Goal: Transaction & Acquisition: Book appointment/travel/reservation

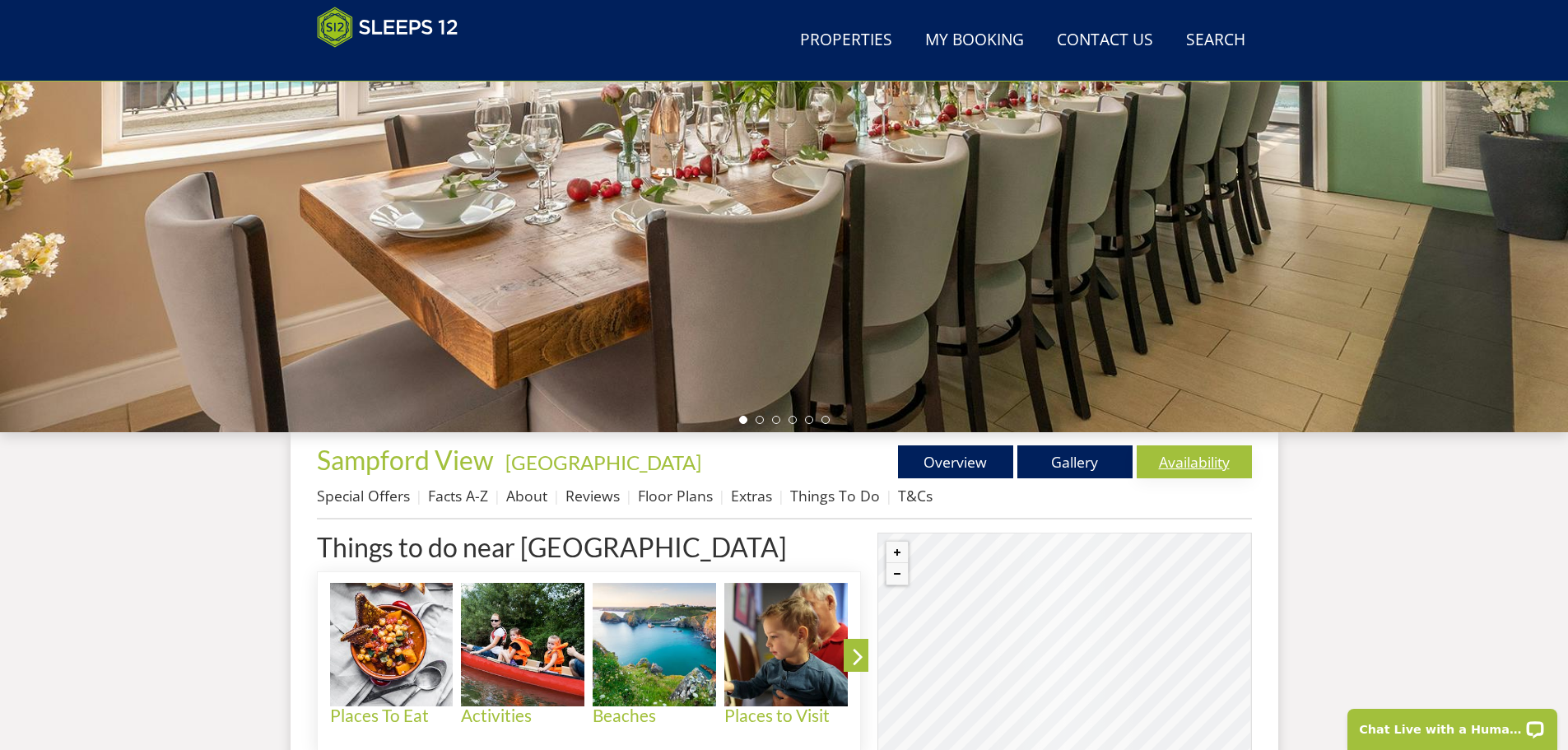
click at [1177, 461] on link "Availability" at bounding box center [1193, 461] width 115 height 33
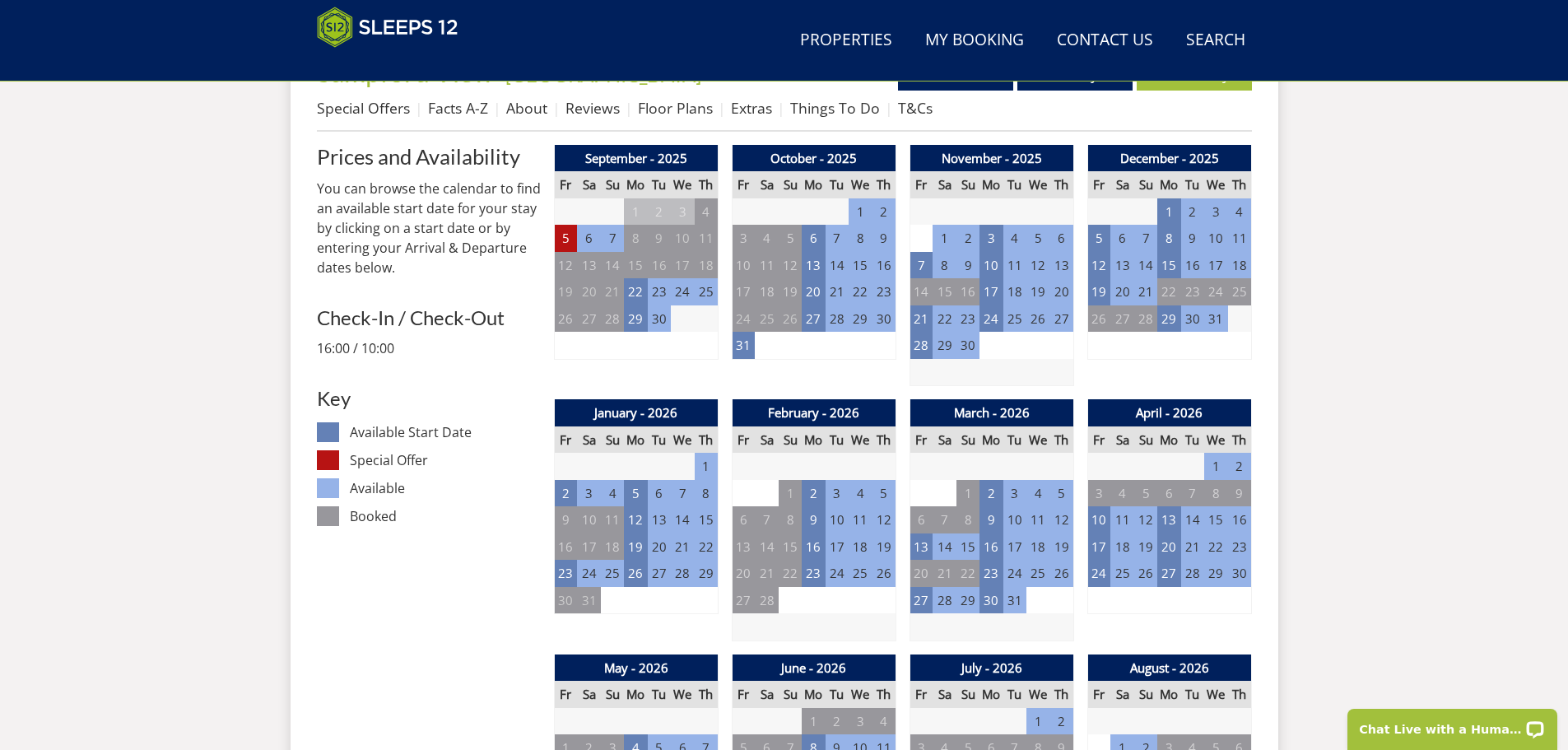
scroll to position [605, 0]
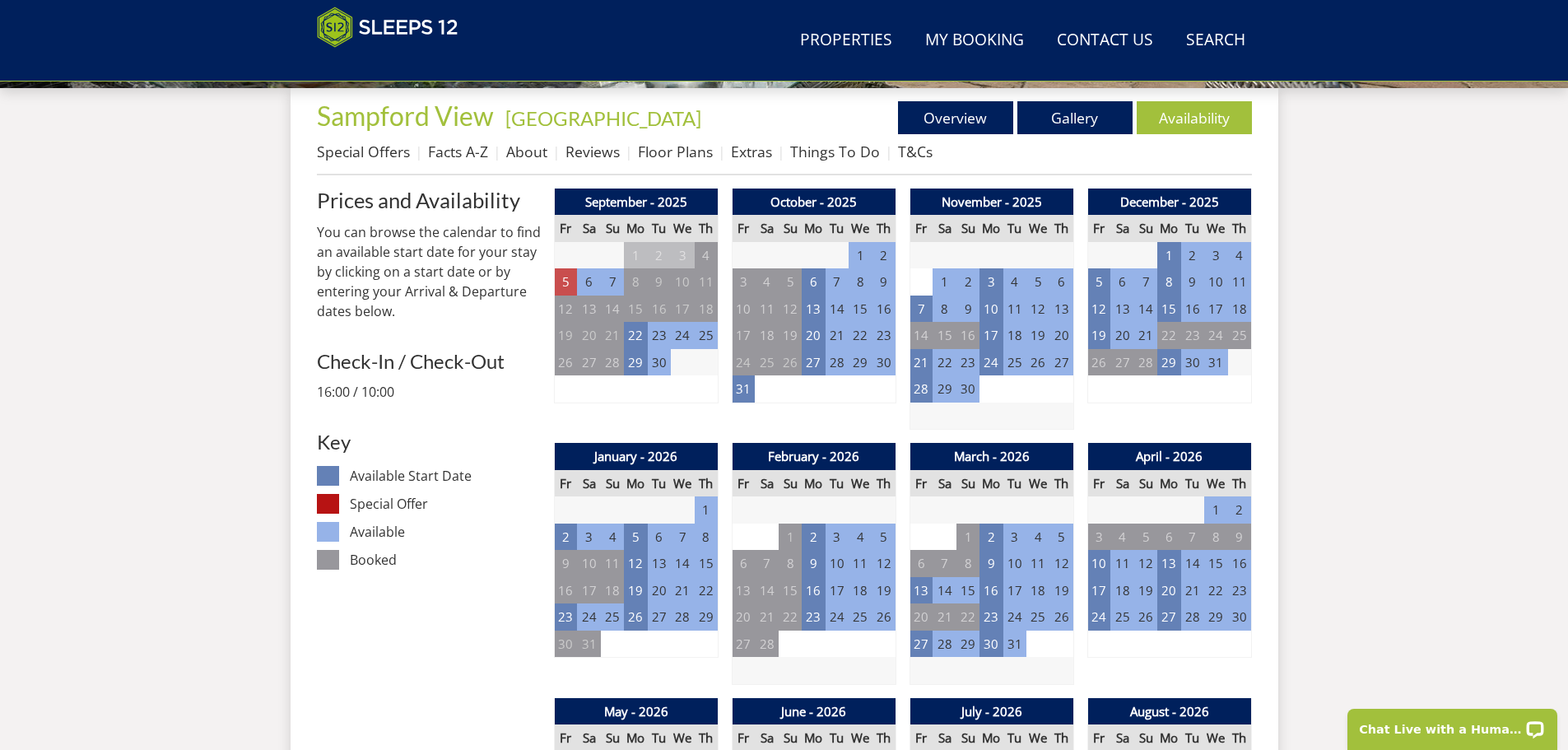
click at [563, 284] on td "5" at bounding box center [565, 282] width 23 height 27
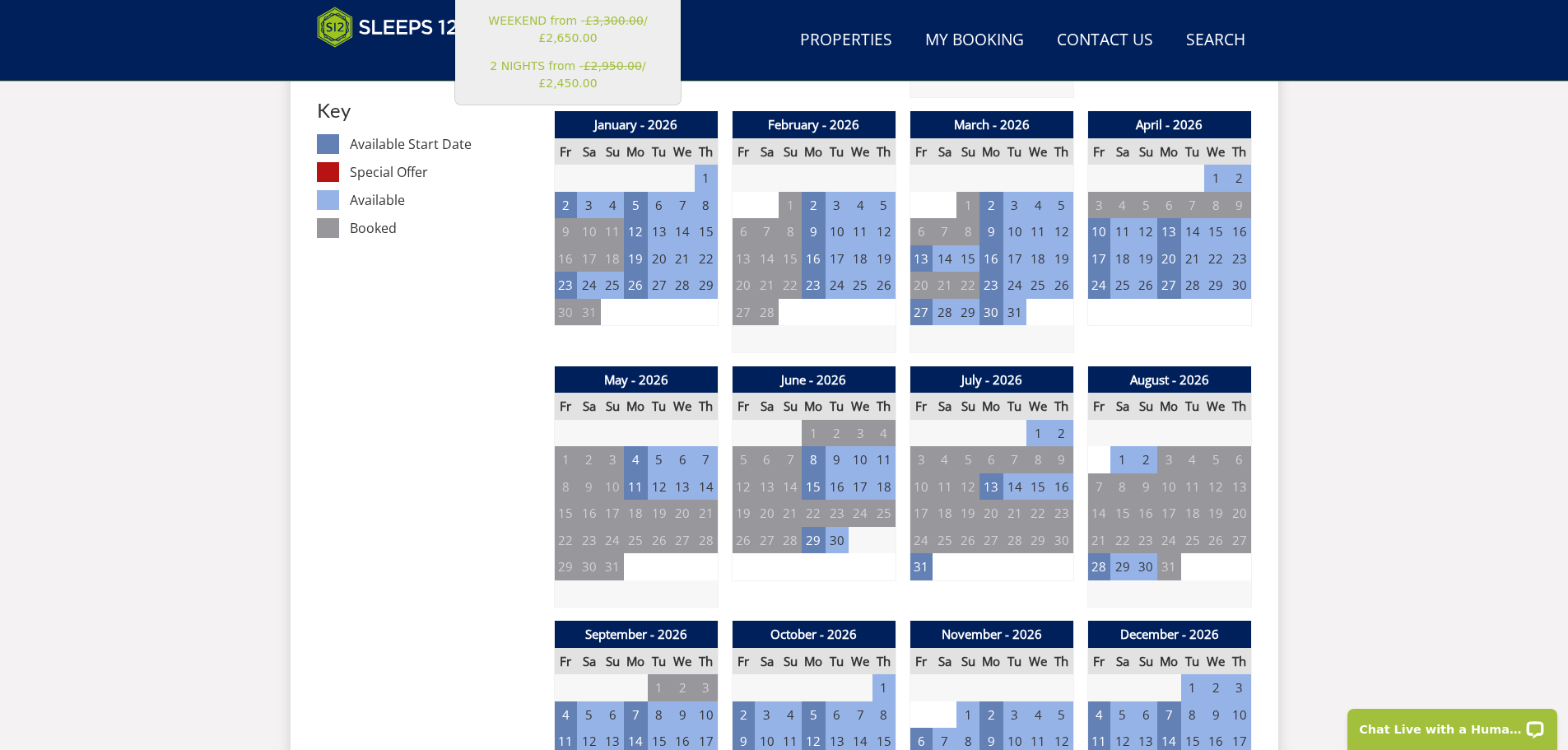
scroll to position [935, 0]
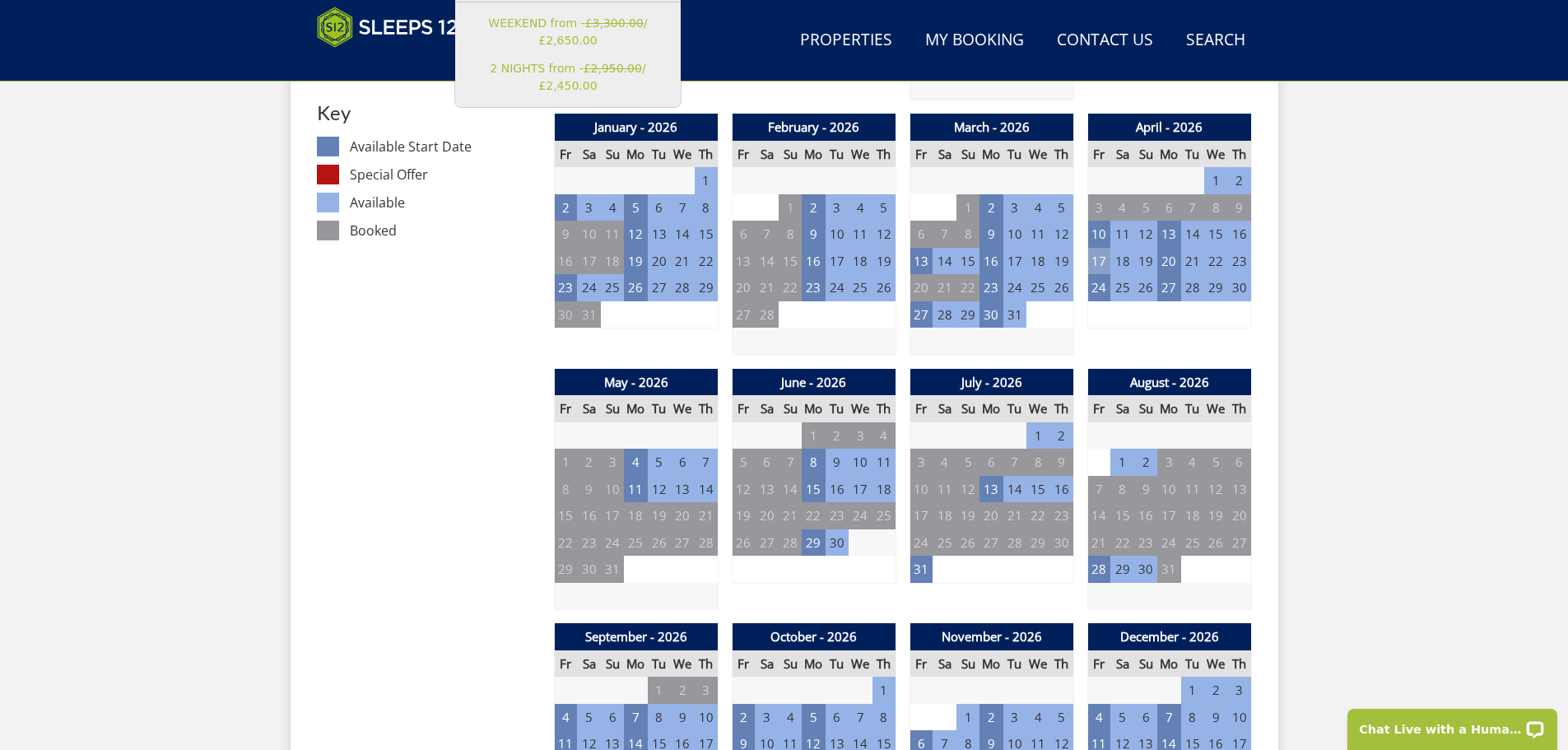
click at [1098, 259] on td "17" at bounding box center [1098, 261] width 23 height 27
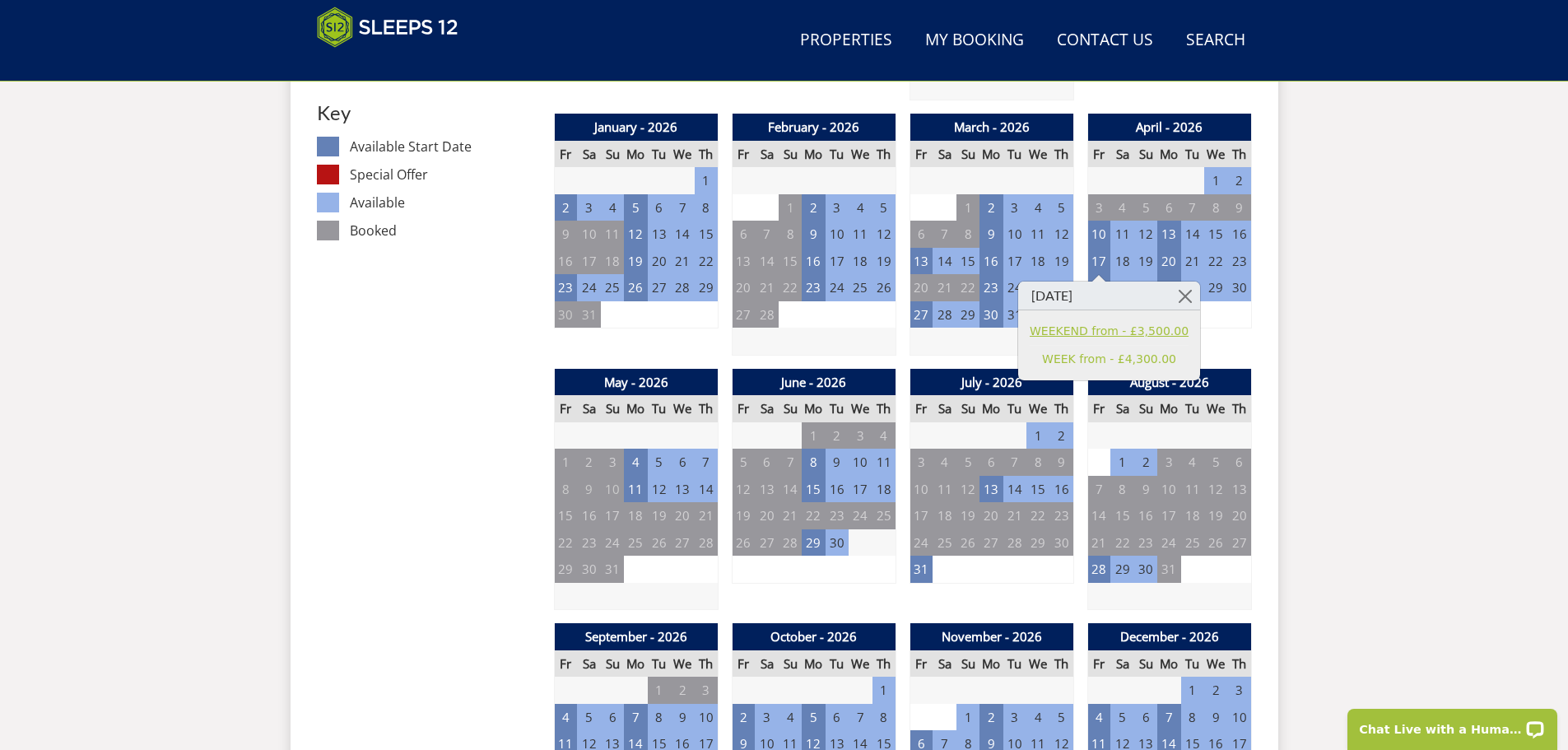
click at [1079, 333] on link "WEEKEND from - £3,500.00" at bounding box center [1109, 331] width 159 height 17
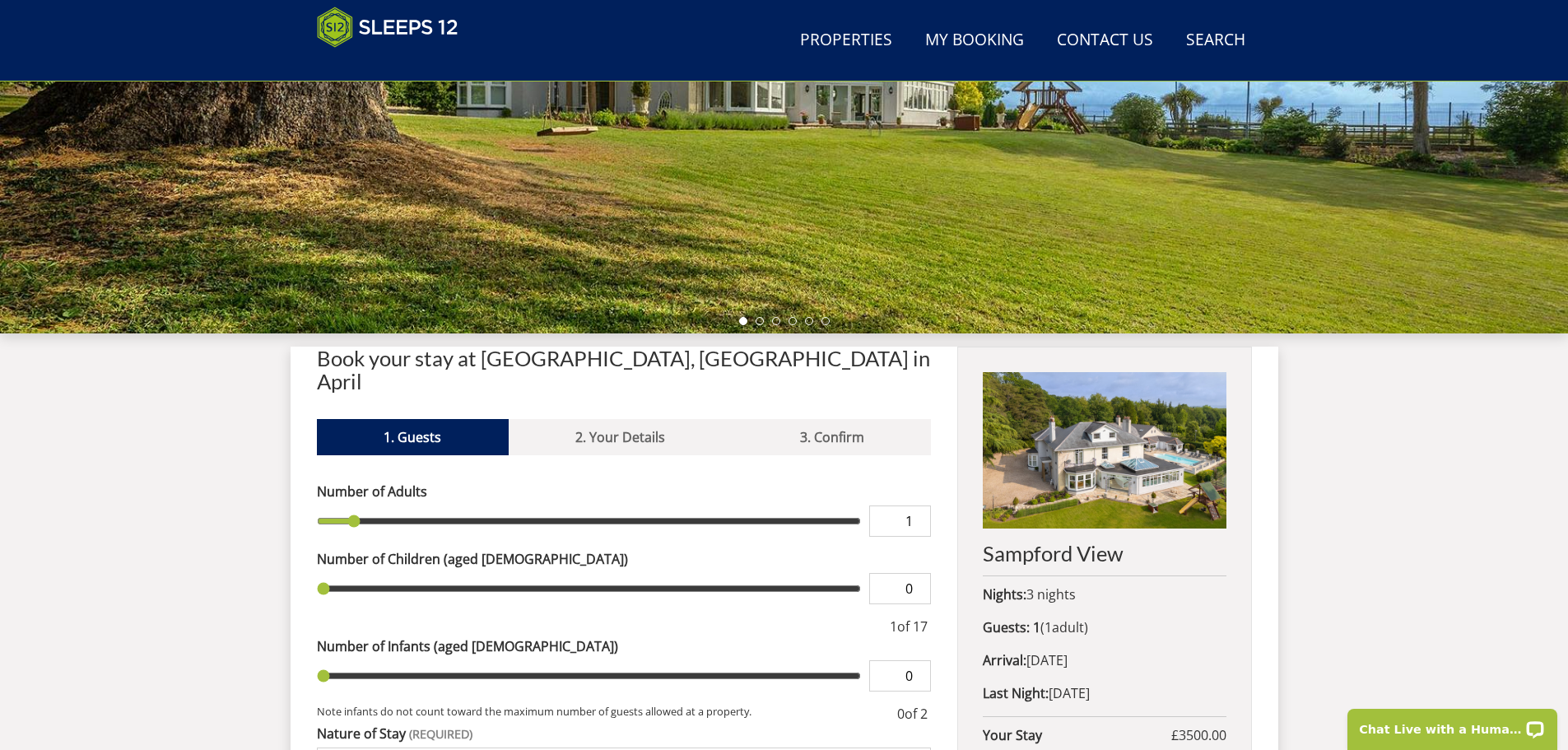
scroll to position [442, 0]
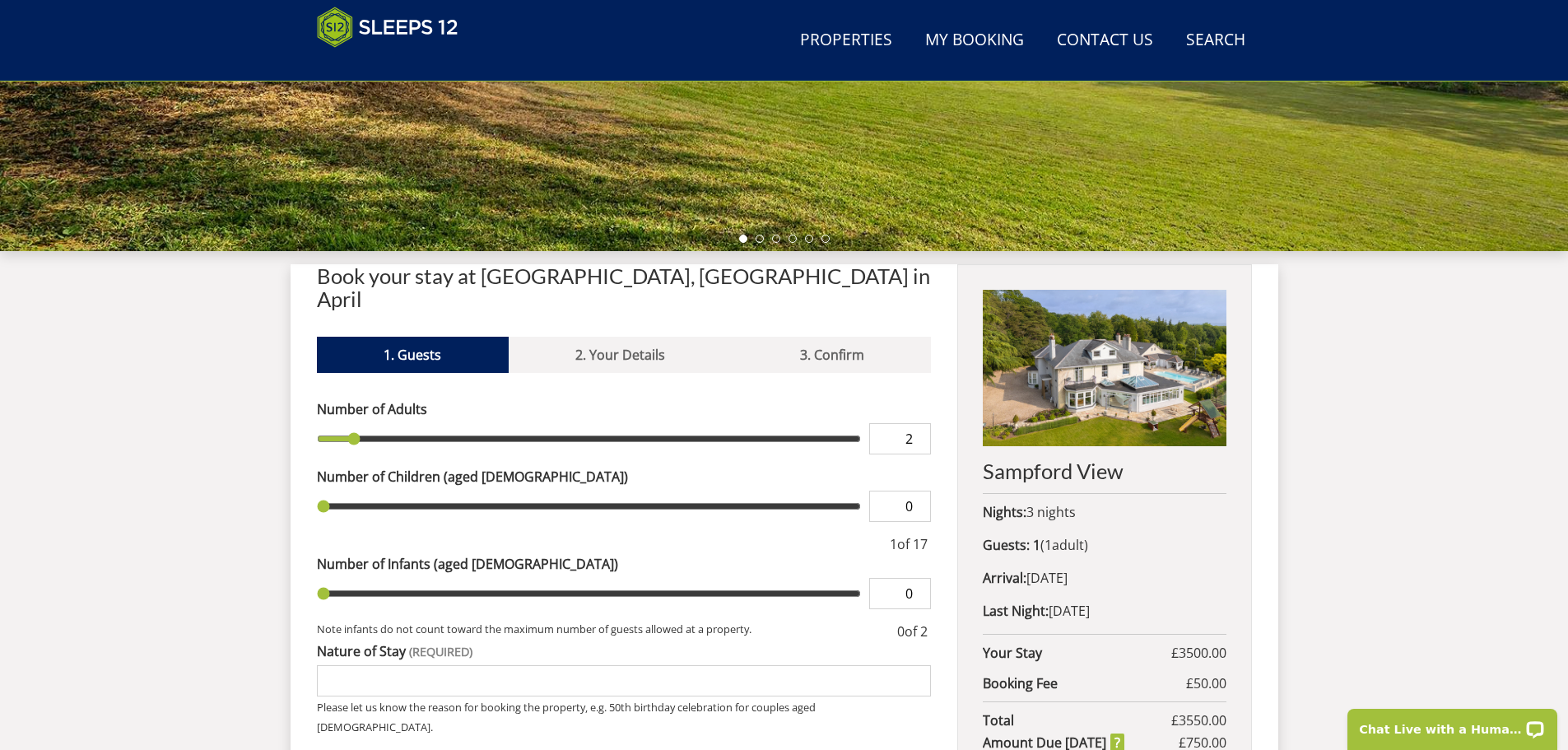
type input "2"
click at [919, 423] on input "2" at bounding box center [900, 439] width 62 height 32
type input "2"
type input "3"
click at [919, 423] on input "3" at bounding box center [900, 439] width 62 height 32
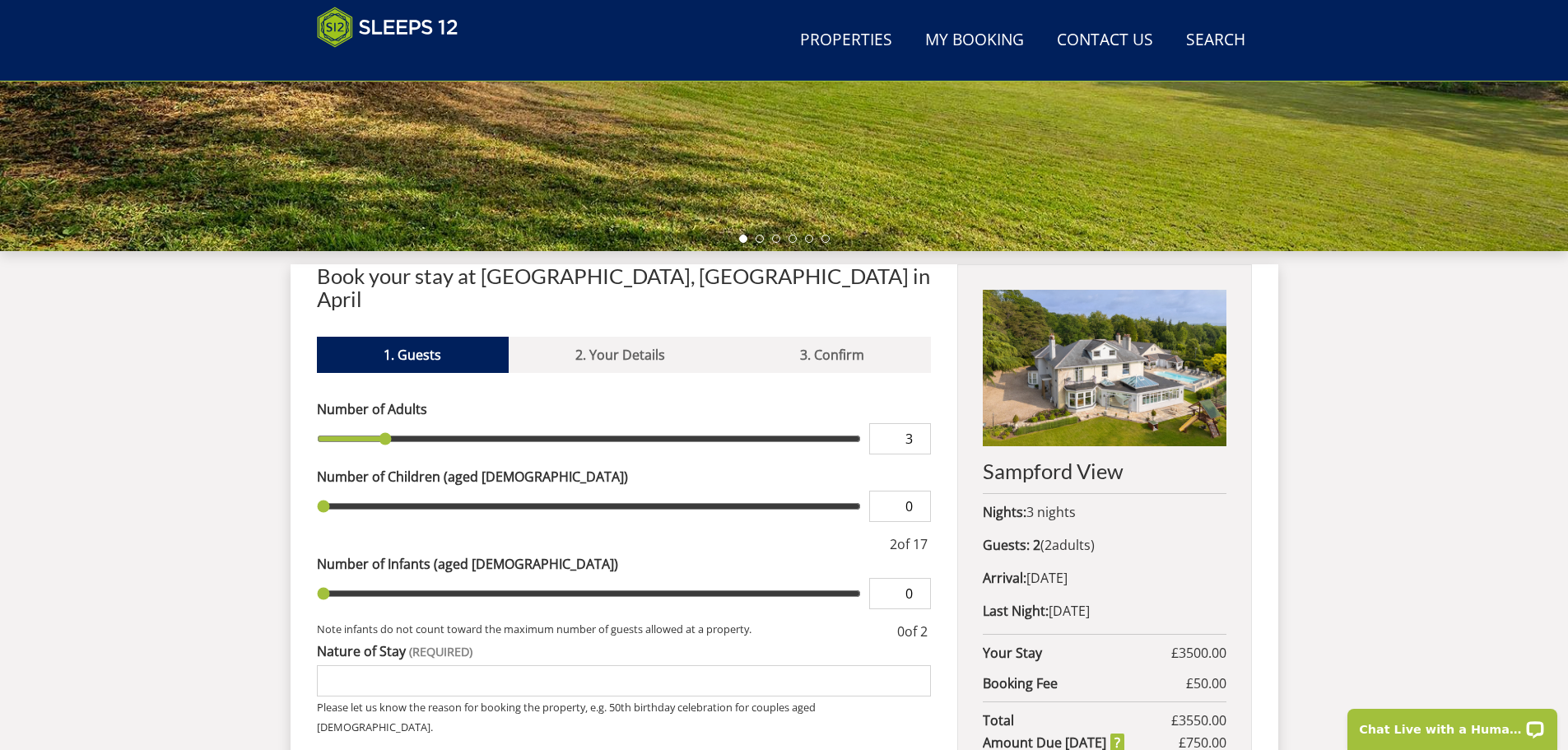
type input "3"
type input "4"
click at [919, 423] on input "4" at bounding box center [900, 439] width 62 height 32
type input "4"
type input "5"
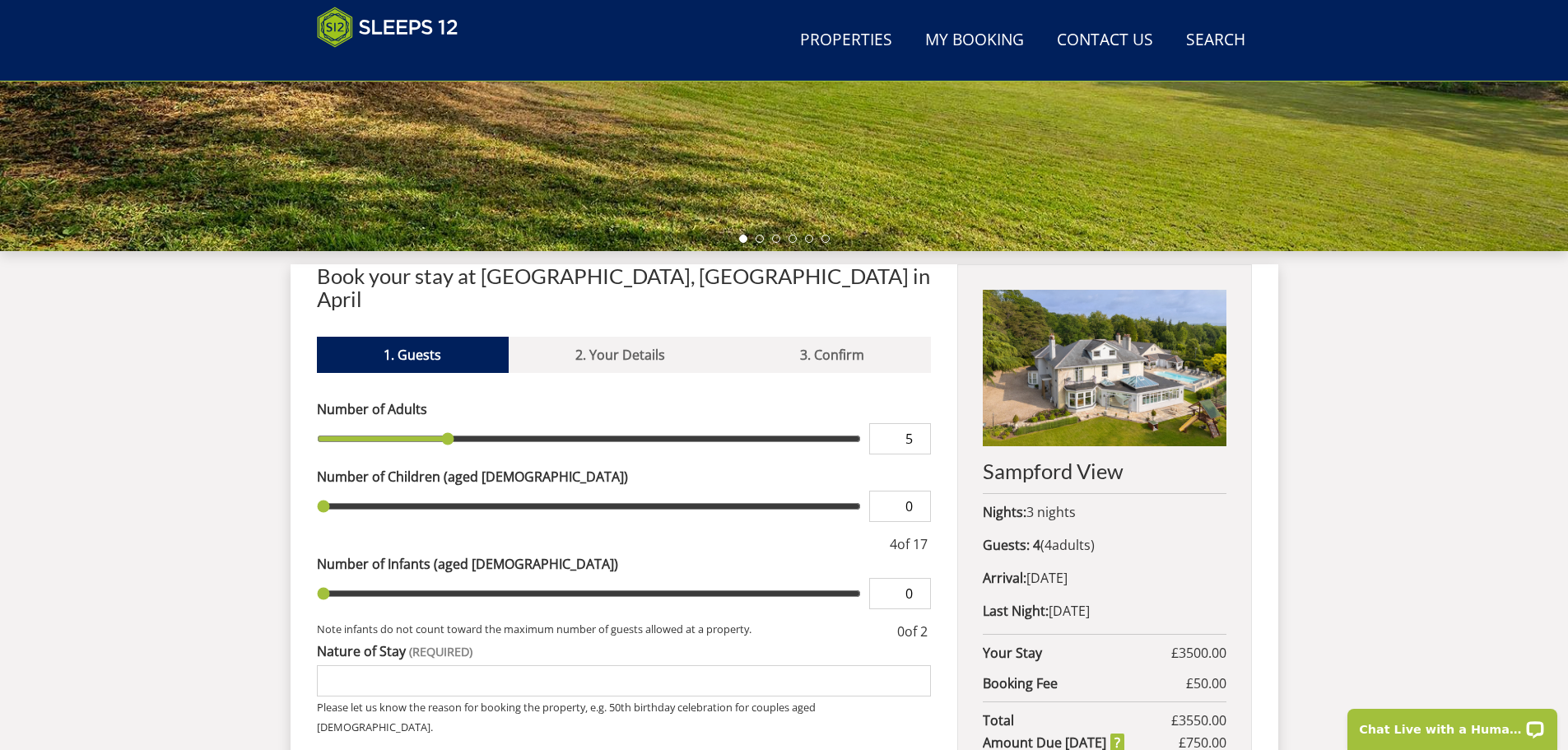
click at [919, 423] on input "5" at bounding box center [900, 439] width 62 height 32
type input "5"
type input "6"
click at [919, 423] on input "6" at bounding box center [900, 439] width 62 height 32
type input "6"
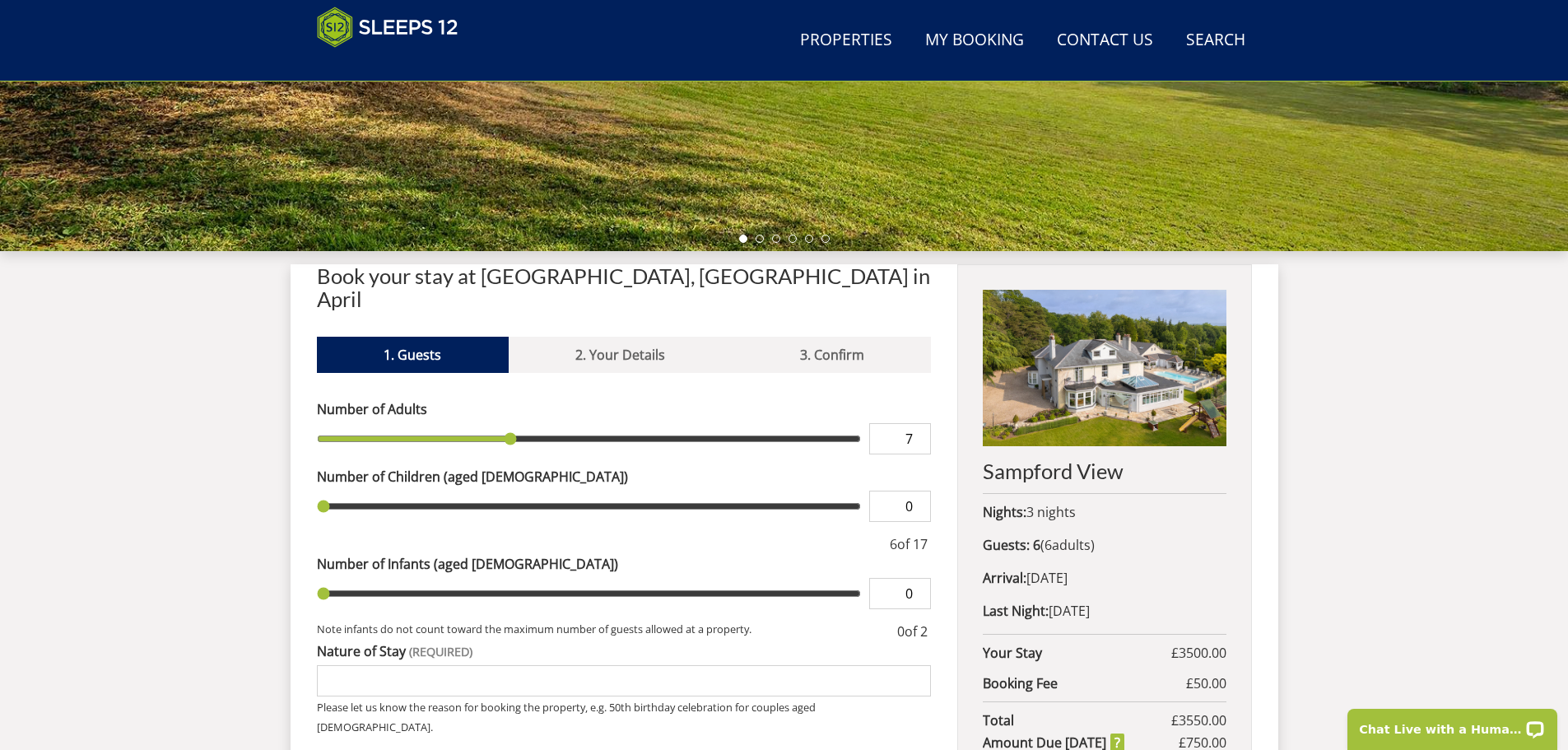
type input "7"
click at [919, 423] on input "7" at bounding box center [900, 439] width 62 height 32
type input "7"
type input "8"
click at [919, 423] on input "8" at bounding box center [900, 439] width 62 height 32
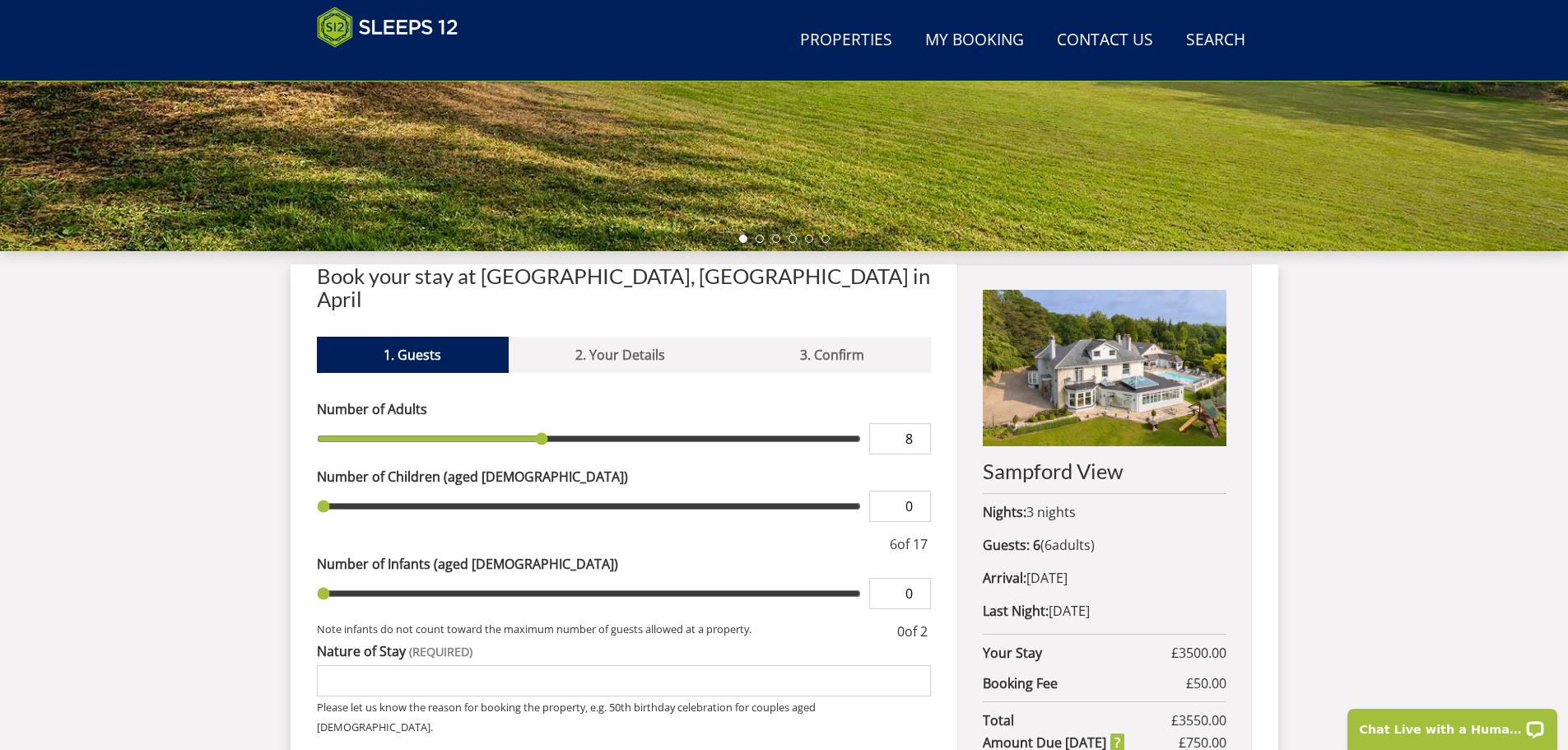
type input "8"
type input "9"
click at [919, 423] on input "9" at bounding box center [900, 439] width 62 height 32
type input "9"
type input "10"
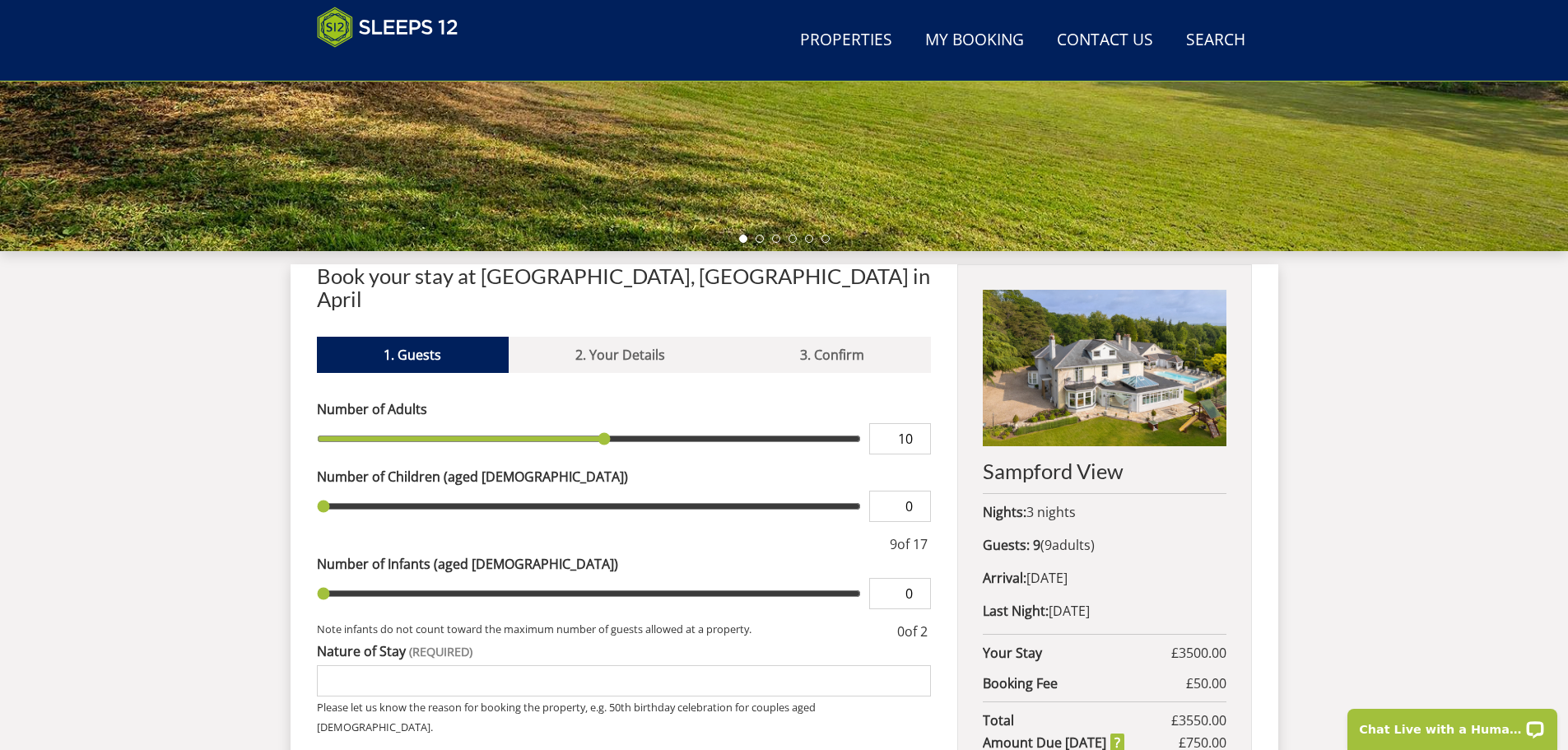
click at [919, 423] on input "10" at bounding box center [900, 439] width 62 height 32
type input "10"
type input "11"
click at [919, 423] on input "11" at bounding box center [900, 439] width 62 height 32
type input "11"
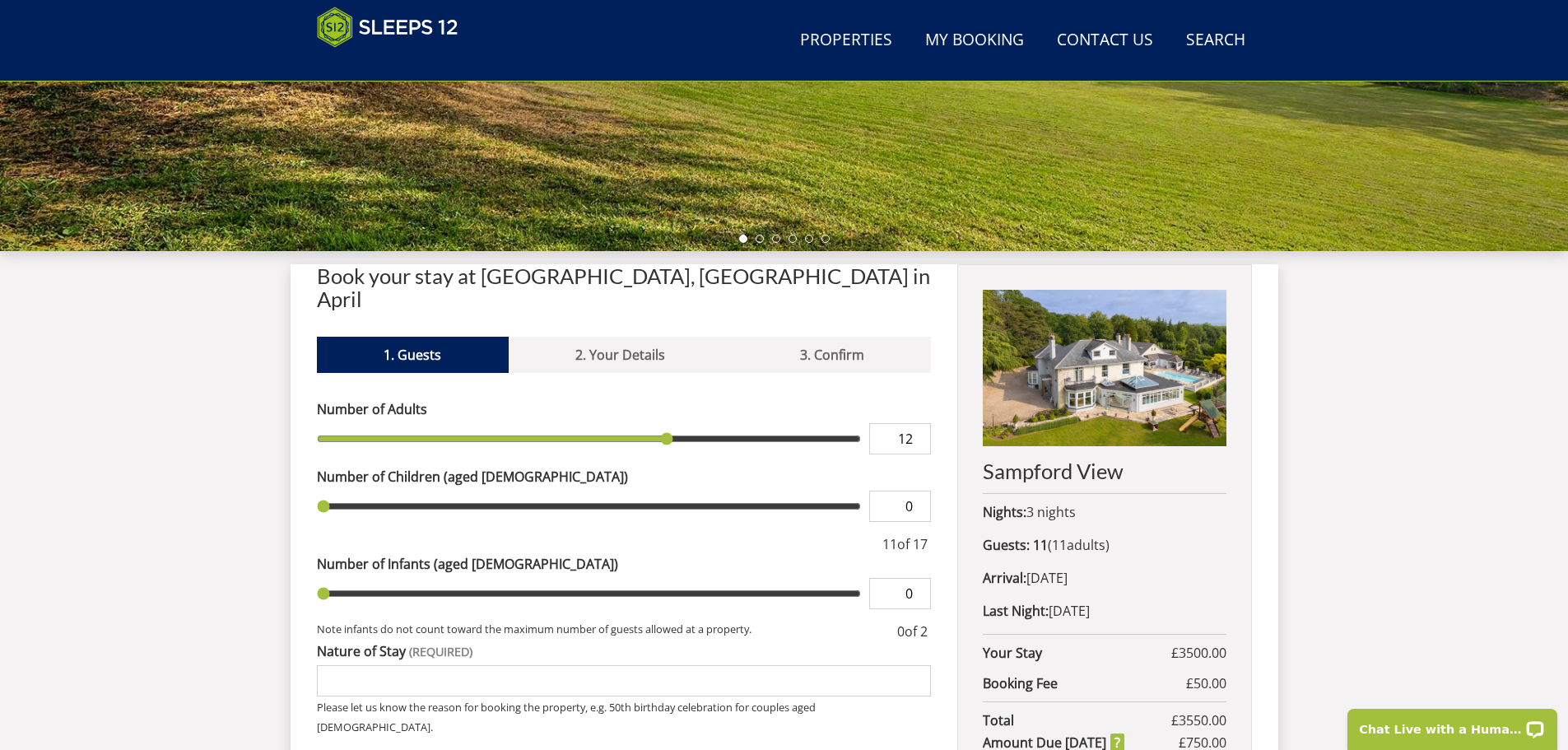
type input "12"
click at [919, 423] on input "12" at bounding box center [900, 439] width 62 height 32
type input "12"
type input "13"
click at [919, 423] on input "13" at bounding box center [900, 439] width 62 height 32
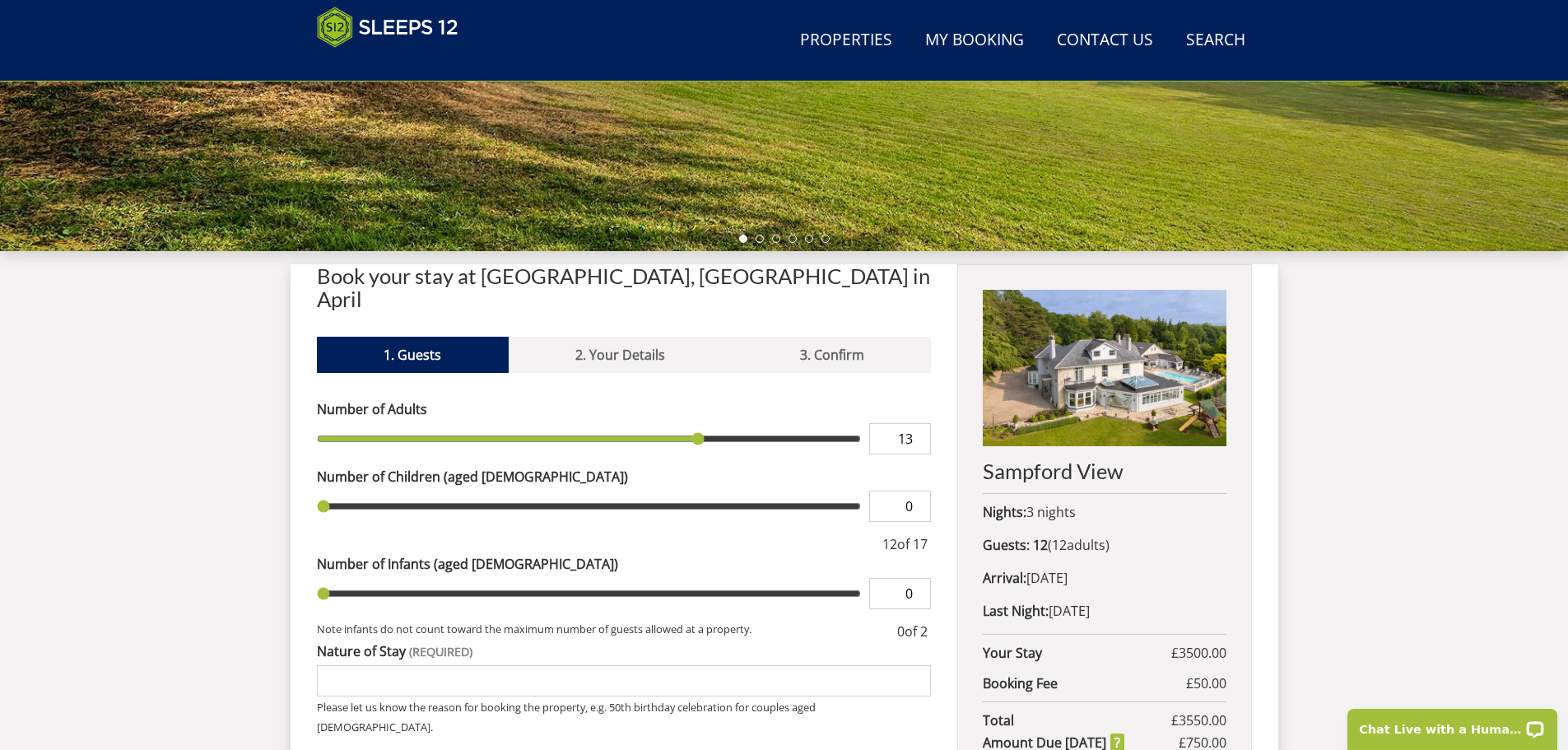
type input "13"
type input "14"
click at [919, 423] on input "14" at bounding box center [900, 439] width 62 height 32
type input "14"
type input "15"
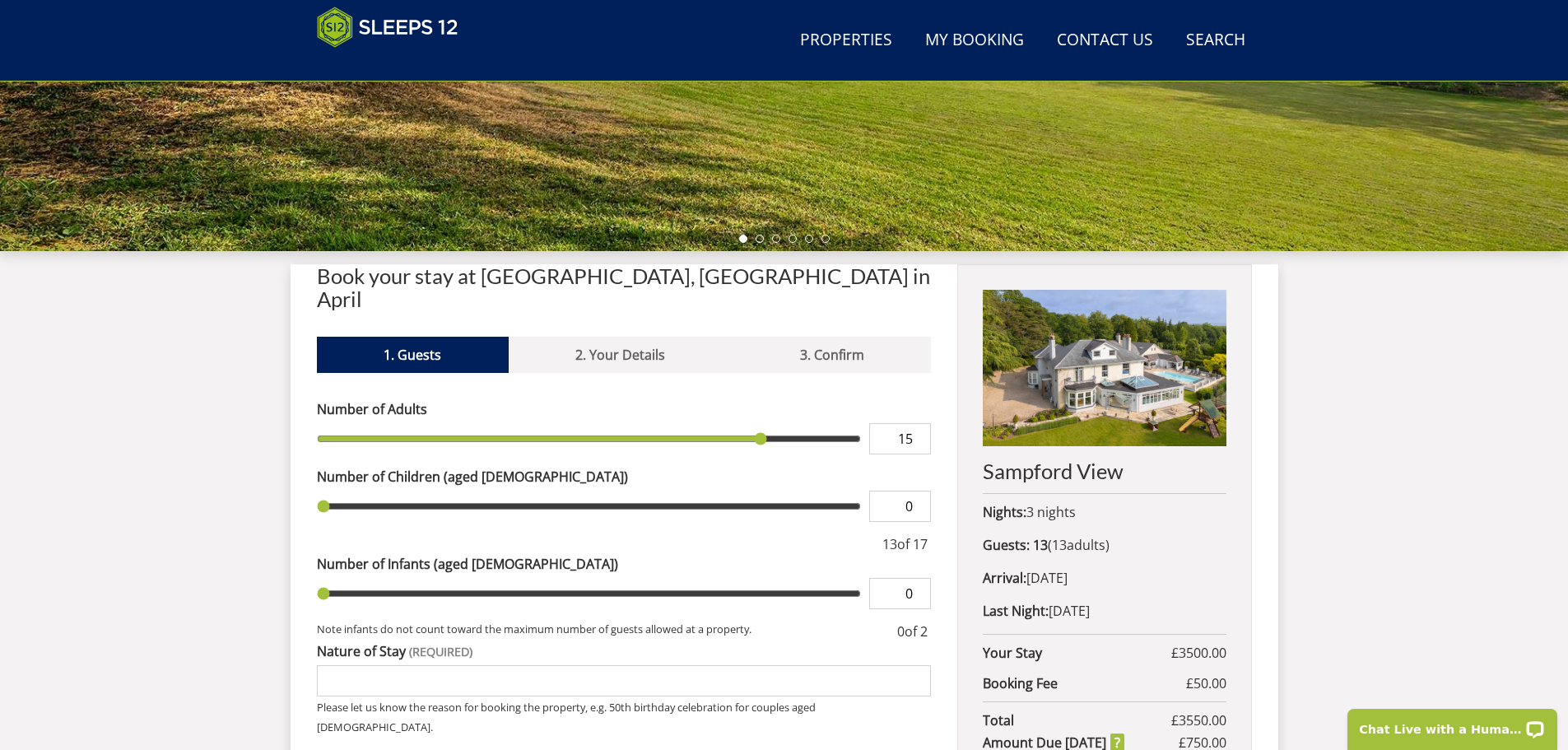
click at [919, 423] on input "15" at bounding box center [900, 439] width 62 height 32
type input "15"
type input "16"
click at [919, 423] on input "16" at bounding box center [900, 439] width 62 height 32
type input "16"
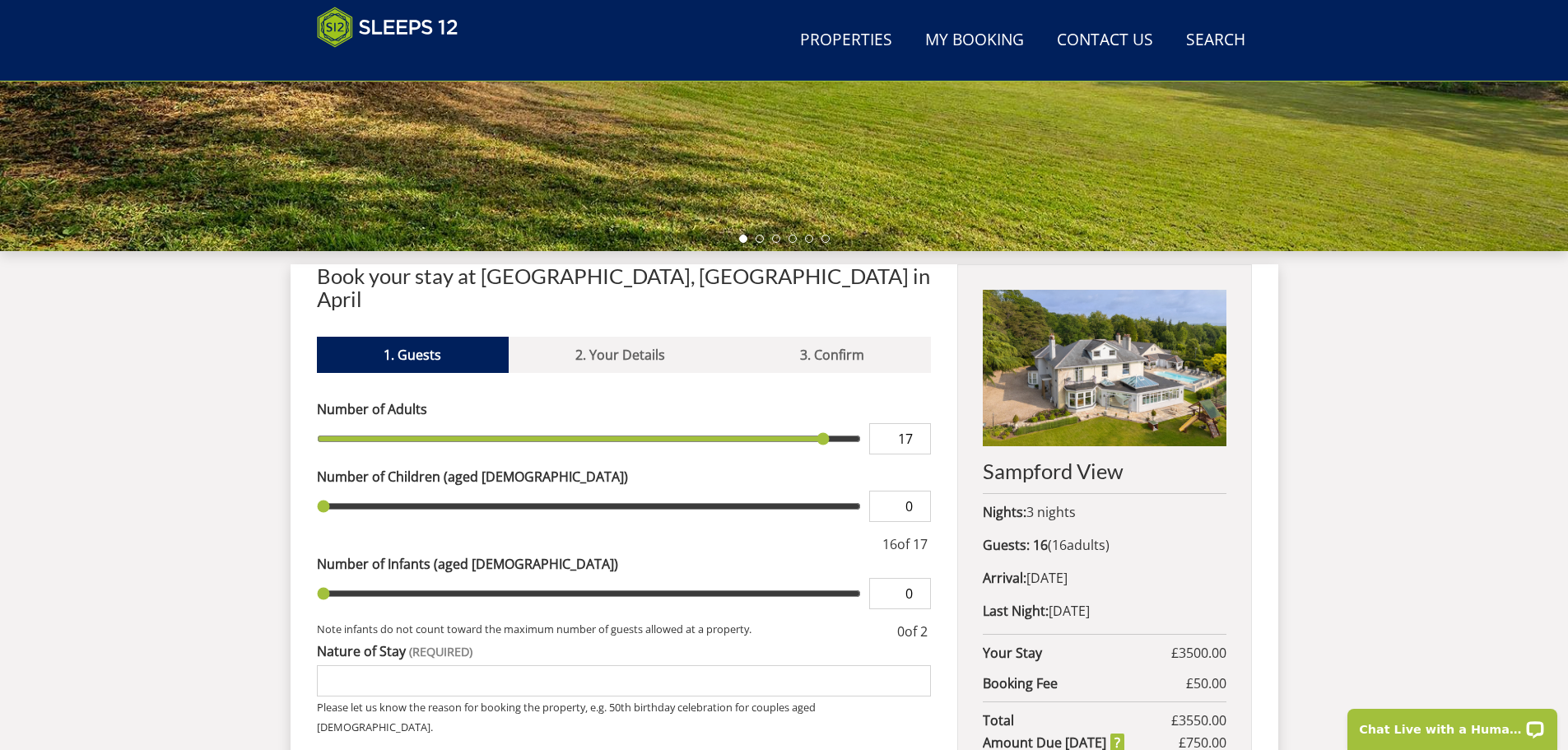
type input "17"
click at [919, 423] on input "17" at bounding box center [900, 439] width 62 height 32
type input "17"
click at [919, 423] on input "17" at bounding box center [900, 439] width 62 height 32
click at [934, 371] on div "Book your stay at Sampford View, Somerset in April Please Wait... If this messa…" at bounding box center [784, 688] width 935 height 847
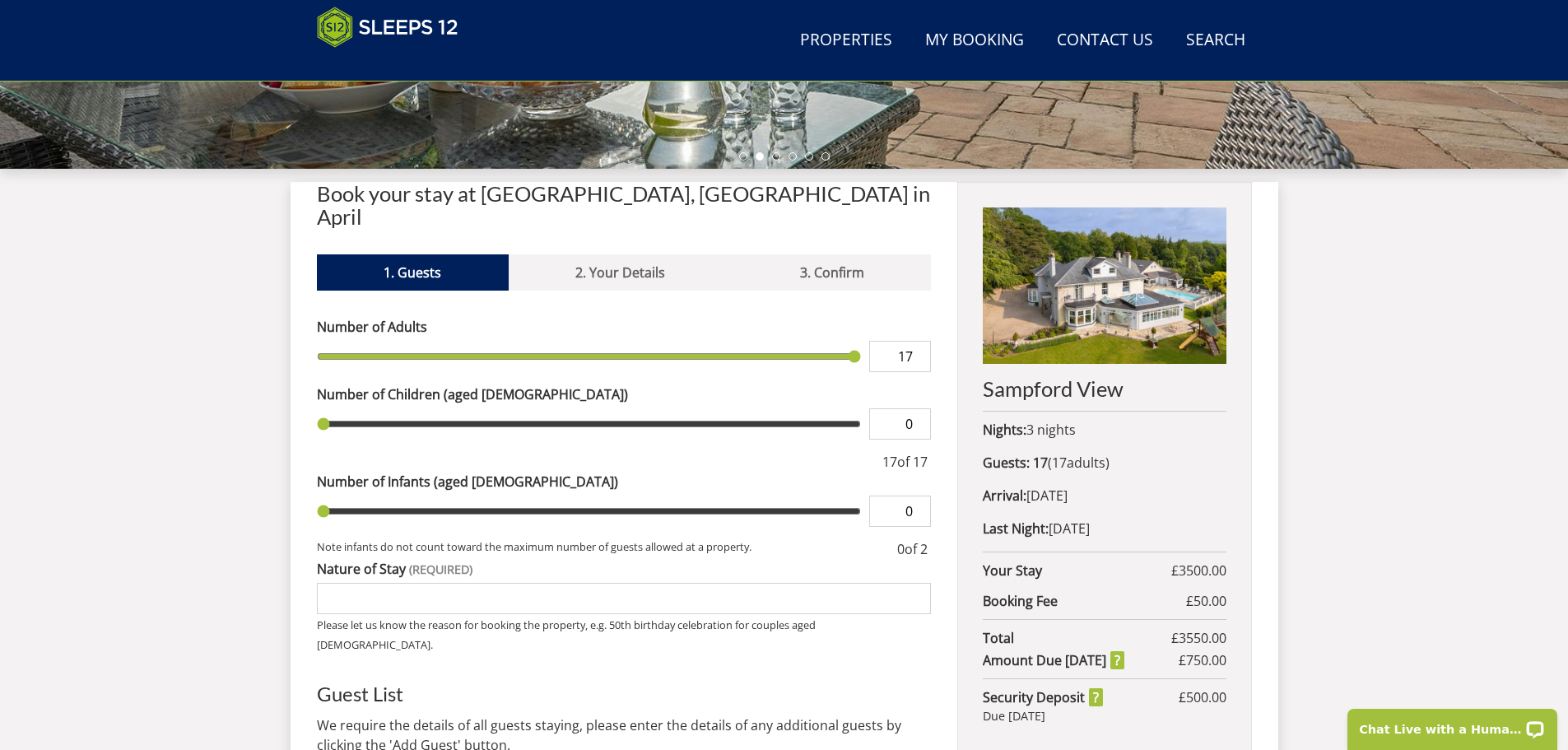
scroll to position [607, 0]
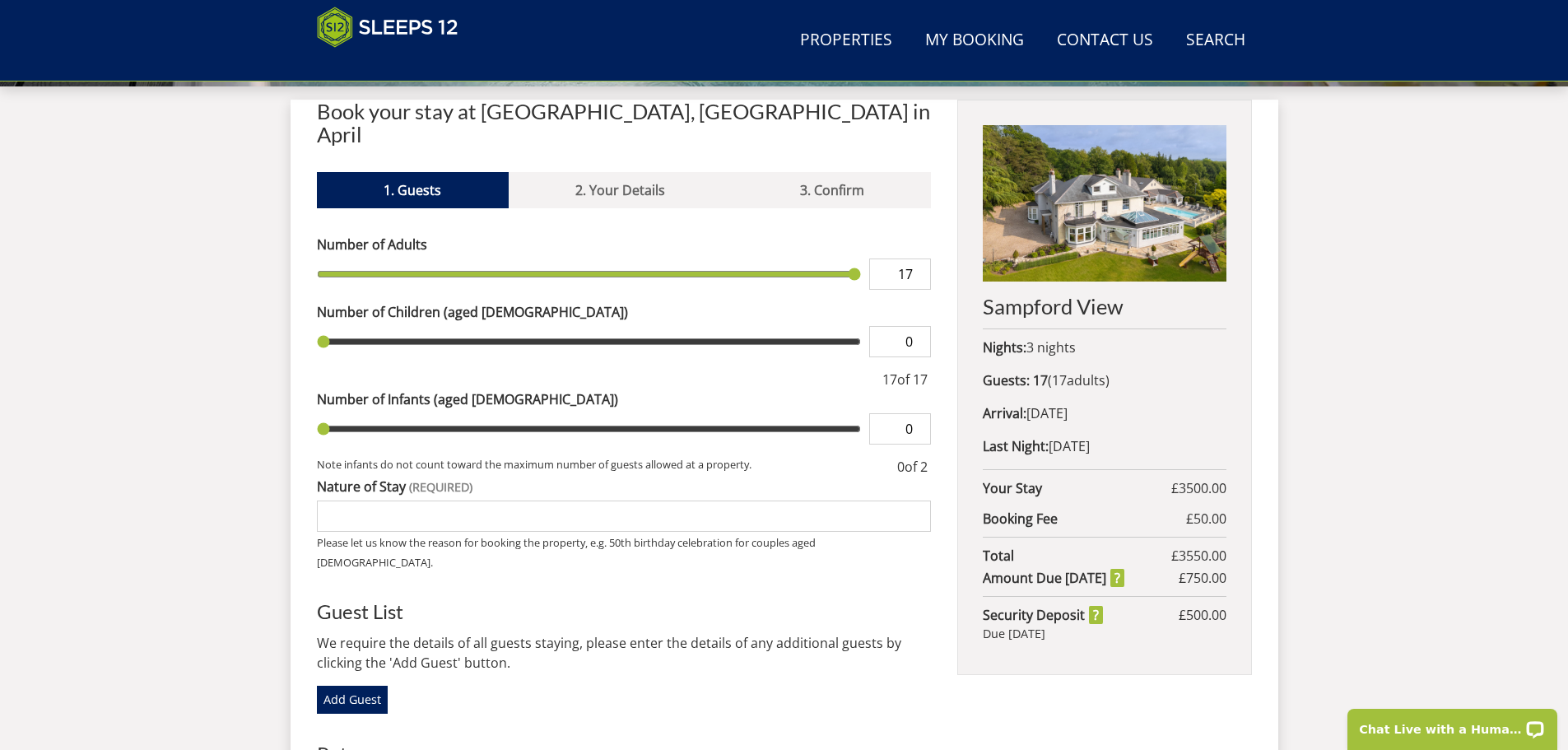
click at [447, 500] on input "Nature of Stay" at bounding box center [623, 516] width 614 height 32
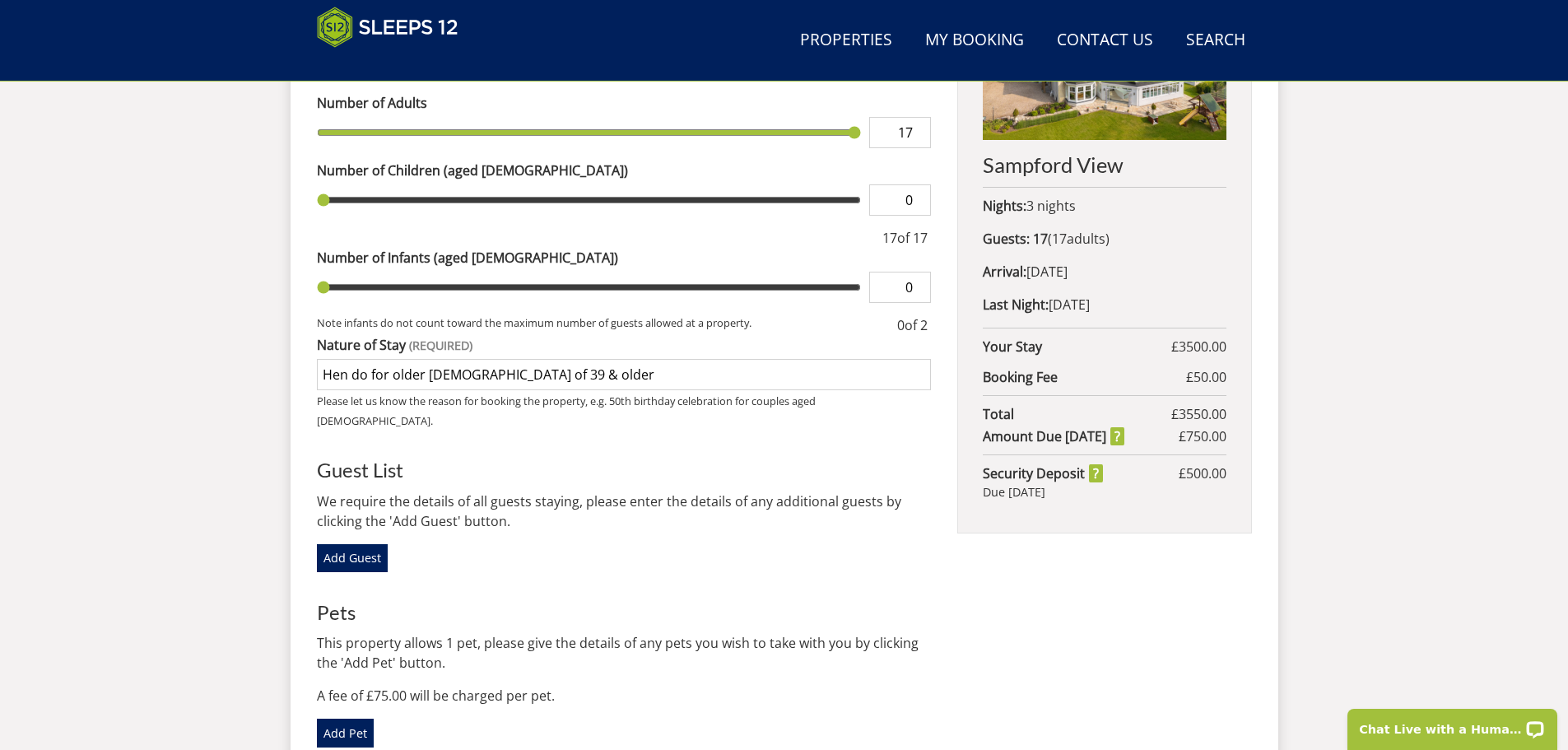
scroll to position [772, 0]
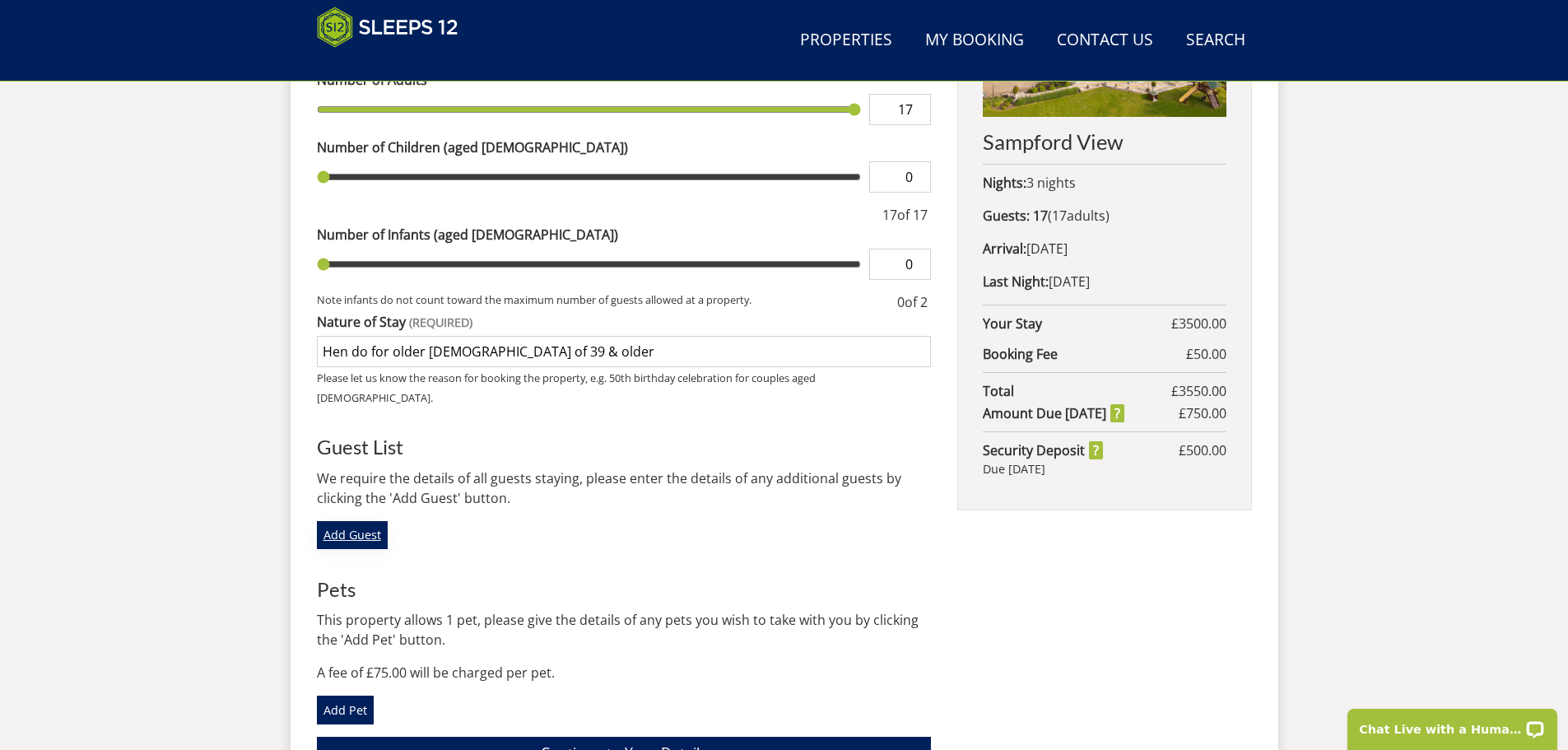
type input "Hen do for older ladies of 39 & older"
click at [363, 521] on link "Add Guest" at bounding box center [352, 535] width 71 height 28
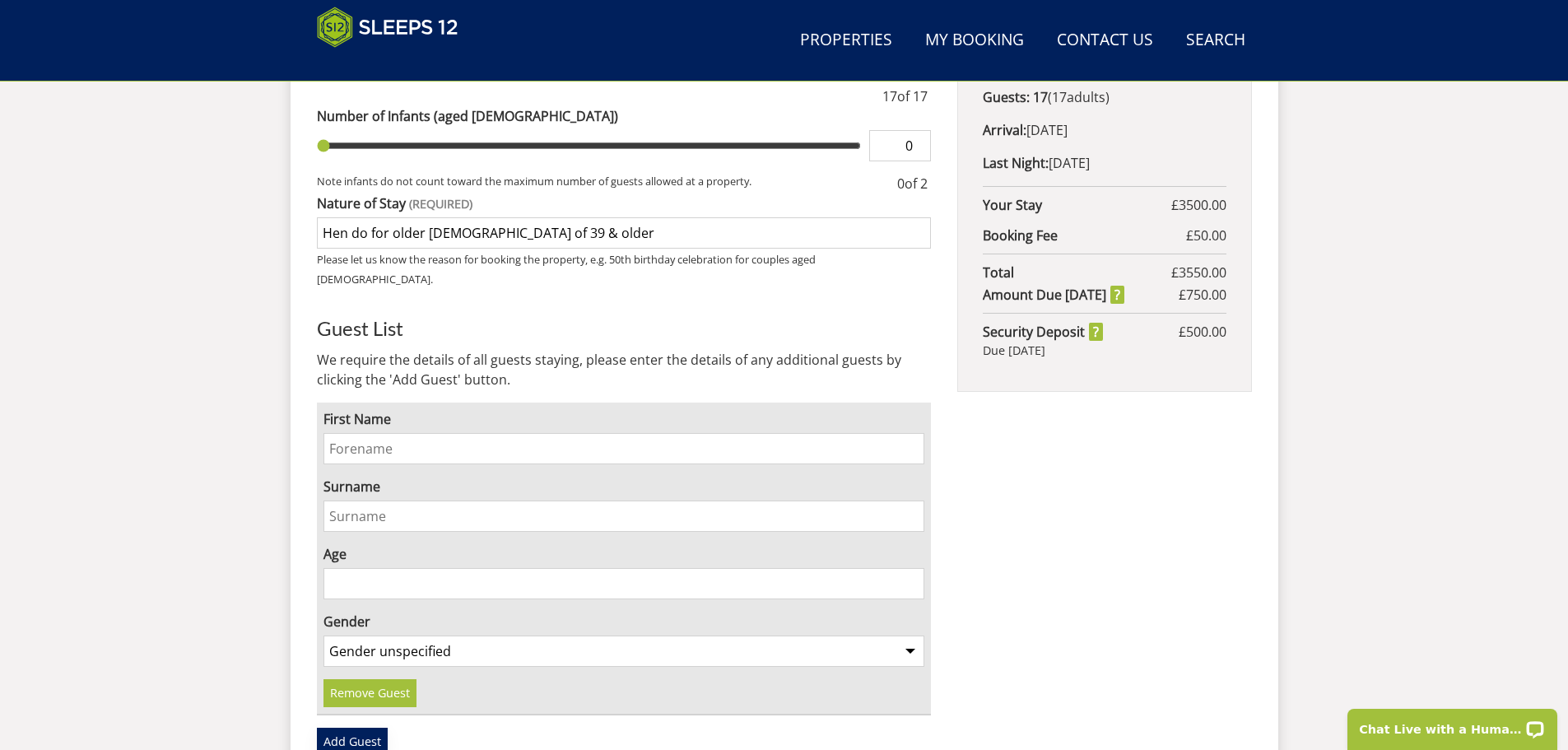
scroll to position [936, 0]
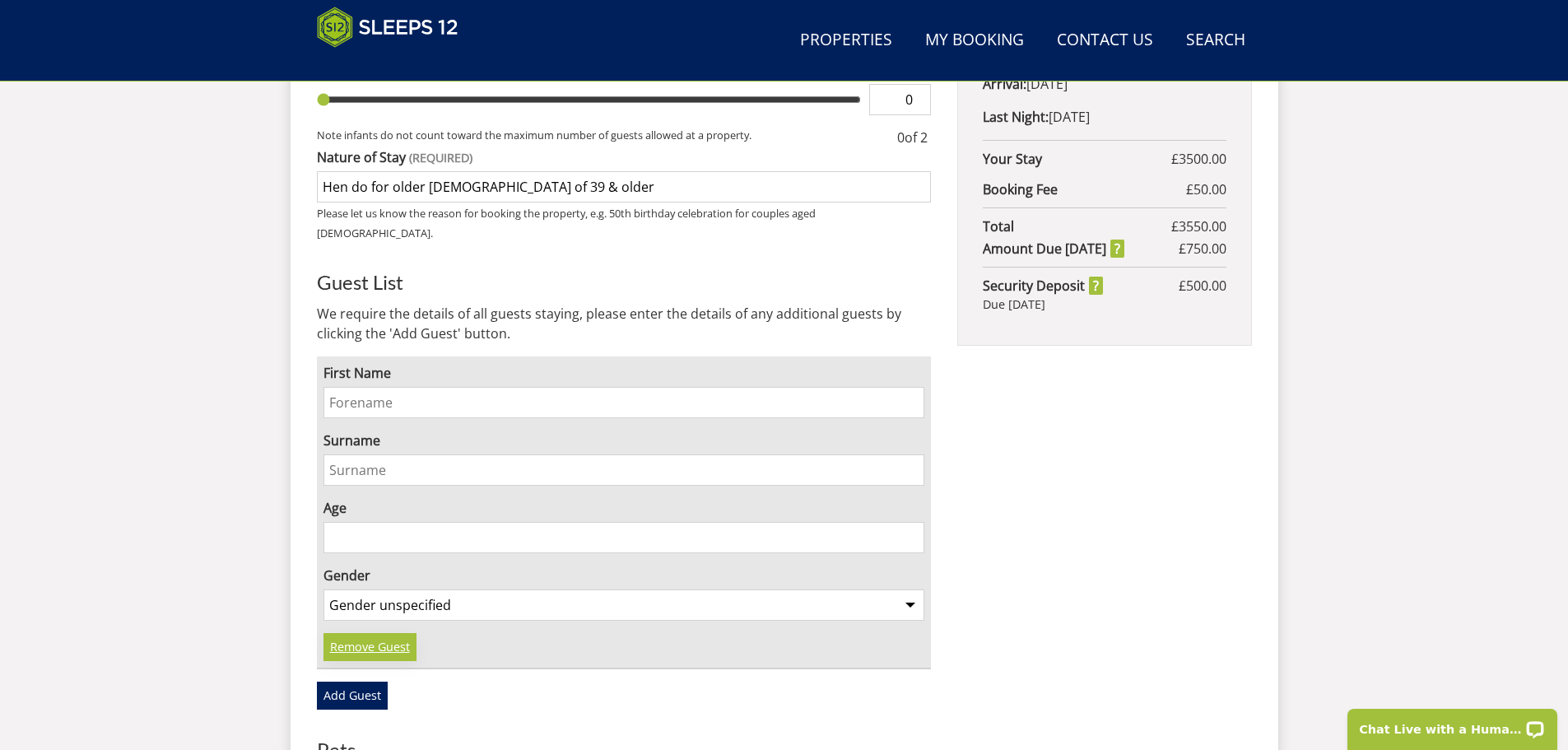
click at [381, 632] on link "Remove Guest" at bounding box center [369, 646] width 93 height 28
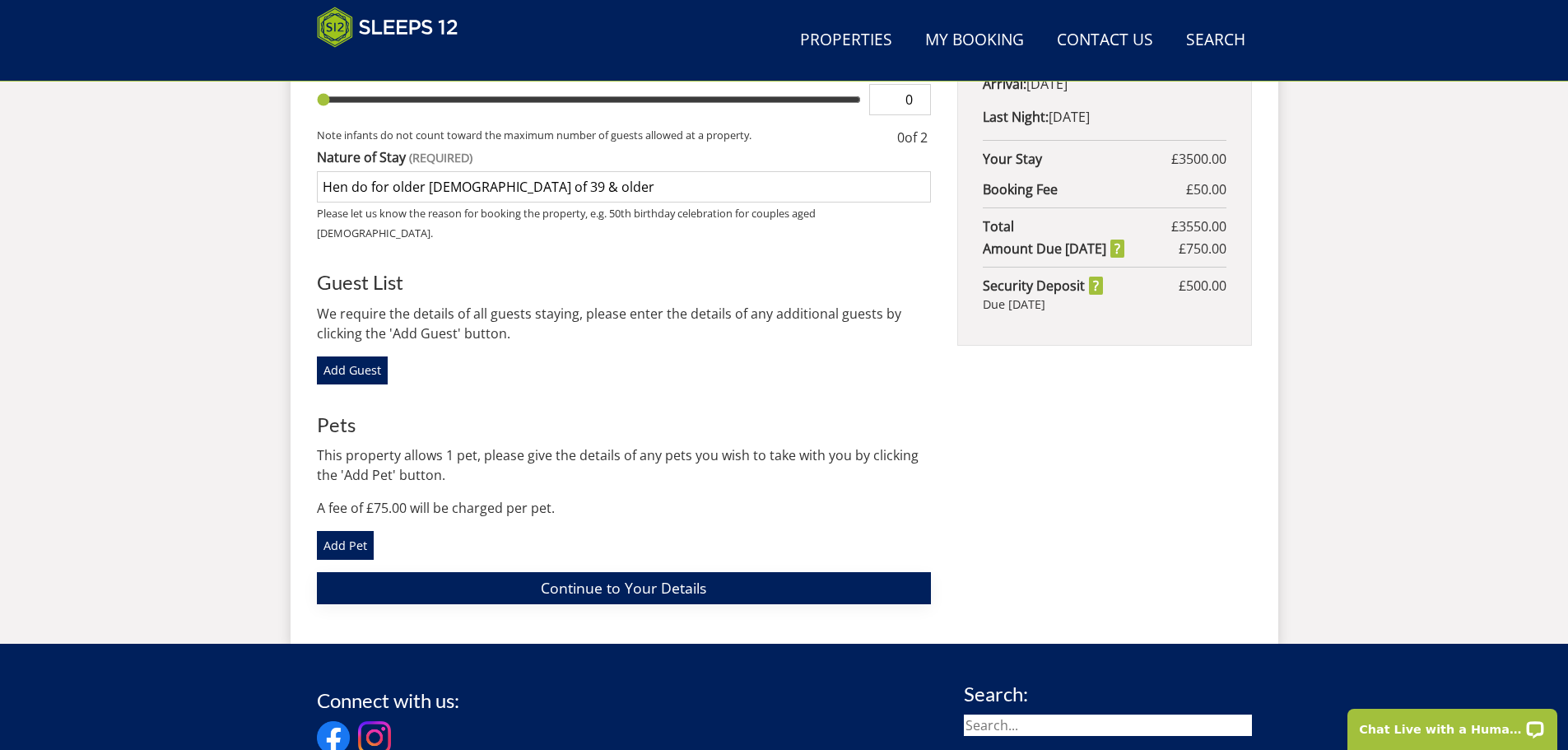
click at [663, 572] on link "Continue to Your Details" at bounding box center [623, 587] width 614 height 32
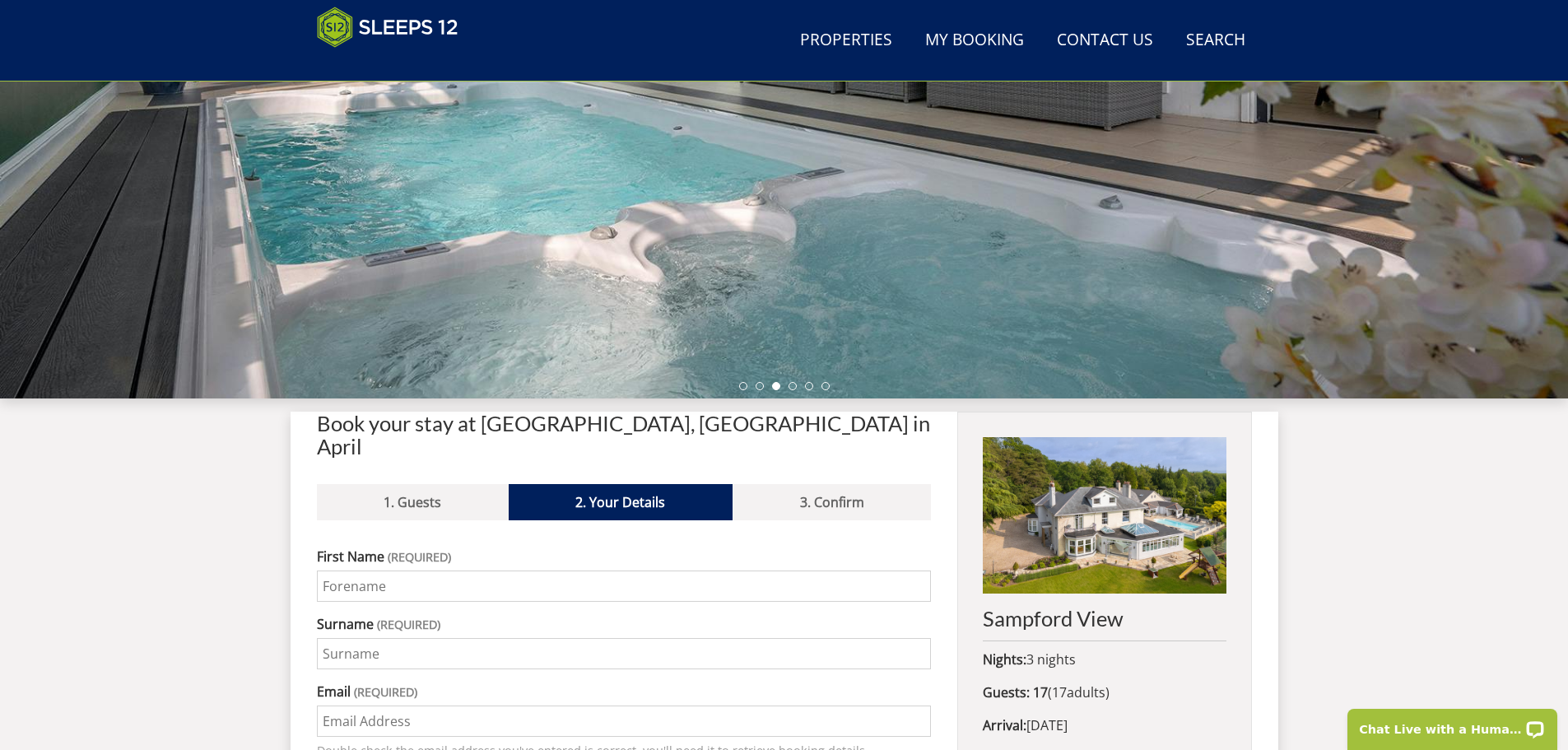
scroll to position [378, 0]
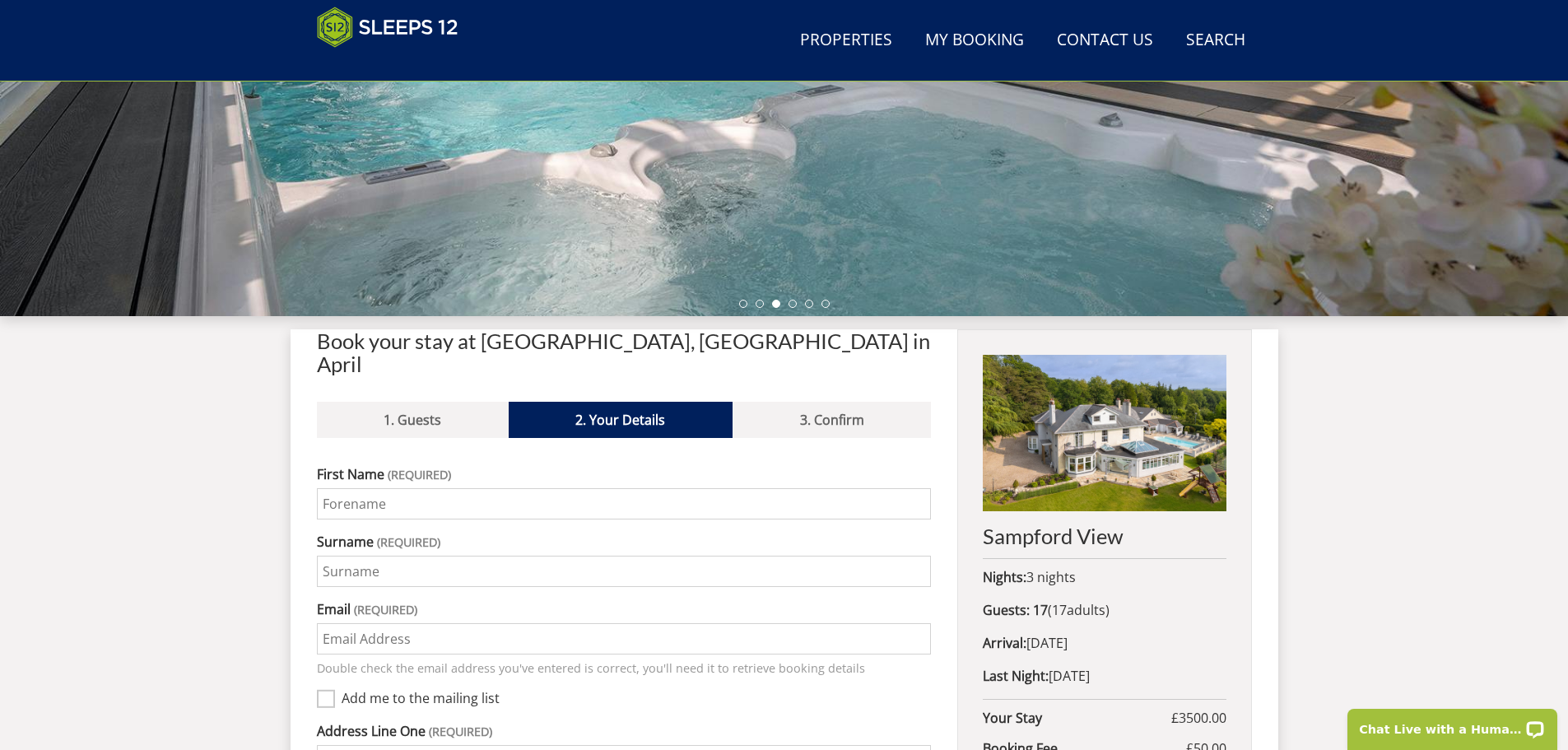
drag, startPoint x: 413, startPoint y: 498, endPoint x: 412, endPoint y: 487, distance: 11.0
click at [414, 488] on input "First Name" at bounding box center [623, 503] width 614 height 32
type input "Kirsty"
type input "Lugg"
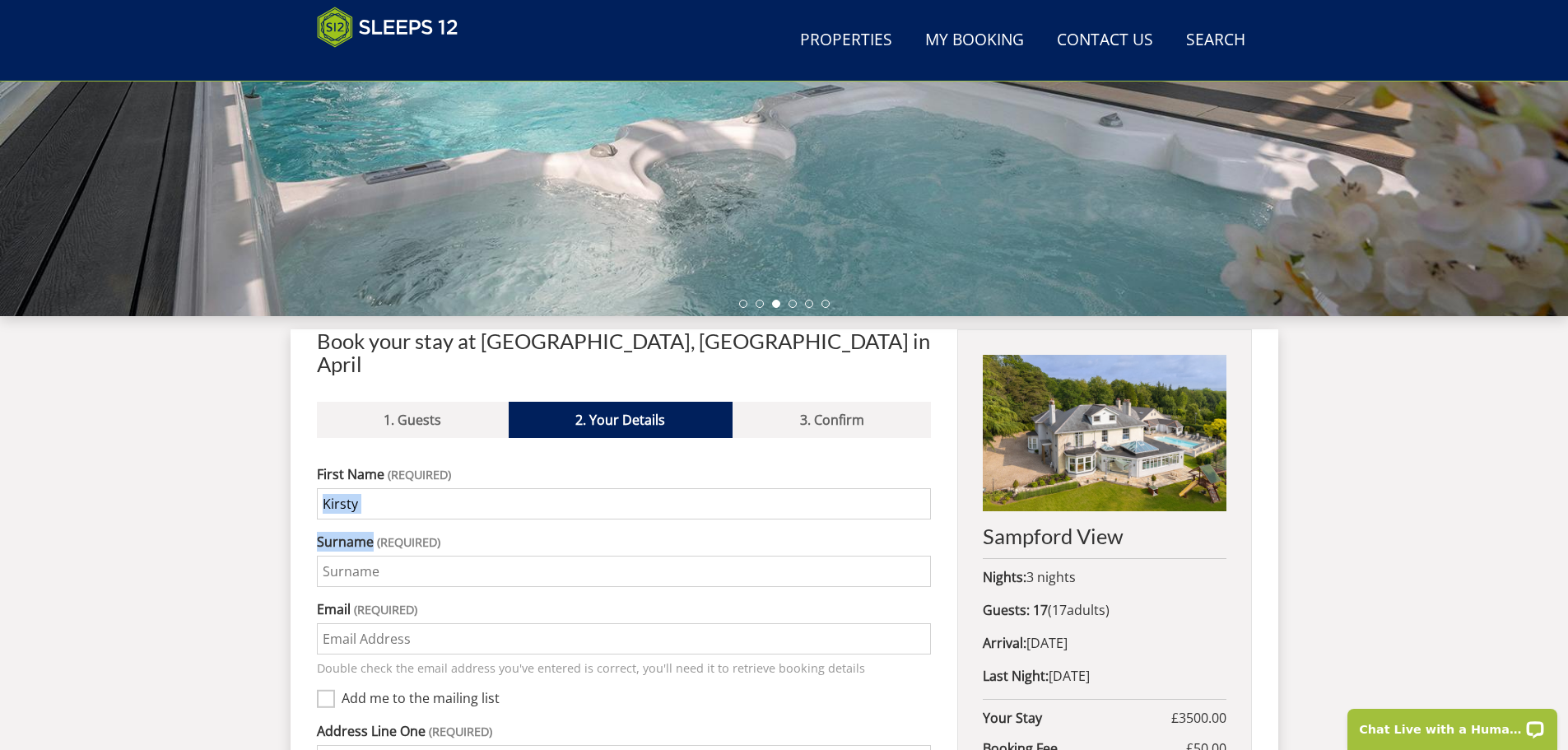
type input "Vicarage Farmhouse"
type input "Baulking"
type input "Oxfordshire"
type input "SN77QE"
type input "07825734347"
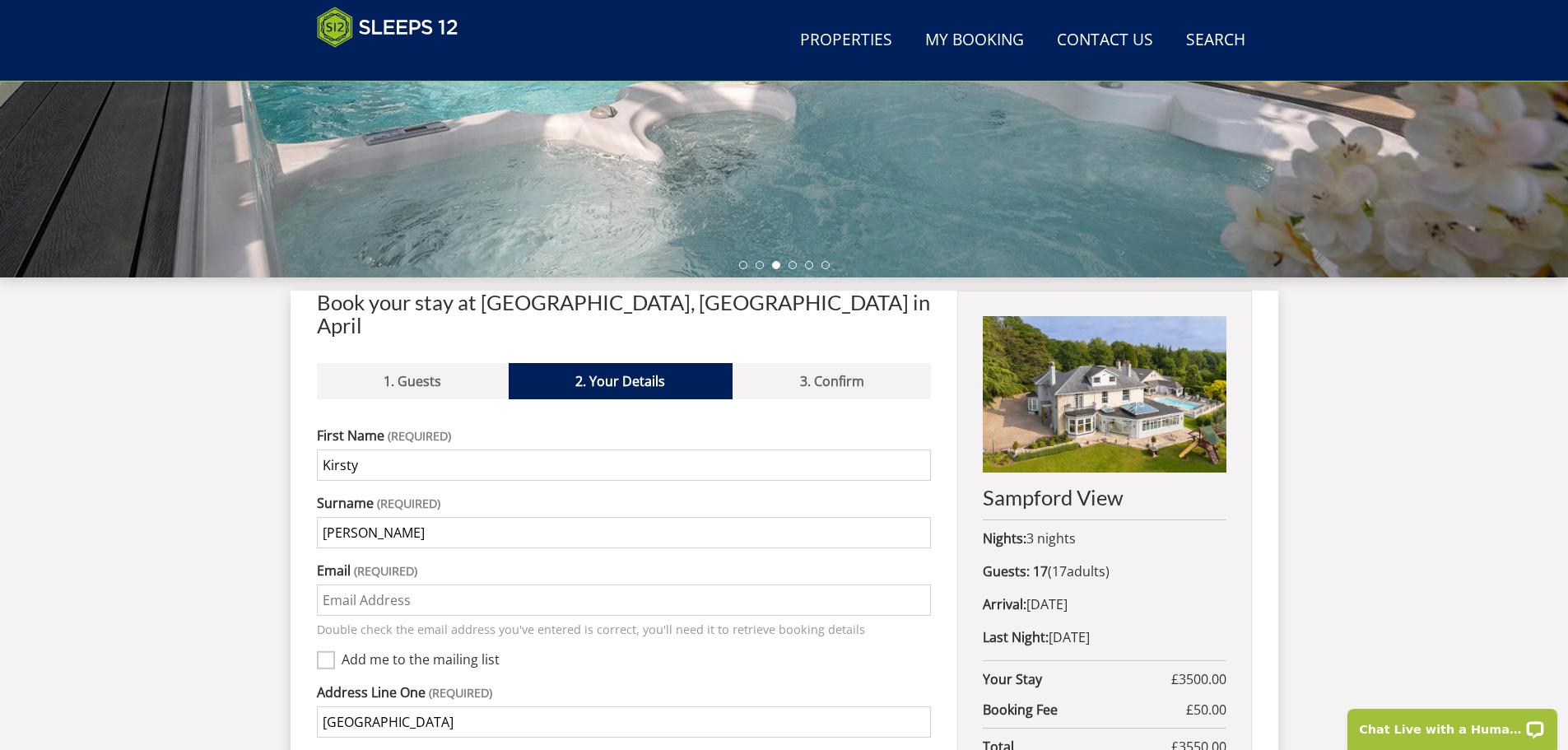
scroll to position [460, 0]
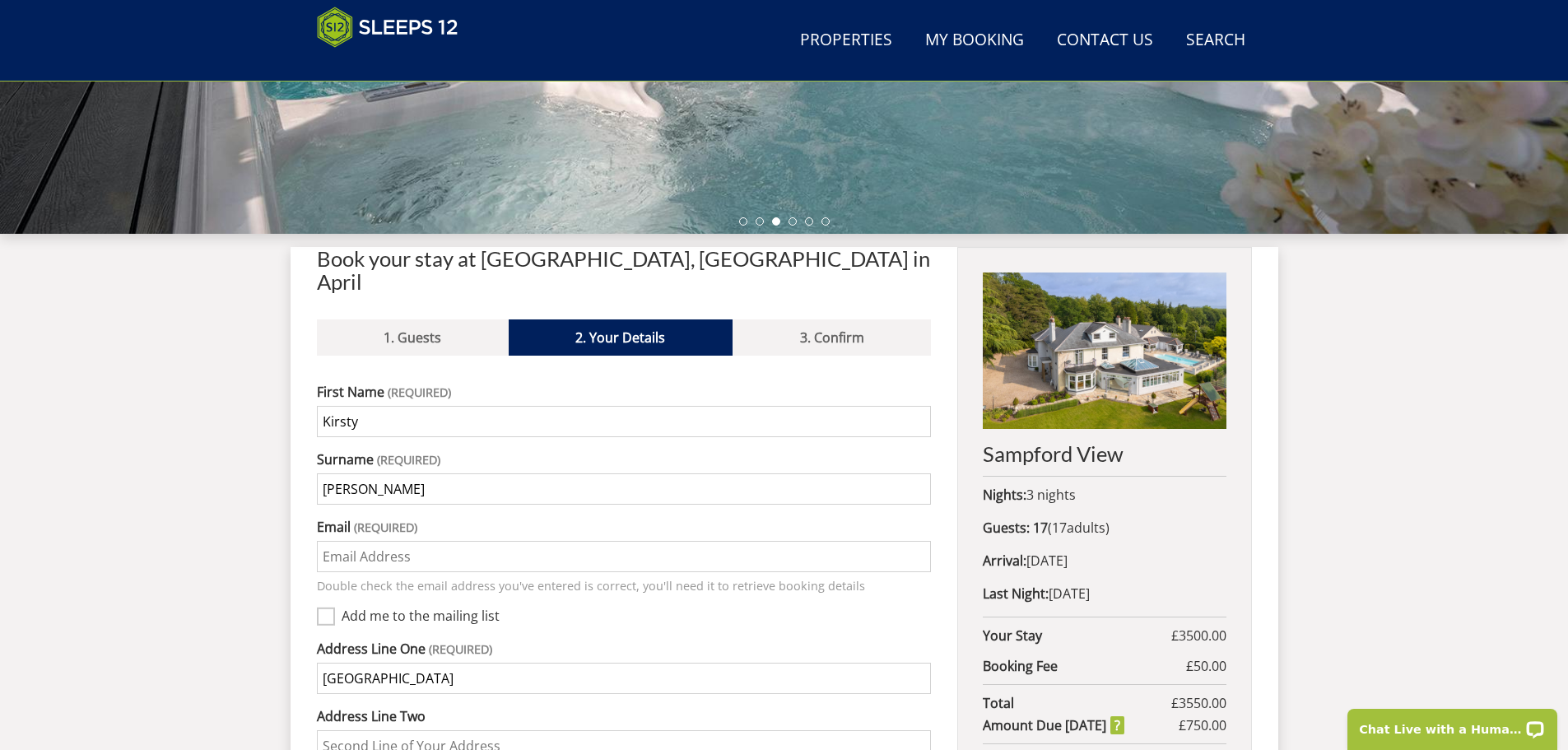
click at [404, 541] on input "Email" at bounding box center [623, 556] width 614 height 32
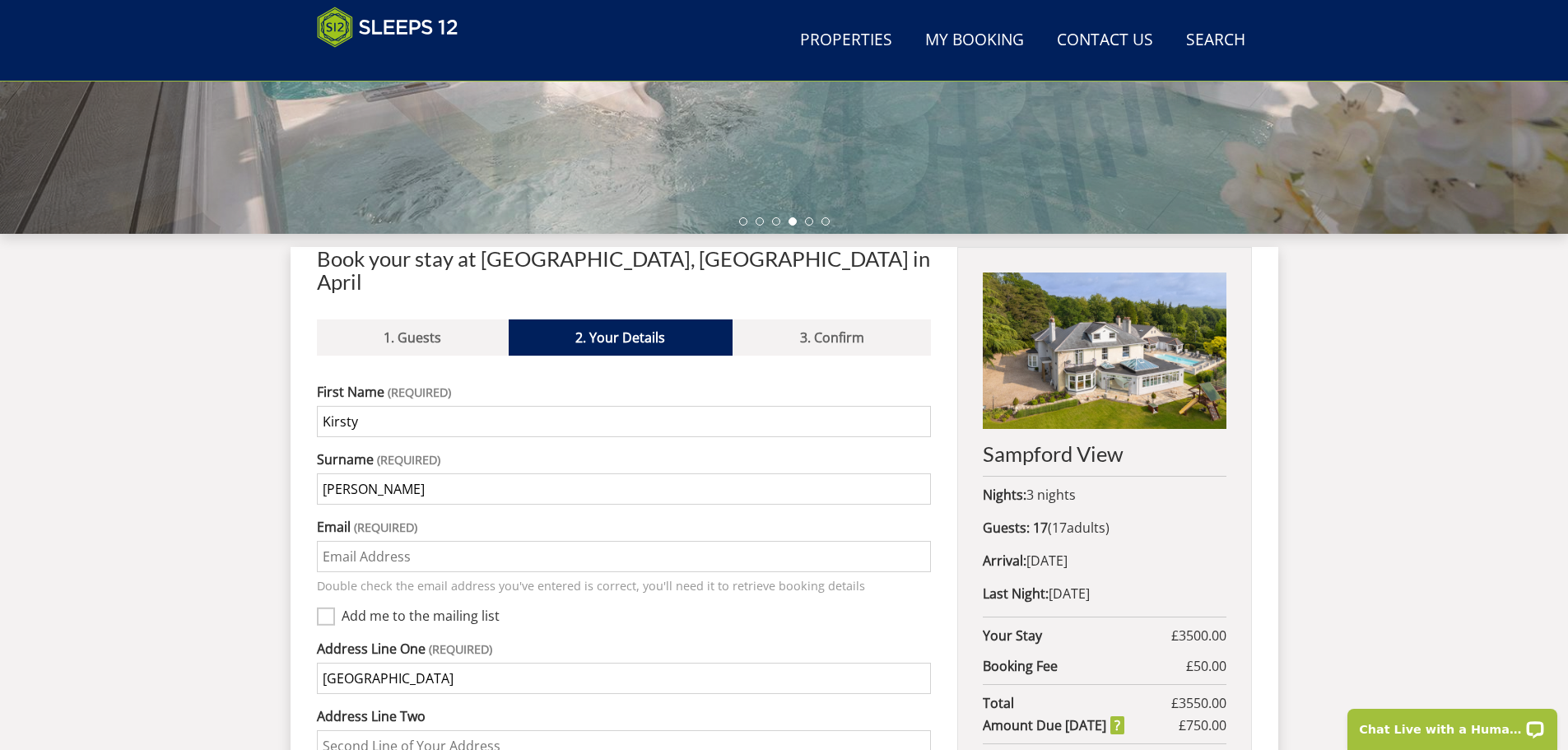
type input "Kirstylugg@outlook.com"
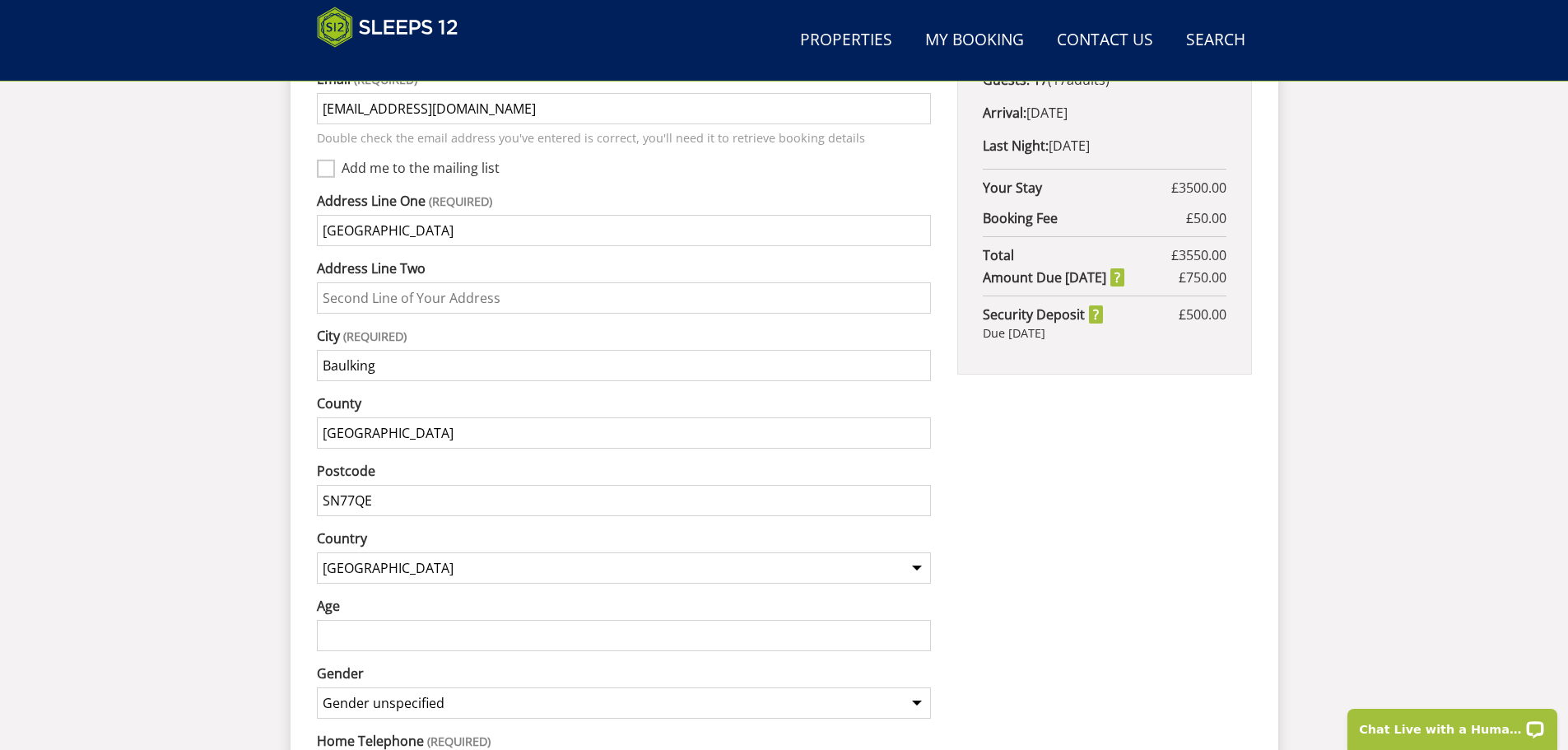
scroll to position [954, 0]
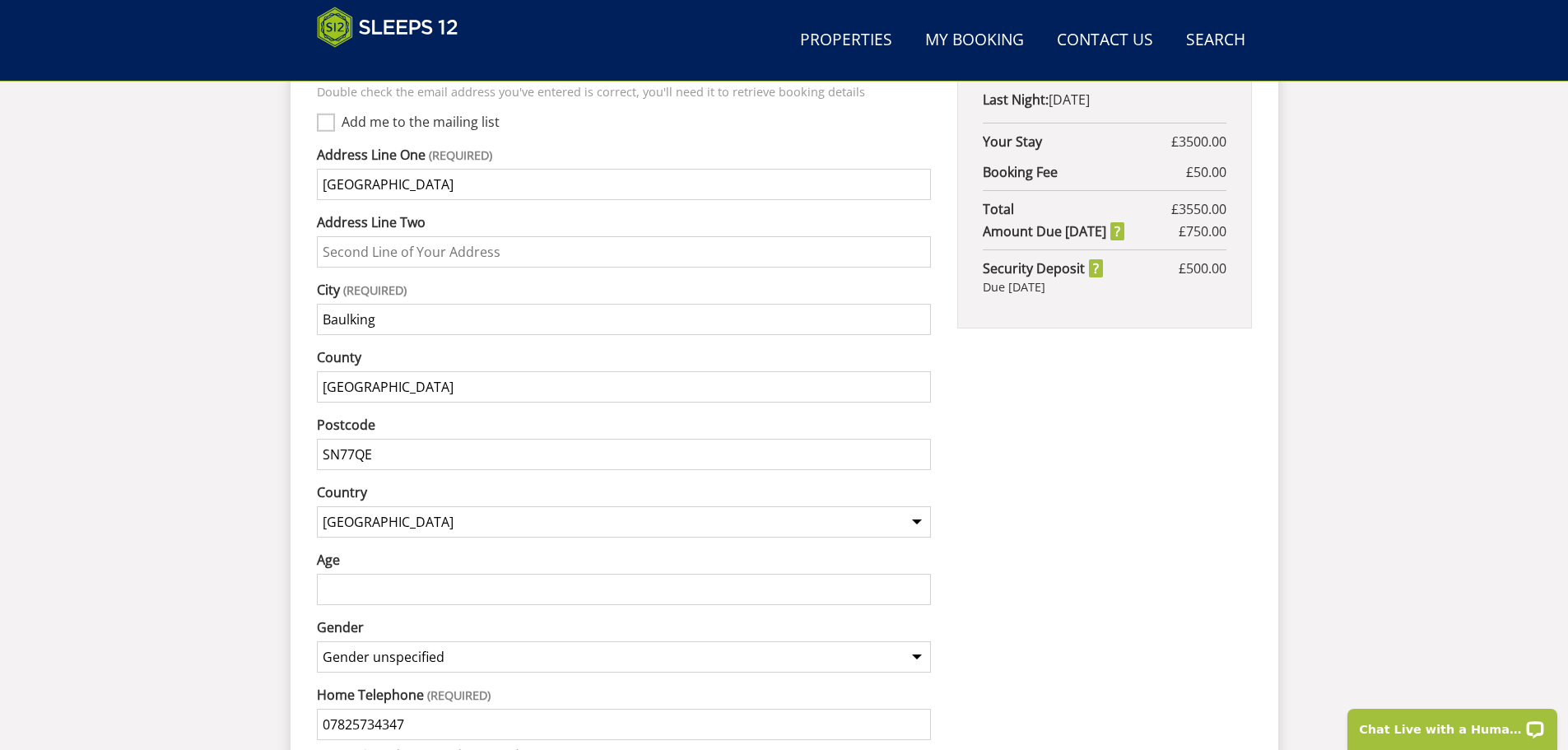
click at [336, 574] on input "Age" at bounding box center [623, 589] width 614 height 32
click at [377, 577] on input "Age" at bounding box center [623, 589] width 614 height 32
click at [917, 574] on input "1" at bounding box center [623, 589] width 614 height 32
type input "2"
click at [918, 574] on input "2" at bounding box center [623, 589] width 614 height 32
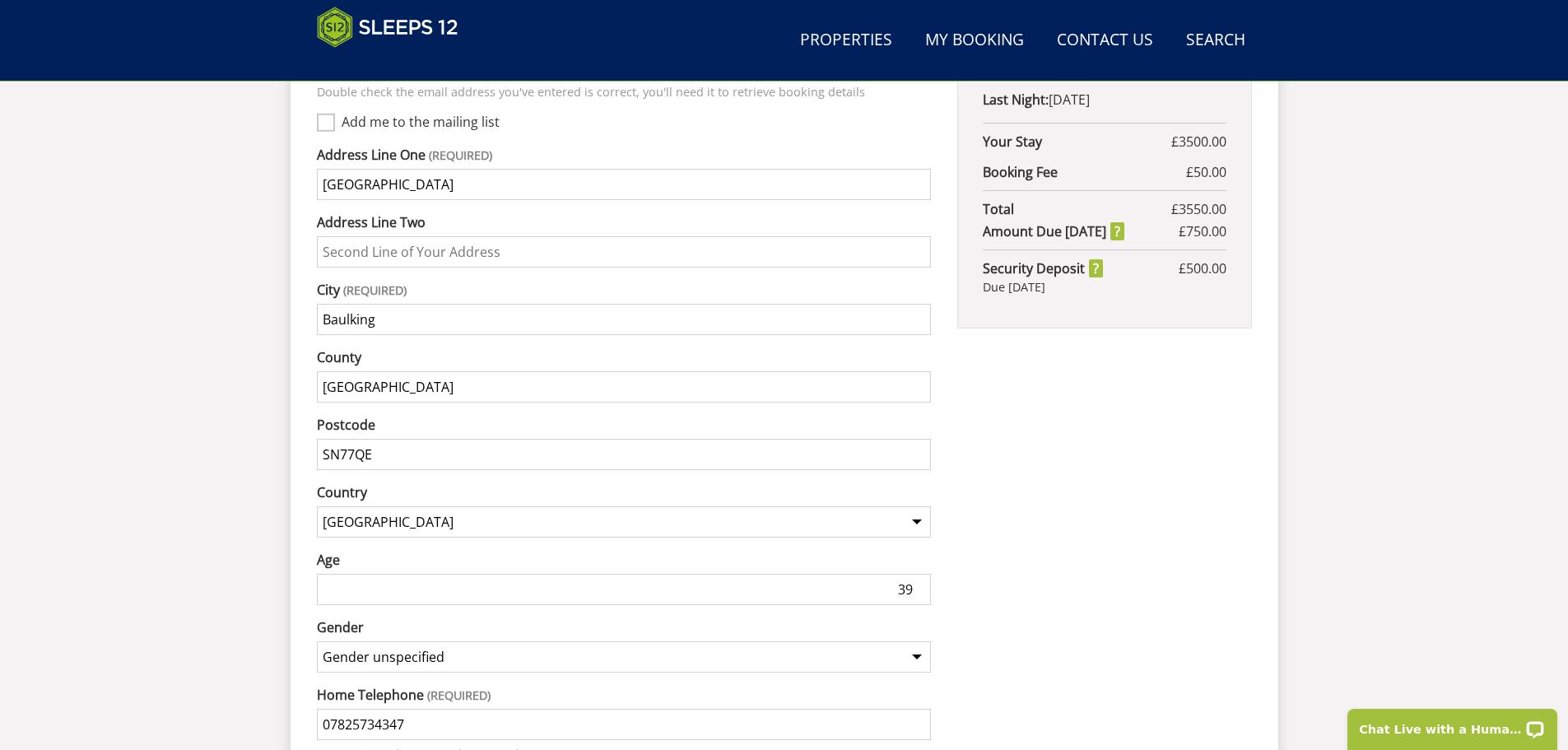
type input "39"
click at [1073, 588] on div "Sampford View Nights: 3 nights Guests: 17 ( 17 adult s 0 child ren 0 infant s )…" at bounding box center [1104, 355] width 294 height 1203
click at [448, 641] on select "Gender unspecified Gender male Gender female" at bounding box center [623, 657] width 614 height 32
select select "gender_female"
click at [317, 641] on select "Gender unspecified Gender male Gender female" at bounding box center [623, 657] width 614 height 32
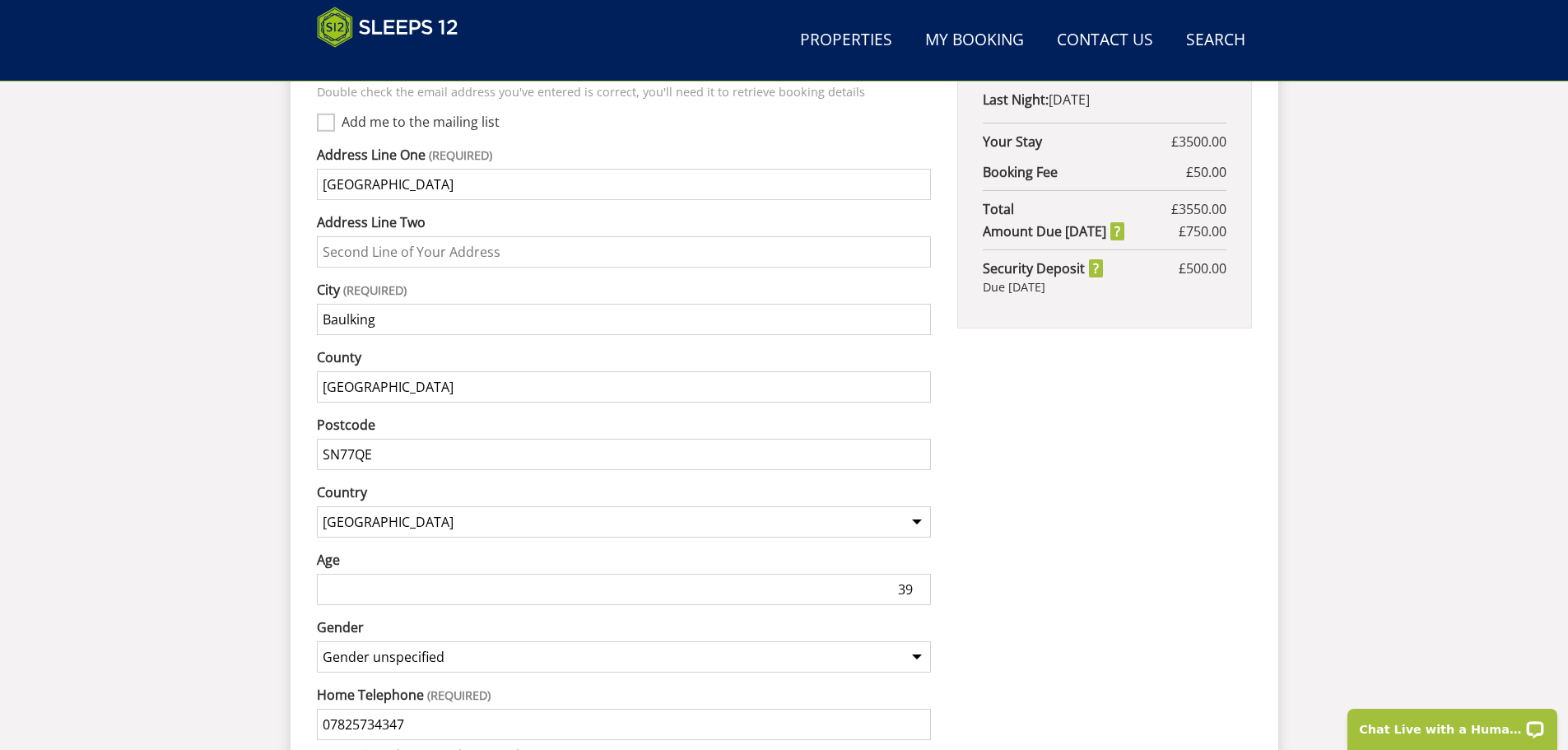
click at [1039, 645] on div "Sampford View Nights: 3 nights Guests: 17 ( 17 adult s 0 child ren 0 infant s )…" at bounding box center [1104, 355] width 294 height 1203
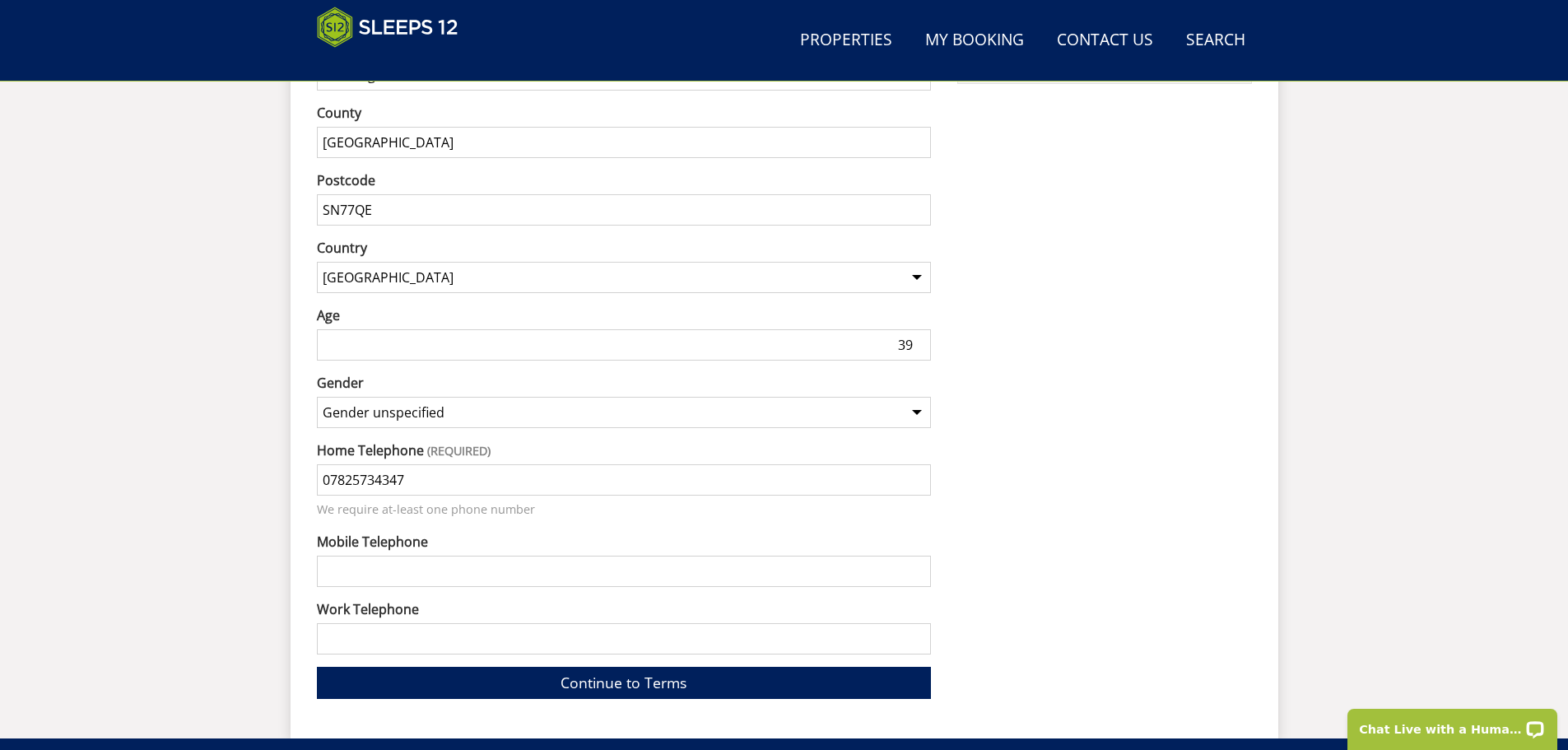
scroll to position [1201, 0]
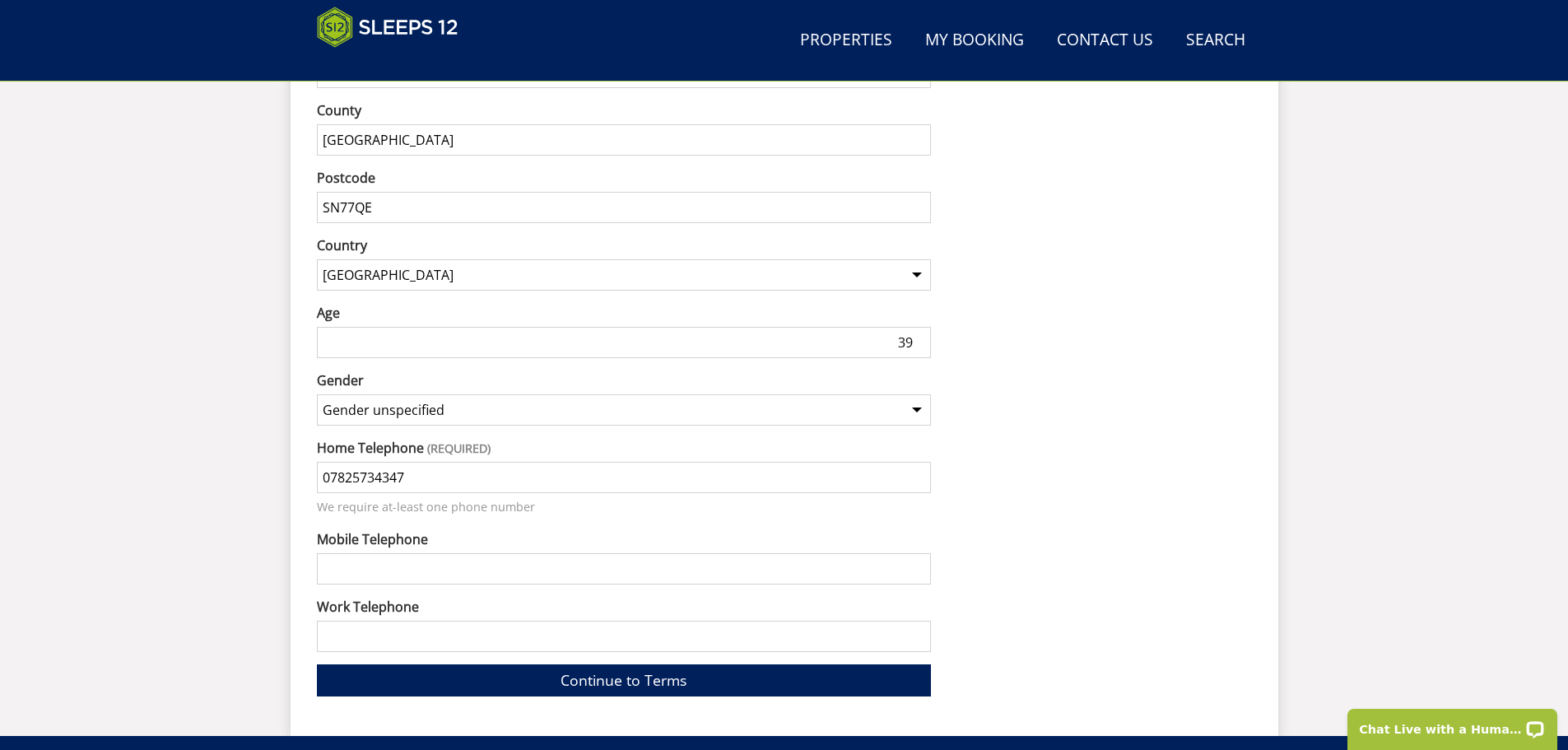
drag, startPoint x: 422, startPoint y: 454, endPoint x: 164, endPoint y: 431, distance: 259.0
type input "07822833552"
type input "GOLDEN ORB WOOD, BINFIELD"
drag, startPoint x: 412, startPoint y: 456, endPoint x: 228, endPoint y: 450, distance: 184.1
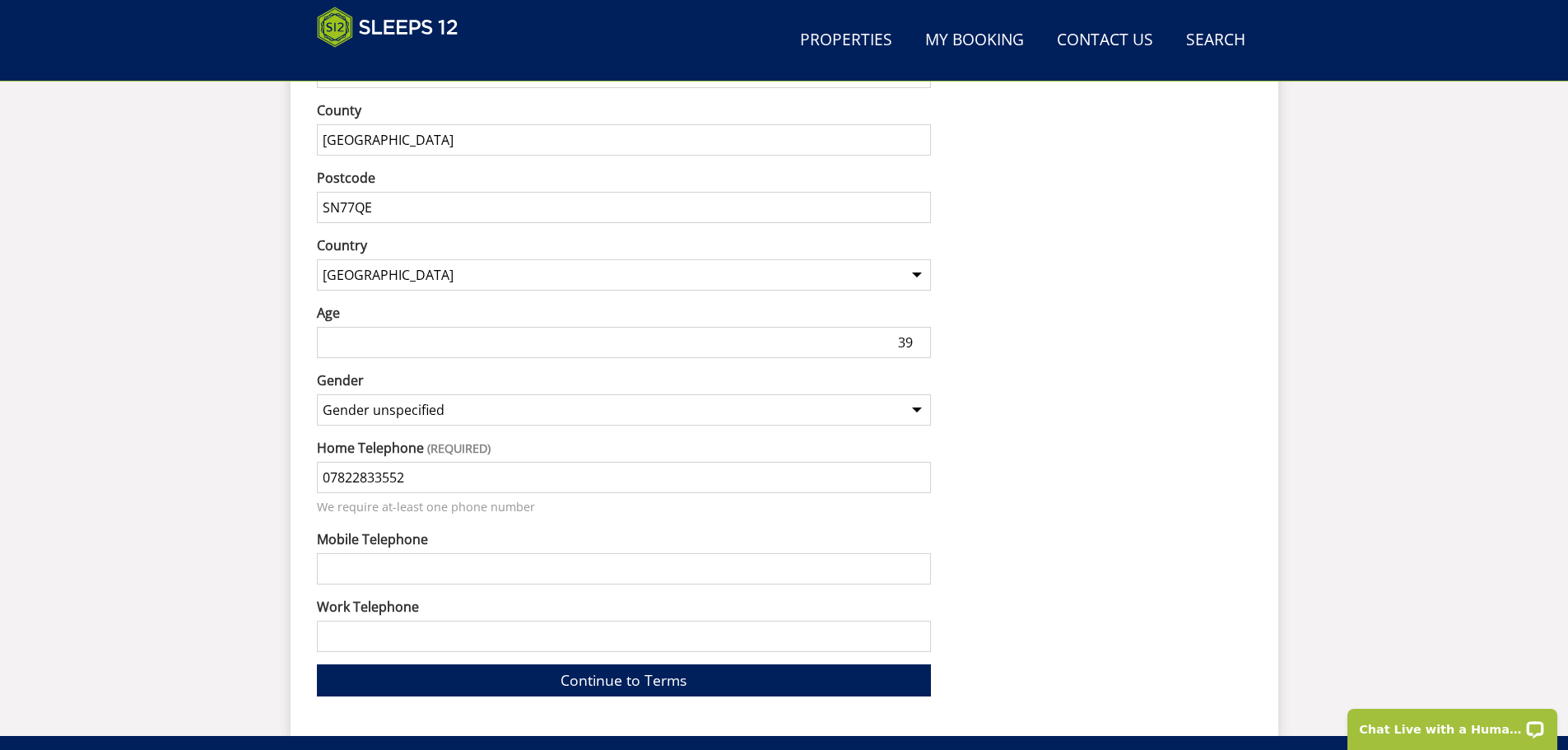
click at [345, 557] on input "Mobile Telephone" at bounding box center [623, 568] width 614 height 32
click at [614, 664] on link "Continue to Terms" at bounding box center [623, 679] width 614 height 32
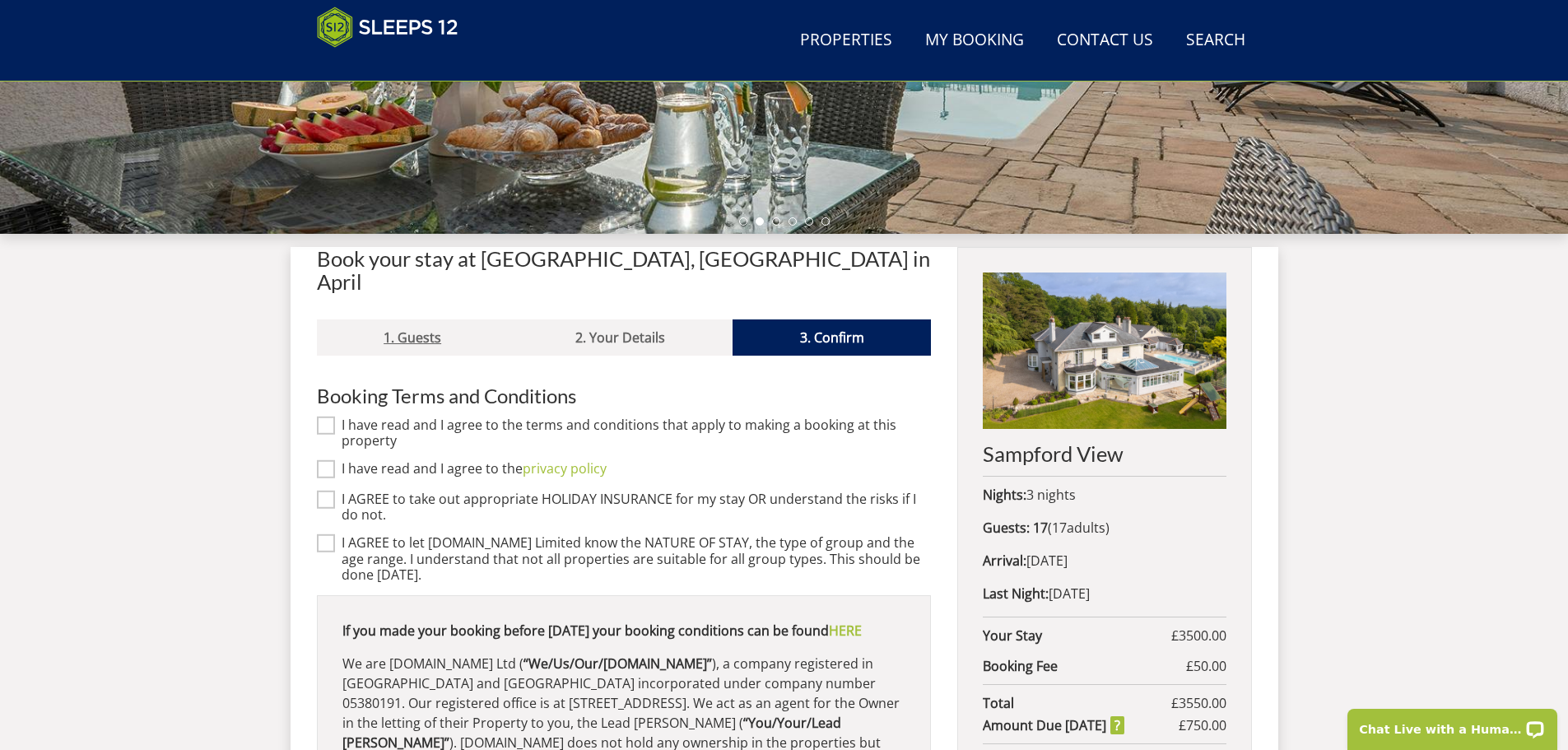
scroll to position [542, 0]
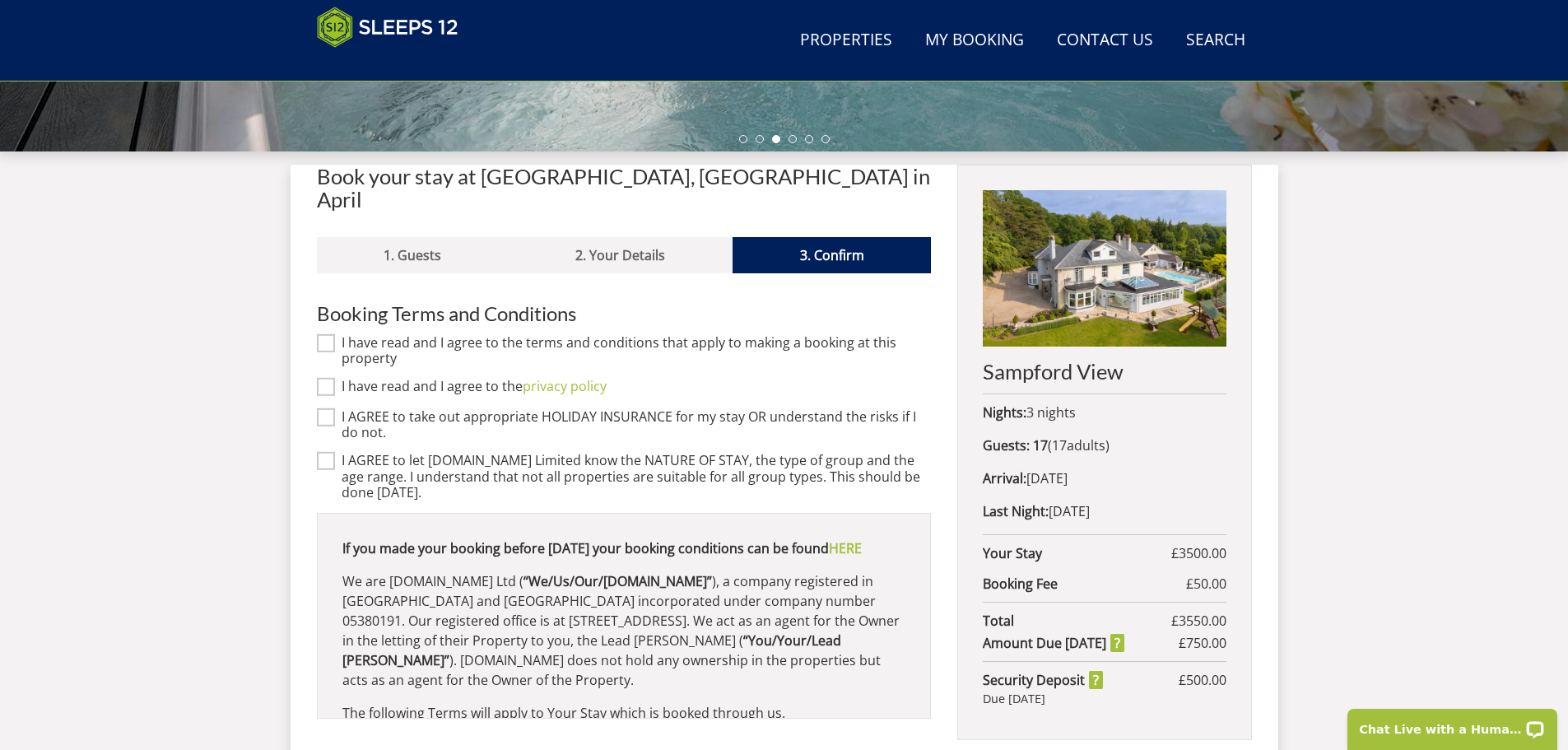
click at [321, 333] on input "I have read and I agree to the terms and conditions that apply to making a book…" at bounding box center [326, 342] width 18 height 18
checkbox input "true"
click at [324, 378] on input "I have read and I agree to the privacy policy" at bounding box center [326, 387] width 18 height 18
checkbox input "true"
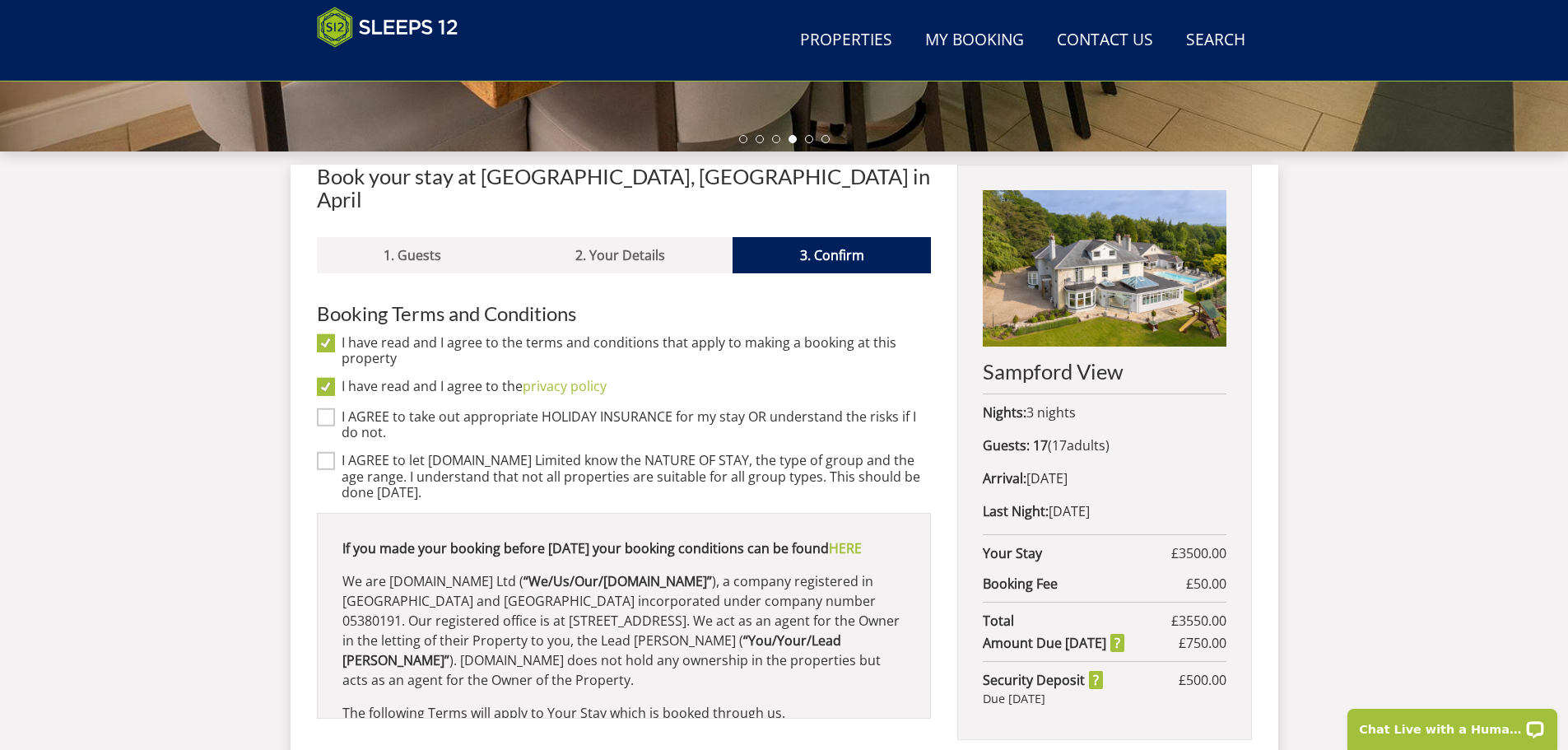
click at [329, 408] on input "I AGREE to take out appropriate HOLIDAY INSURANCE for my stay OR understand the…" at bounding box center [326, 417] width 18 height 18
checkbox input "true"
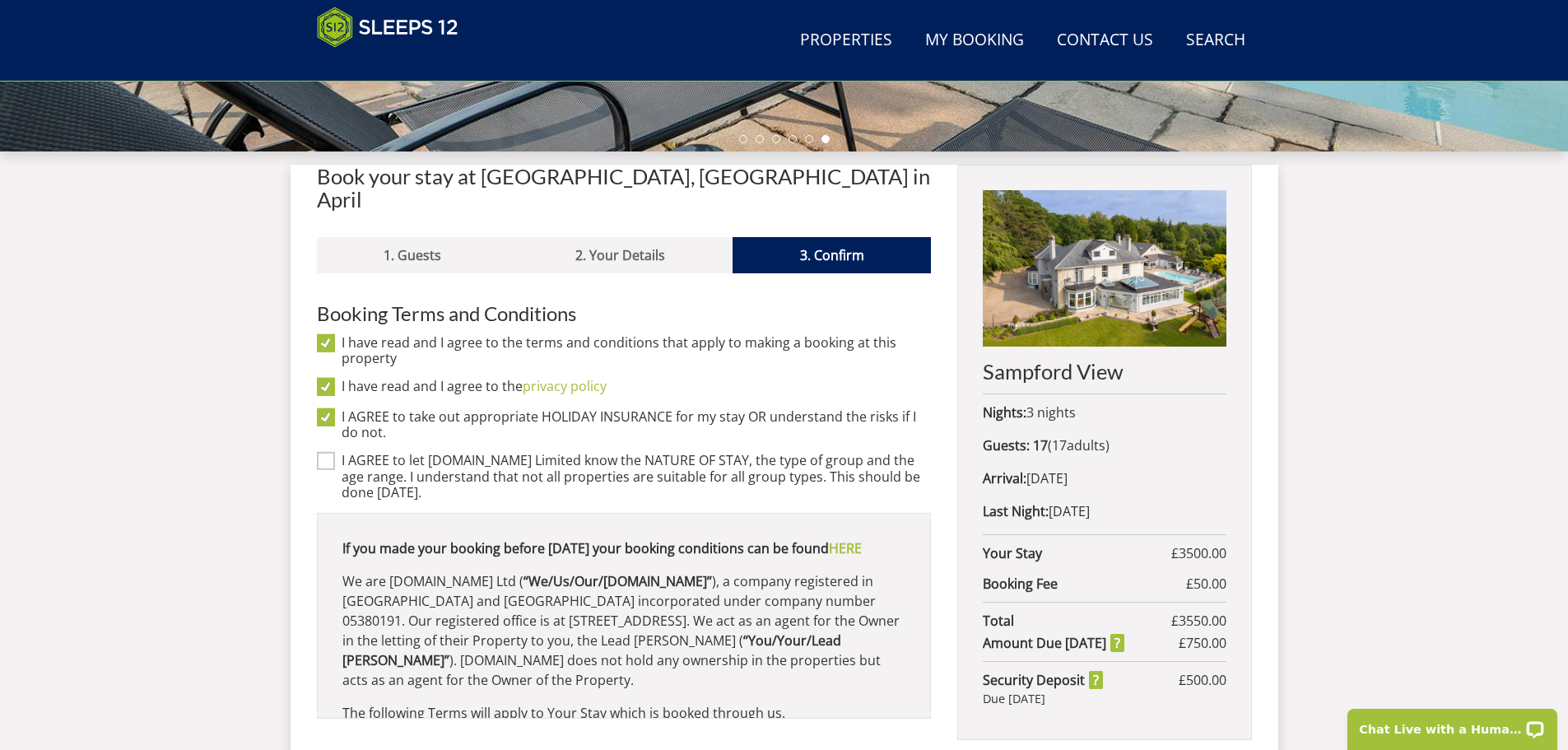
click at [328, 451] on input "I AGREE to let Sleeps12.com Limited know the NATURE OF STAY, the type of group …" at bounding box center [326, 460] width 18 height 18
checkbox input "true"
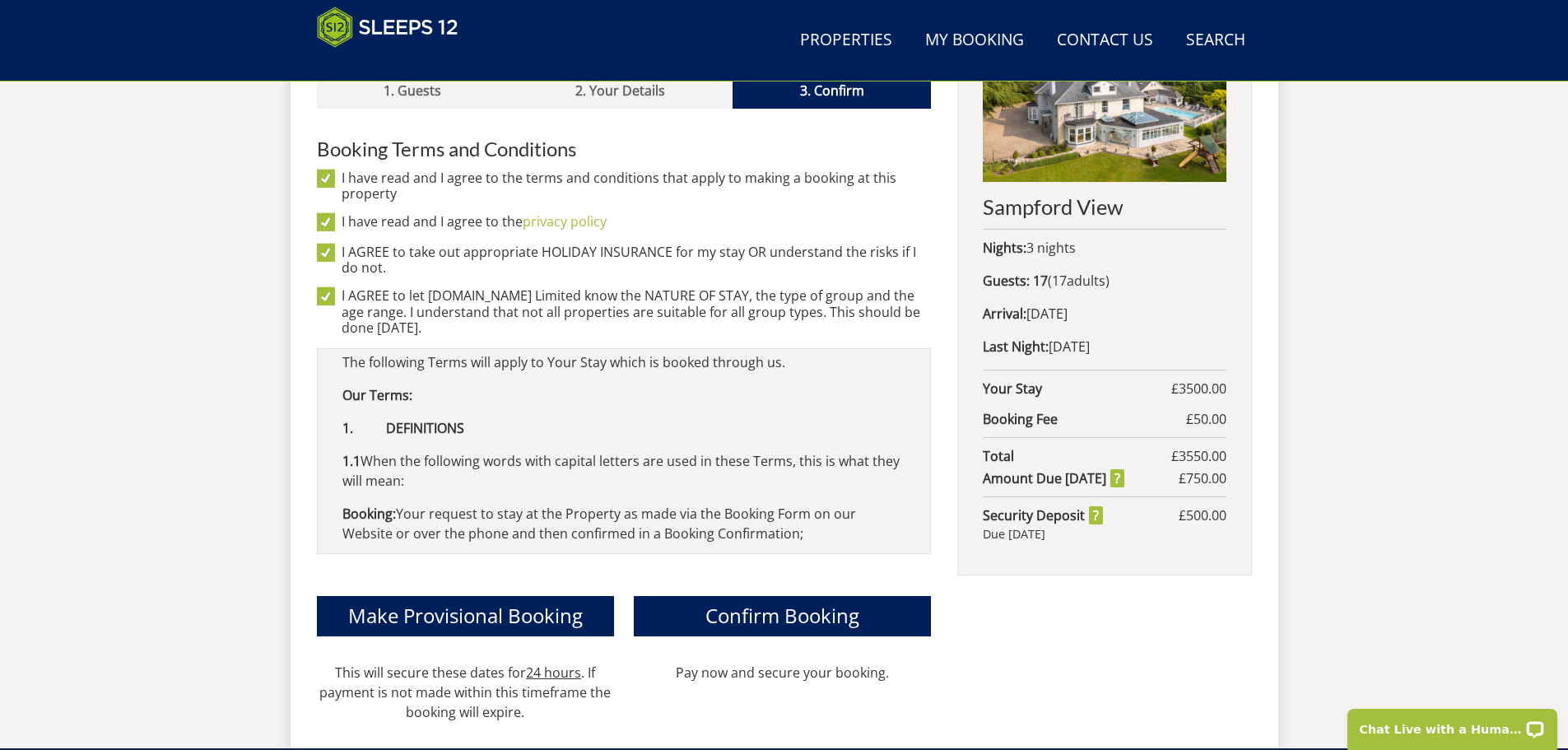
scroll to position [329, 0]
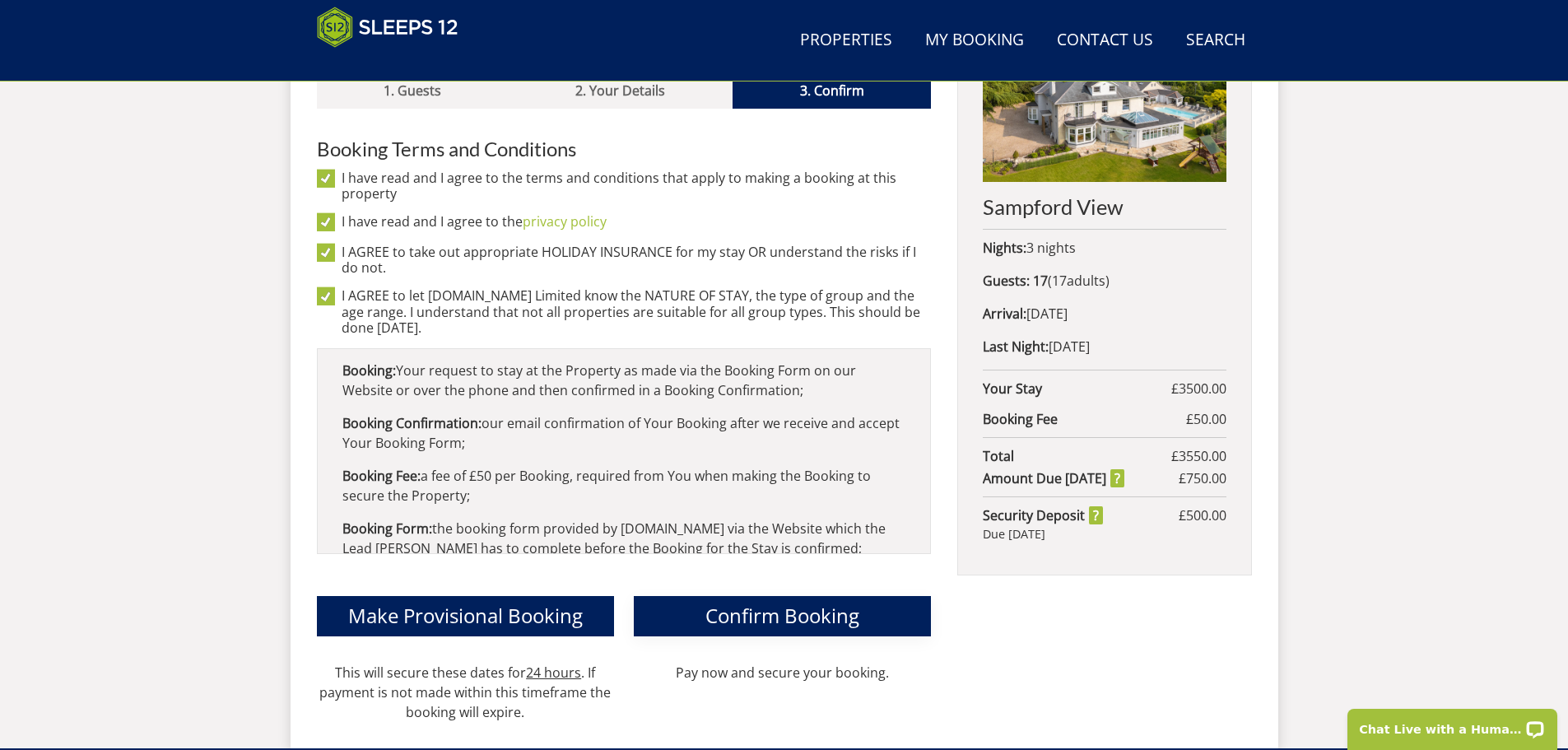
click at [783, 602] on span "Confirm Booking" at bounding box center [783, 615] width 154 height 27
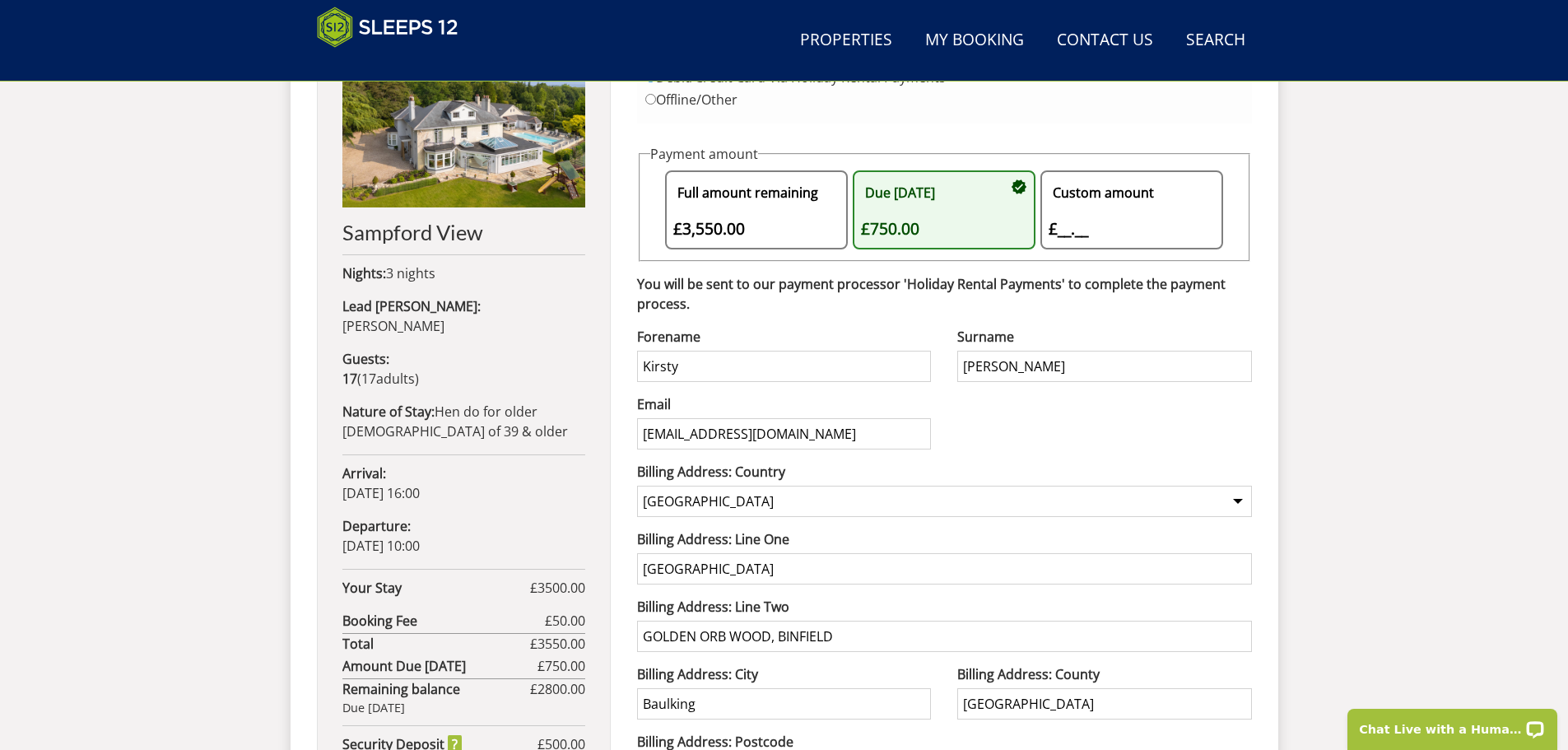
scroll to position [860, 0]
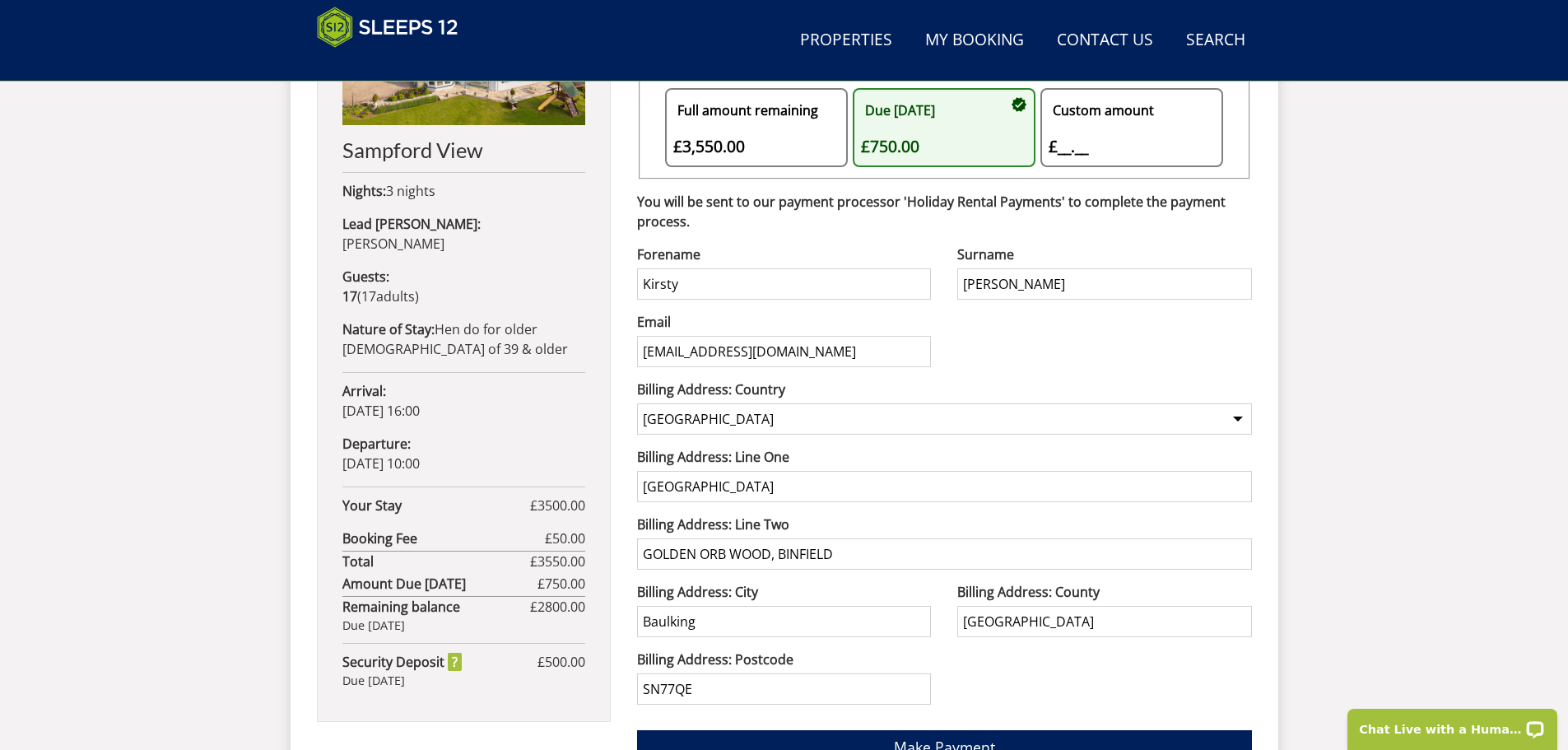
drag, startPoint x: 851, startPoint y: 548, endPoint x: 544, endPoint y: 537, distance: 307.2
click at [546, 539] on div "Your Booking: S47924 If payment is not completed this booking will expire by 04…" at bounding box center [784, 305] width 935 height 943
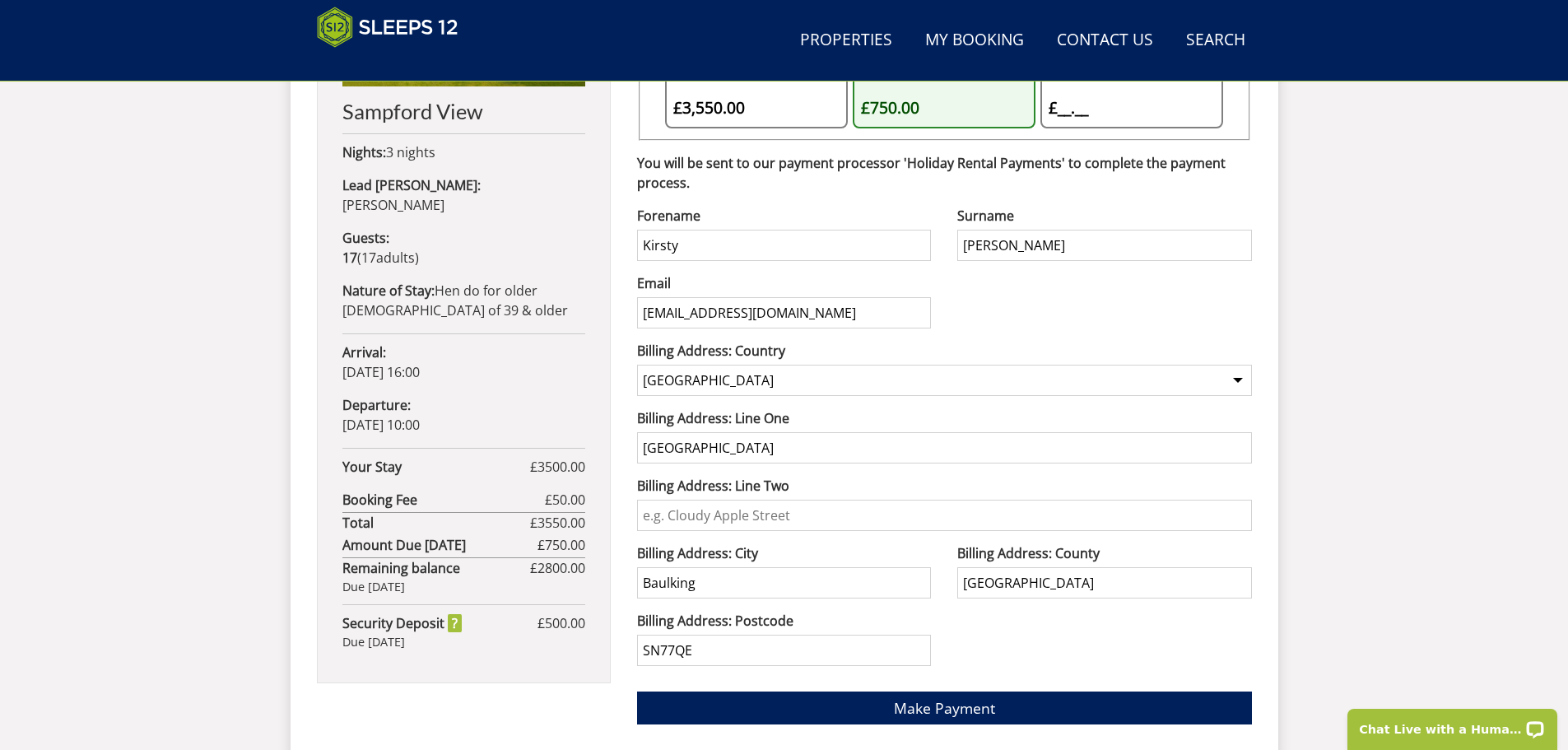
scroll to position [943, 0]
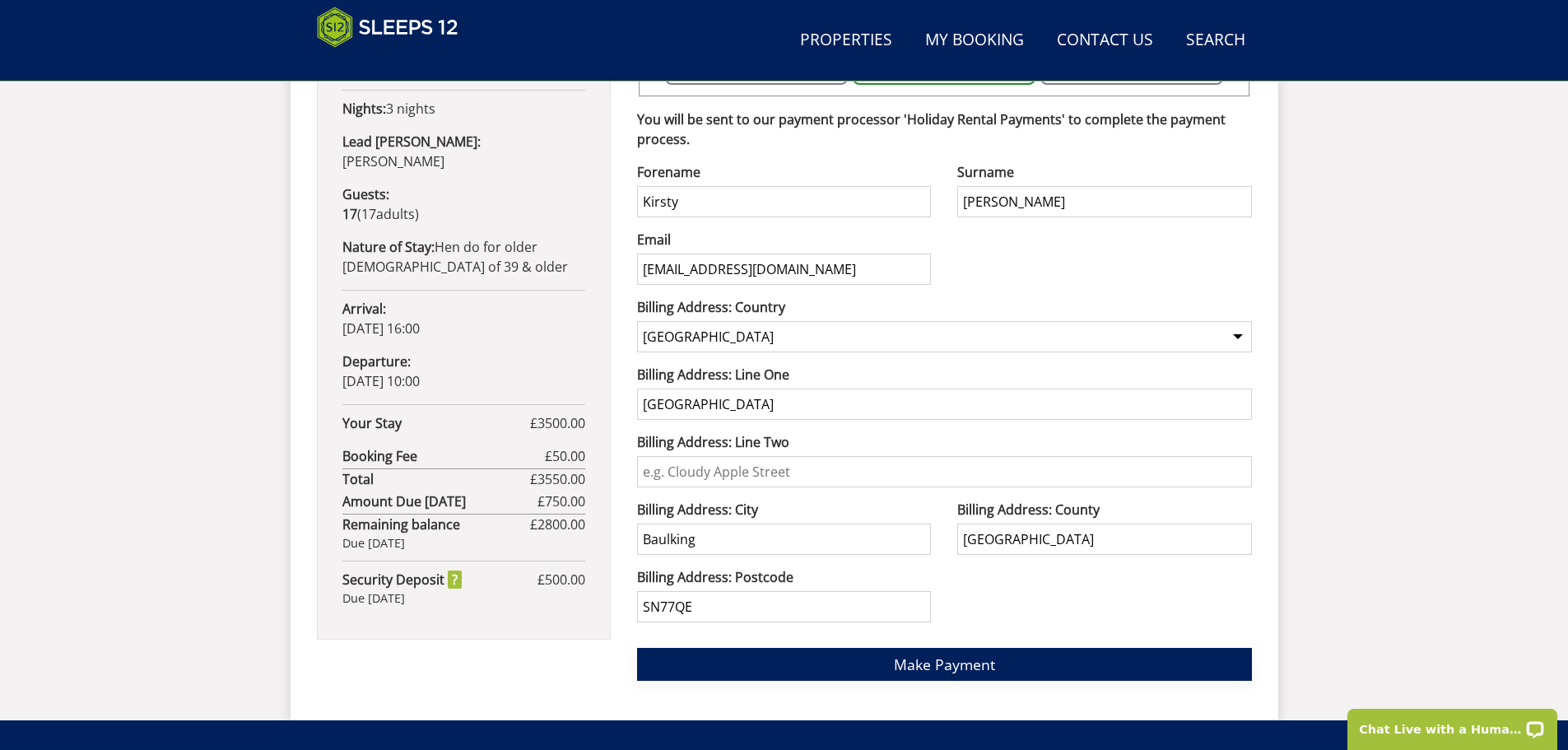
click at [948, 659] on span "Make Payment" at bounding box center [945, 664] width 101 height 20
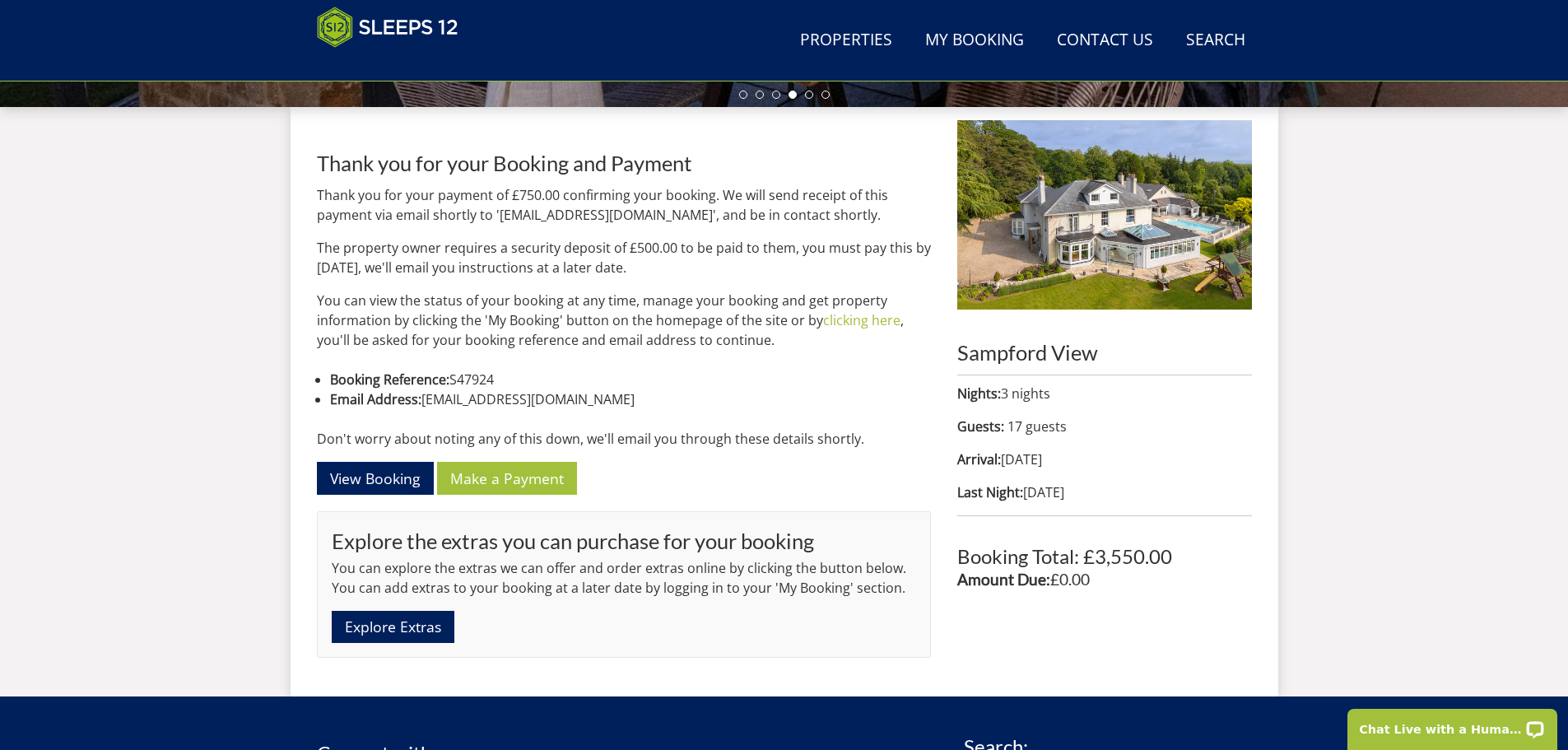
scroll to position [591, 0]
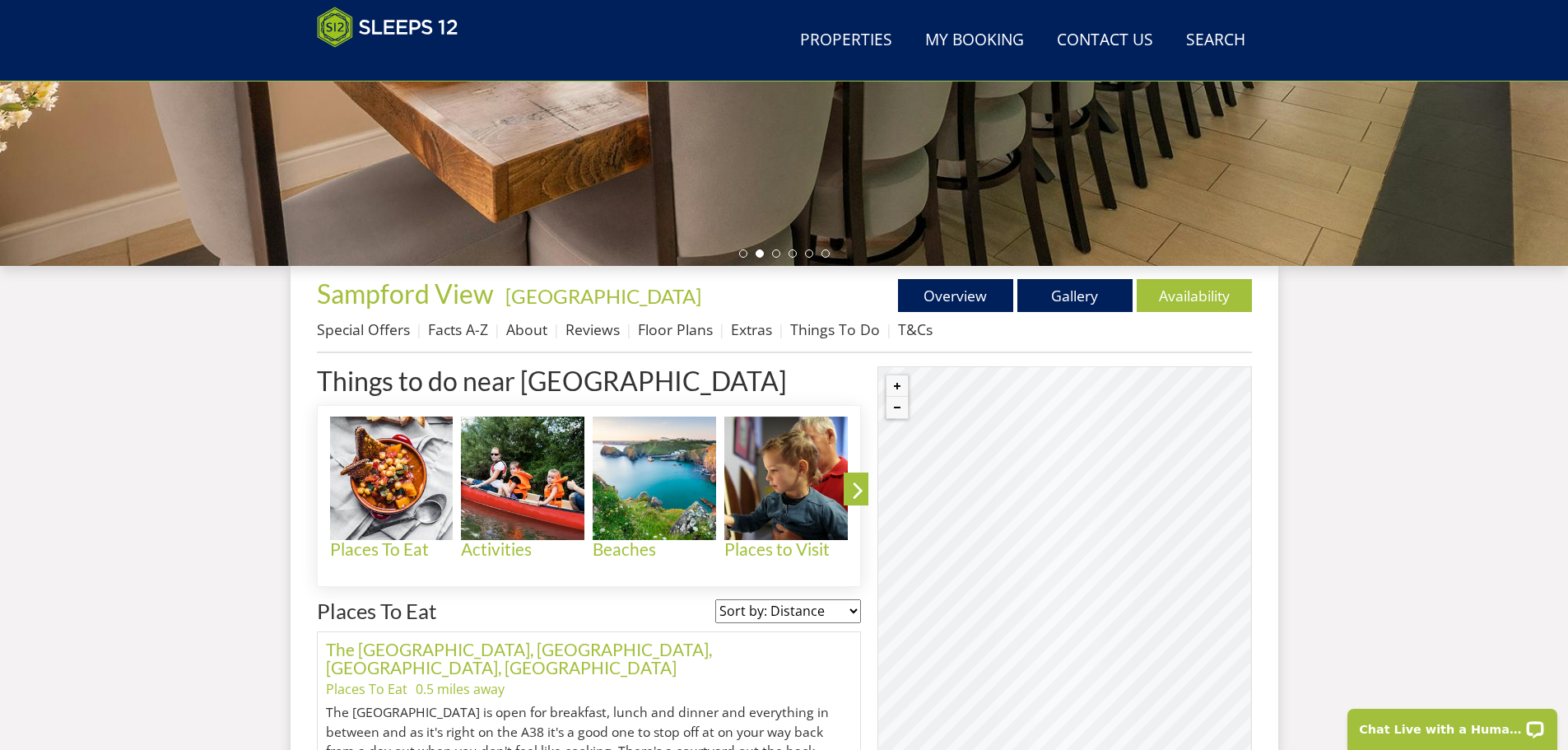
scroll to position [510, 0]
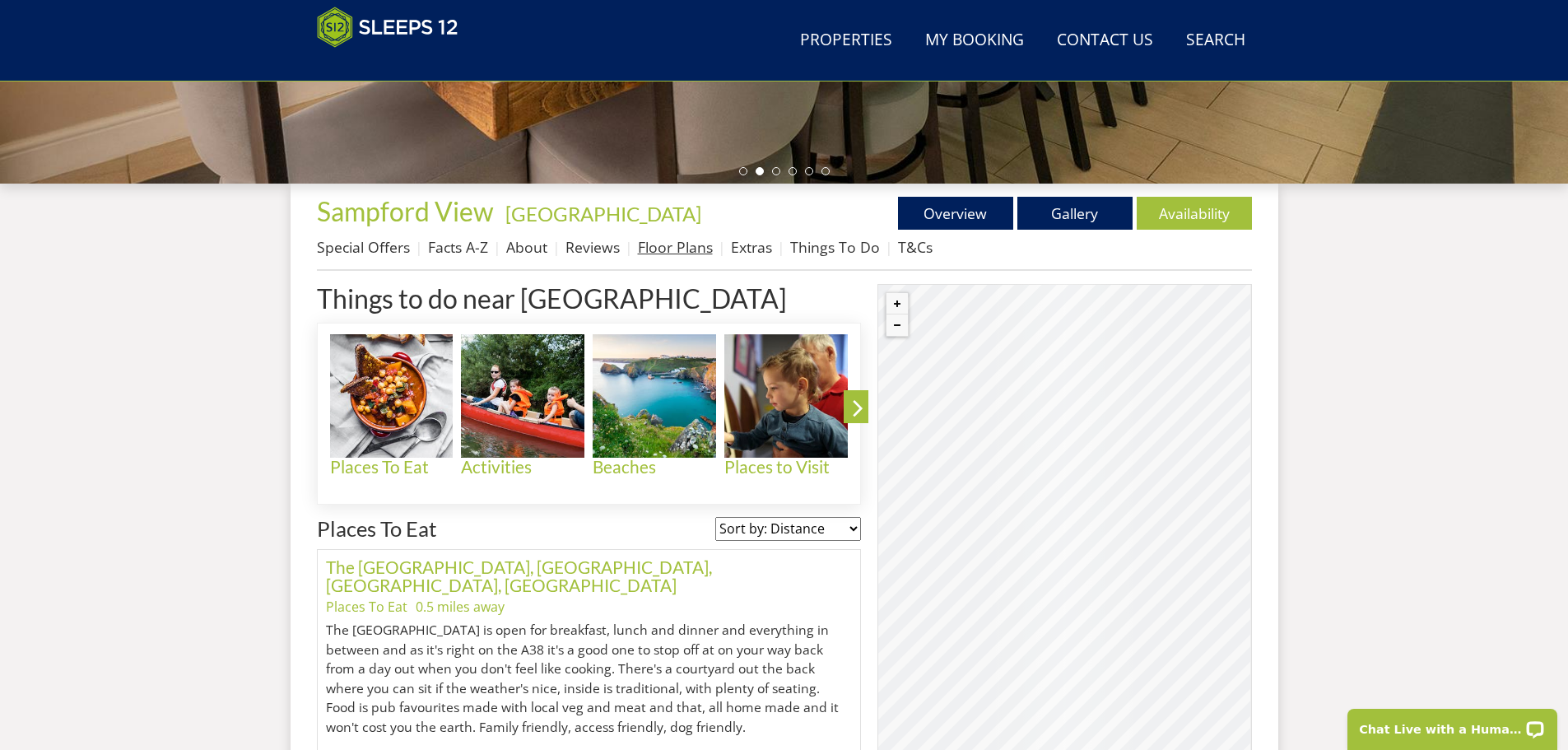
click at [669, 244] on link "Floor Plans" at bounding box center [675, 247] width 75 height 20
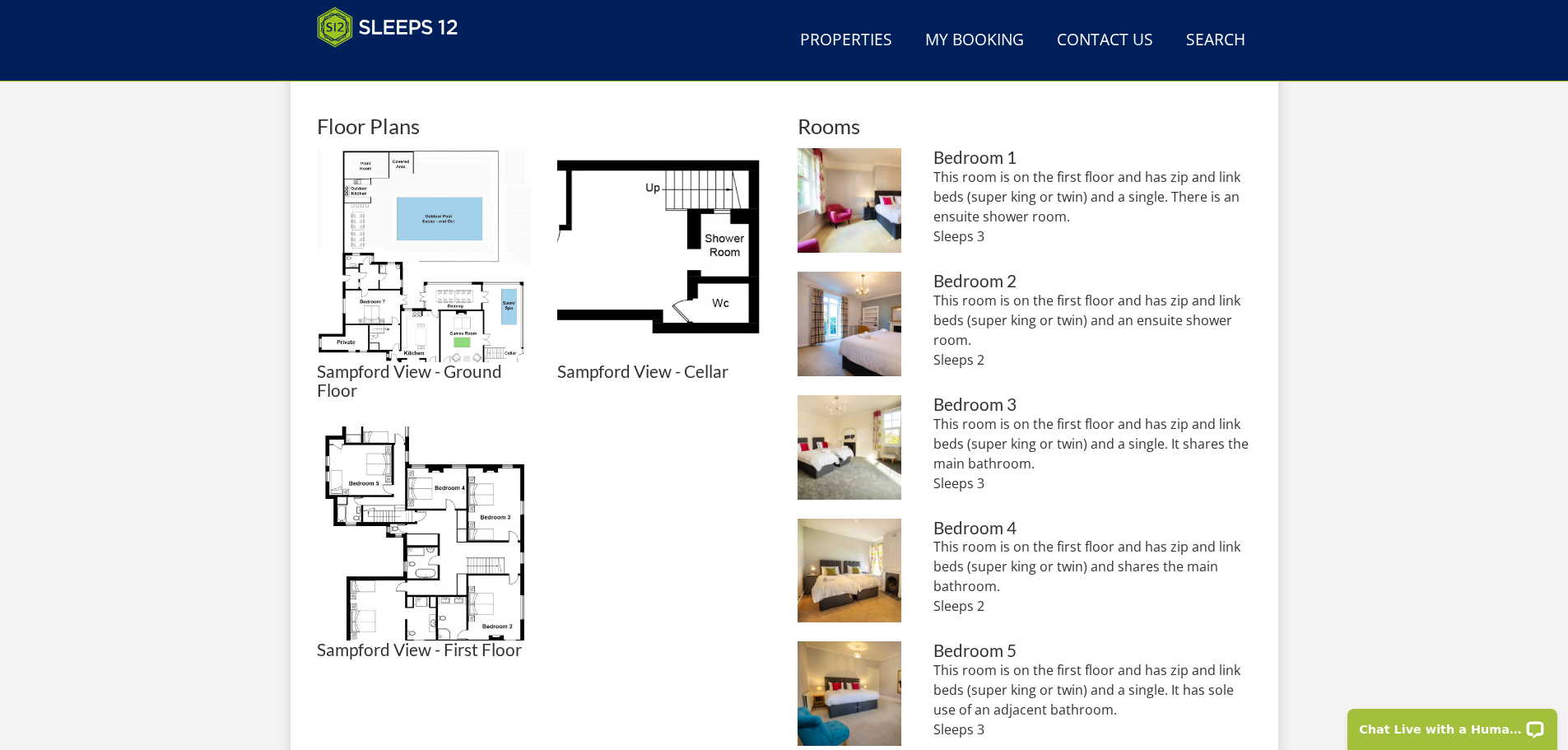
scroll to position [693, 0]
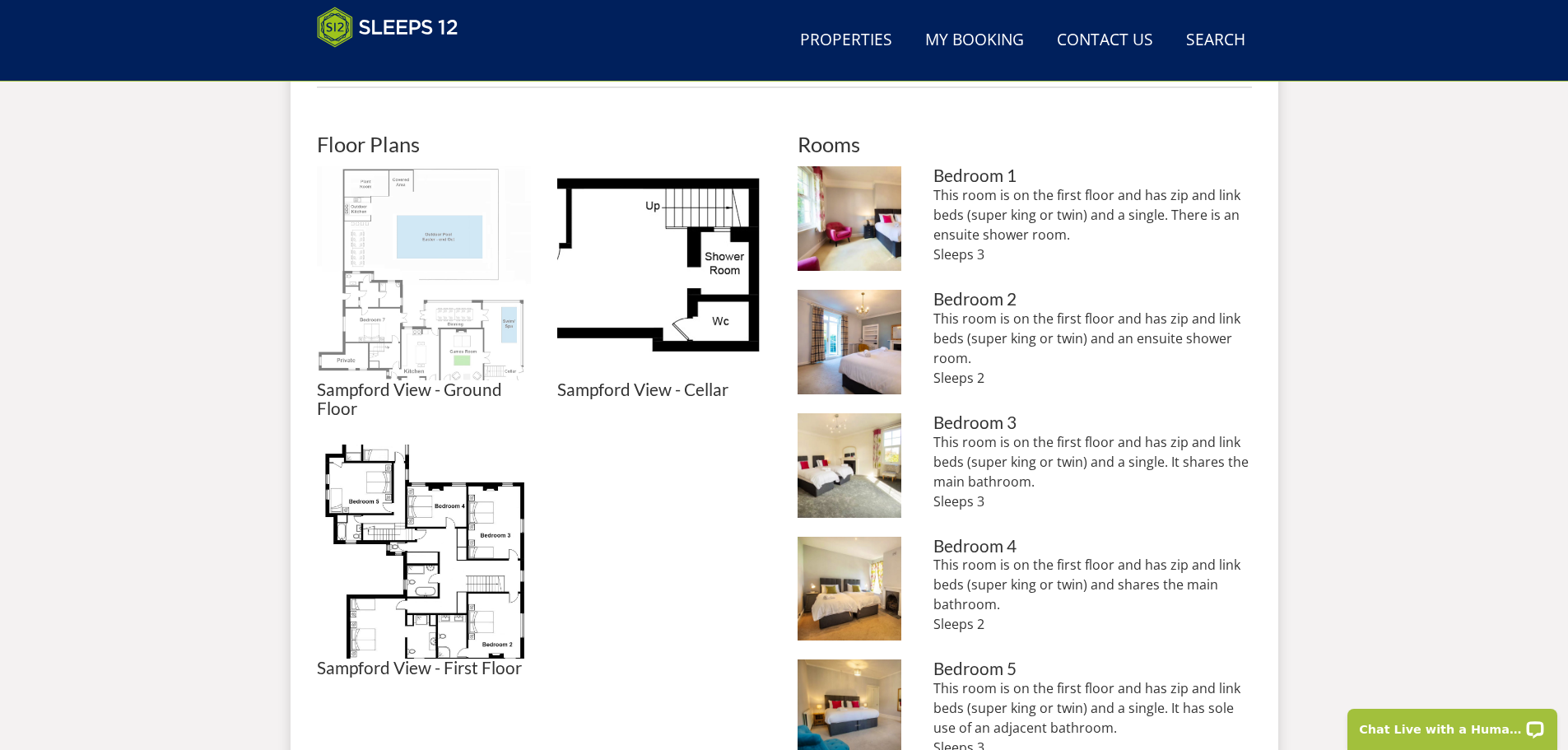
click at [451, 316] on img at bounding box center [423, 273] width 214 height 214
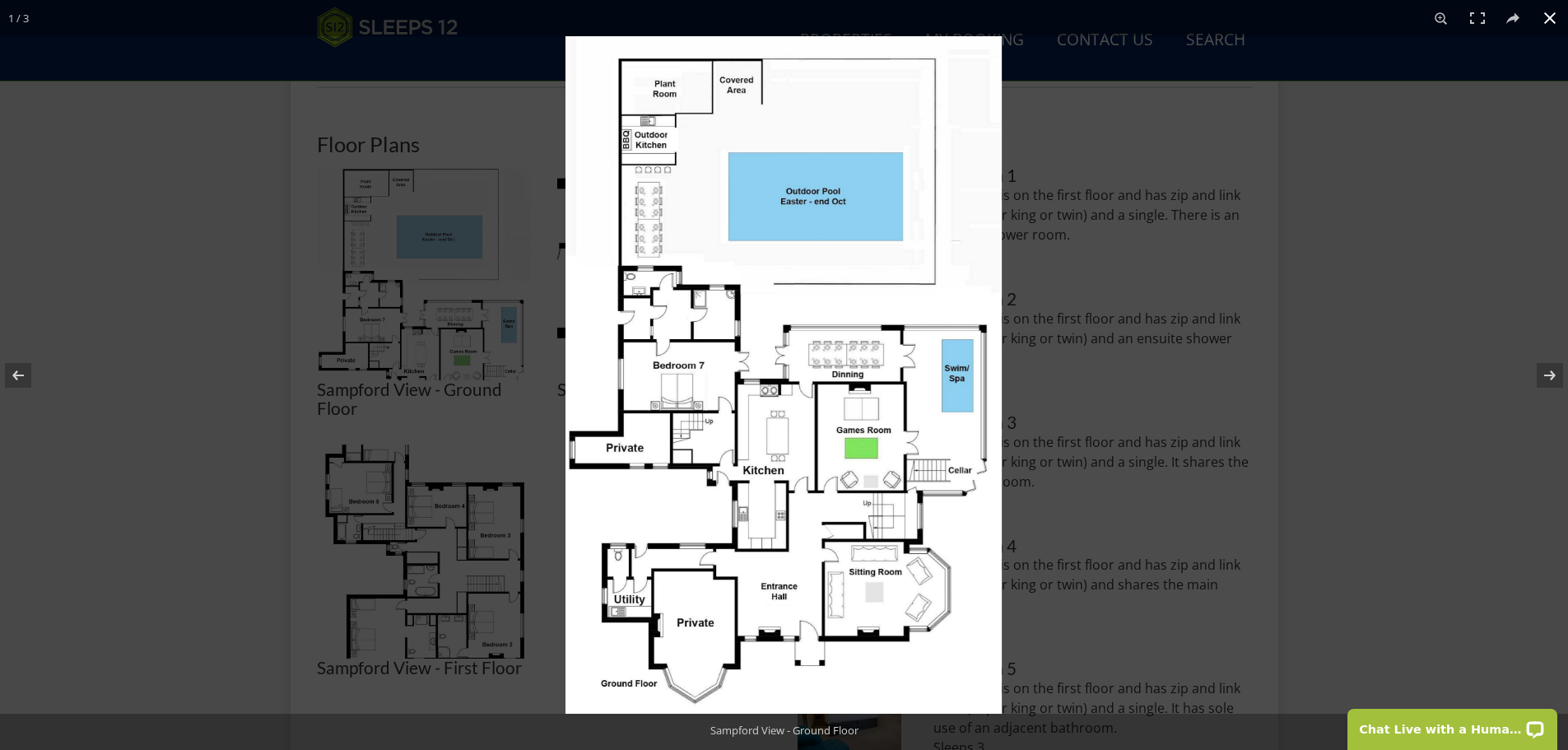
click at [413, 614] on div at bounding box center [784, 375] width 1568 height 750
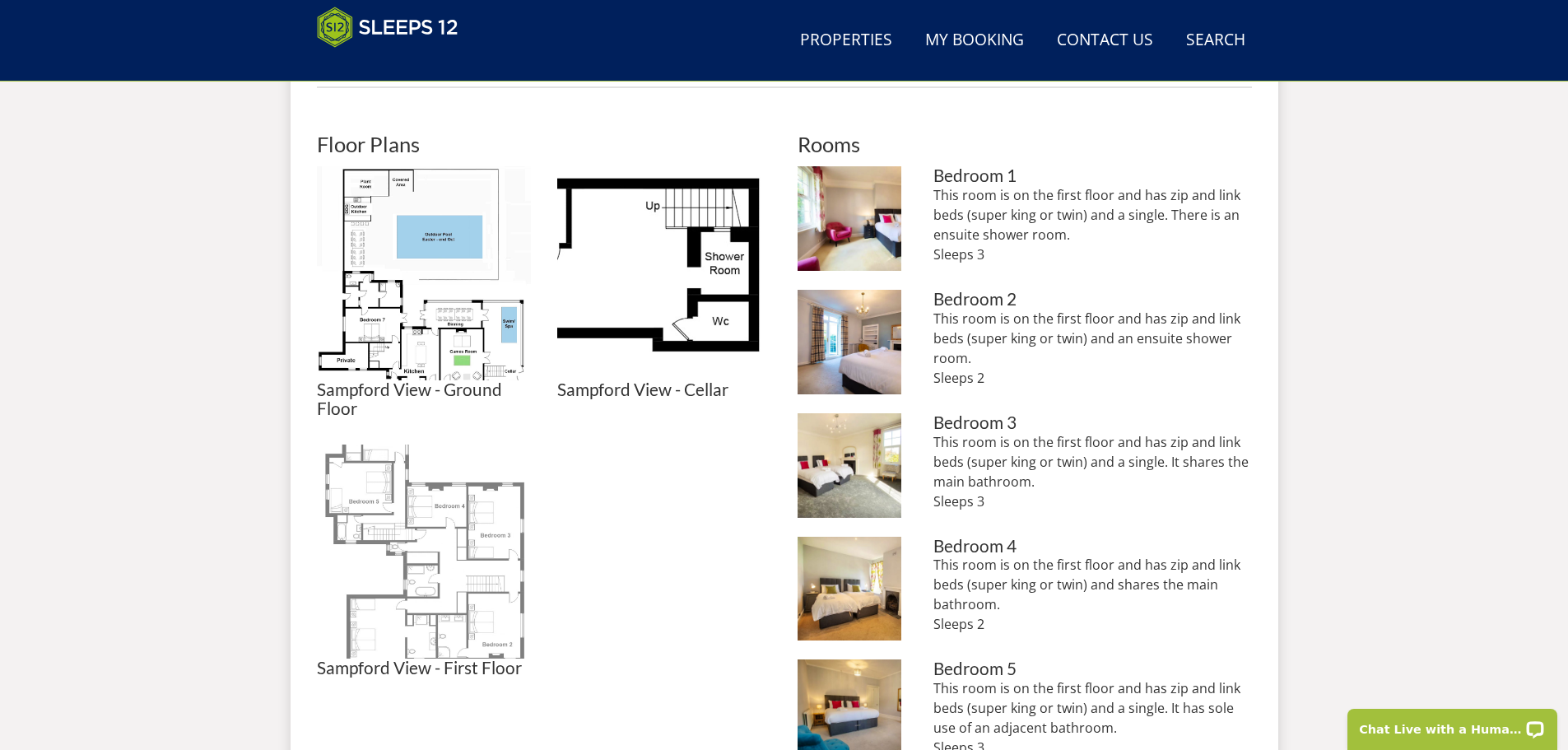
click at [429, 576] on img at bounding box center [423, 551] width 214 height 214
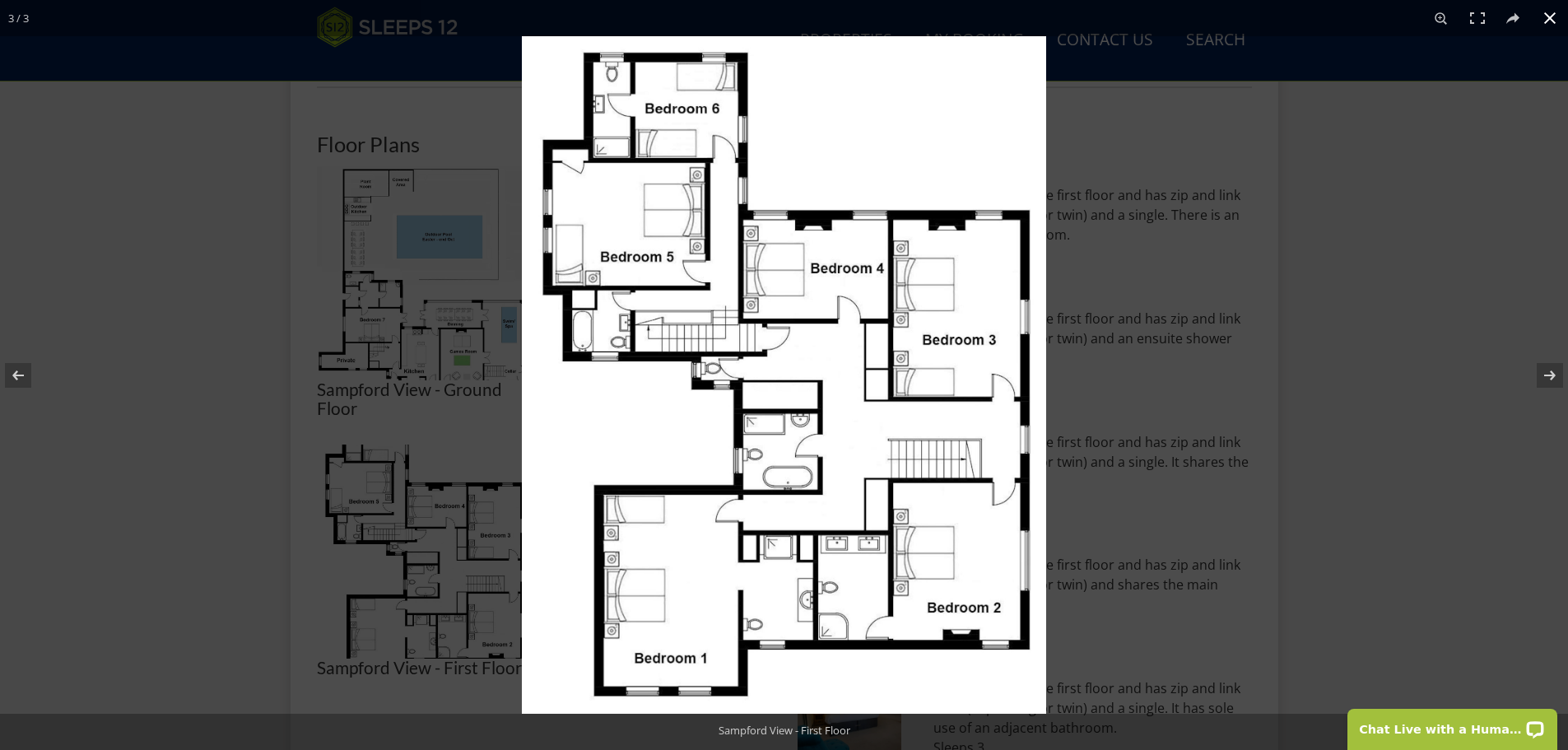
click at [241, 252] on div at bounding box center [784, 375] width 1568 height 750
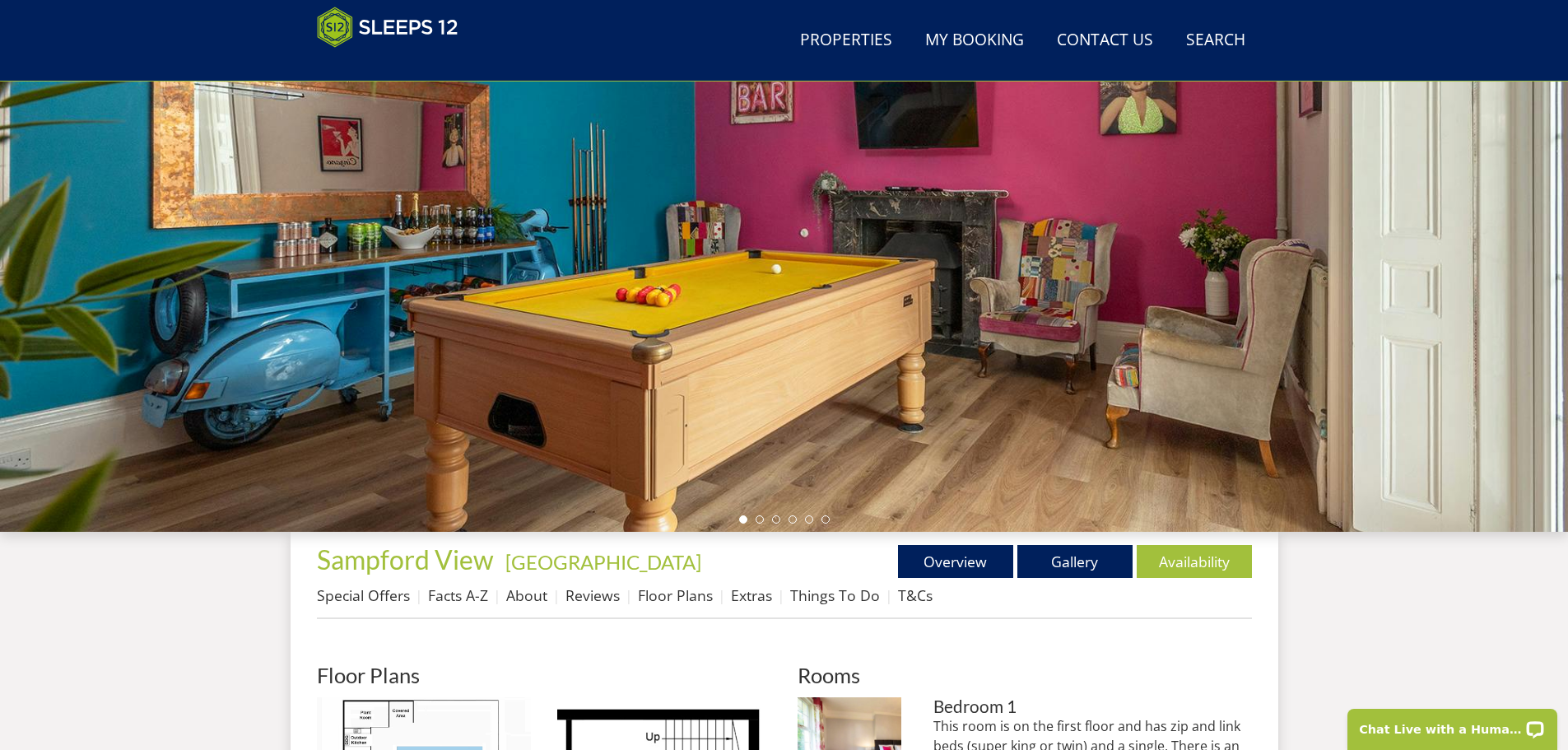
scroll to position [117, 0]
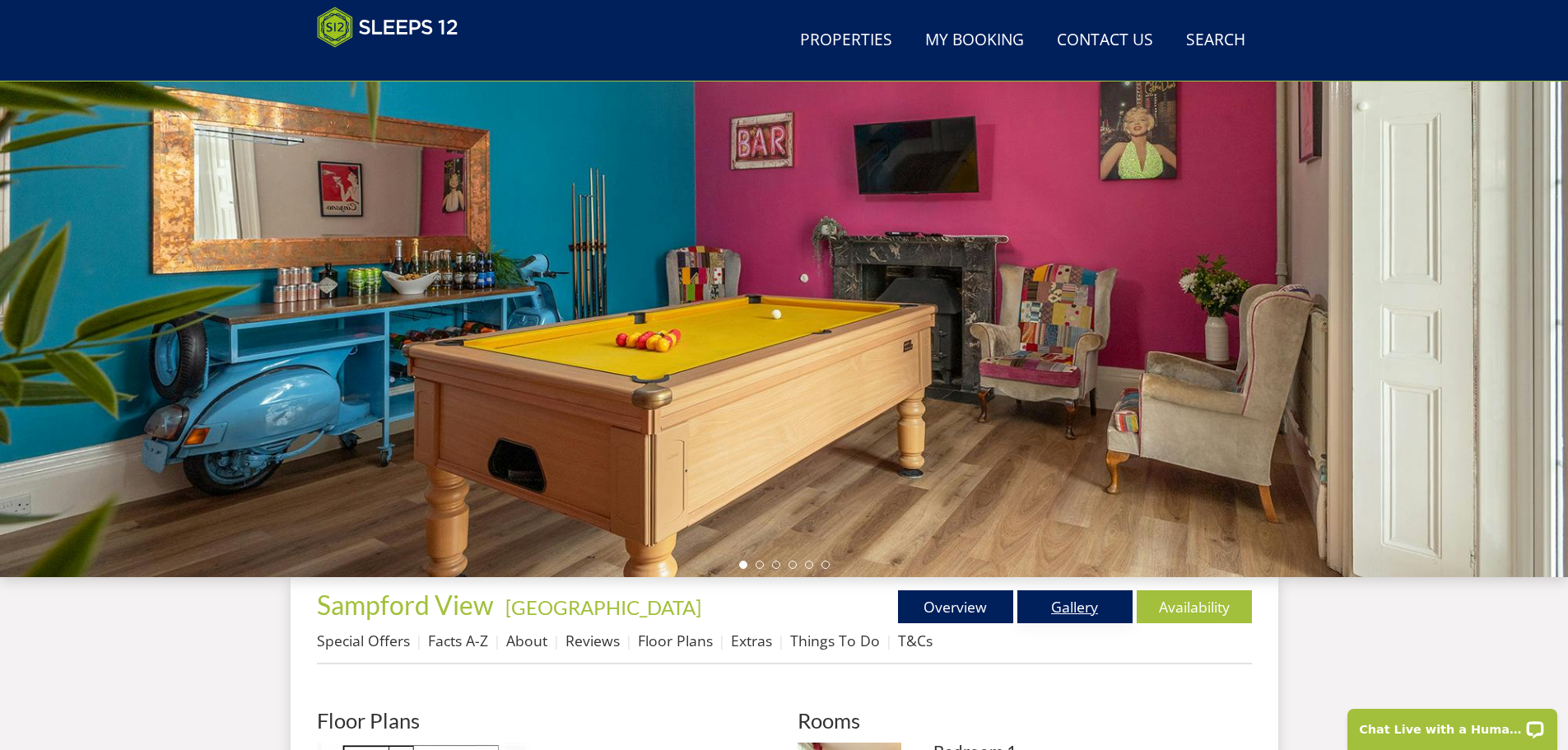
click at [1075, 616] on link "Gallery" at bounding box center [1074, 606] width 115 height 33
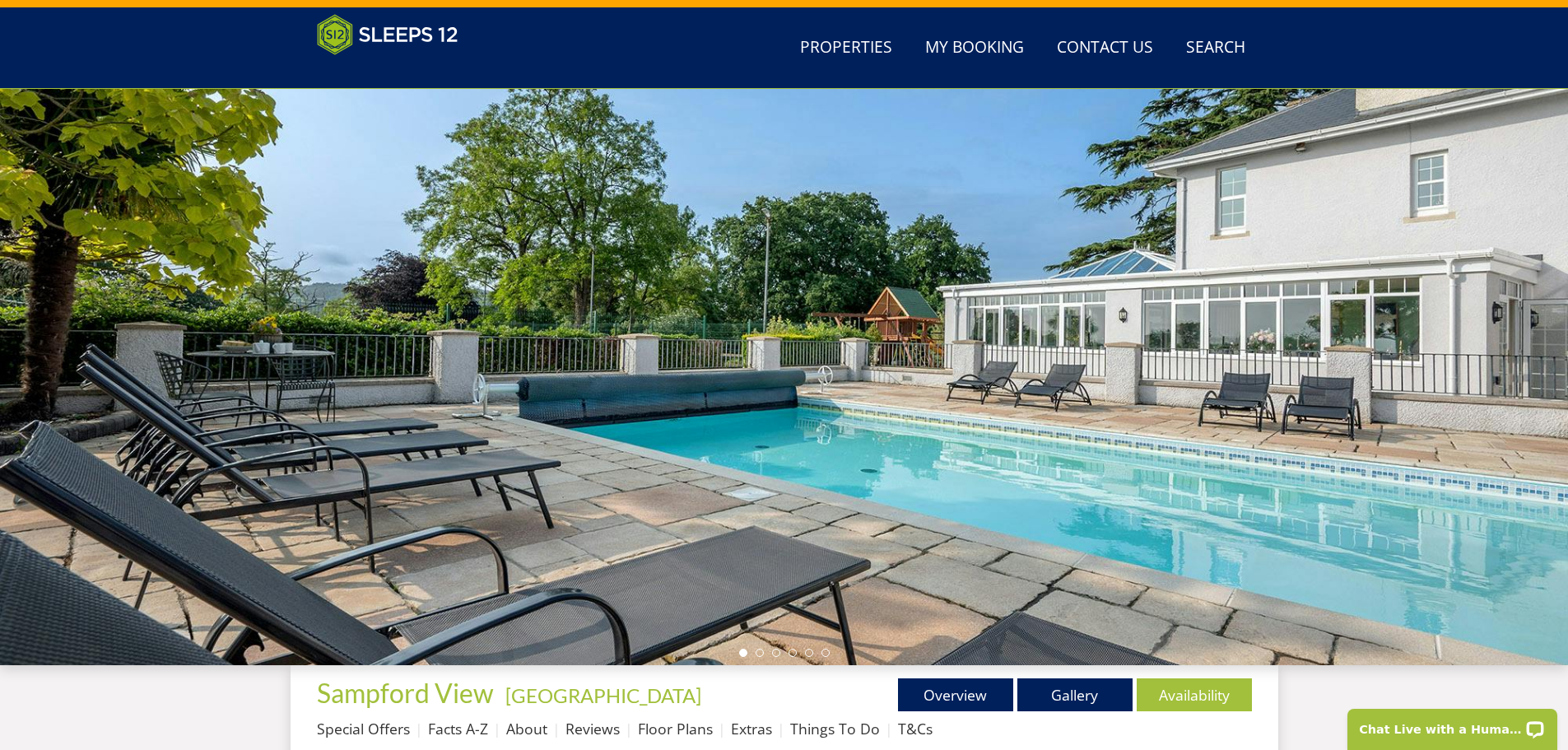
scroll to position [97, 0]
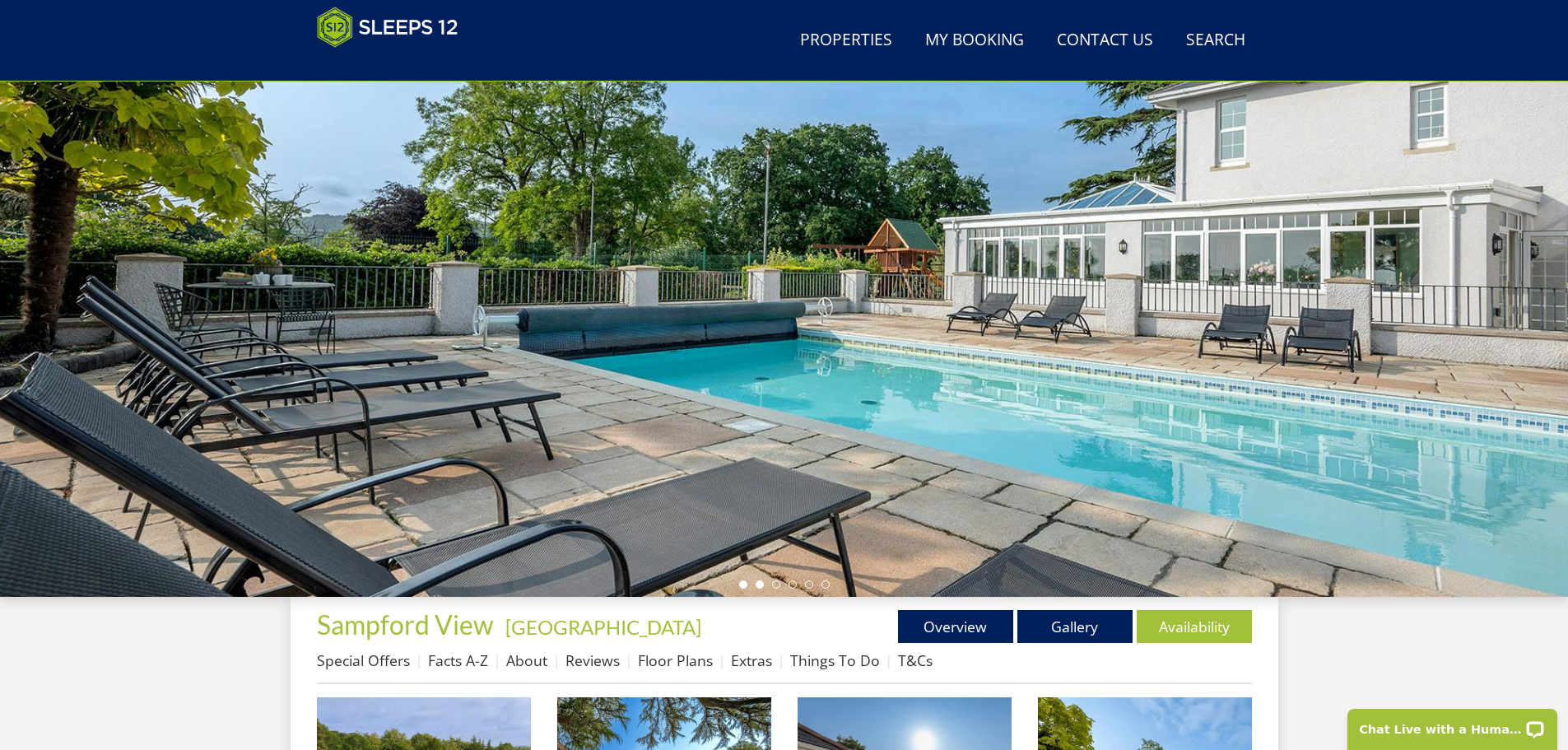
click at [762, 586] on li at bounding box center [759, 584] width 8 height 8
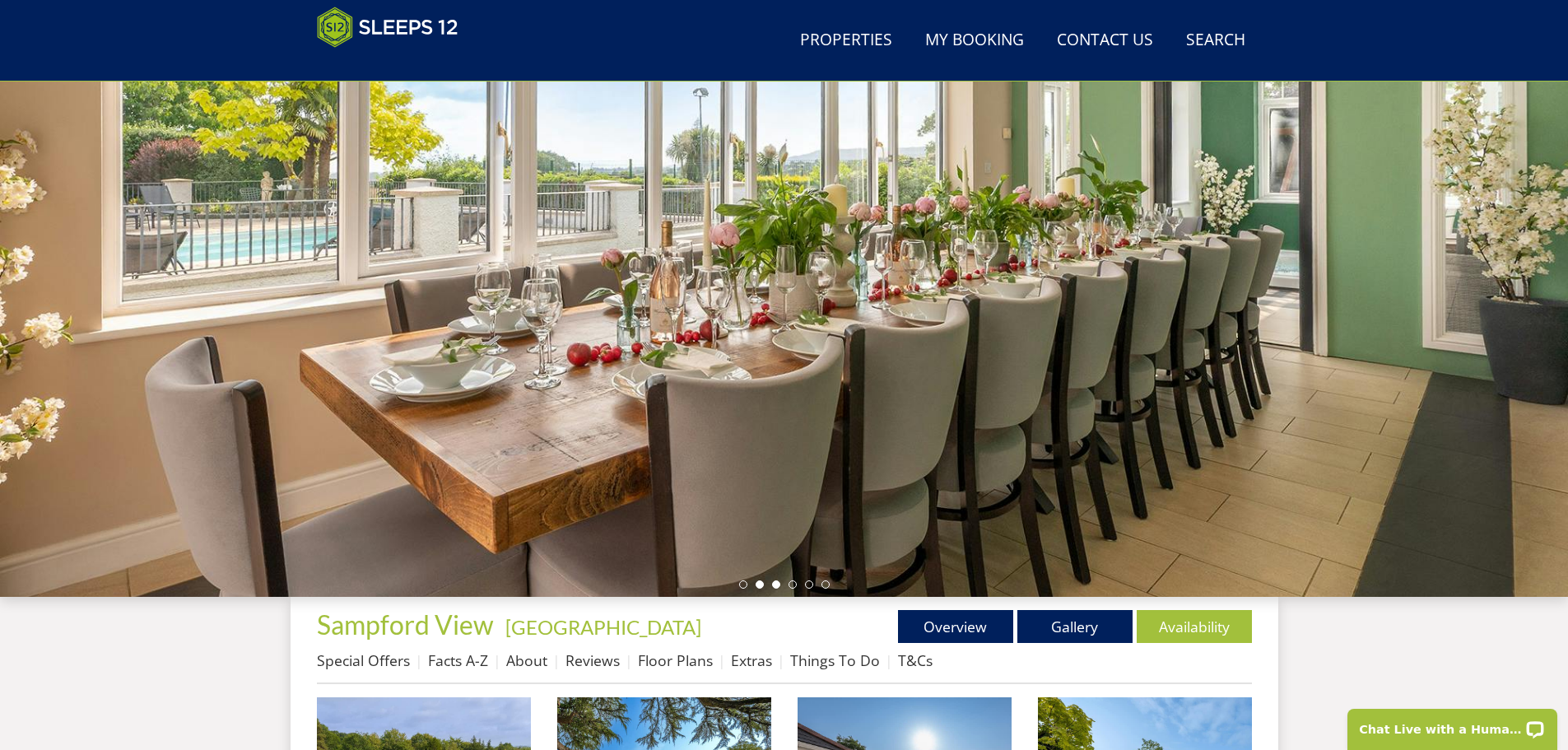
click at [776, 585] on li at bounding box center [775, 584] width 8 height 8
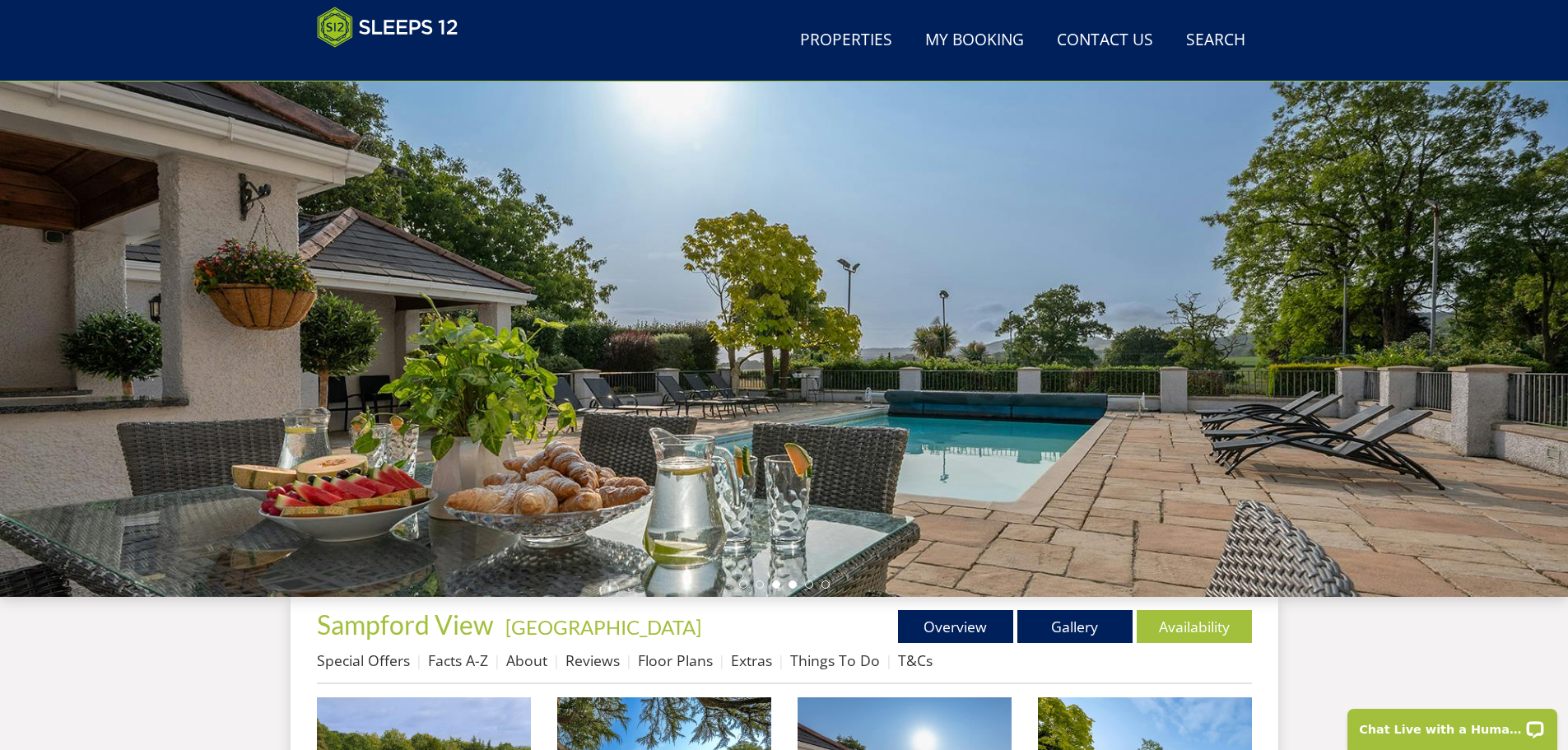
click at [793, 587] on li at bounding box center [792, 584] width 8 height 8
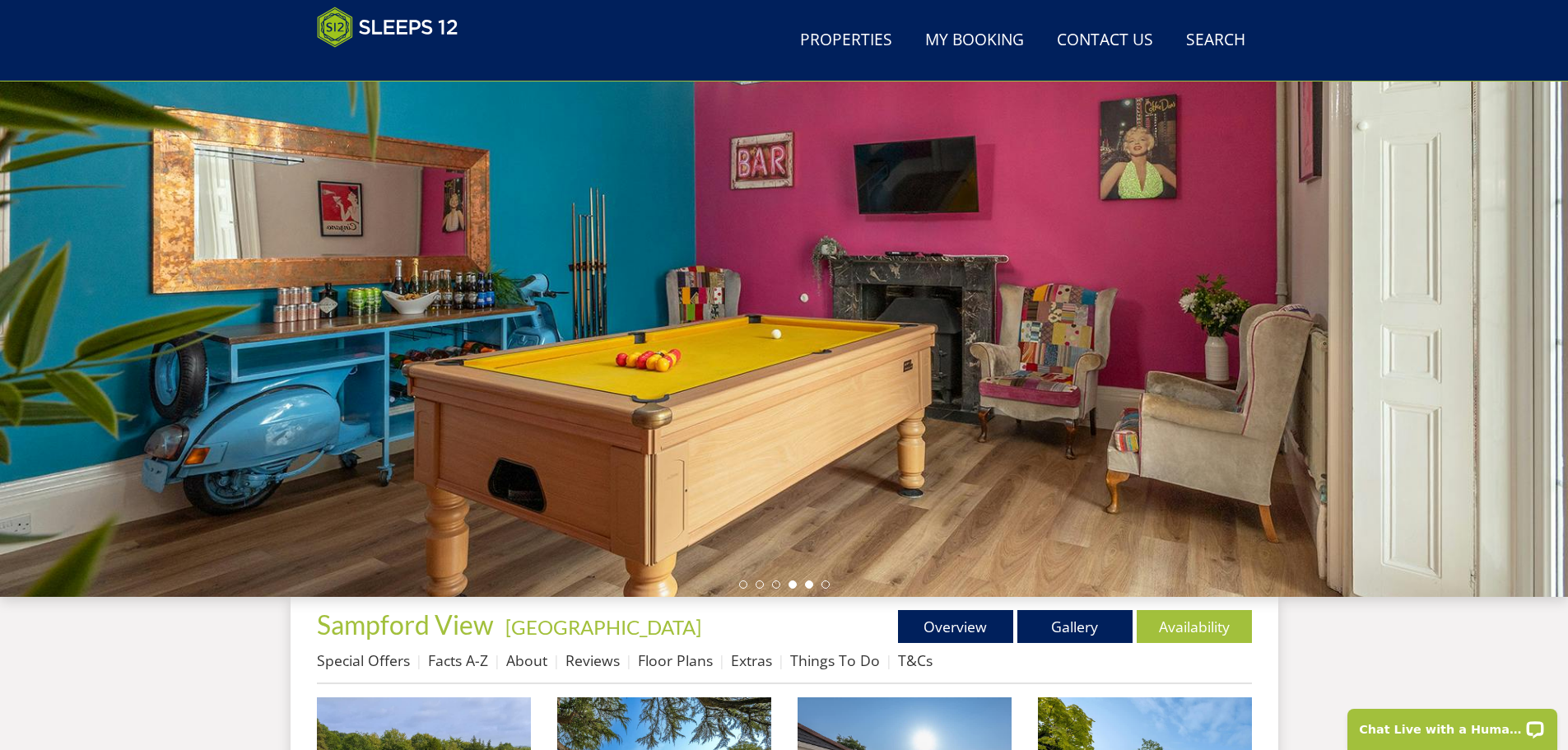
click at [809, 587] on li at bounding box center [809, 584] width 8 height 8
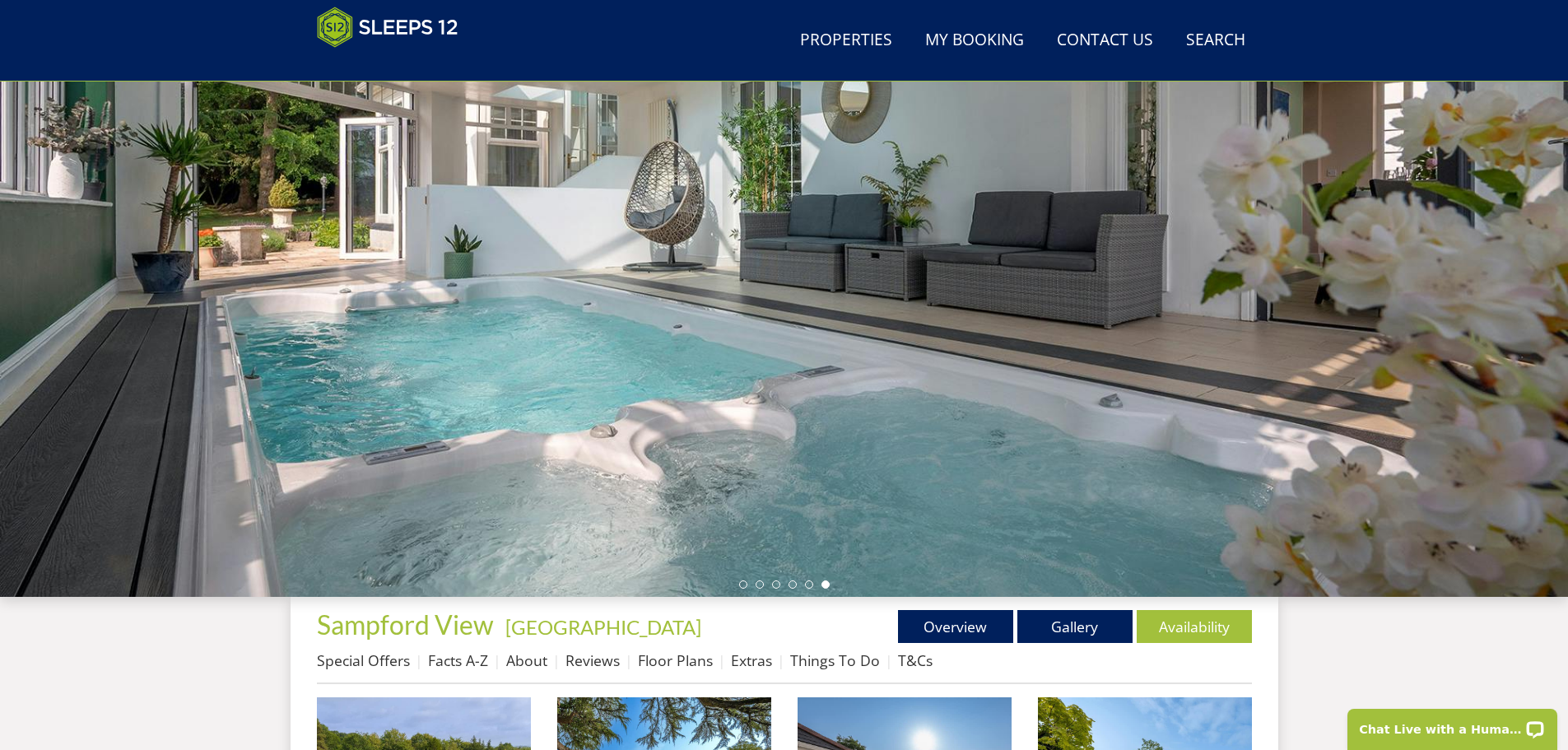
click at [825, 587] on li at bounding box center [825, 584] width 8 height 8
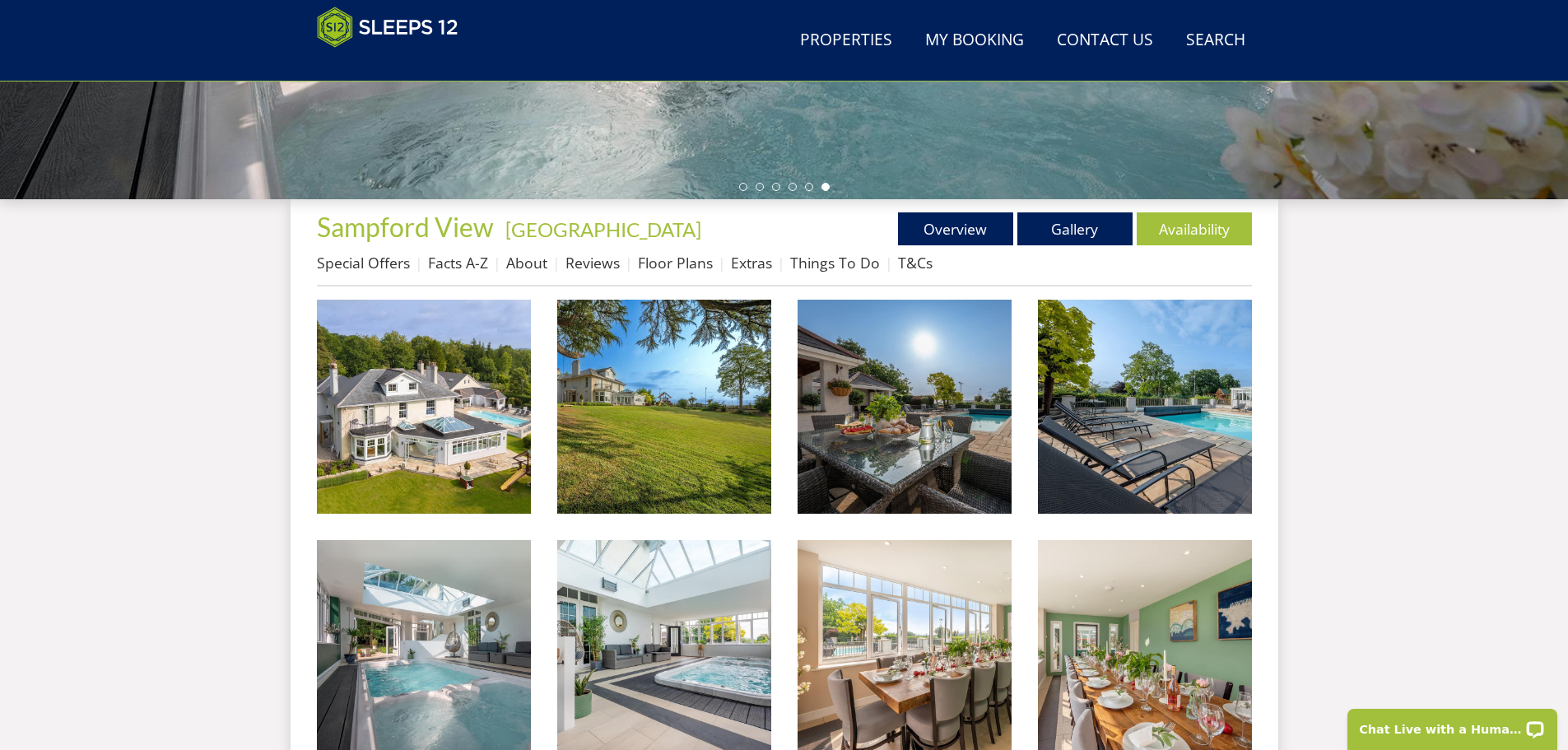
scroll to position [508, 0]
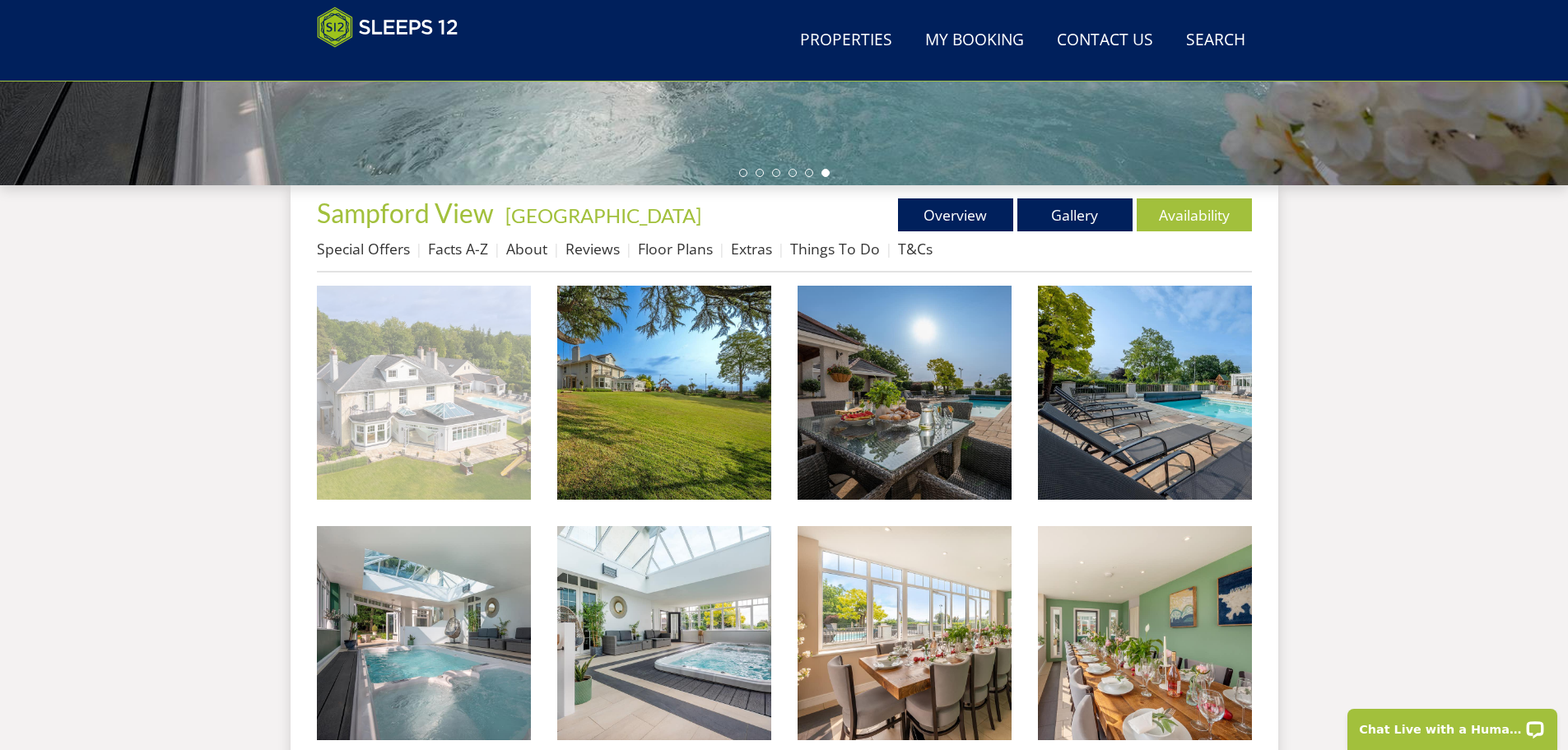
click at [426, 350] on img at bounding box center [423, 393] width 214 height 214
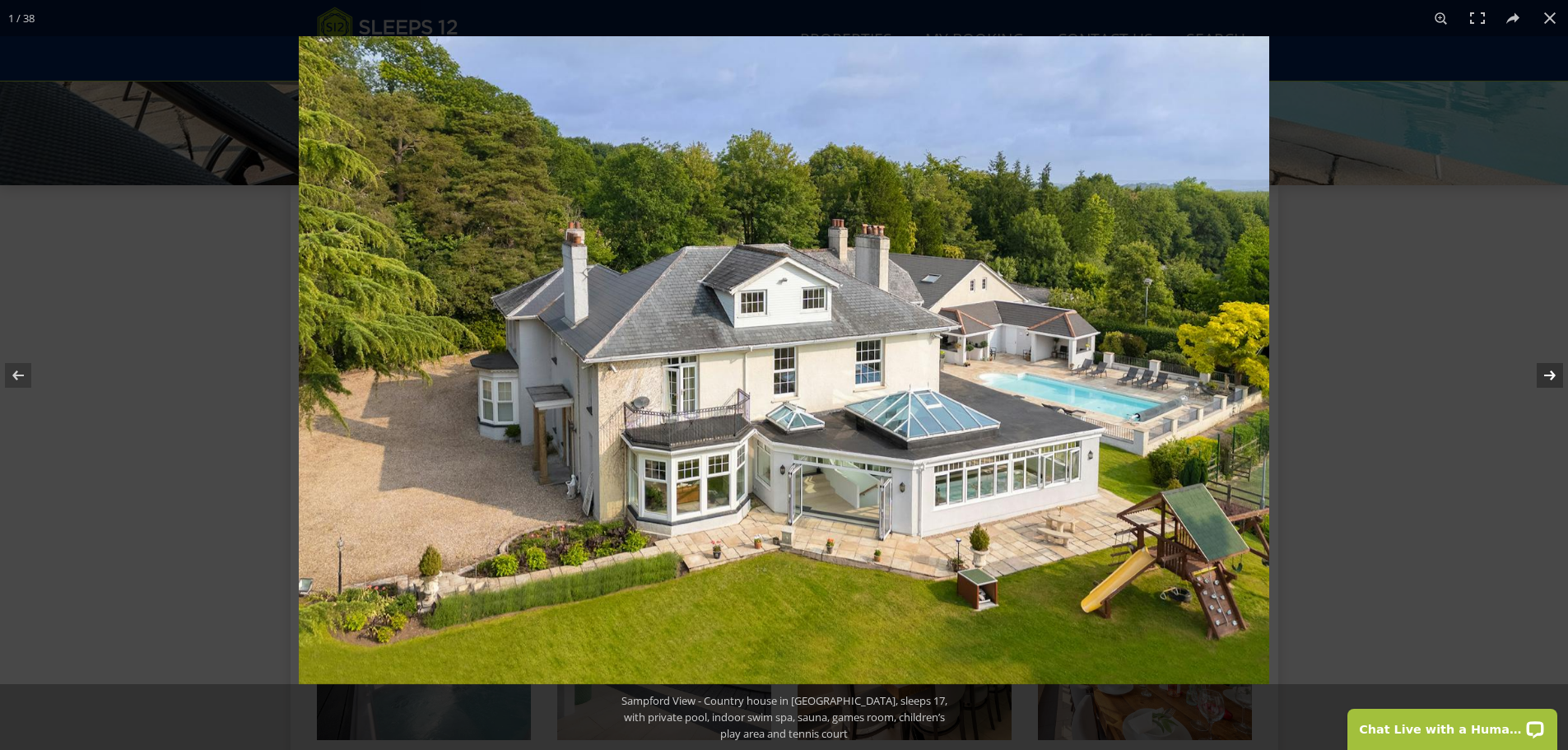
click at [1549, 376] on button at bounding box center [1539, 375] width 58 height 82
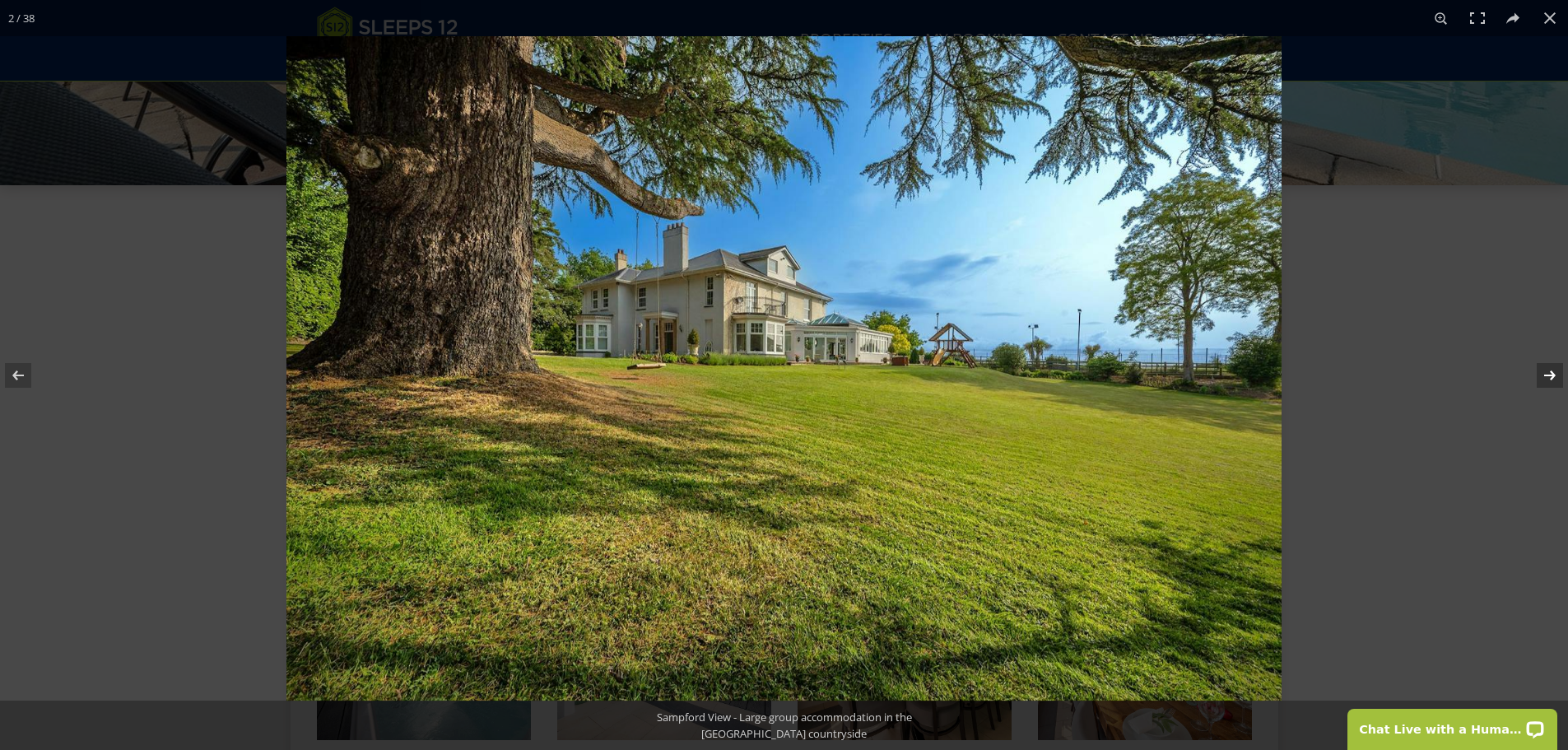
click at [1549, 376] on button at bounding box center [1539, 375] width 58 height 82
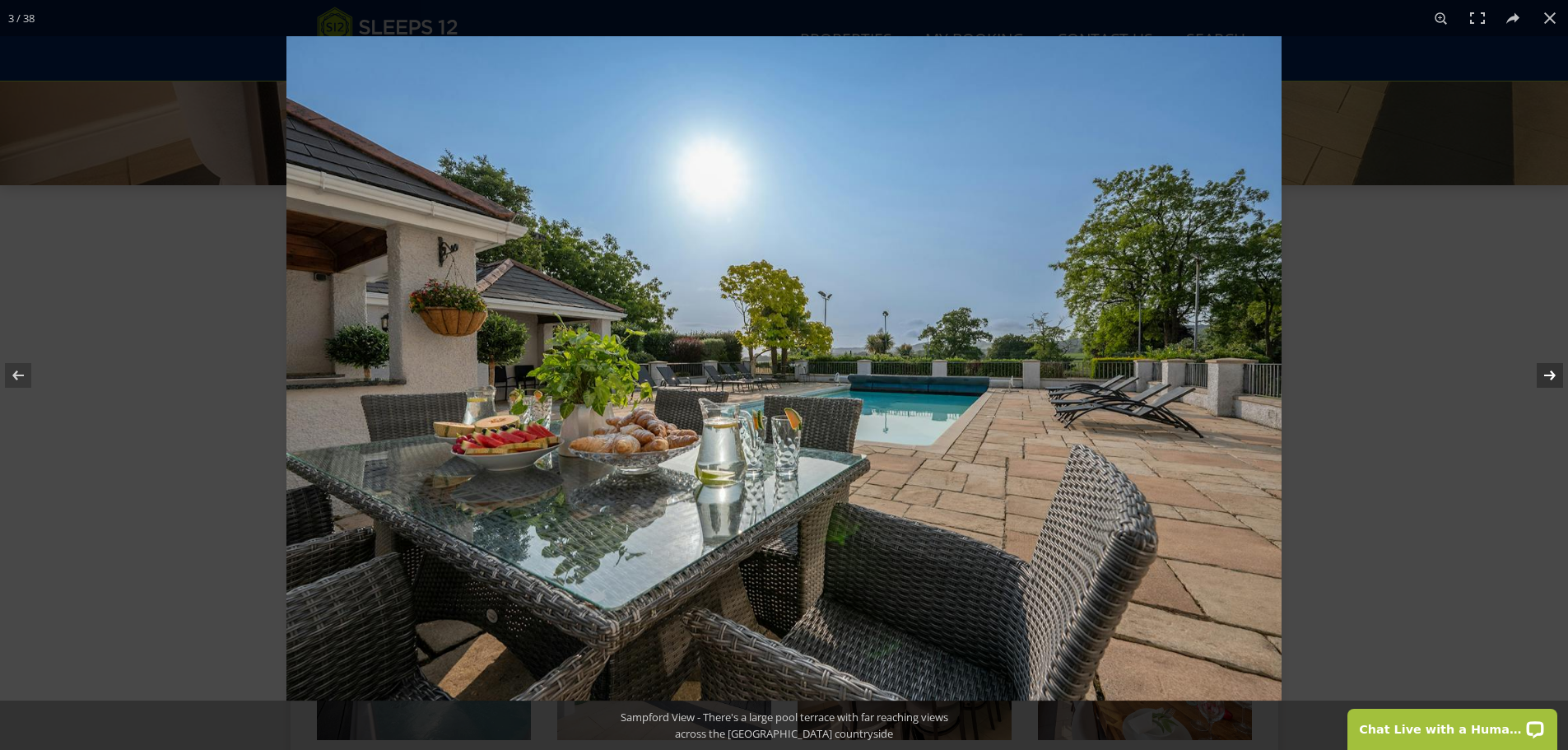
click at [1549, 376] on button at bounding box center [1539, 375] width 58 height 82
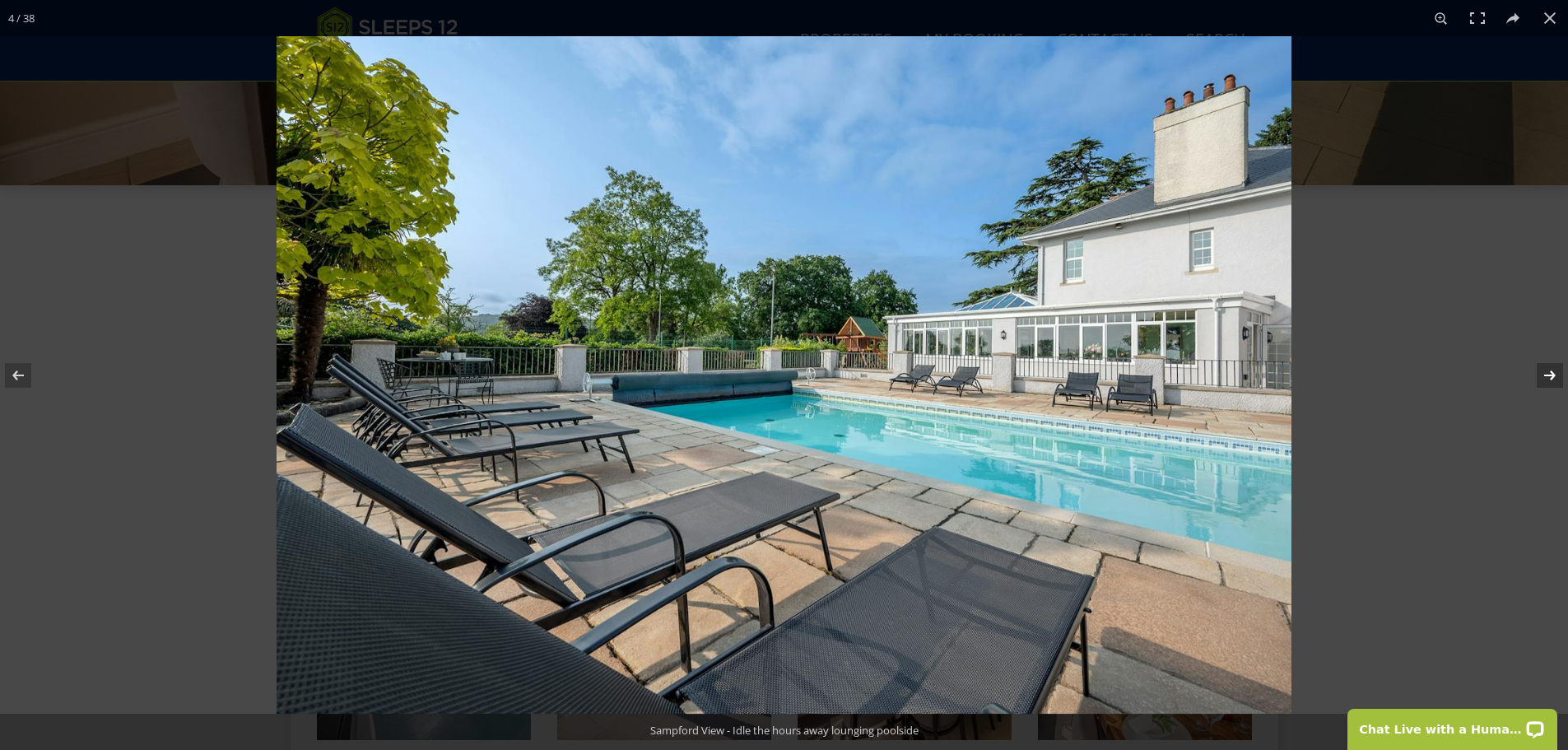
click at [1549, 376] on button at bounding box center [1539, 375] width 58 height 82
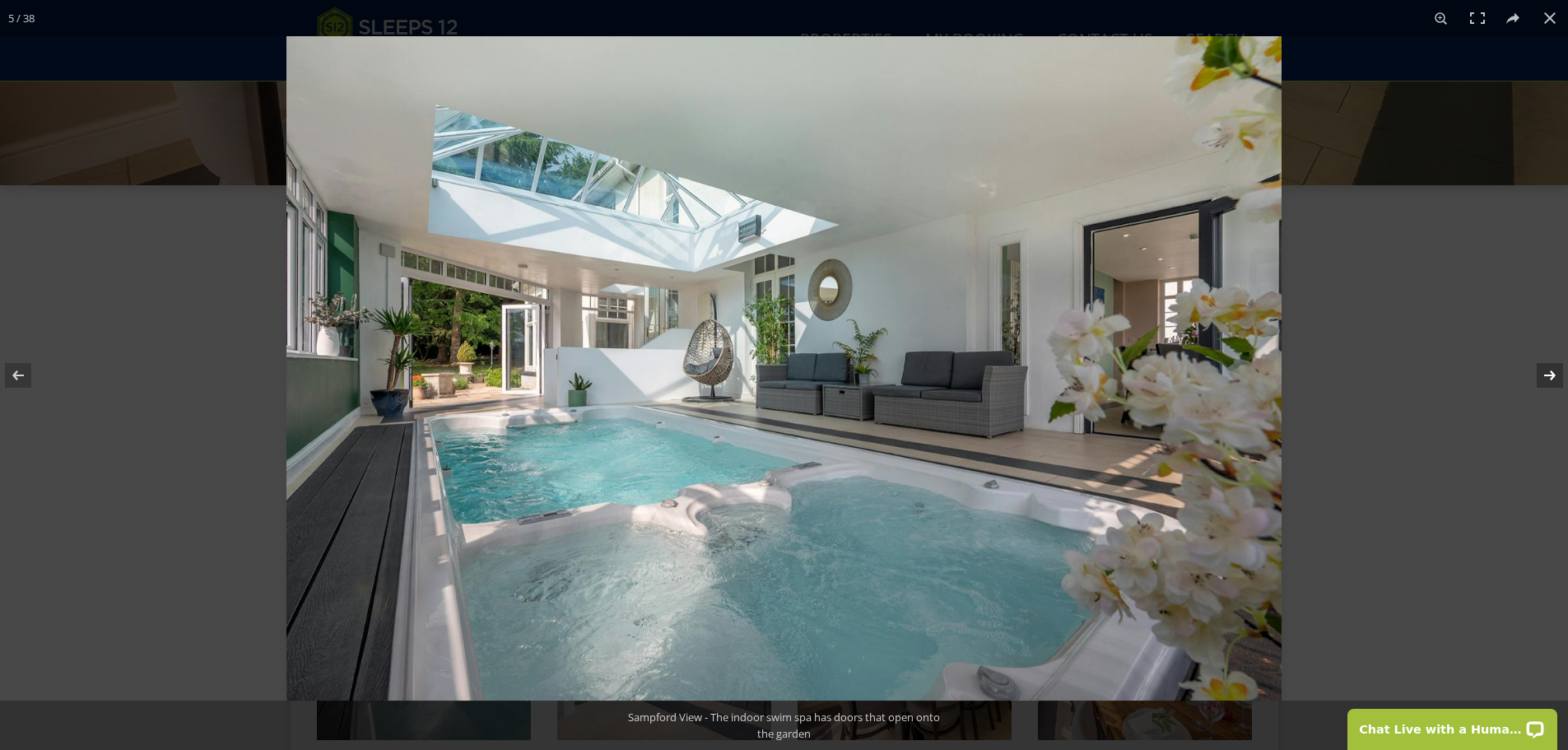
click at [1549, 376] on button at bounding box center [1539, 375] width 58 height 82
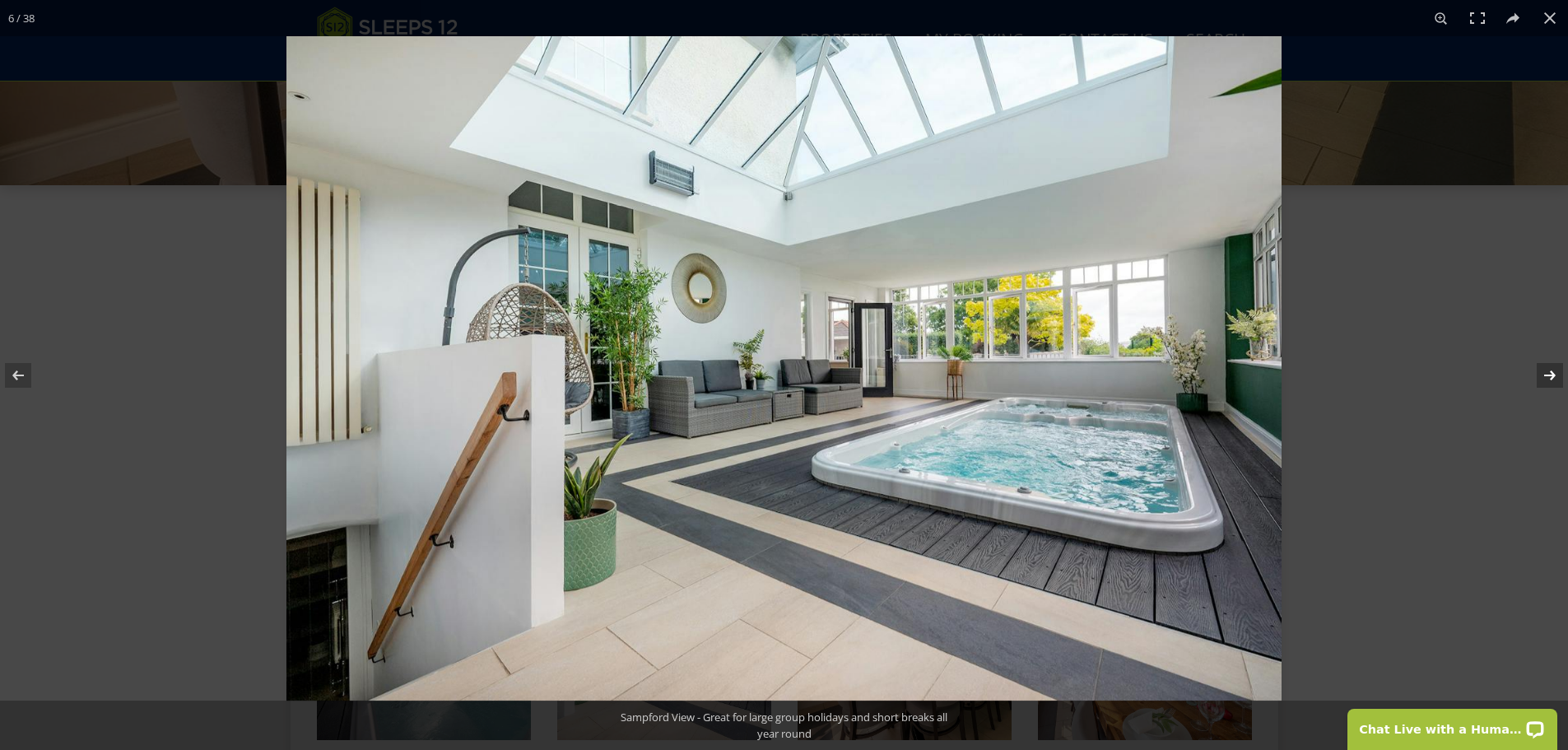
click at [1549, 376] on button at bounding box center [1539, 375] width 58 height 82
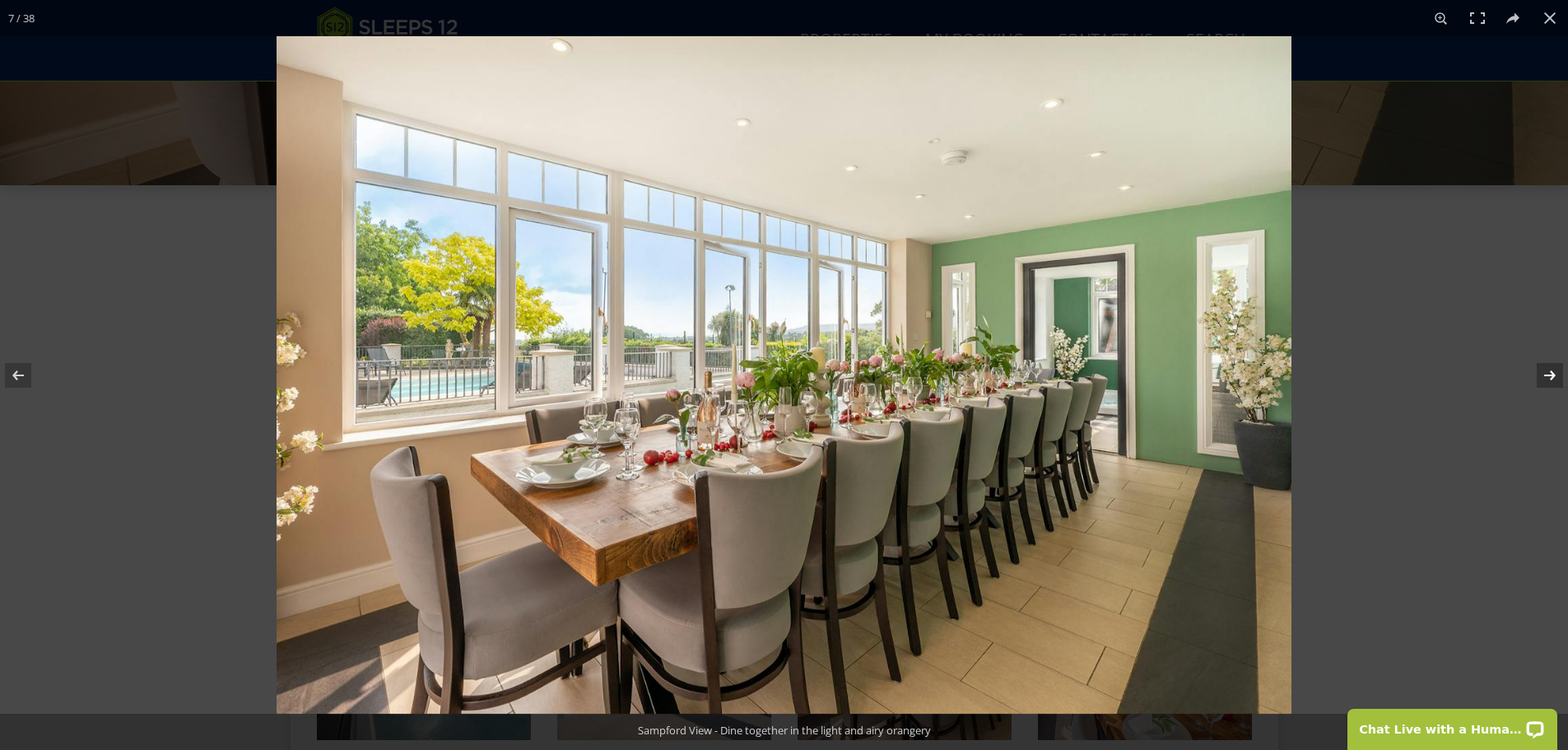
click at [1549, 376] on button at bounding box center [1539, 375] width 58 height 82
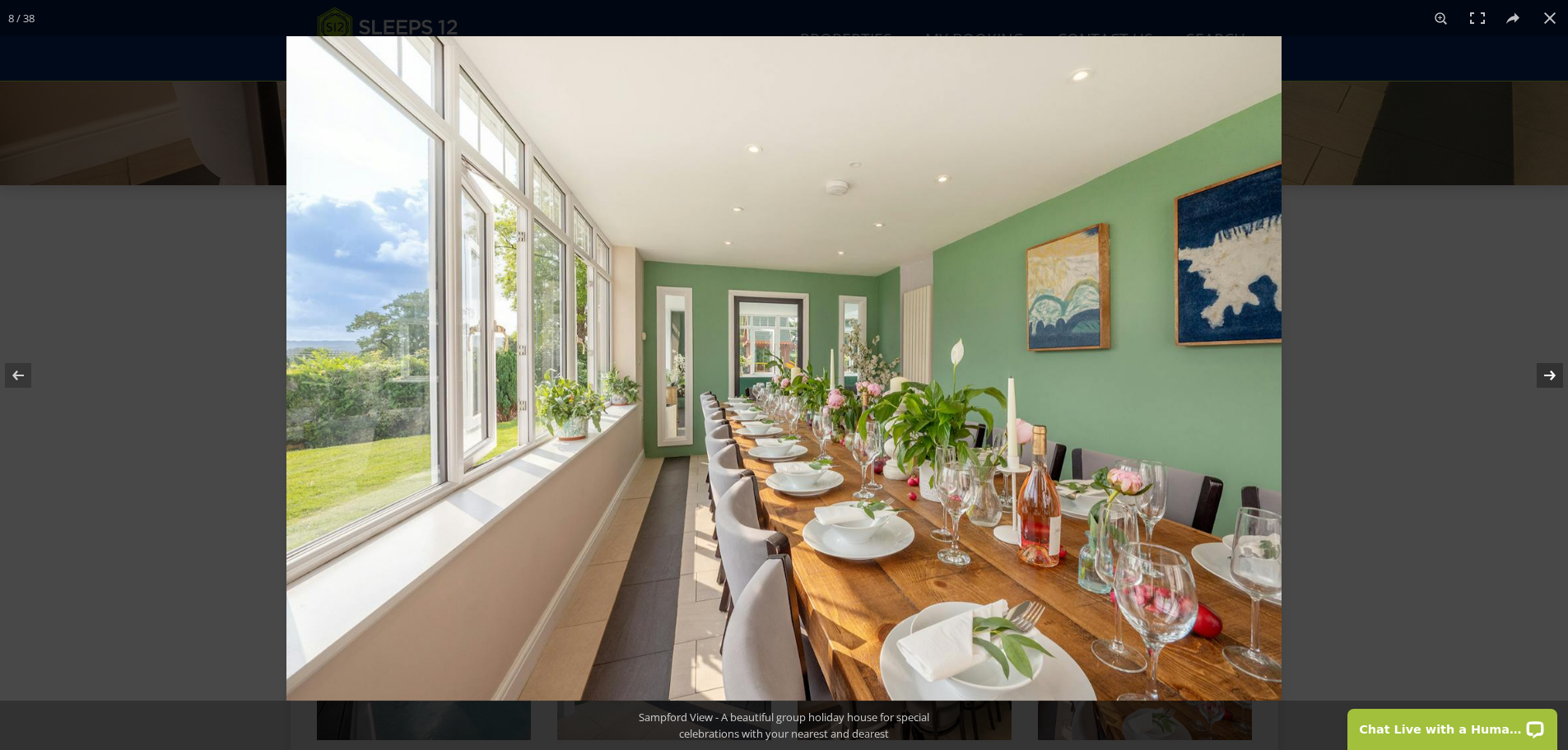
click at [1549, 376] on button at bounding box center [1539, 375] width 58 height 82
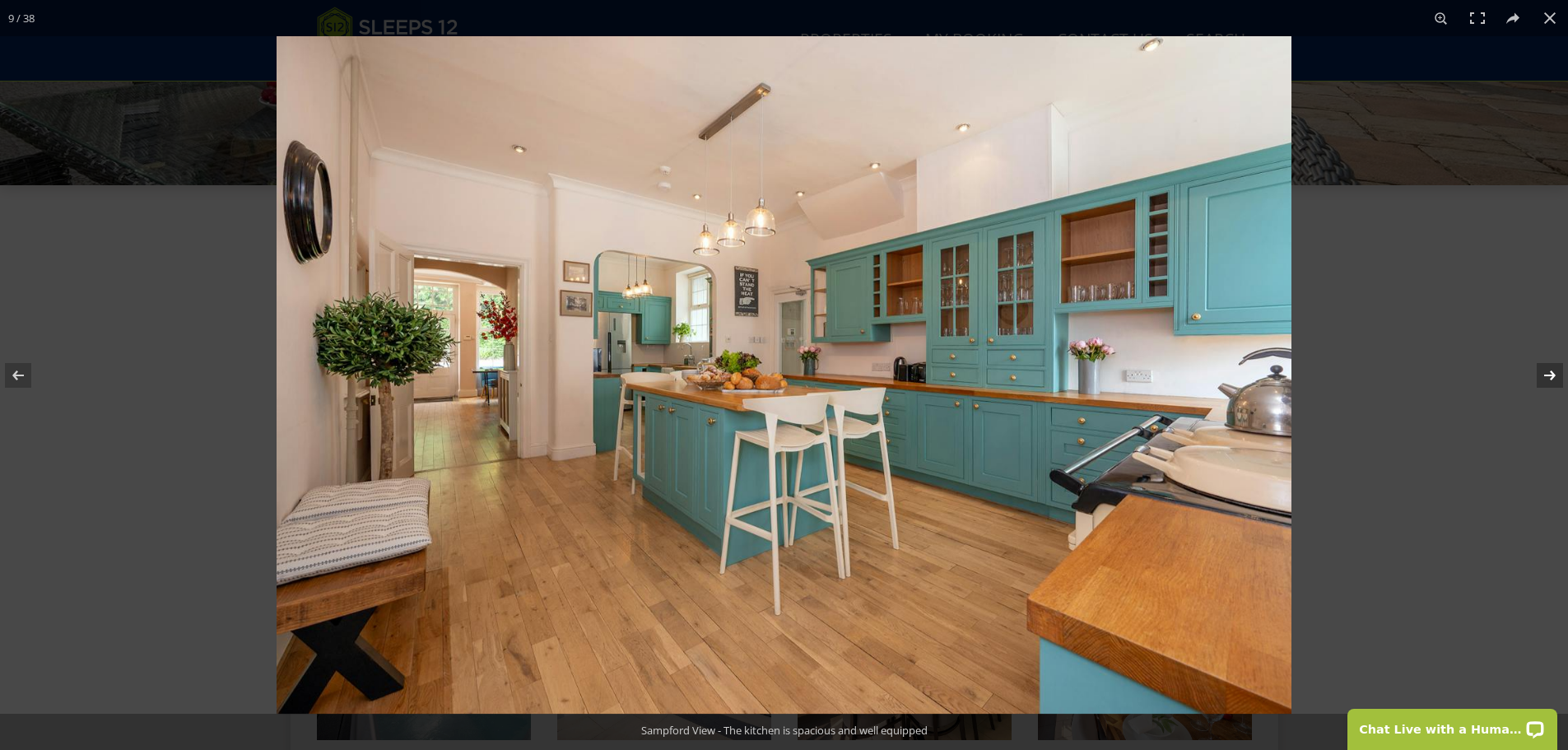
click at [1549, 376] on button at bounding box center [1539, 375] width 58 height 82
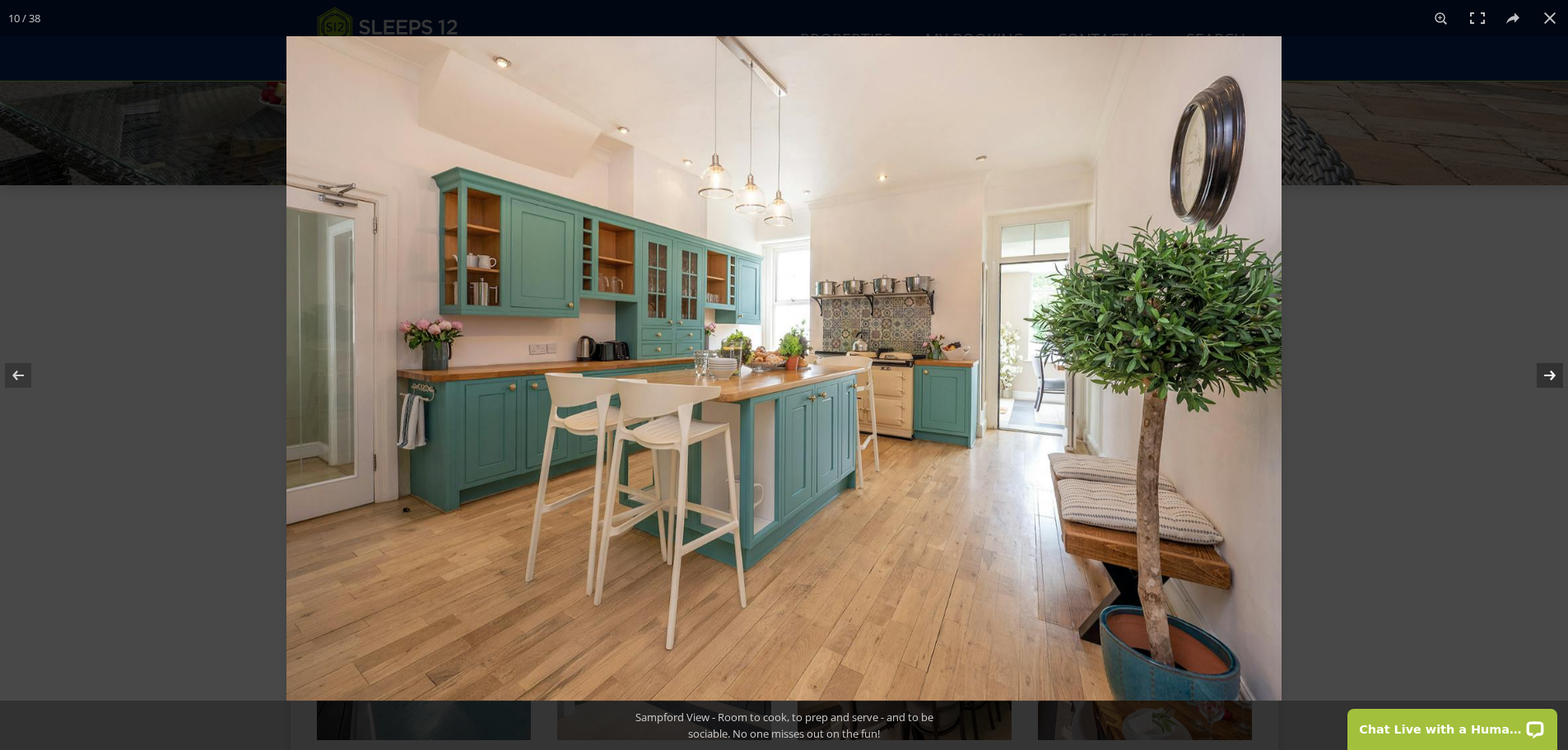
click at [1549, 376] on button at bounding box center [1539, 375] width 58 height 82
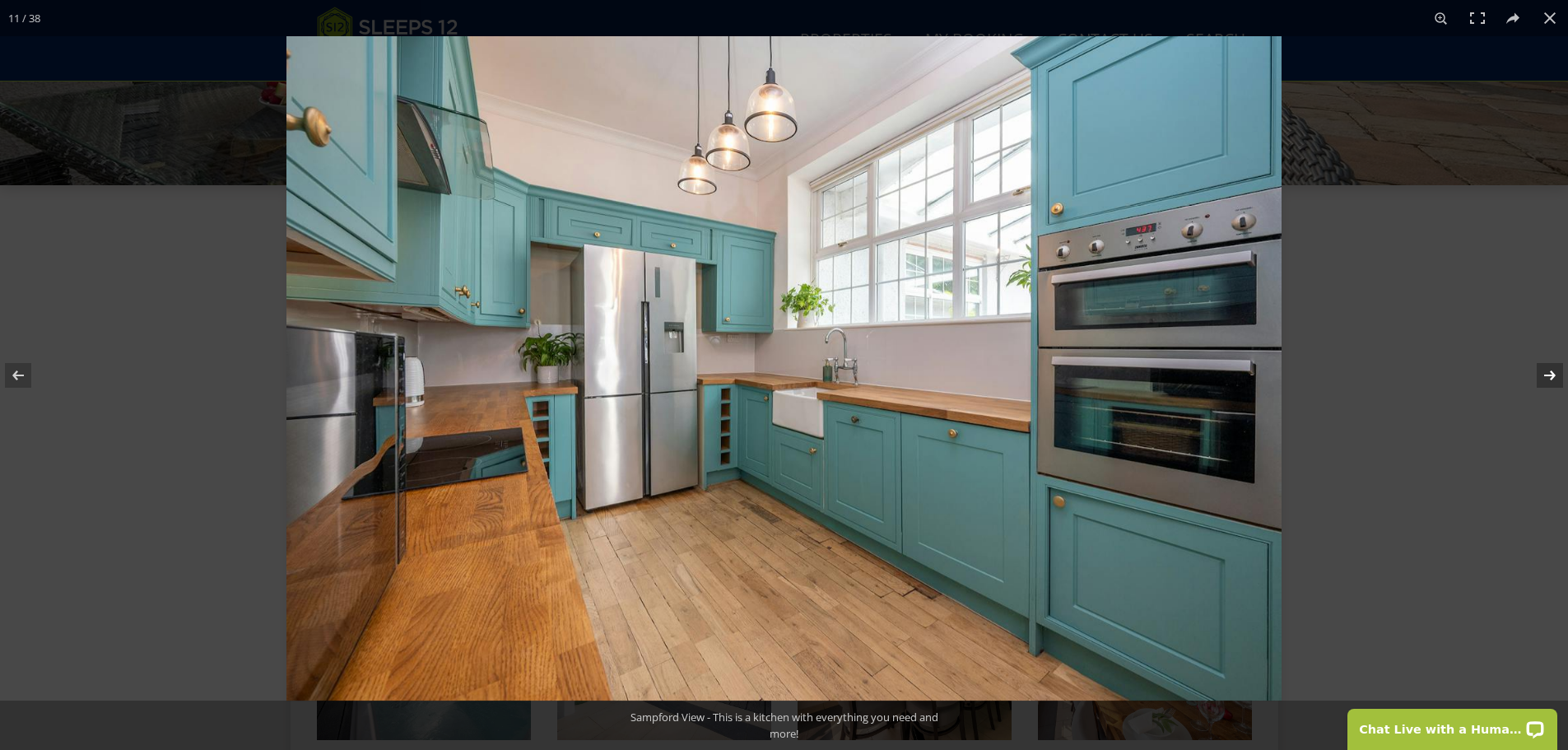
click at [1549, 376] on button at bounding box center [1539, 375] width 58 height 82
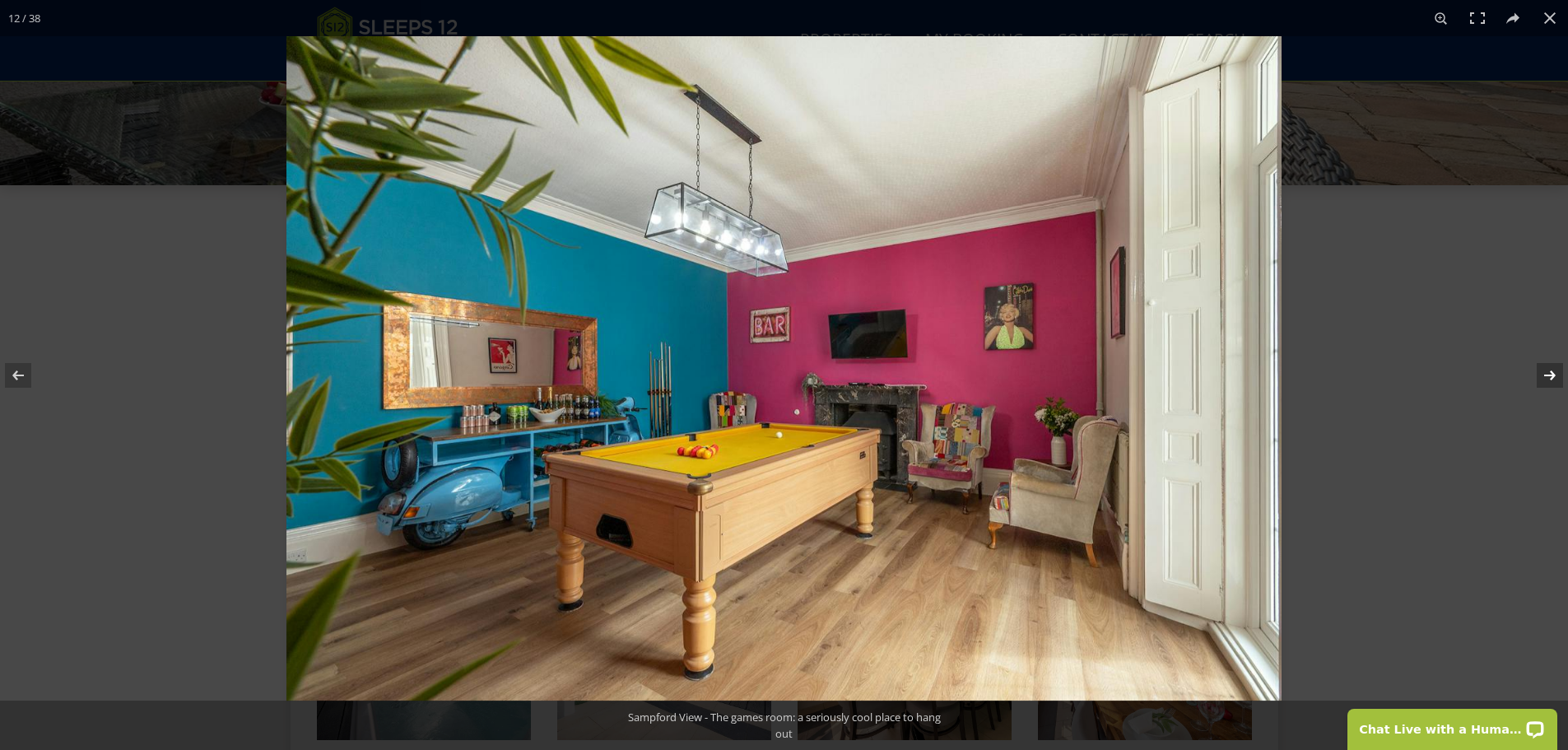
click at [1549, 376] on button at bounding box center [1539, 375] width 58 height 82
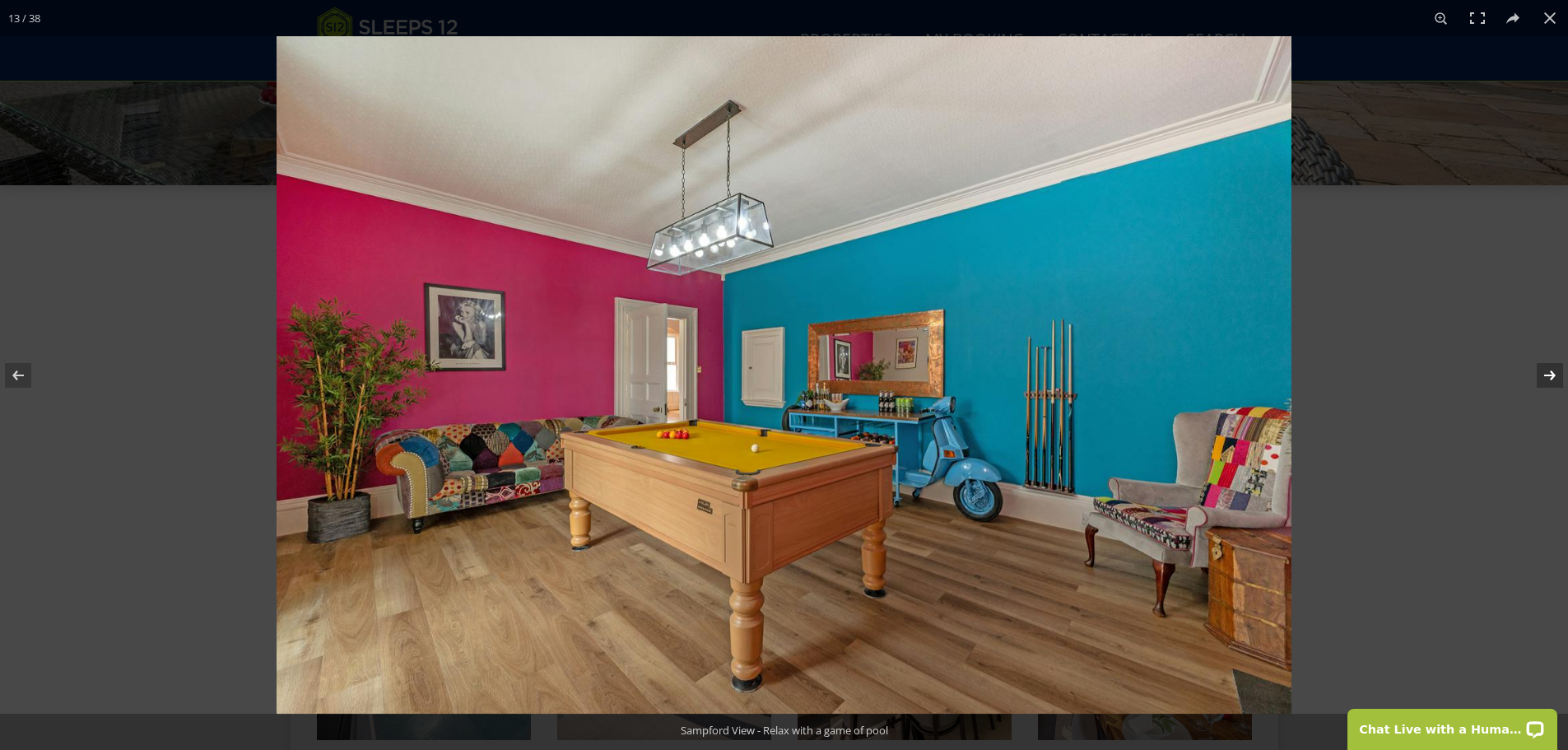
click at [1549, 376] on button at bounding box center [1539, 375] width 58 height 82
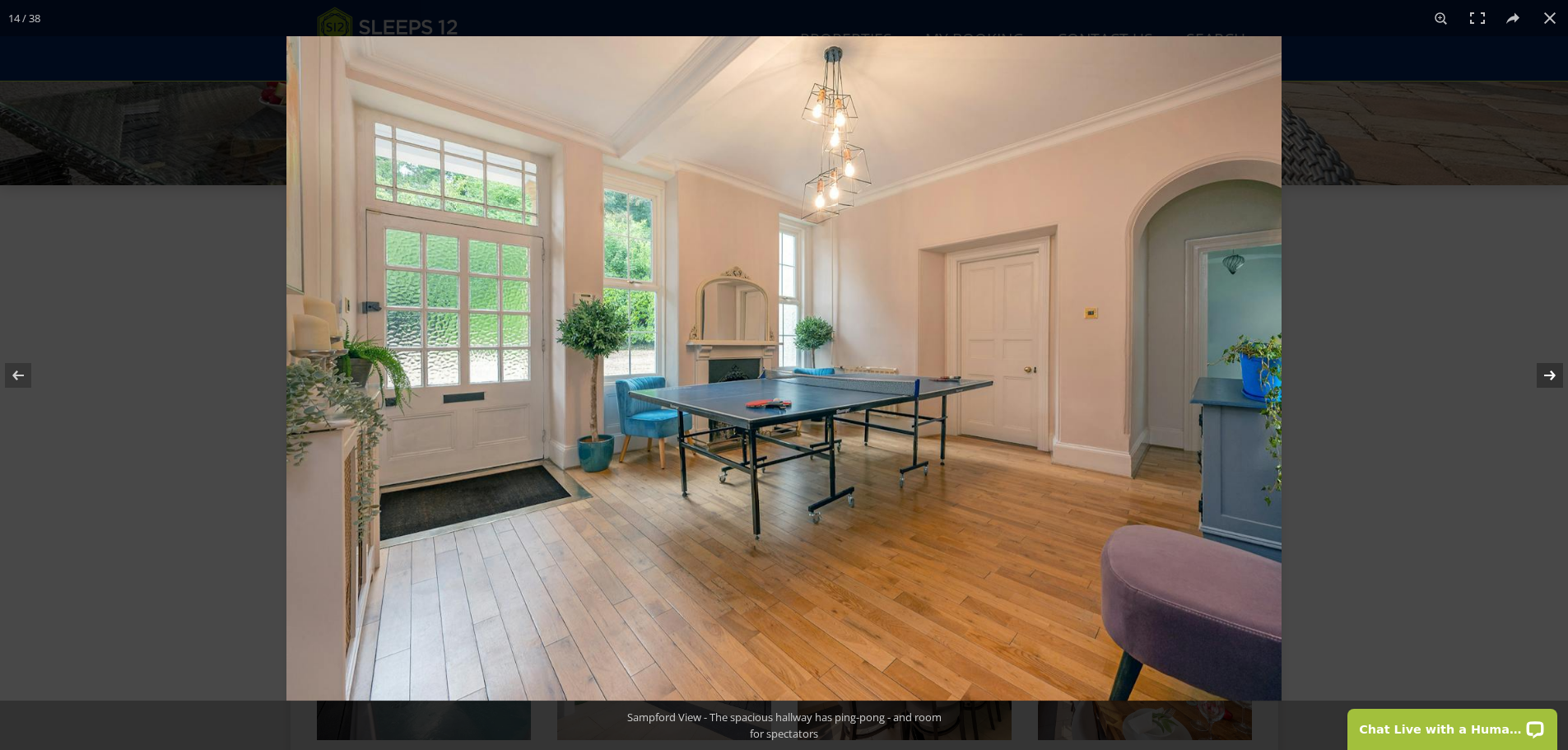
click at [1549, 376] on button at bounding box center [1539, 375] width 58 height 82
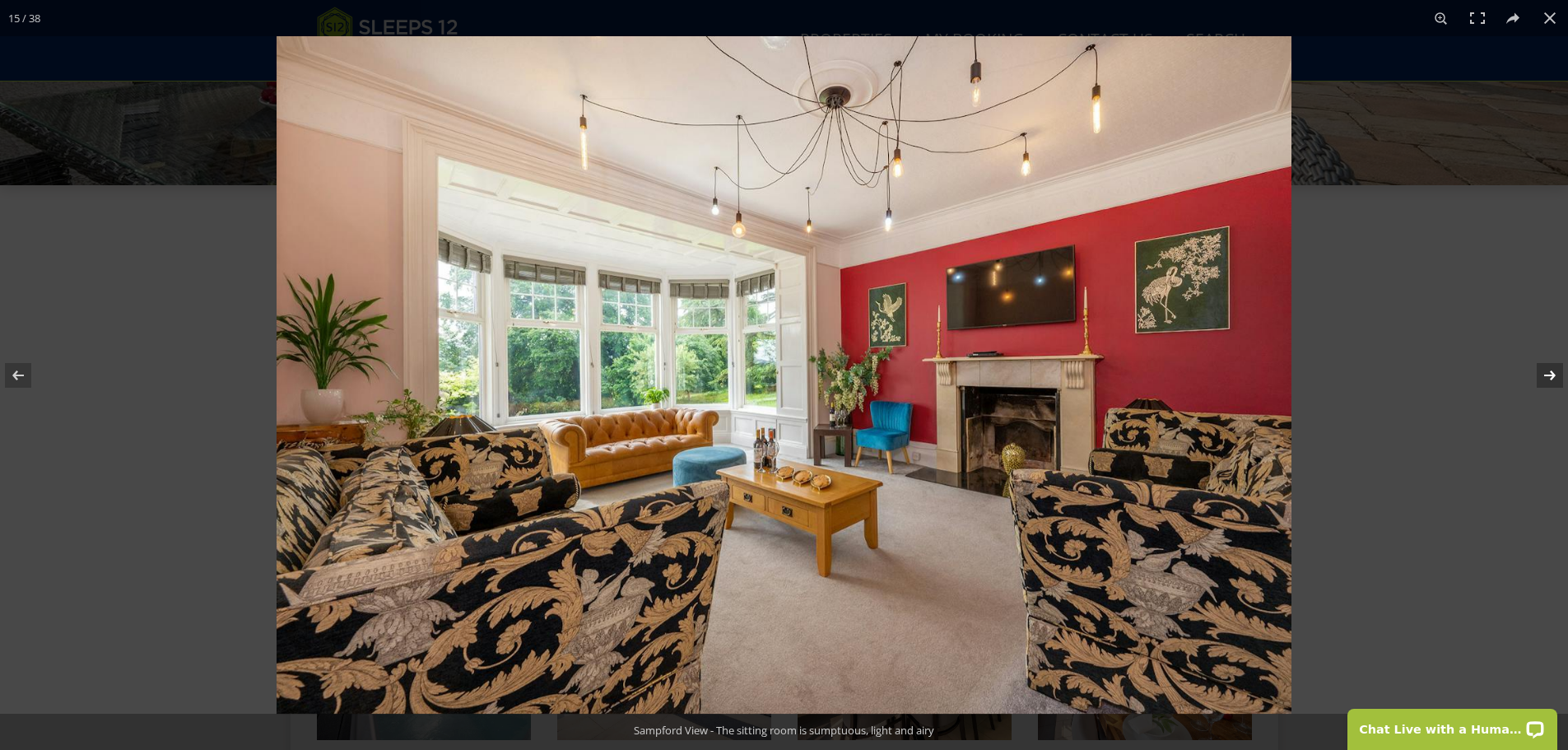
click at [1549, 376] on button at bounding box center [1539, 375] width 58 height 82
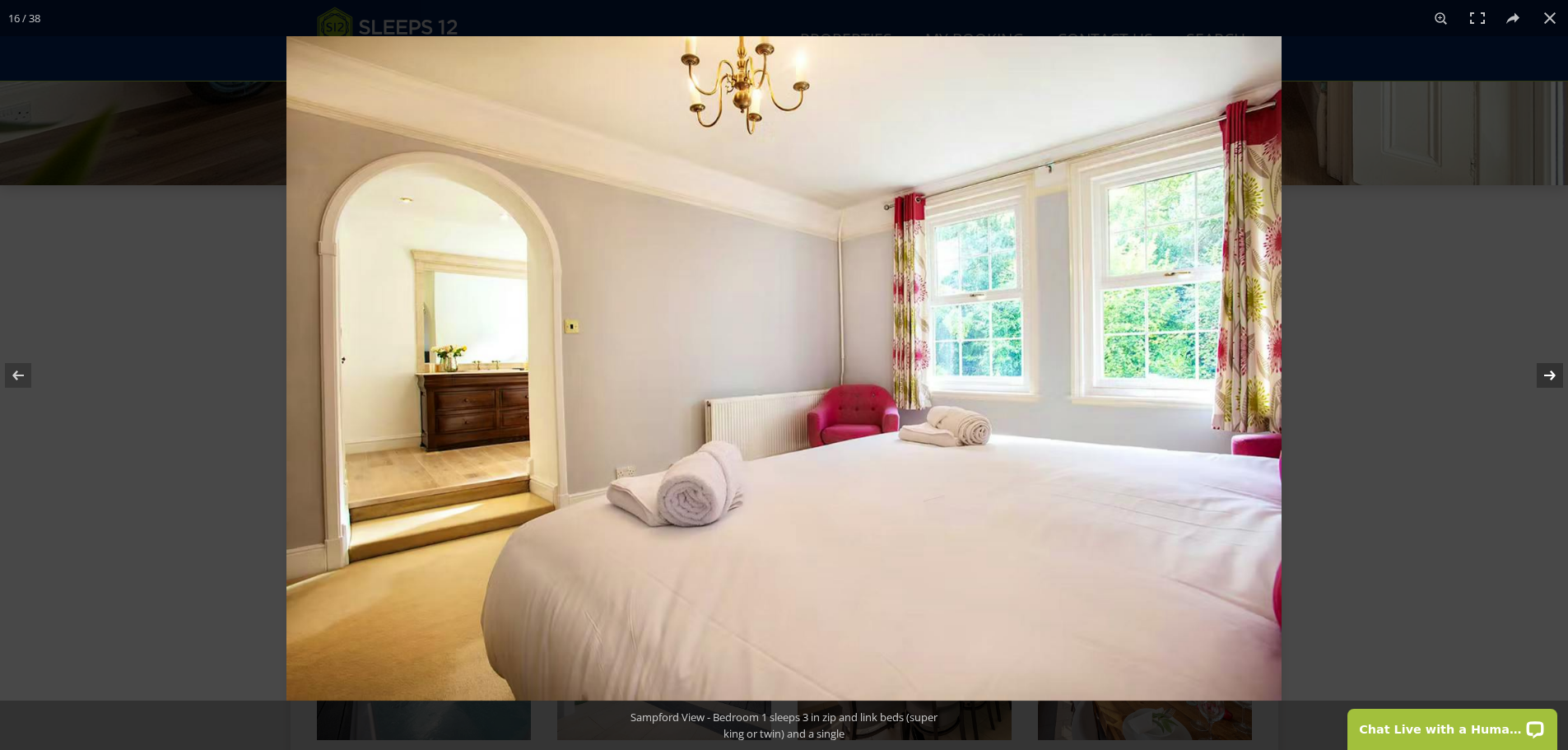
click at [1549, 376] on button at bounding box center [1539, 375] width 58 height 82
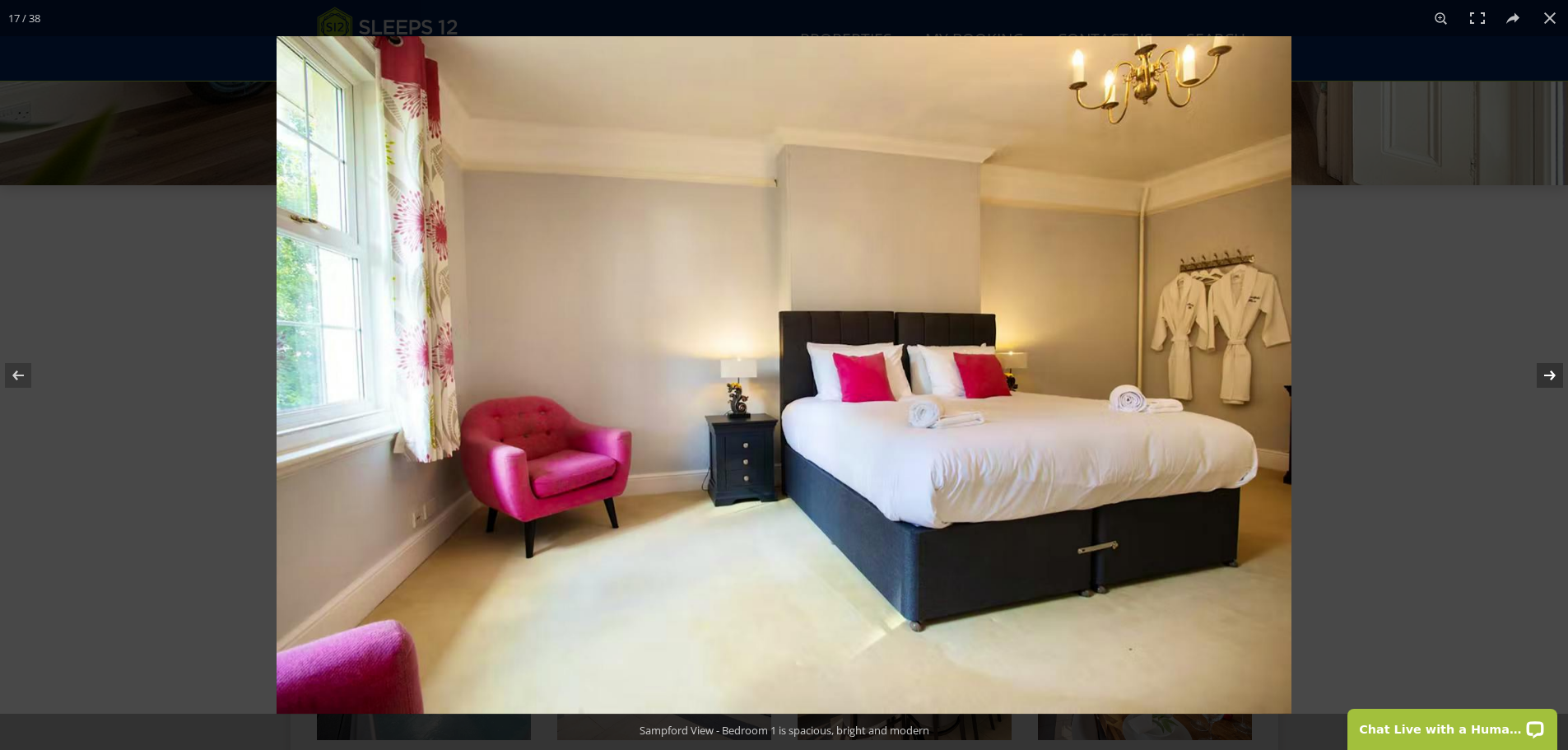
click at [1549, 376] on button at bounding box center [1539, 375] width 58 height 82
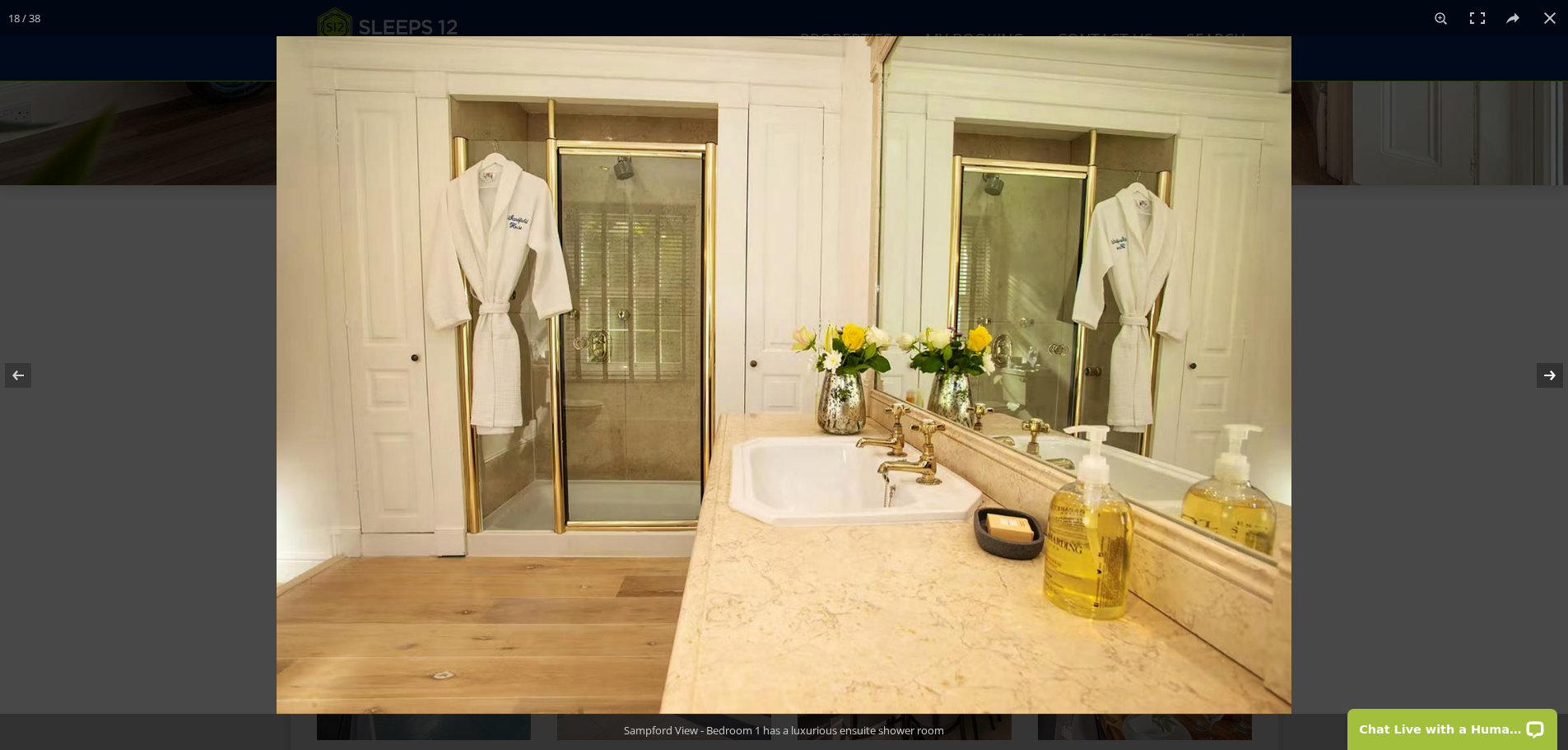
click at [1549, 376] on button at bounding box center [1539, 375] width 58 height 82
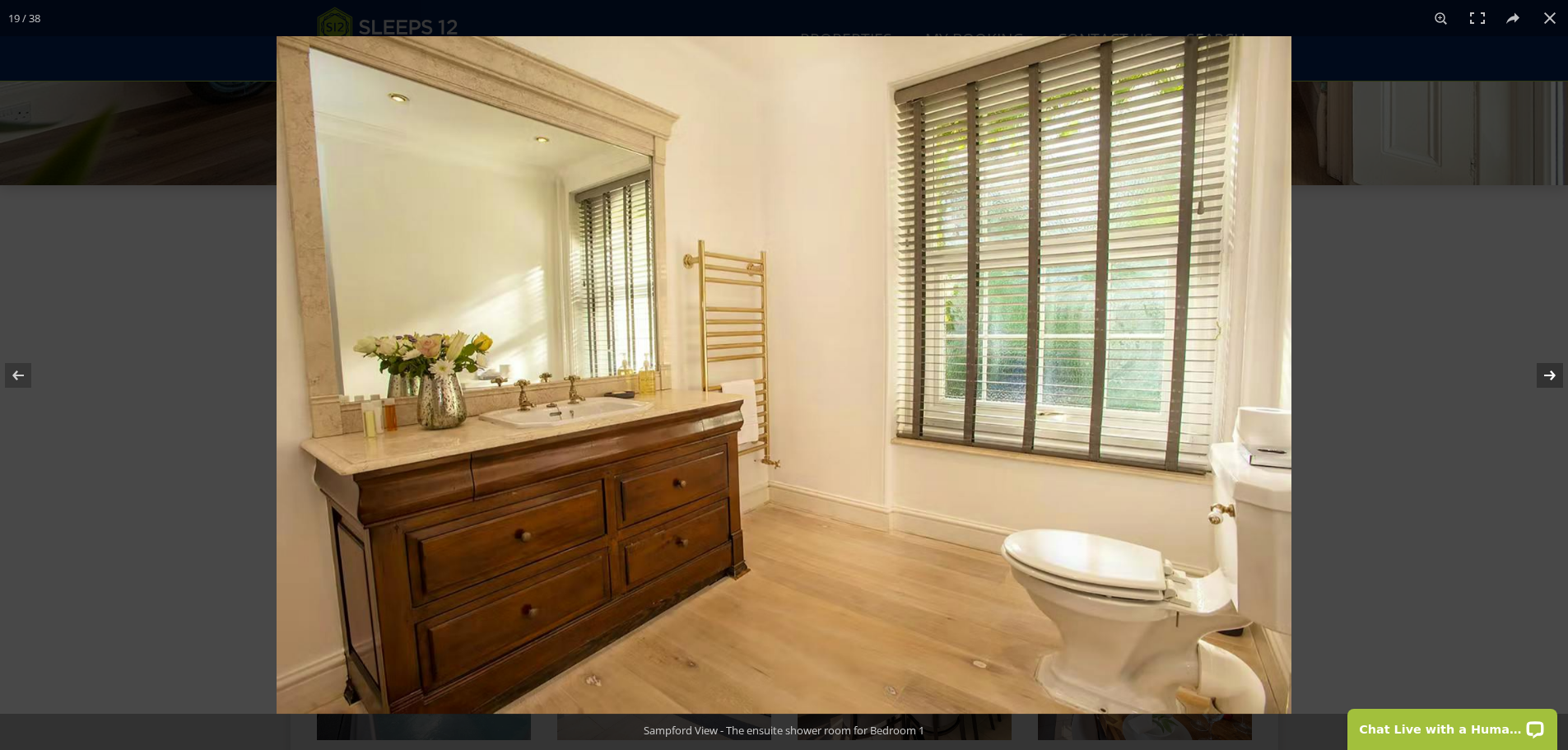
click at [1549, 376] on button at bounding box center [1539, 375] width 58 height 82
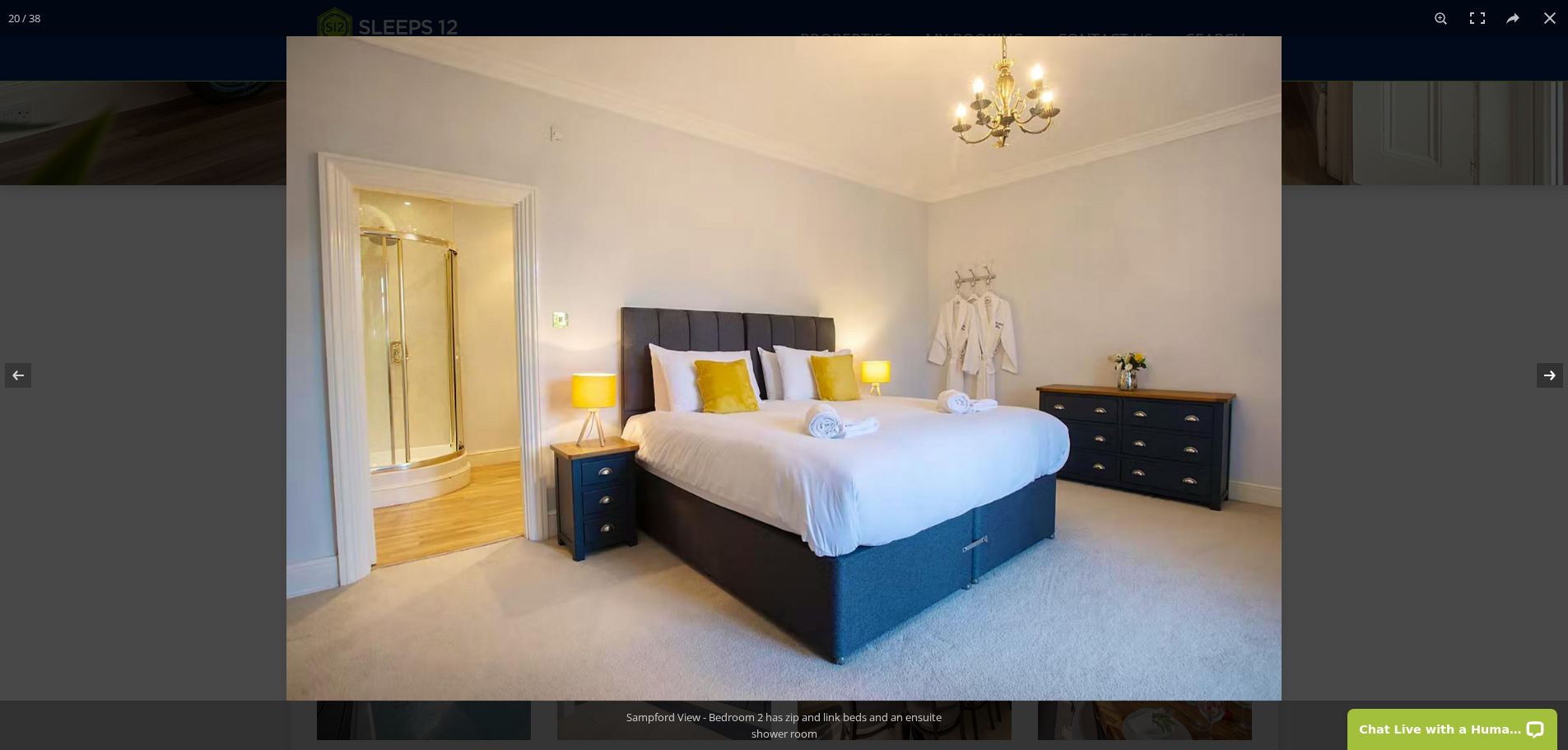
click at [1549, 376] on button at bounding box center [1539, 375] width 58 height 82
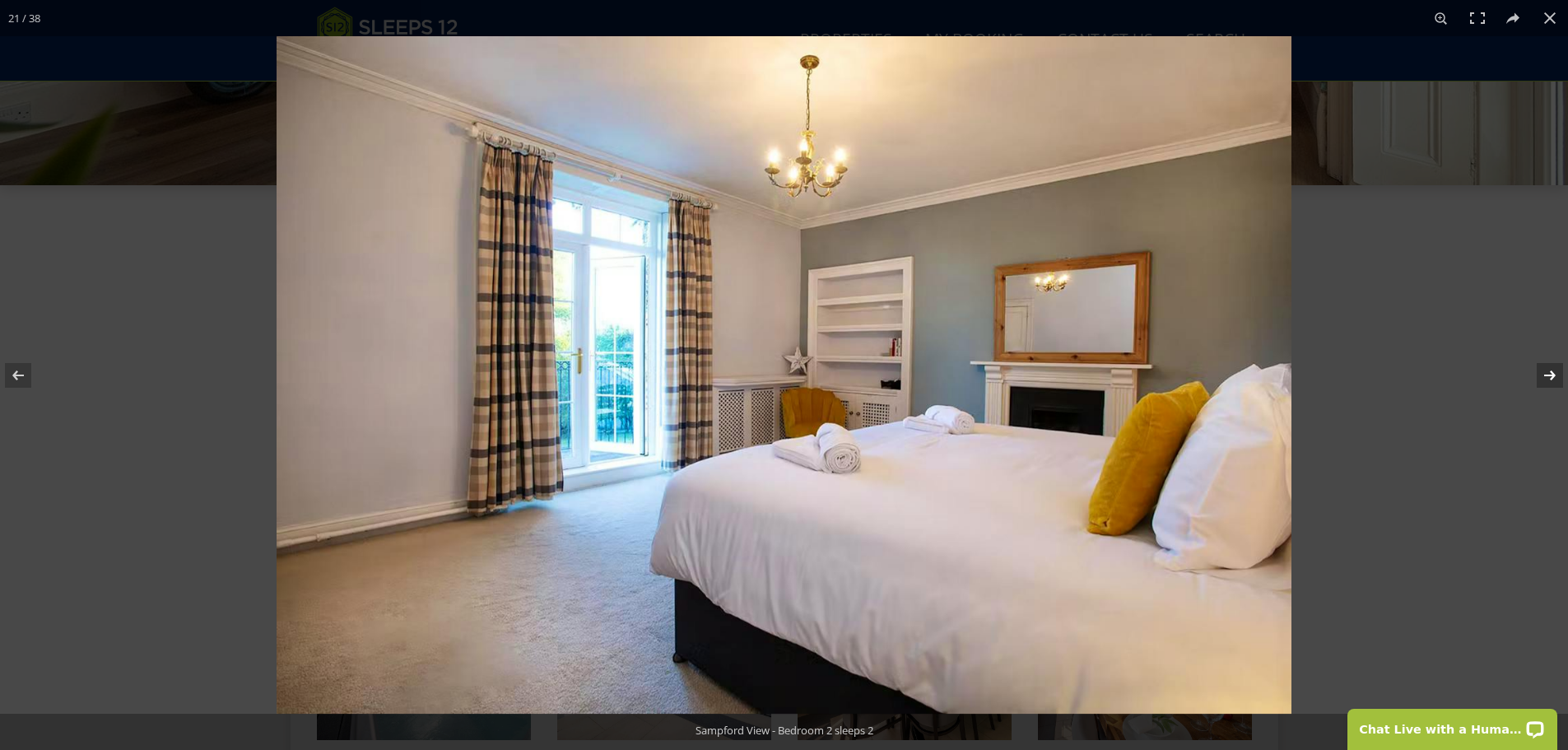
click at [1549, 376] on button at bounding box center [1539, 375] width 58 height 82
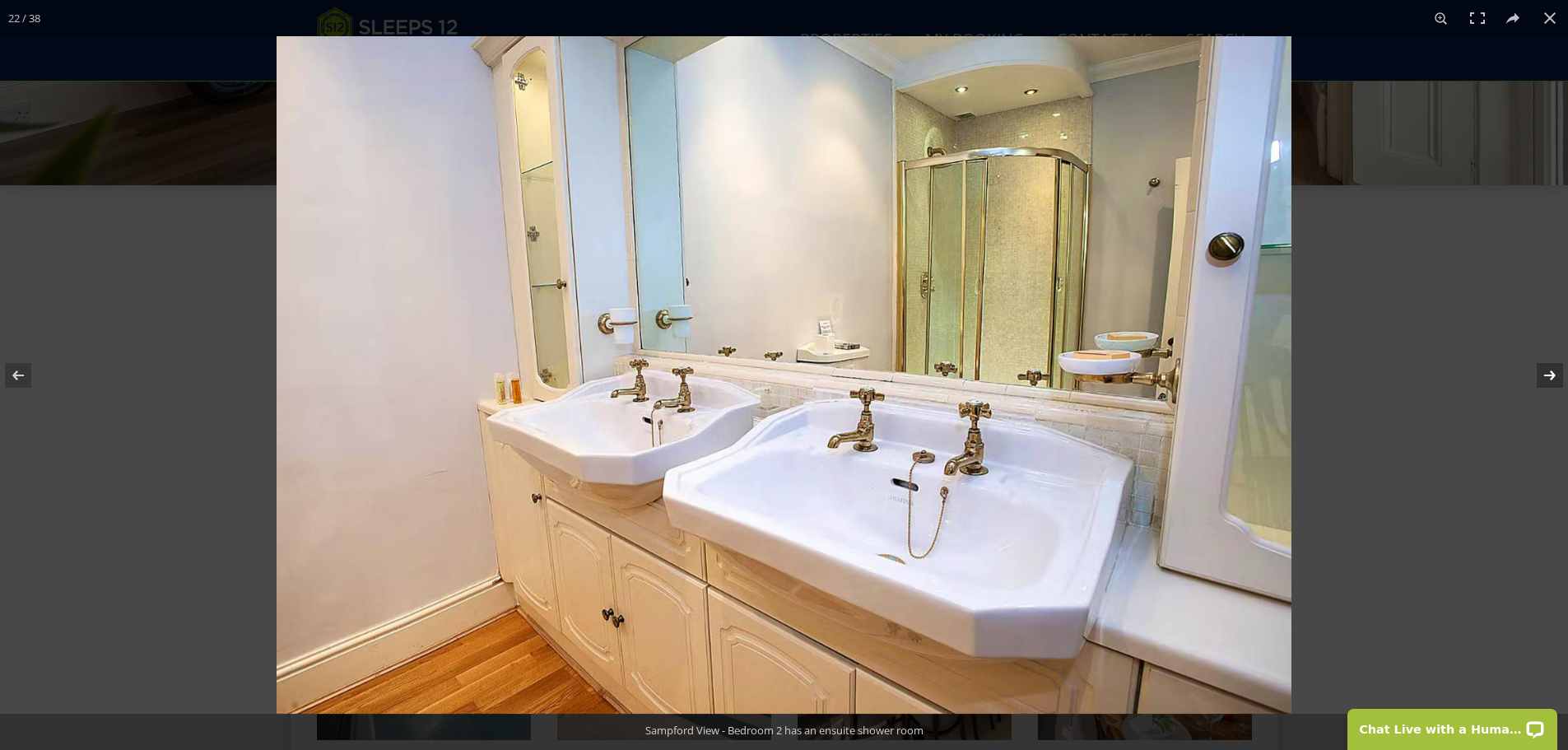
click at [1549, 376] on button at bounding box center [1539, 375] width 58 height 82
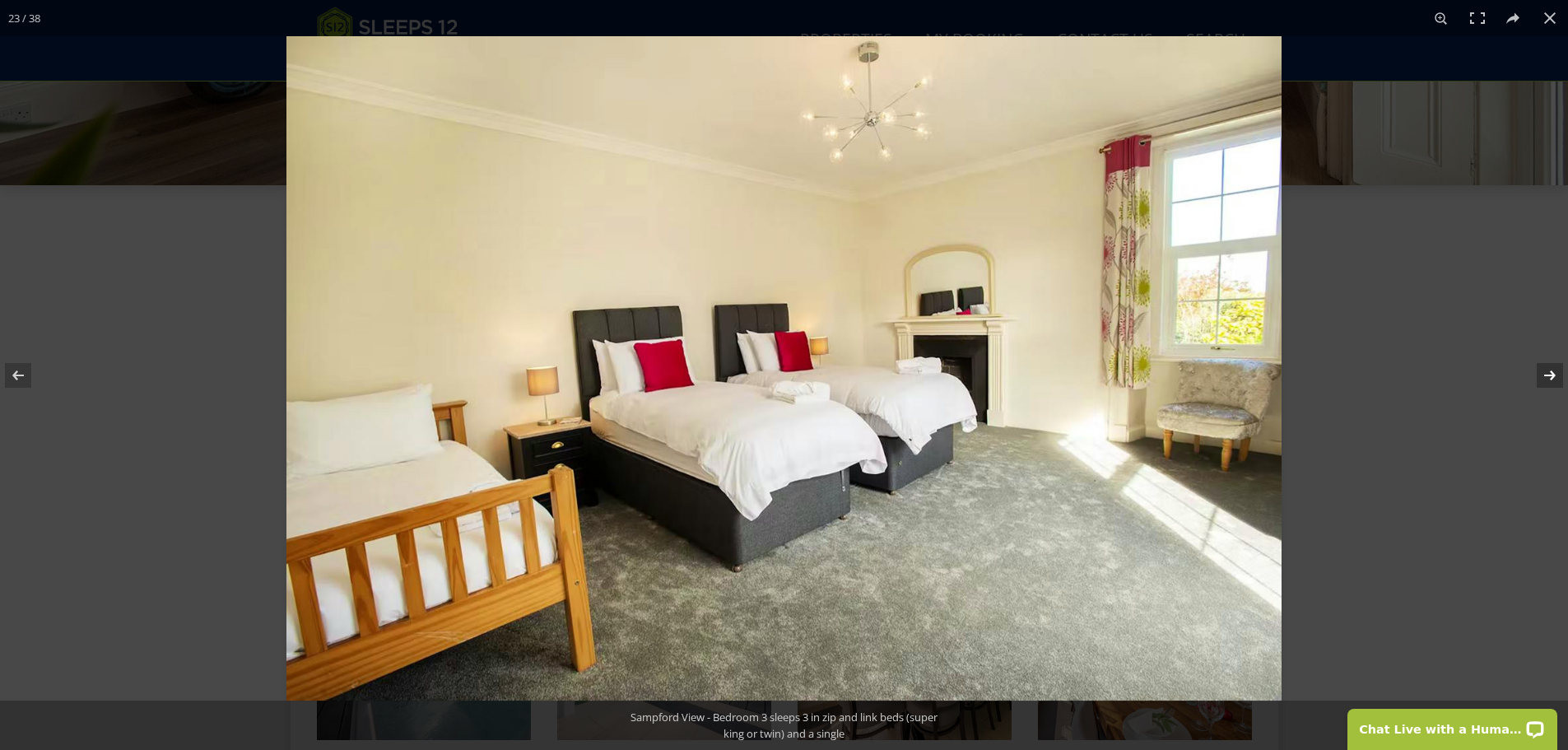
click at [1549, 376] on button at bounding box center [1539, 375] width 58 height 82
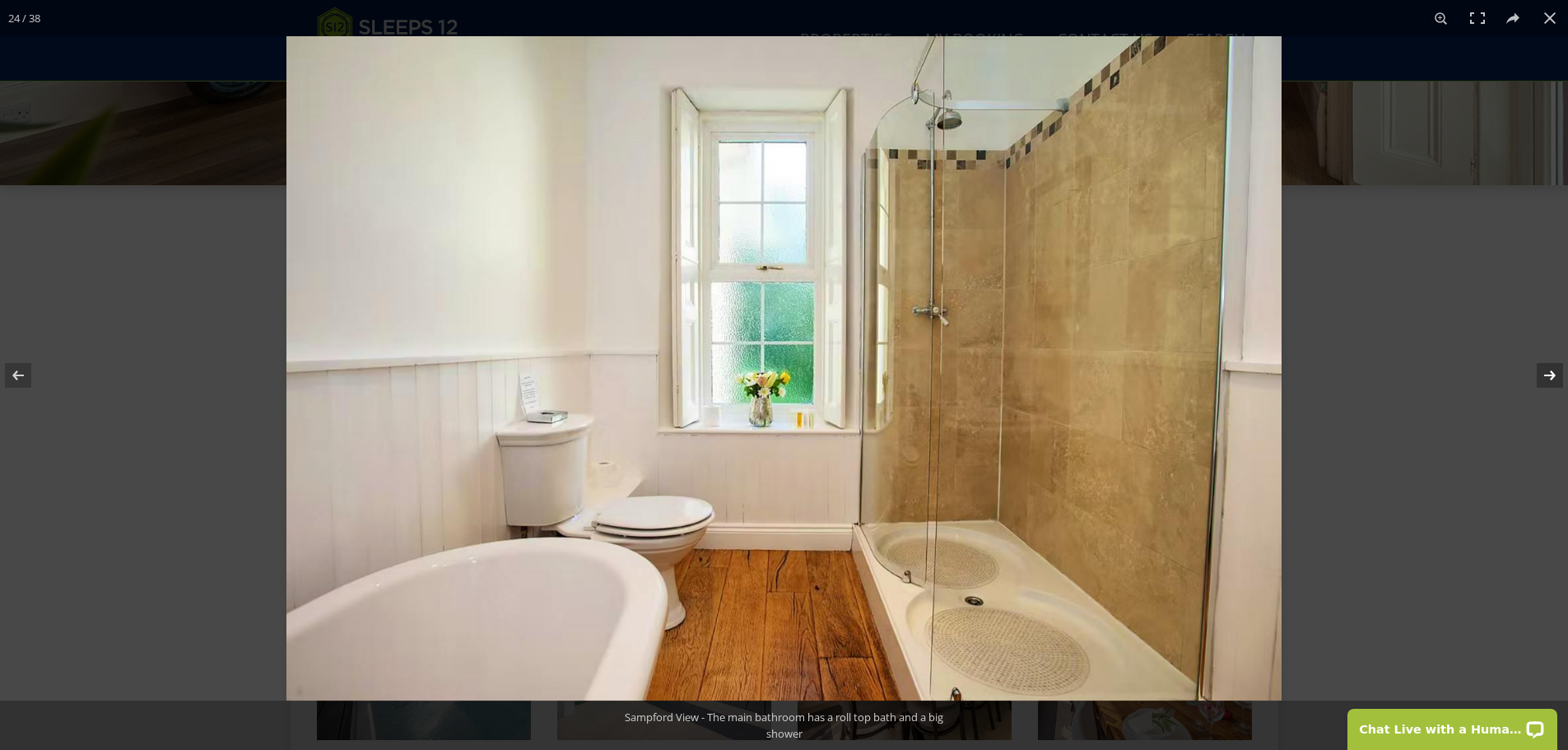
click at [1549, 376] on button at bounding box center [1539, 375] width 58 height 82
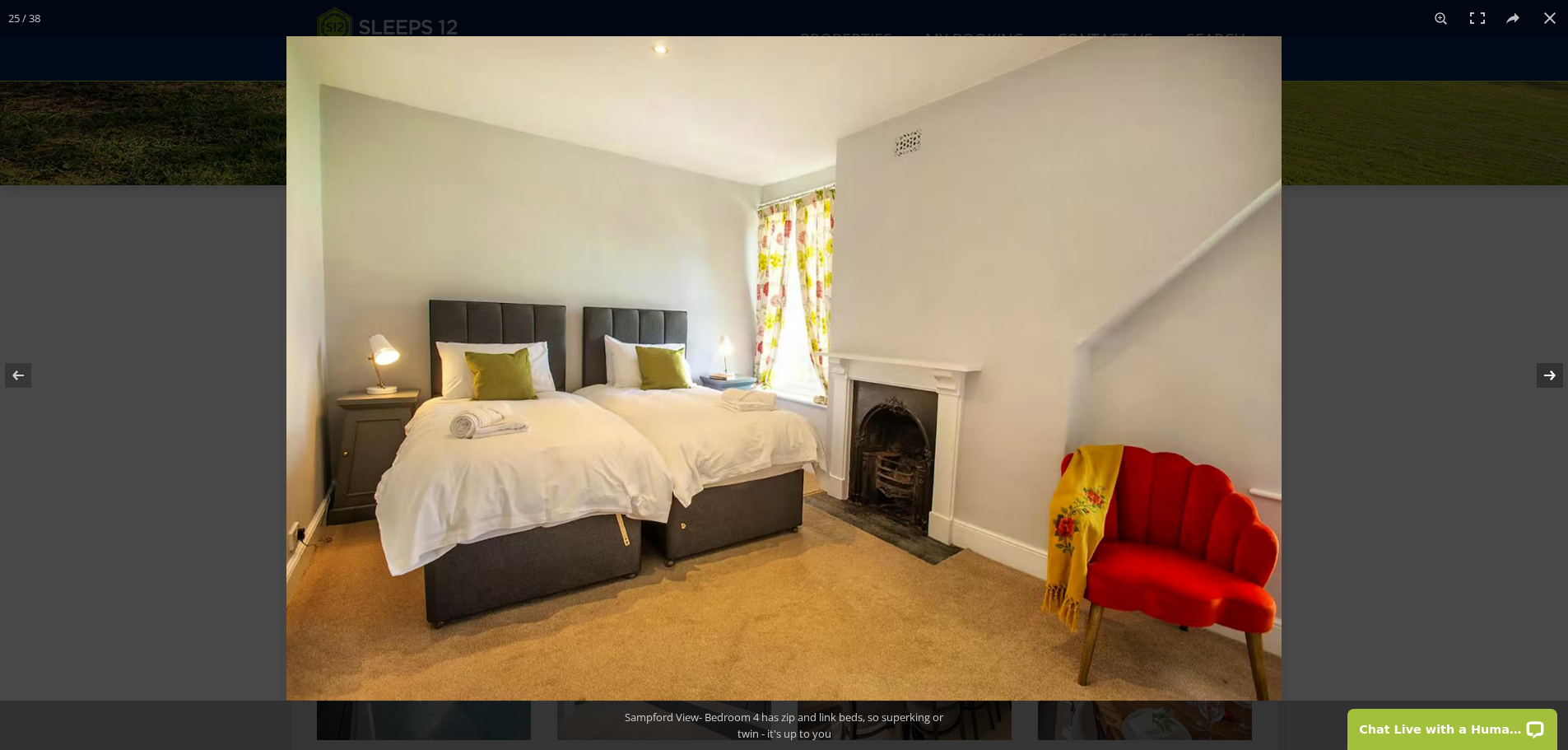
click at [1549, 376] on button at bounding box center [1539, 375] width 58 height 82
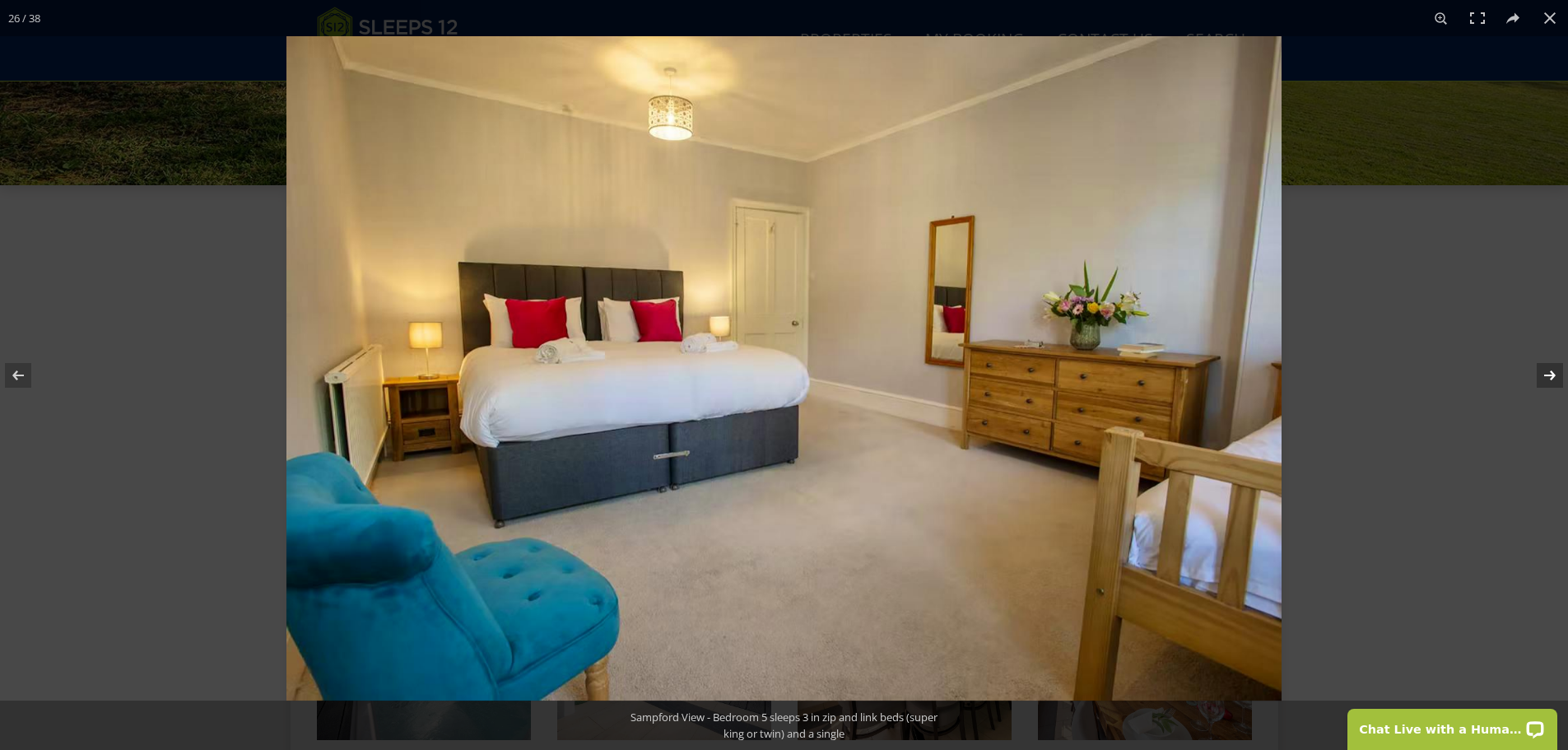
click at [1549, 376] on button at bounding box center [1539, 375] width 58 height 82
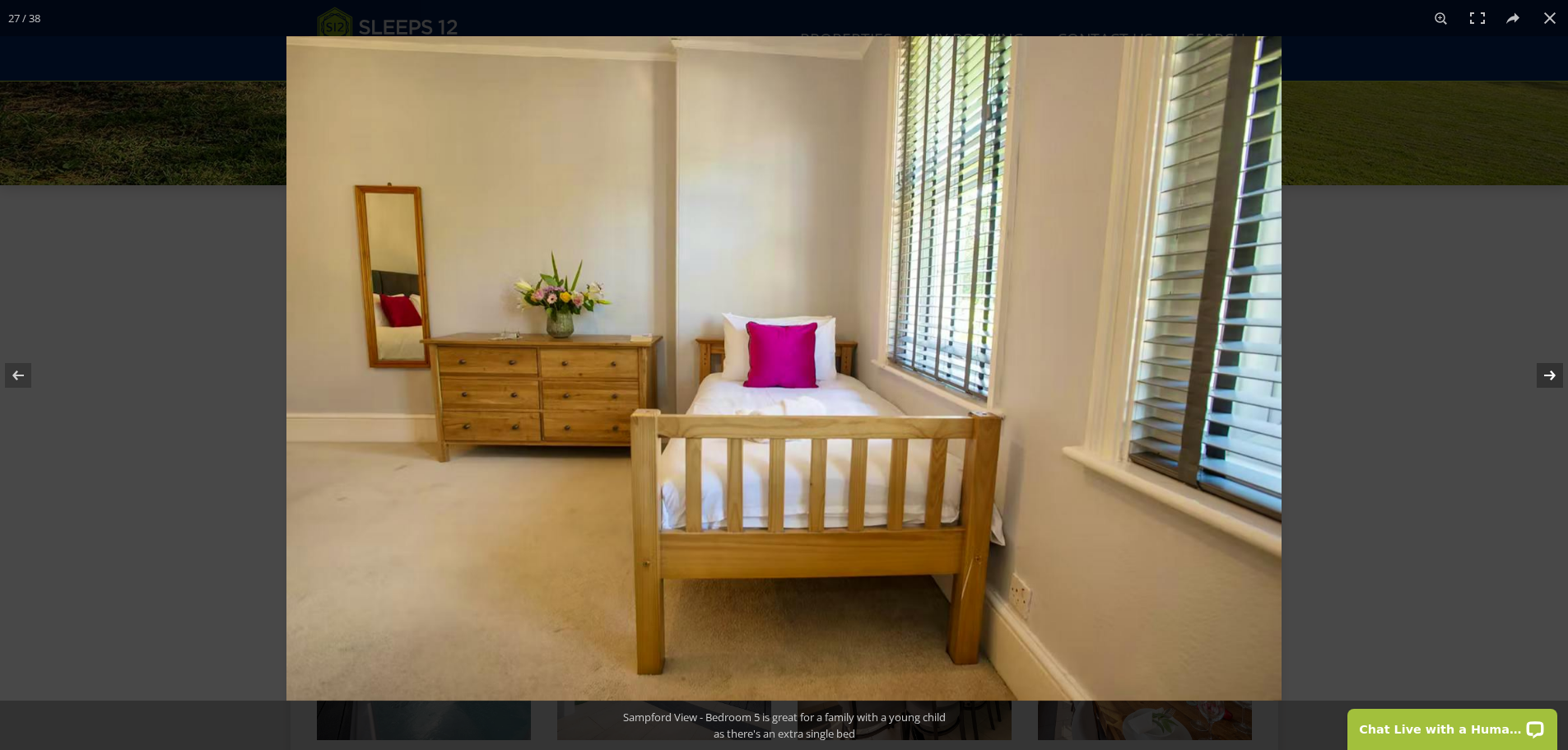
click at [1549, 376] on button at bounding box center [1539, 375] width 58 height 82
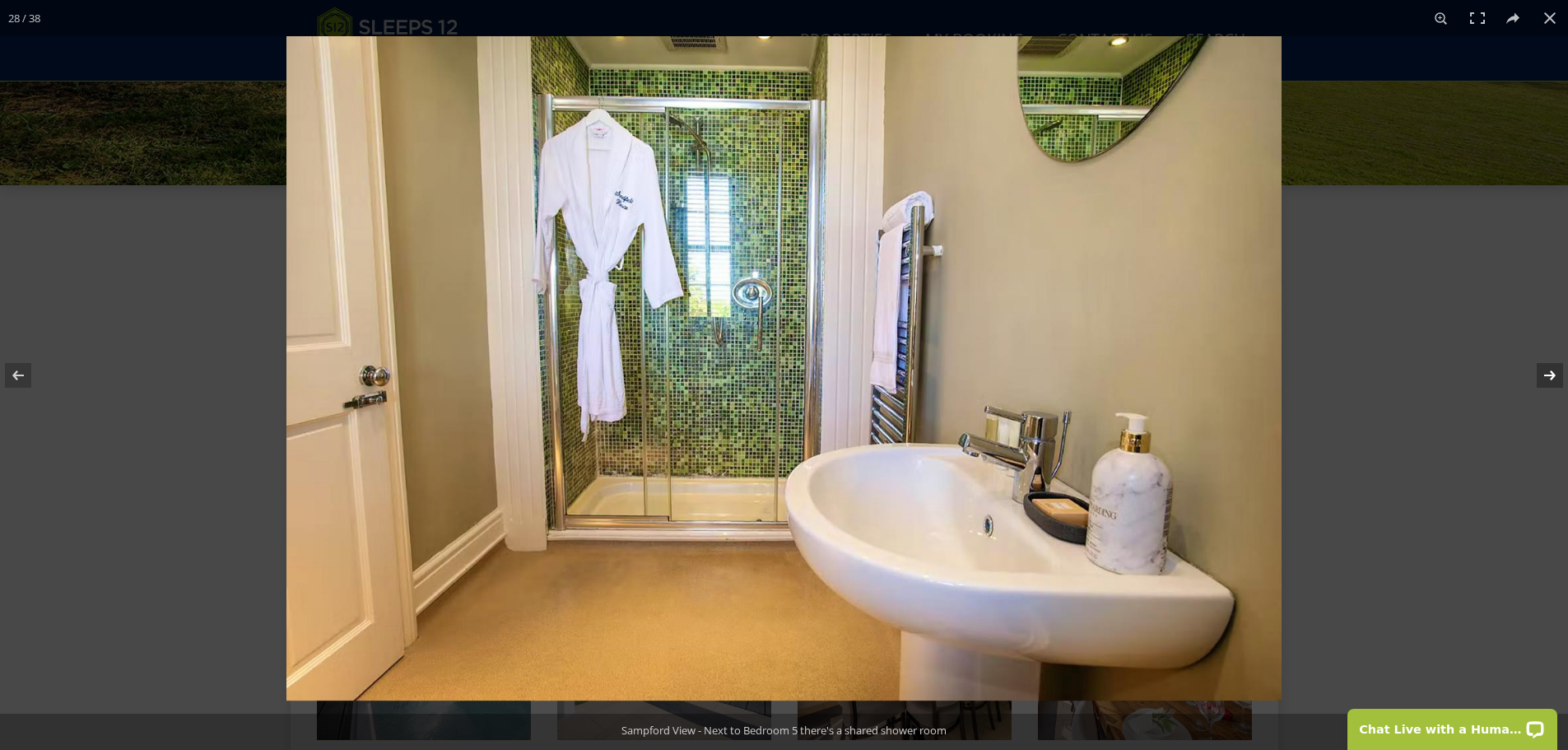
click at [1549, 376] on button at bounding box center [1539, 375] width 58 height 82
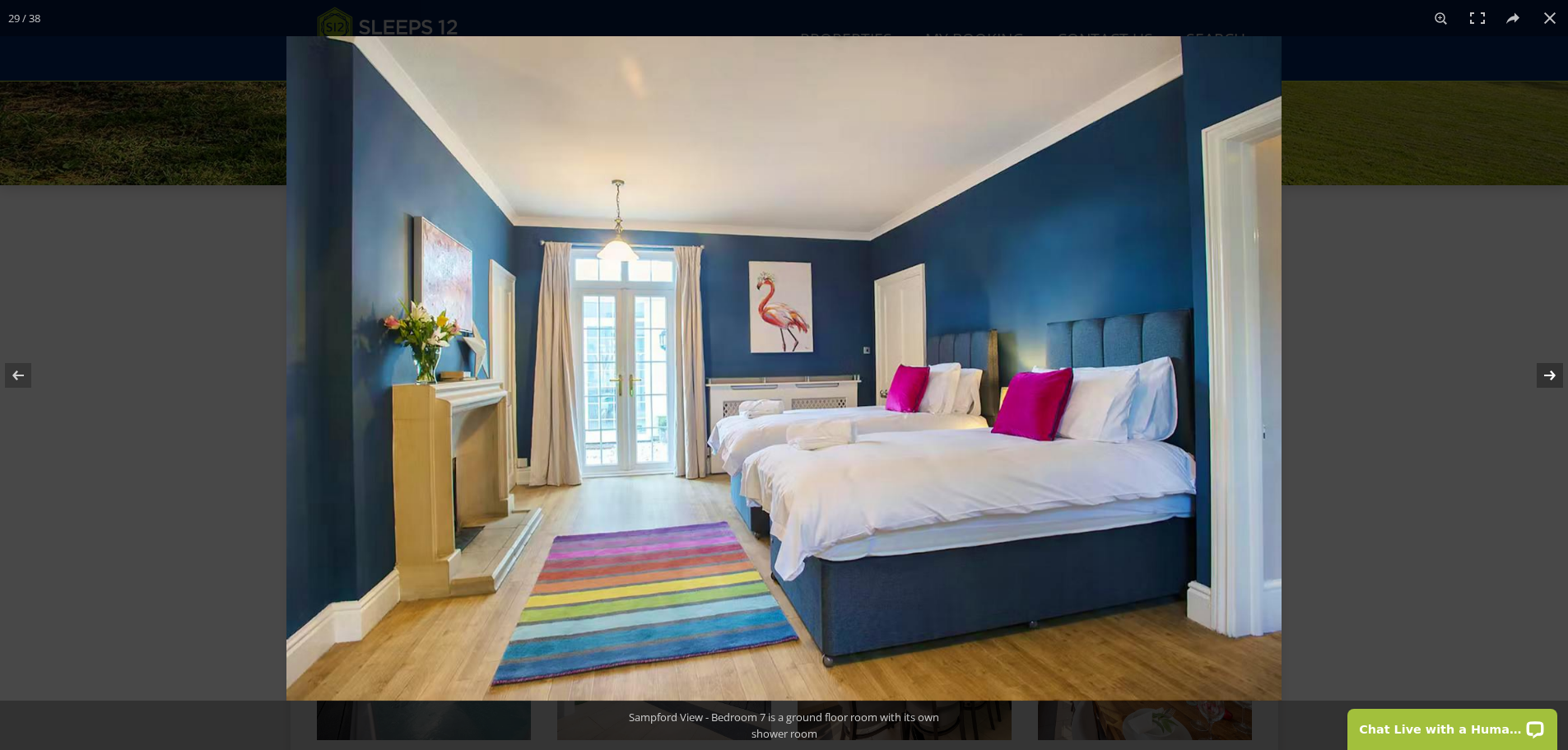
click at [1549, 376] on button at bounding box center [1539, 375] width 58 height 82
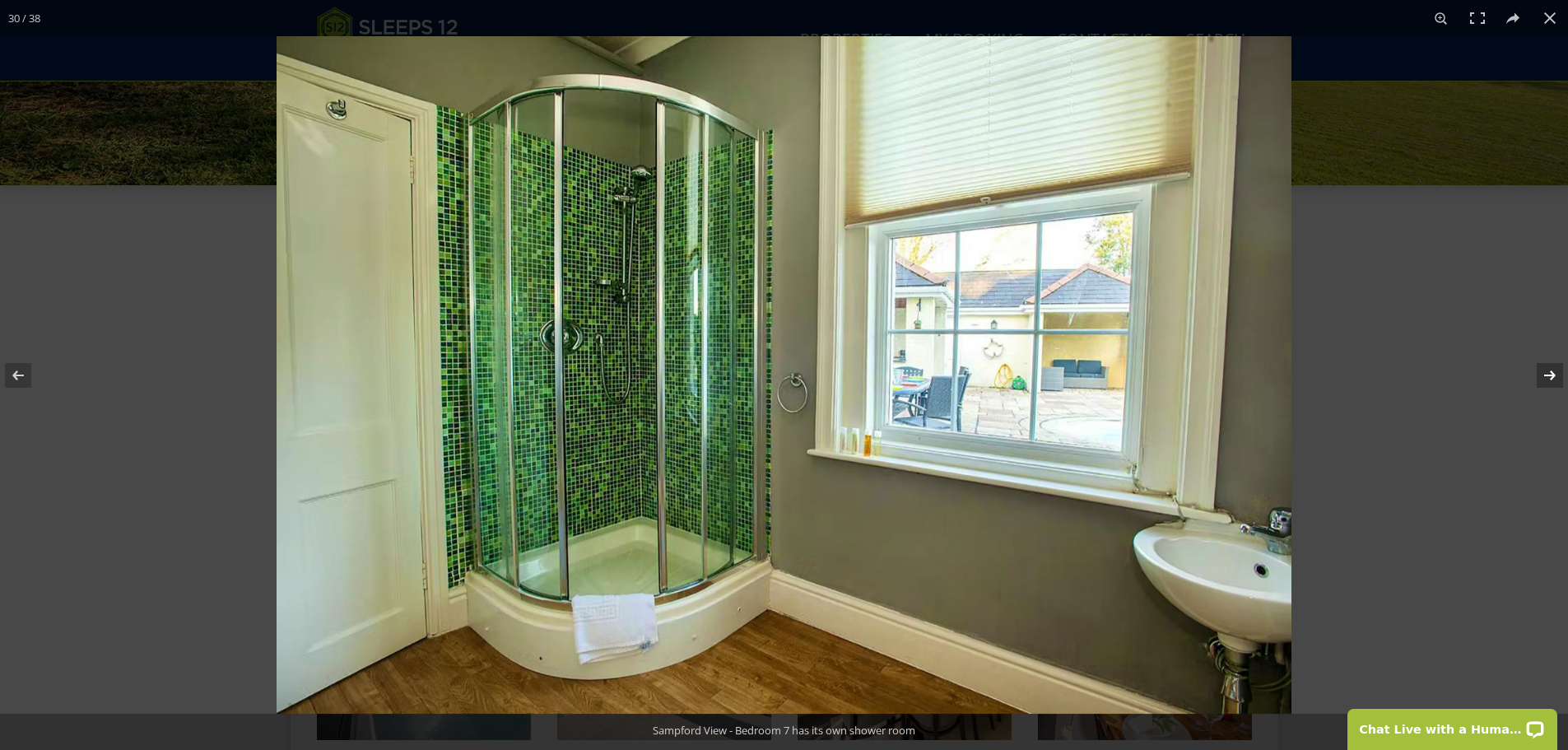
click at [1549, 376] on button at bounding box center [1539, 375] width 58 height 82
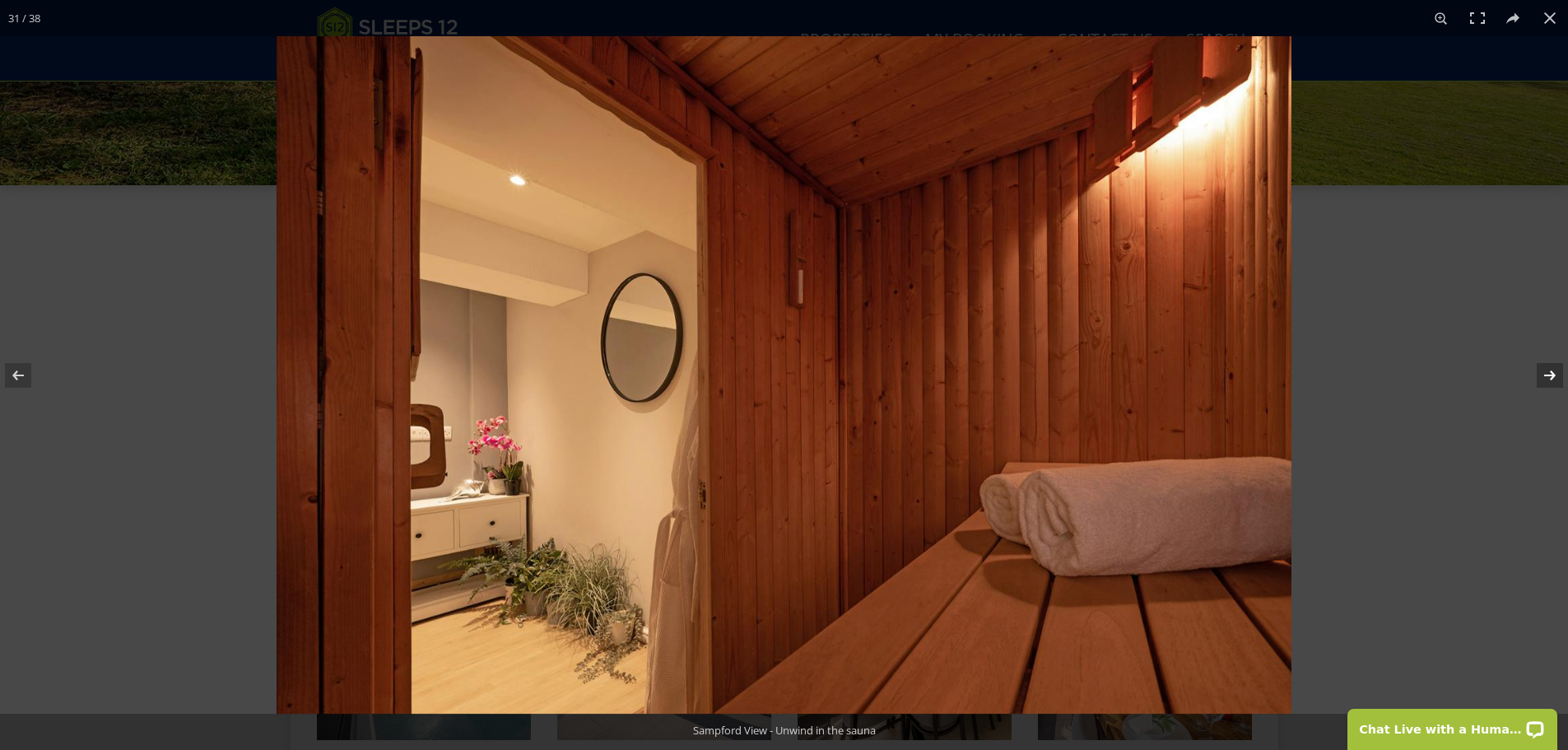
click at [1549, 376] on button at bounding box center [1539, 375] width 58 height 82
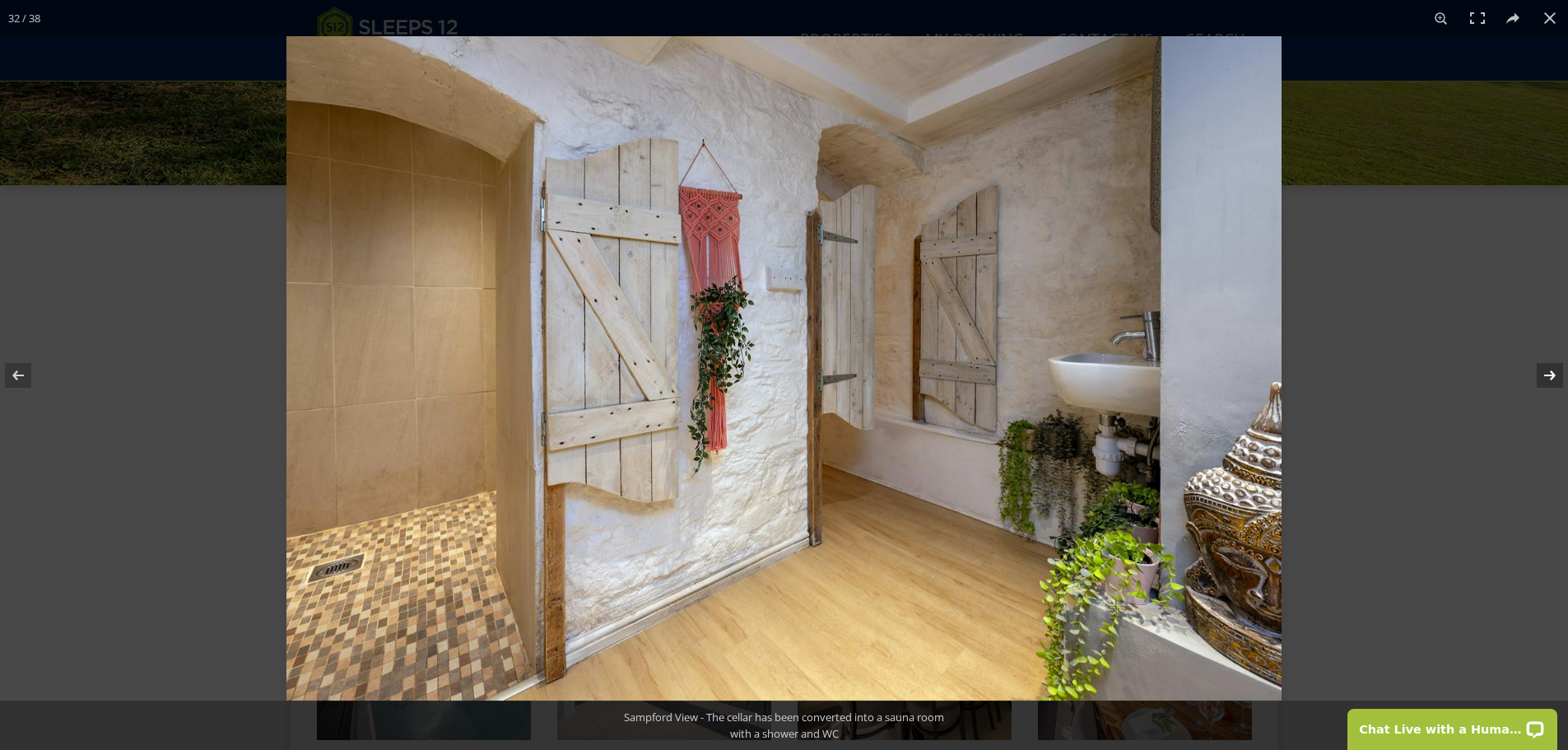
click at [1549, 376] on button at bounding box center [1539, 375] width 58 height 82
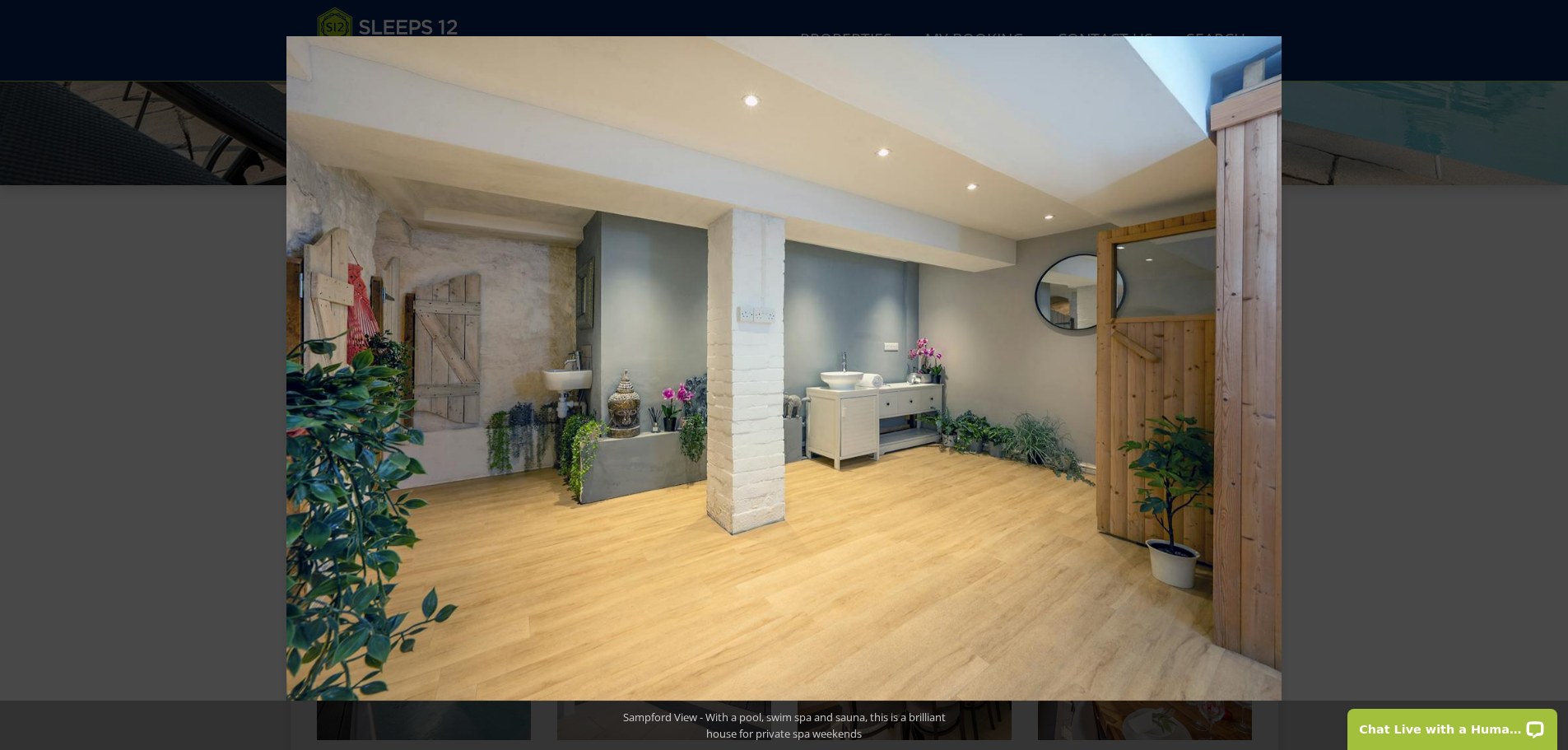
click at [1549, 376] on button at bounding box center [1539, 375] width 58 height 82
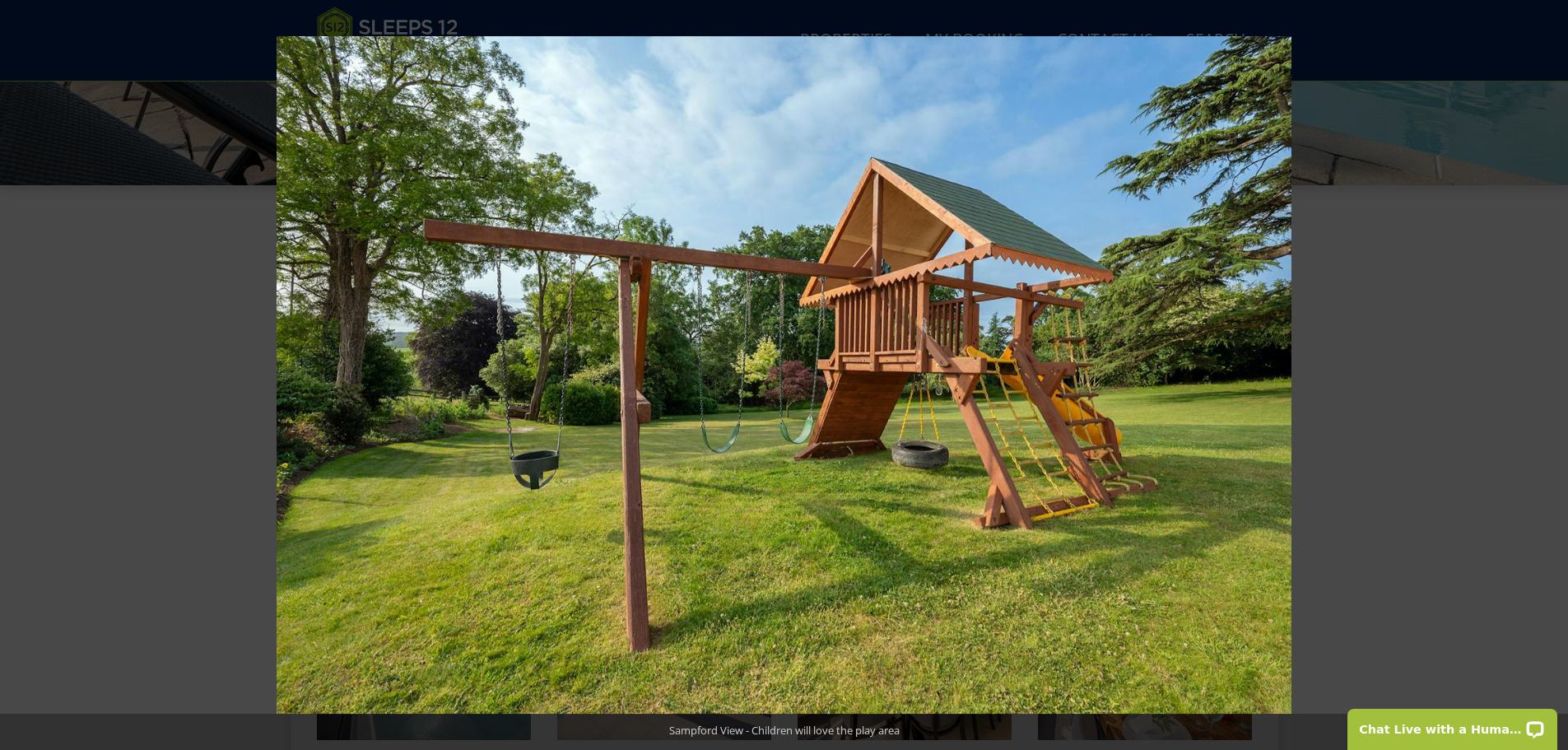
click at [1549, 376] on button at bounding box center [1539, 375] width 58 height 82
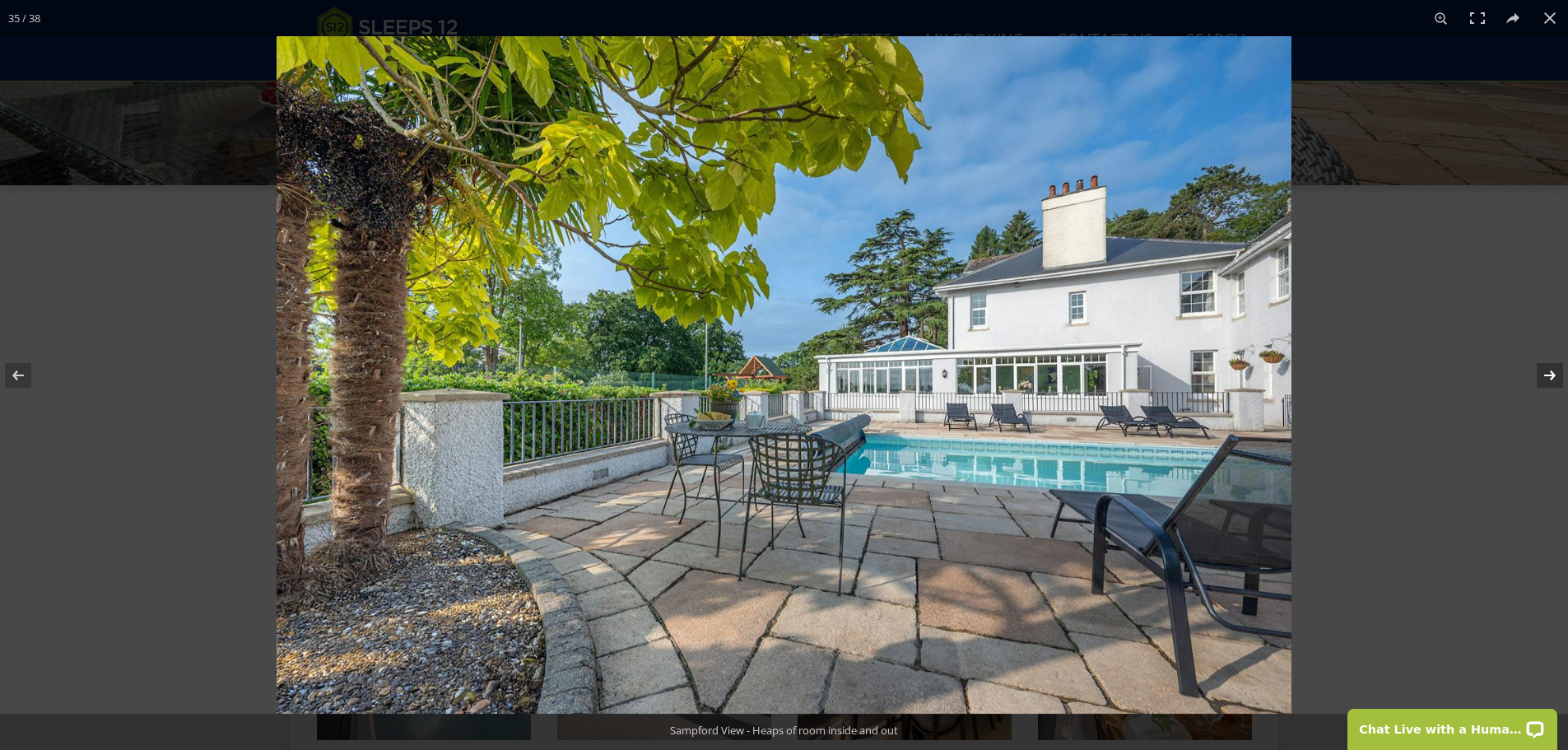
click at [1554, 370] on button at bounding box center [1539, 375] width 58 height 82
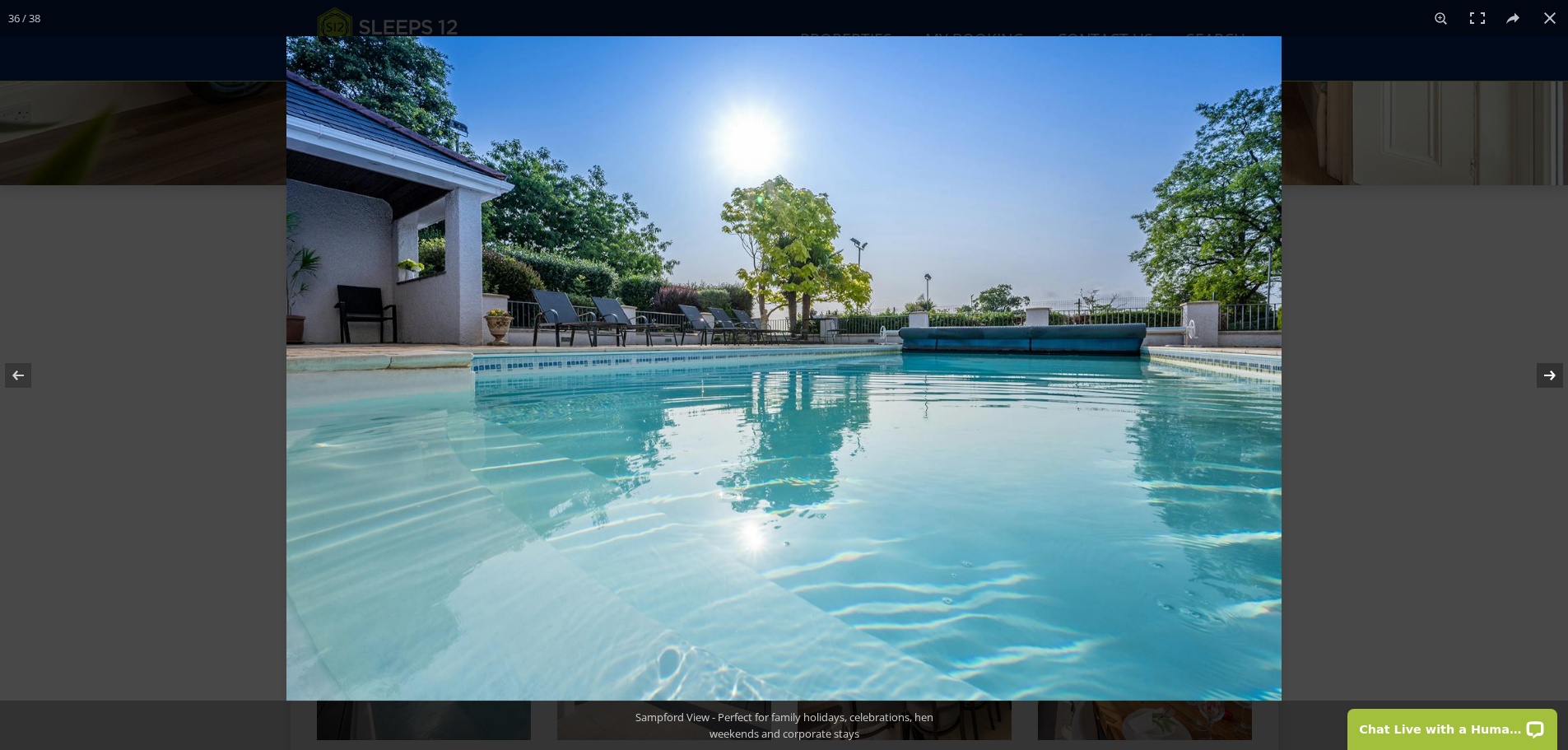
click at [1554, 370] on button at bounding box center [1539, 375] width 58 height 82
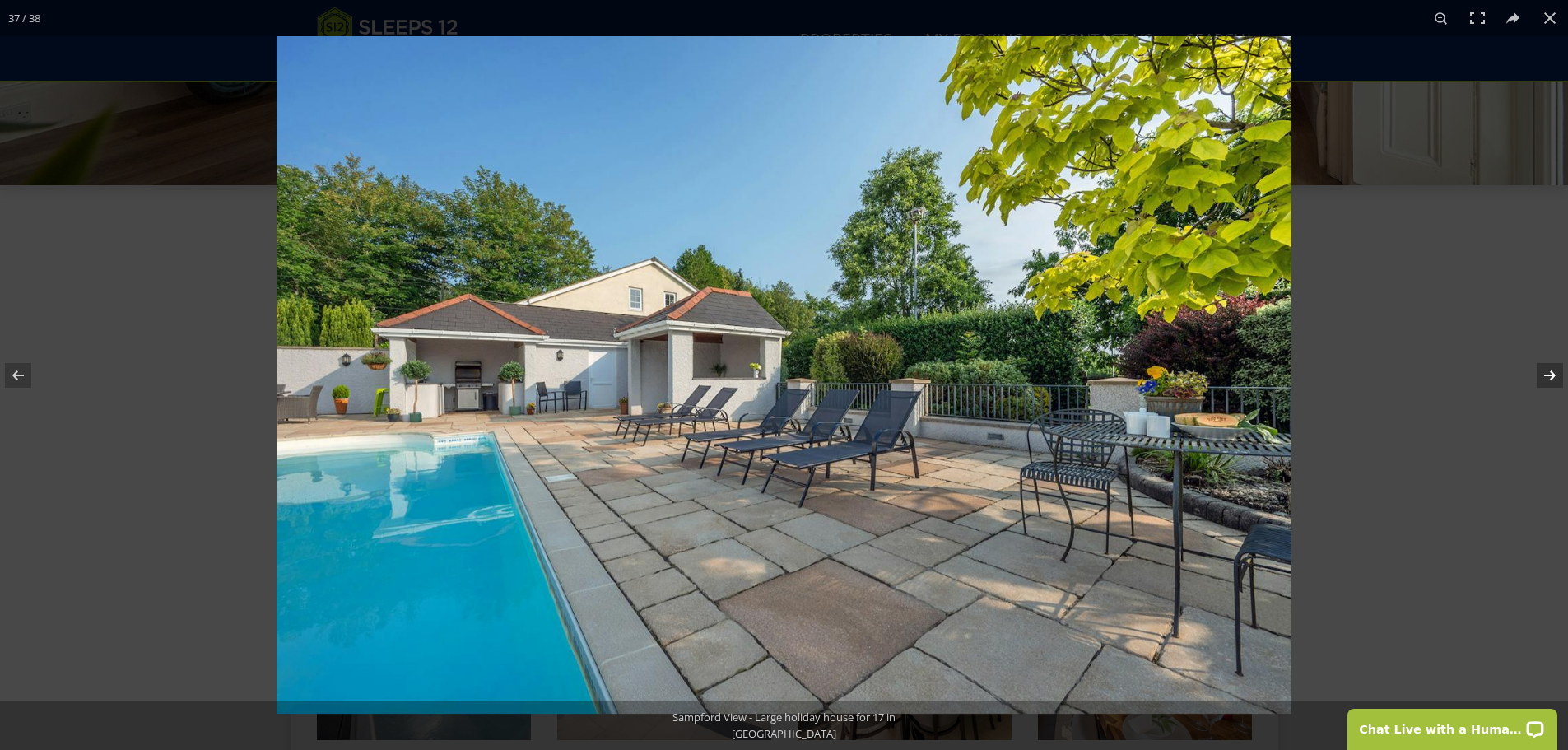
click at [1554, 370] on button at bounding box center [1539, 375] width 58 height 82
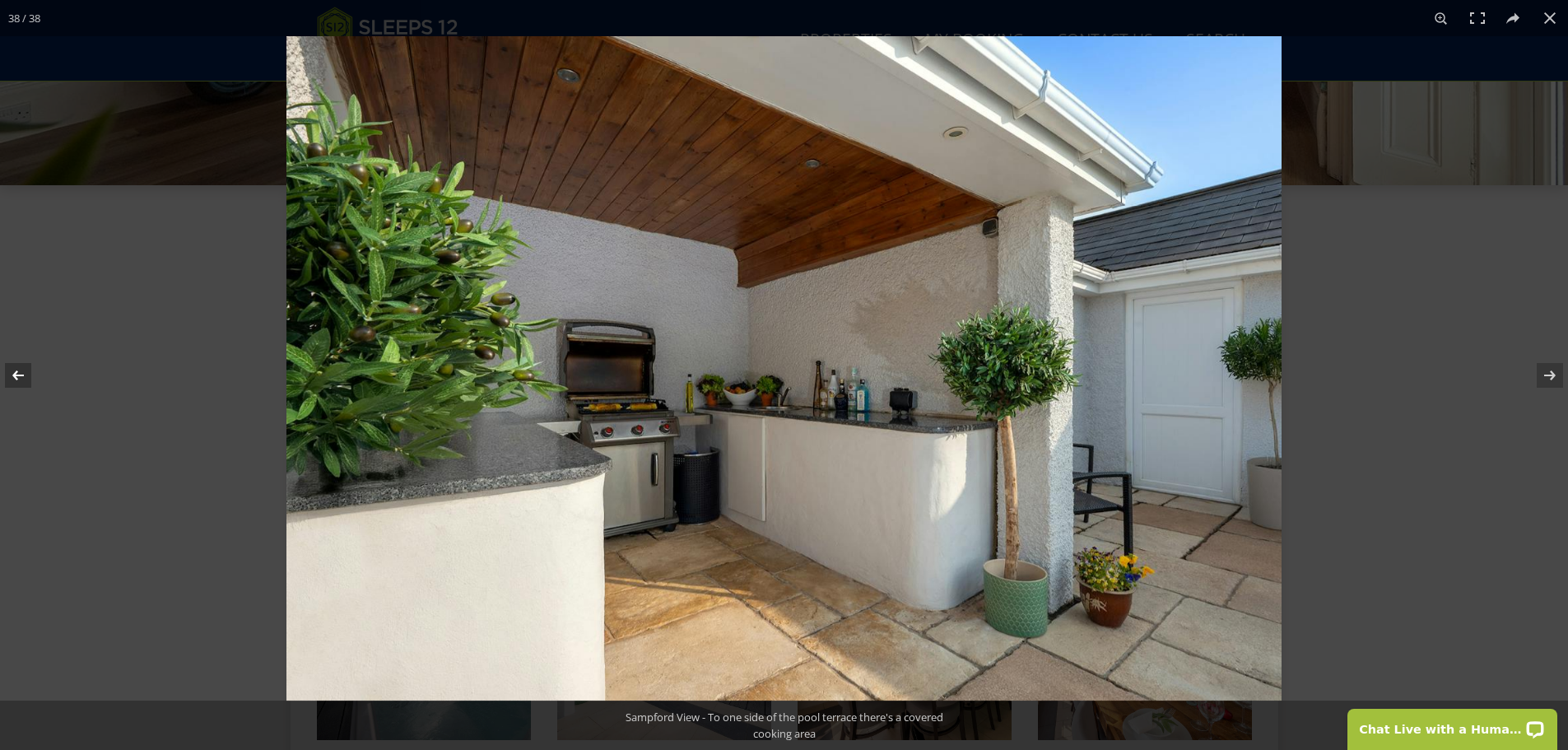
click at [26, 372] on button at bounding box center [29, 375] width 58 height 82
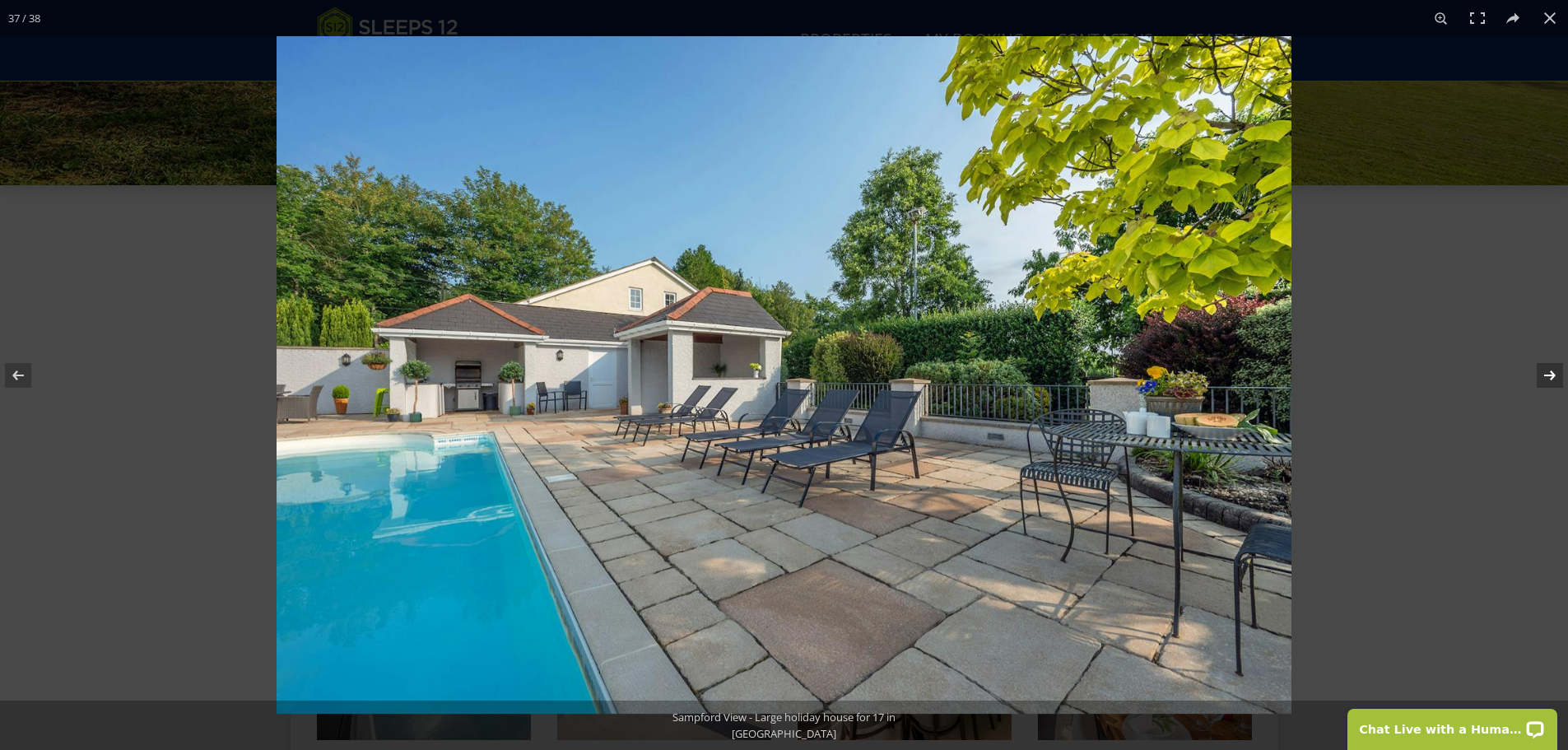
click at [1543, 375] on button at bounding box center [1539, 375] width 58 height 82
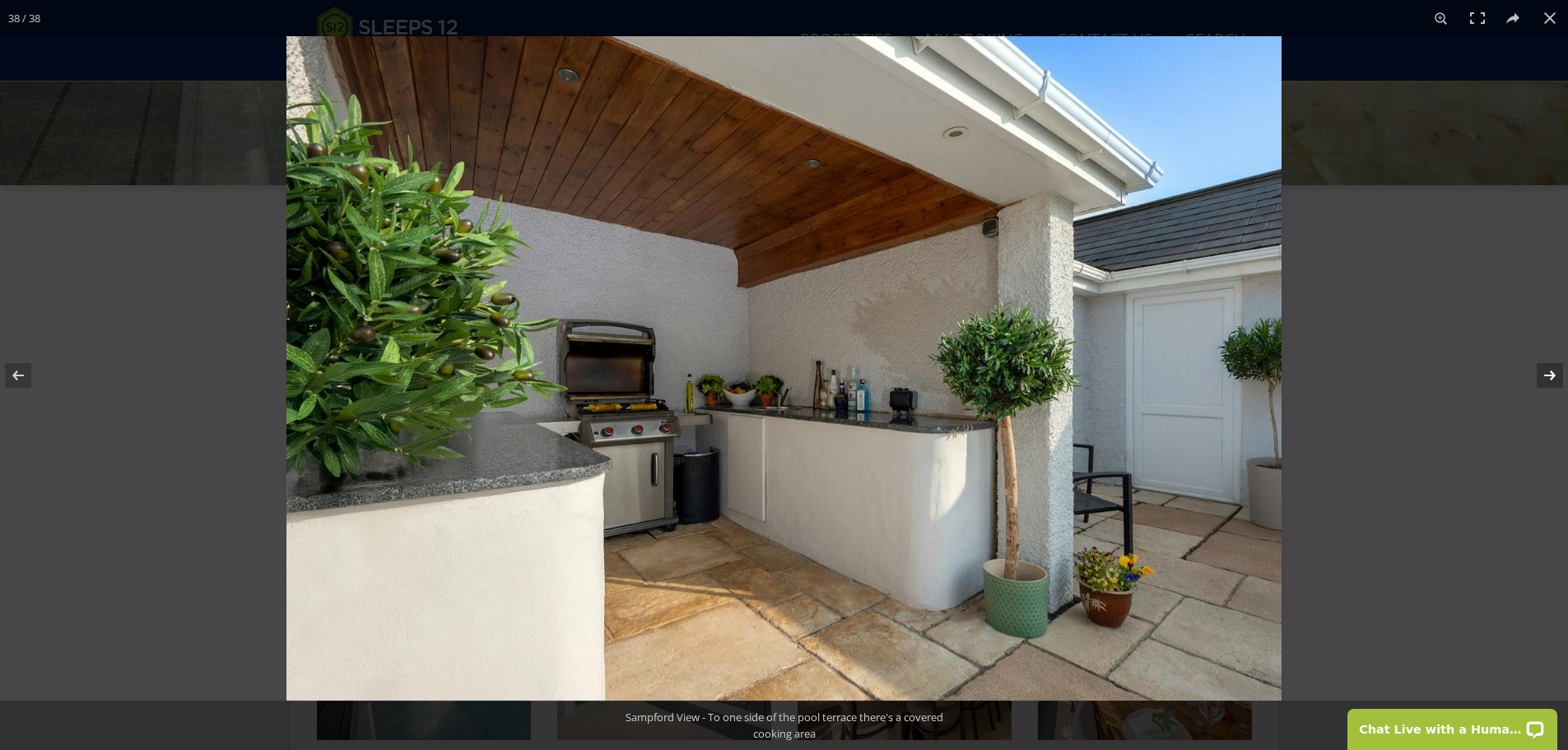
click at [1550, 375] on button at bounding box center [1539, 375] width 58 height 82
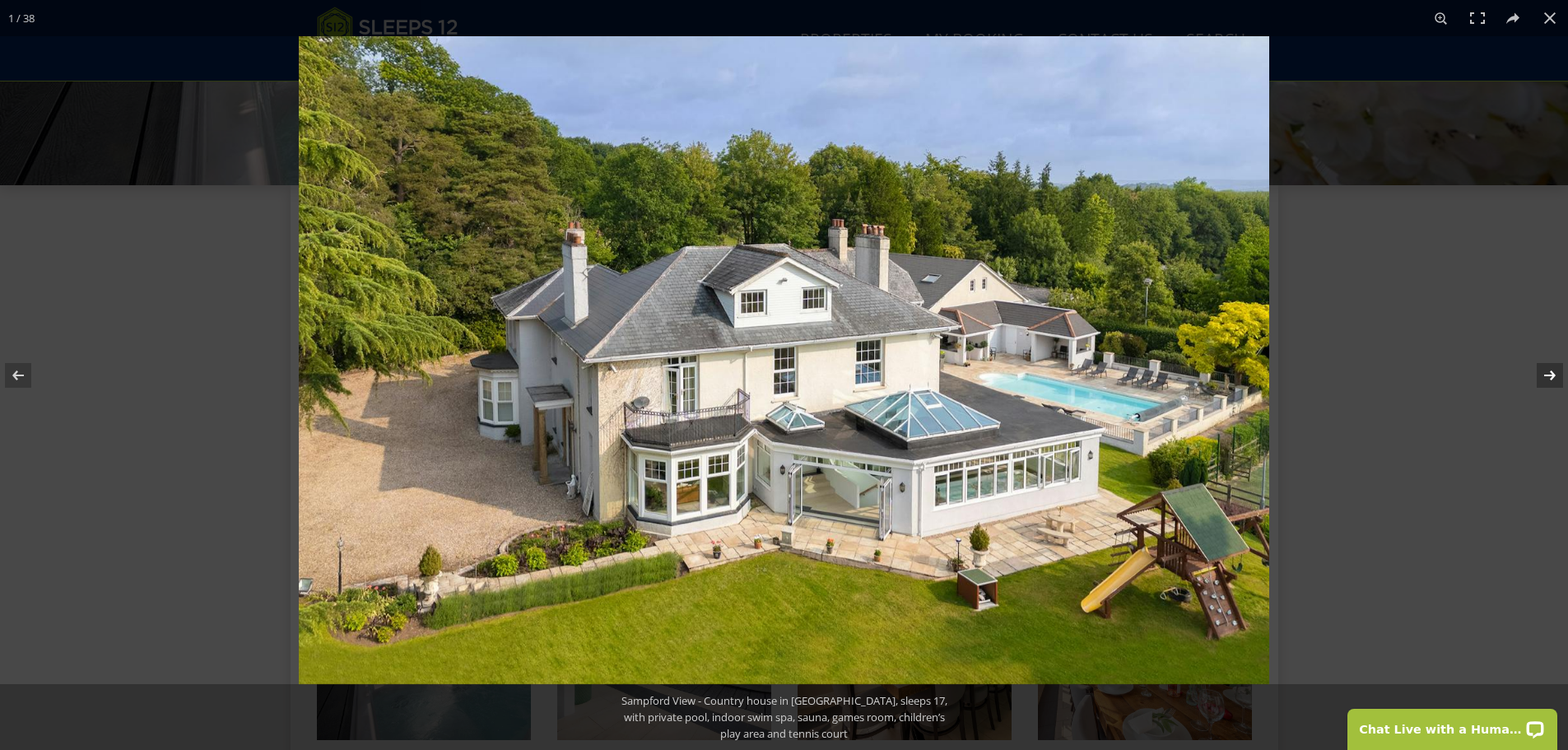
click at [1550, 375] on button at bounding box center [1539, 375] width 58 height 82
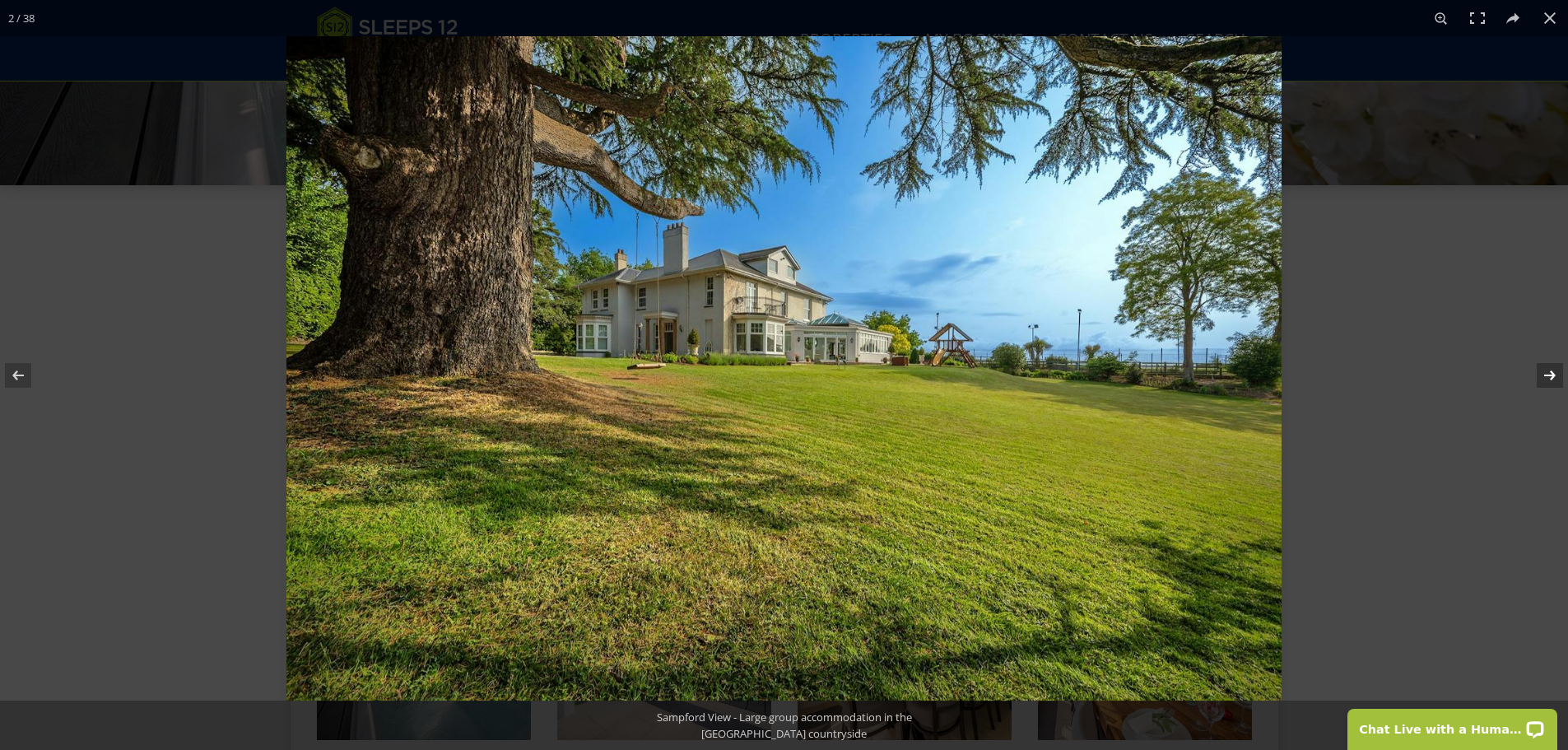
click at [1550, 375] on button at bounding box center [1539, 375] width 58 height 82
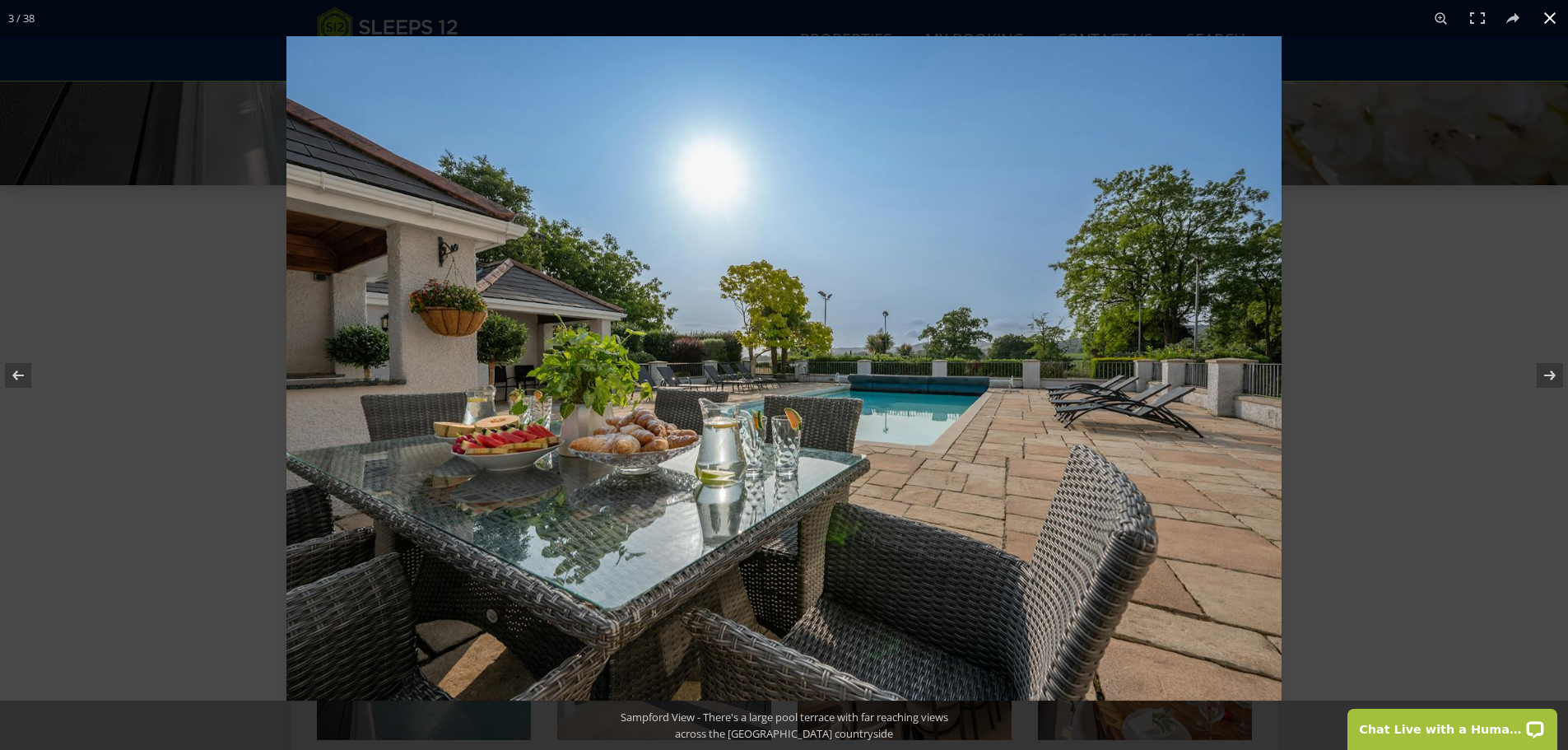
click at [1553, 23] on button at bounding box center [1550, 18] width 36 height 36
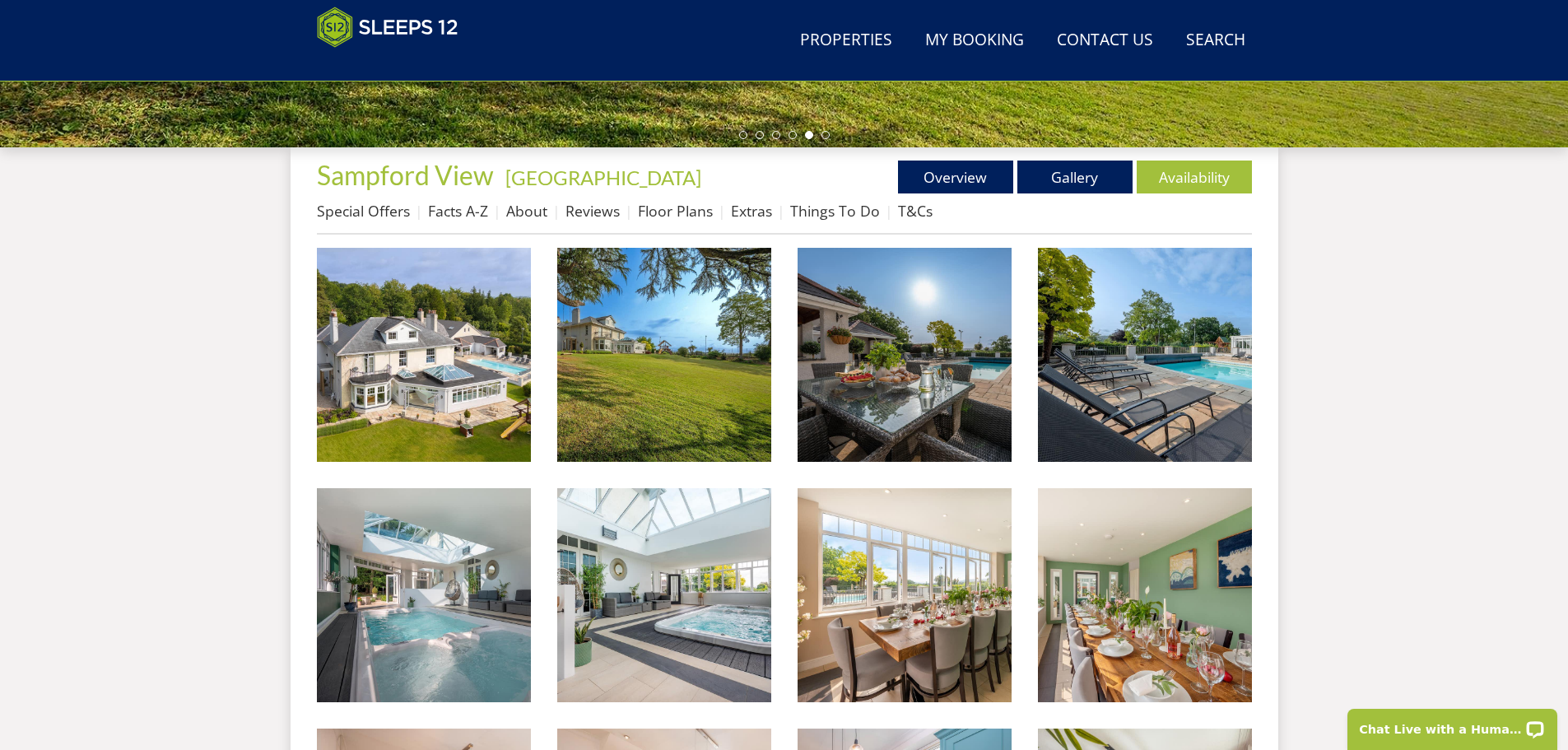
scroll to position [591, 0]
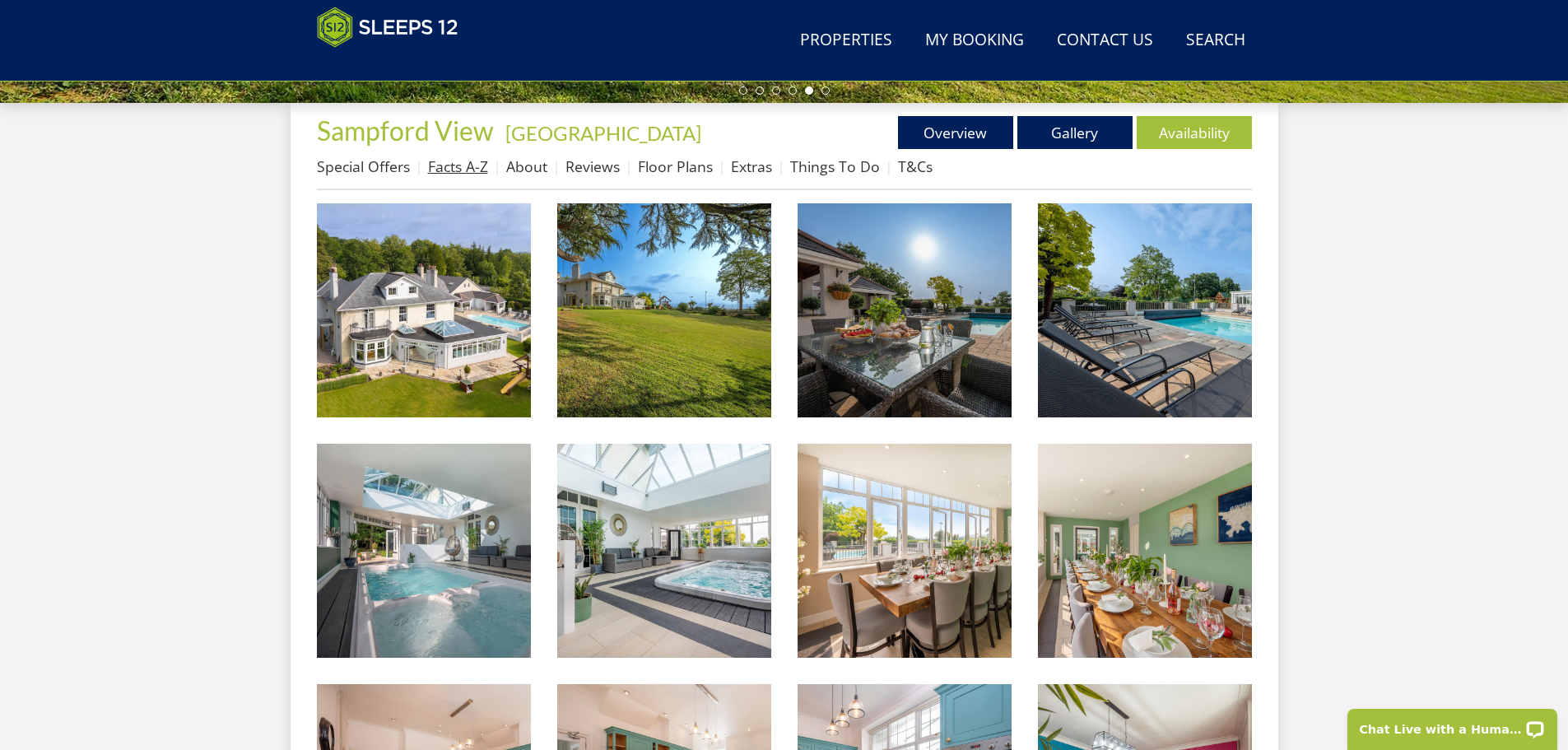
click at [459, 166] on link "Facts A-Z" at bounding box center [458, 166] width 60 height 20
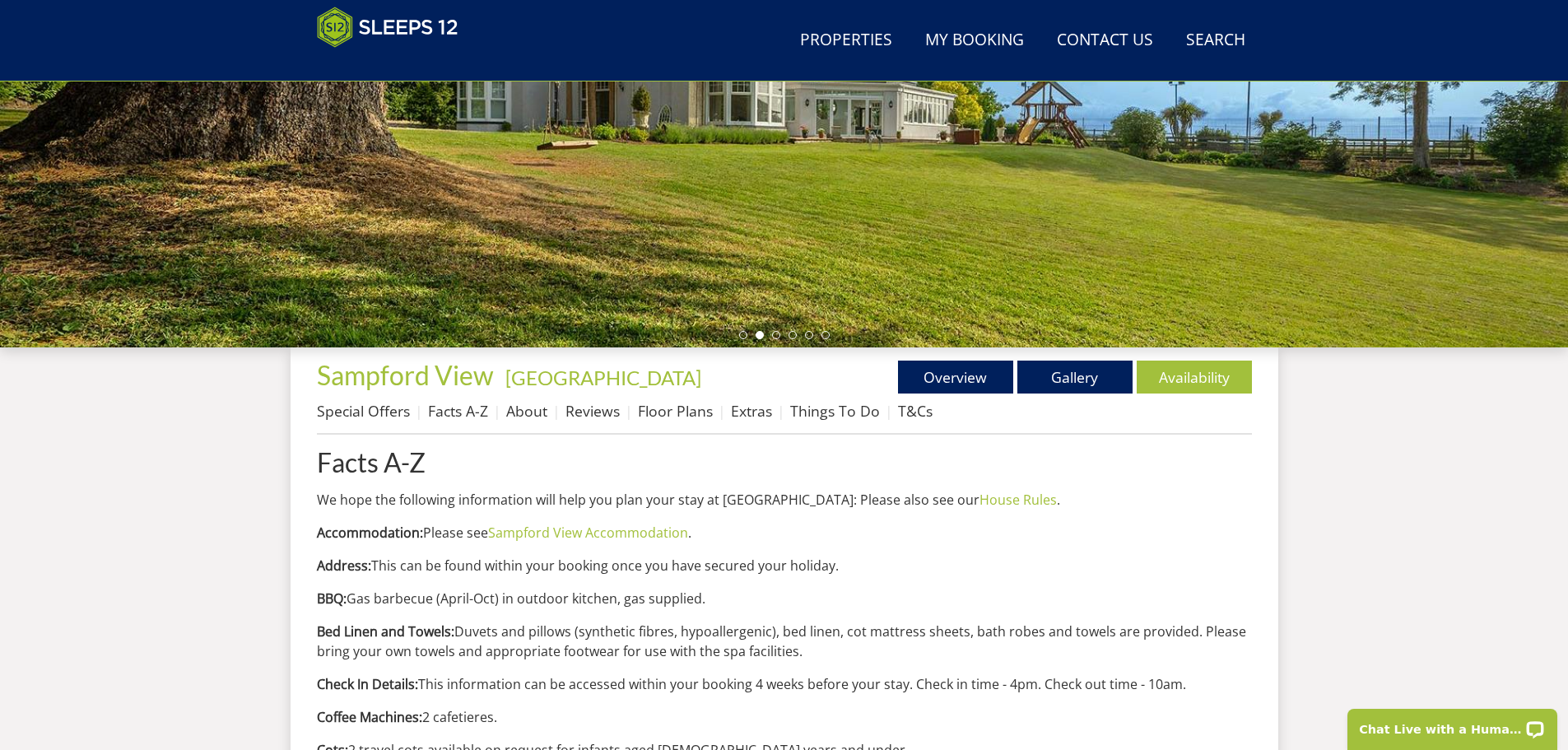
scroll to position [366, 0]
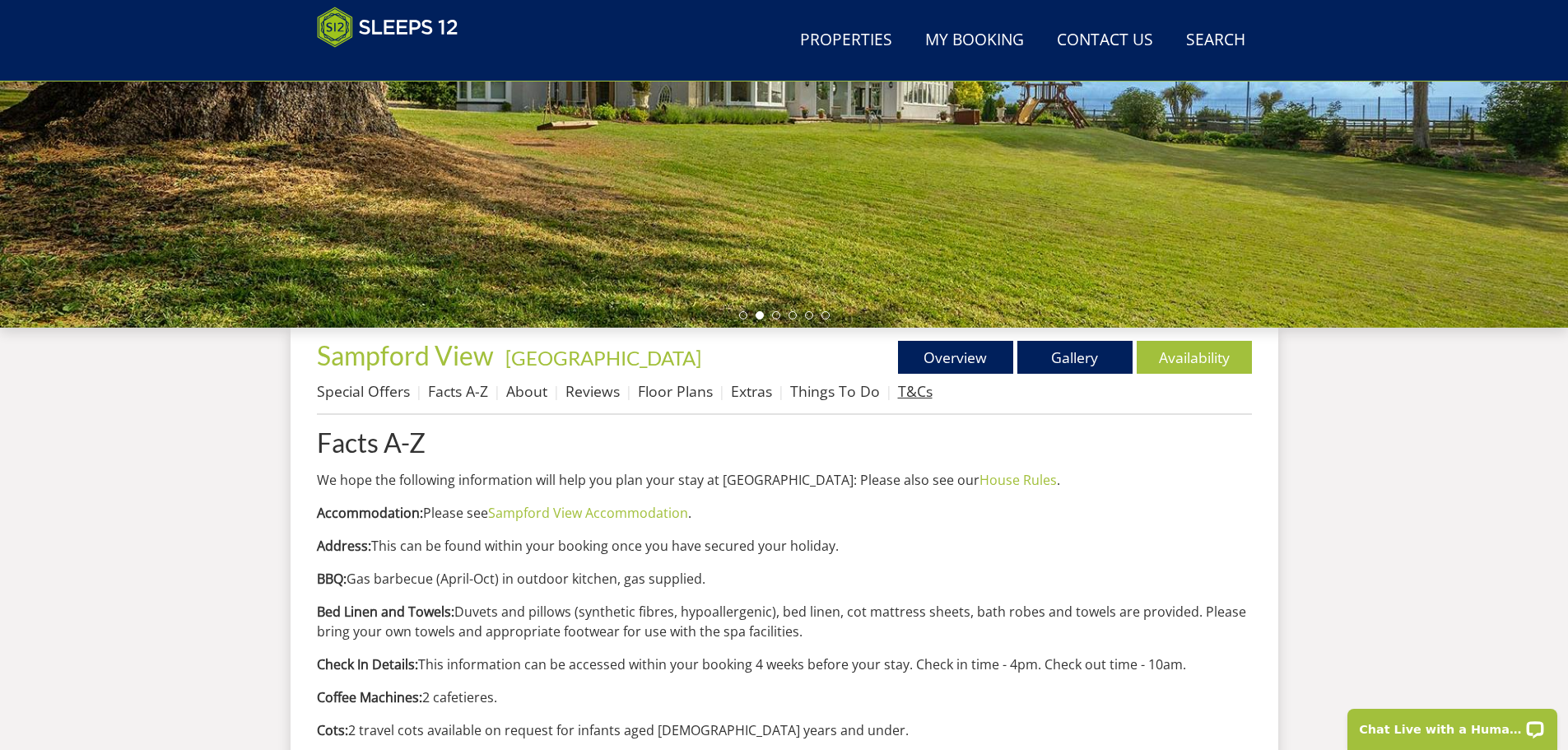
click at [913, 389] on link "T&Cs" at bounding box center [915, 391] width 34 height 20
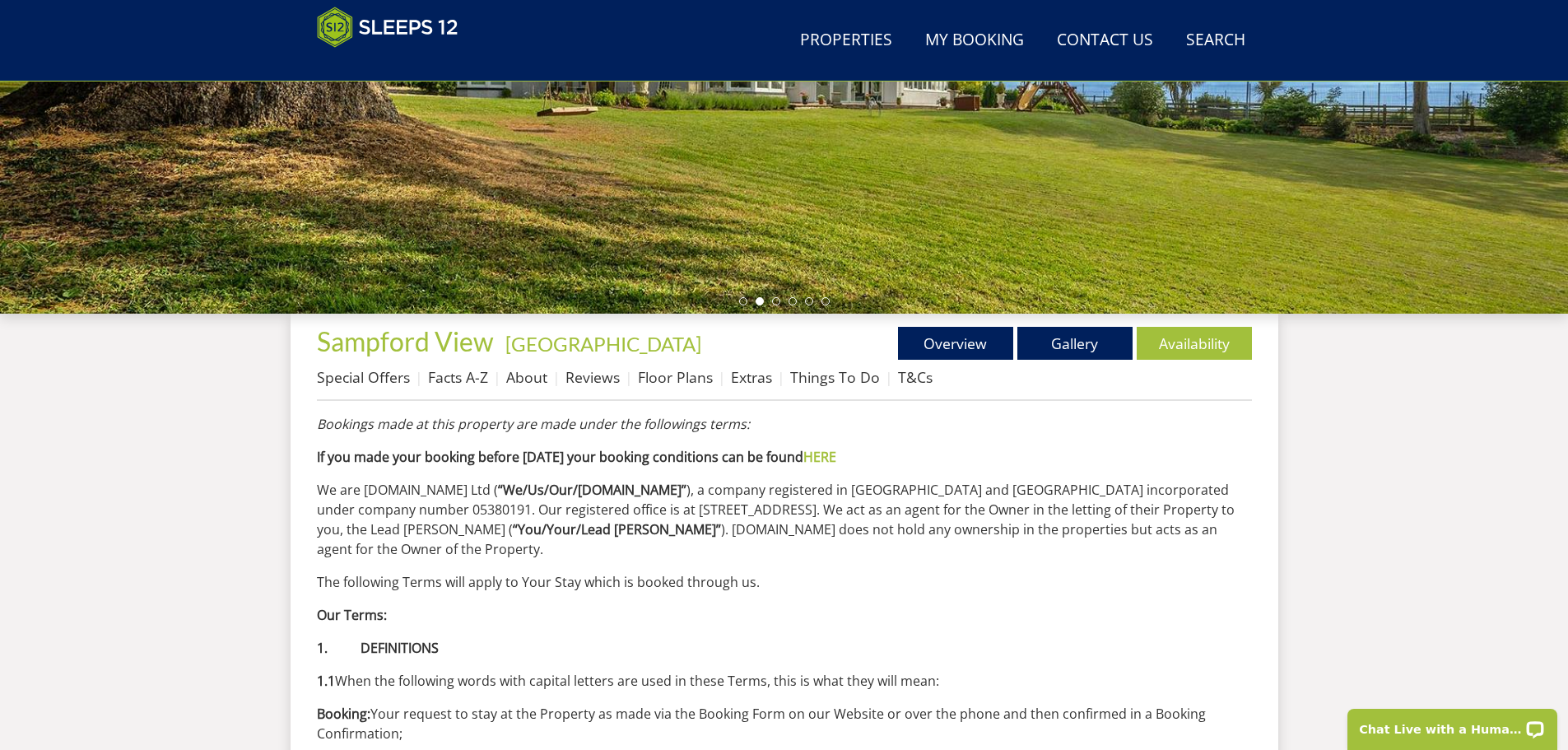
scroll to position [383, 0]
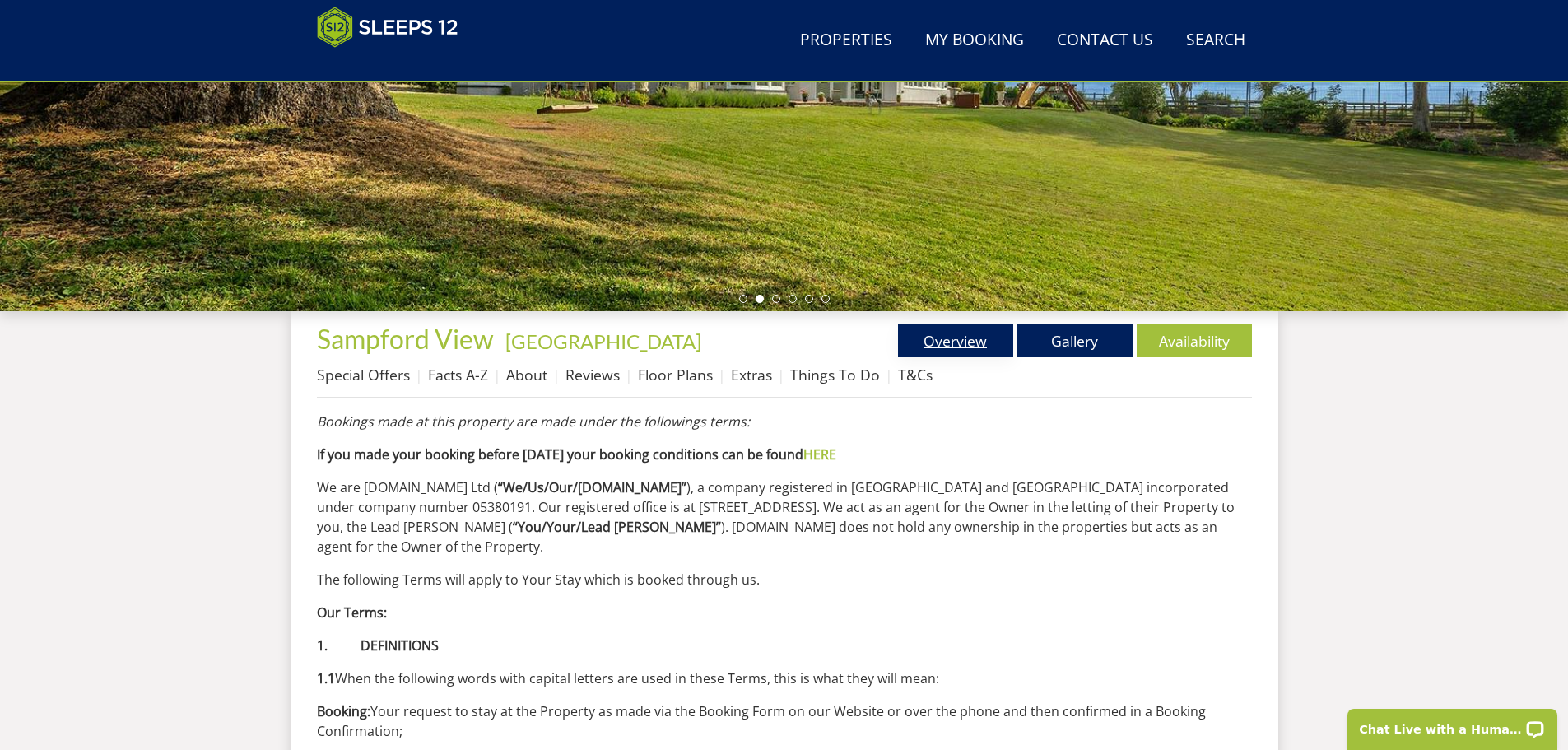
click at [949, 345] on link "Overview" at bounding box center [955, 340] width 115 height 33
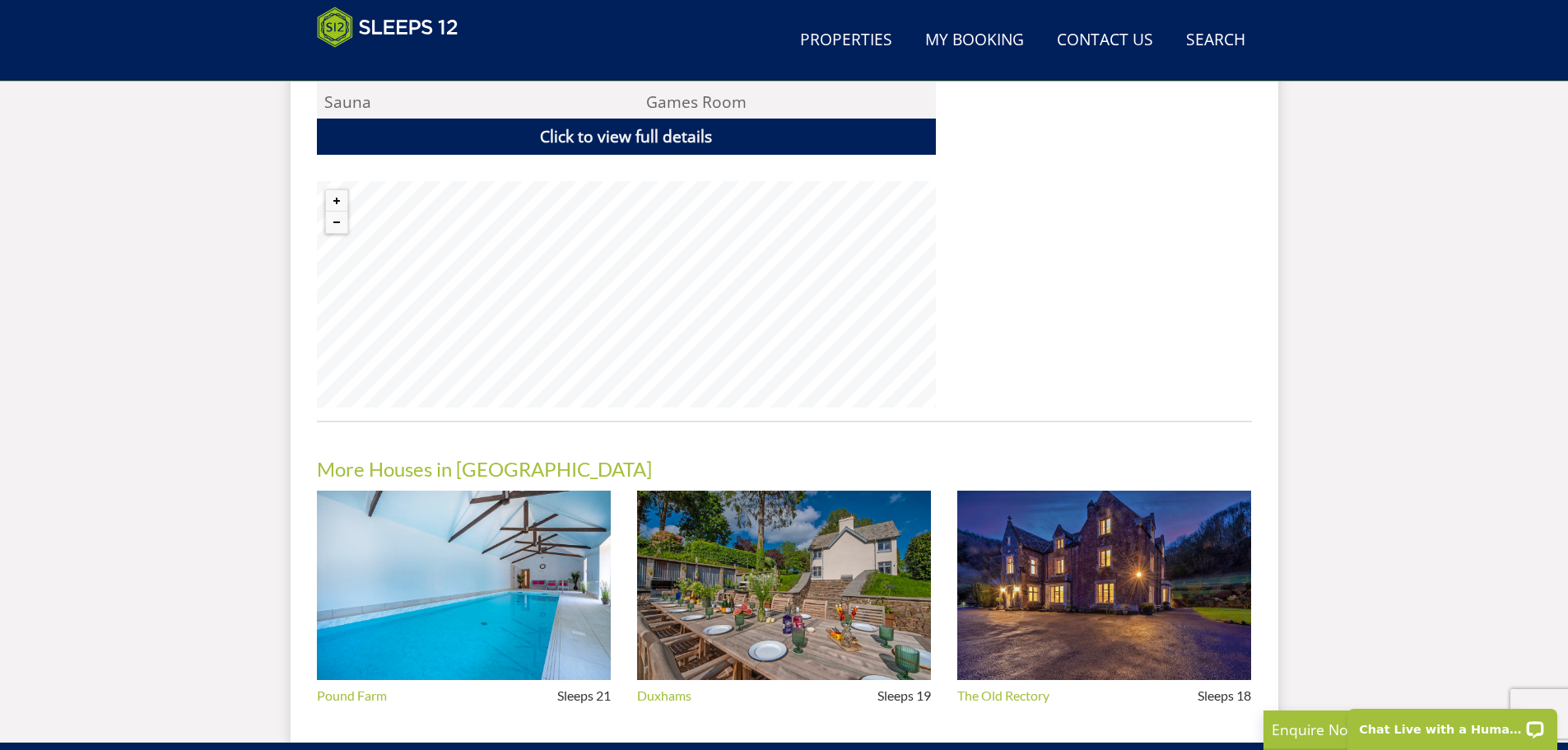
scroll to position [1249, 0]
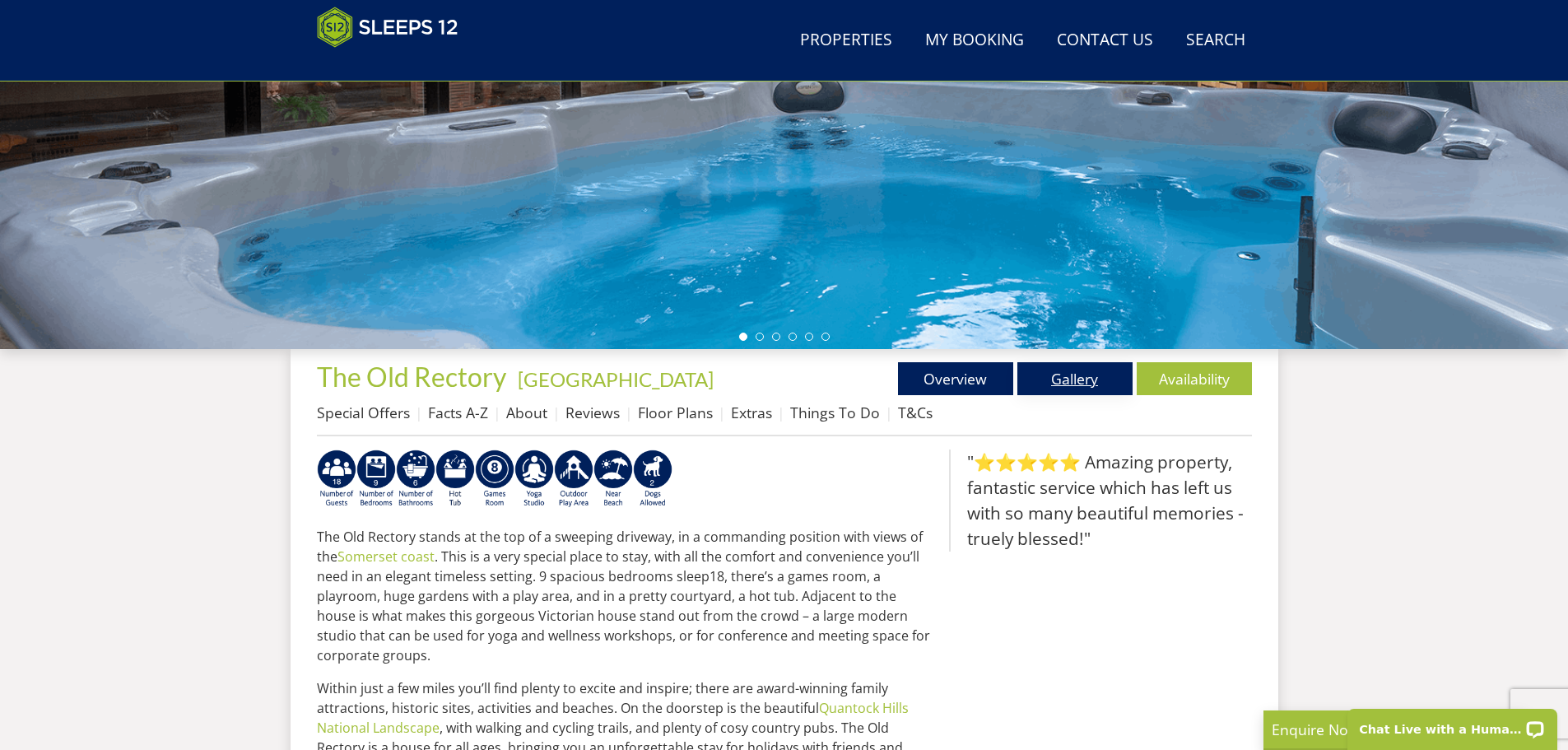
click at [1063, 381] on link "Gallery" at bounding box center [1074, 378] width 115 height 33
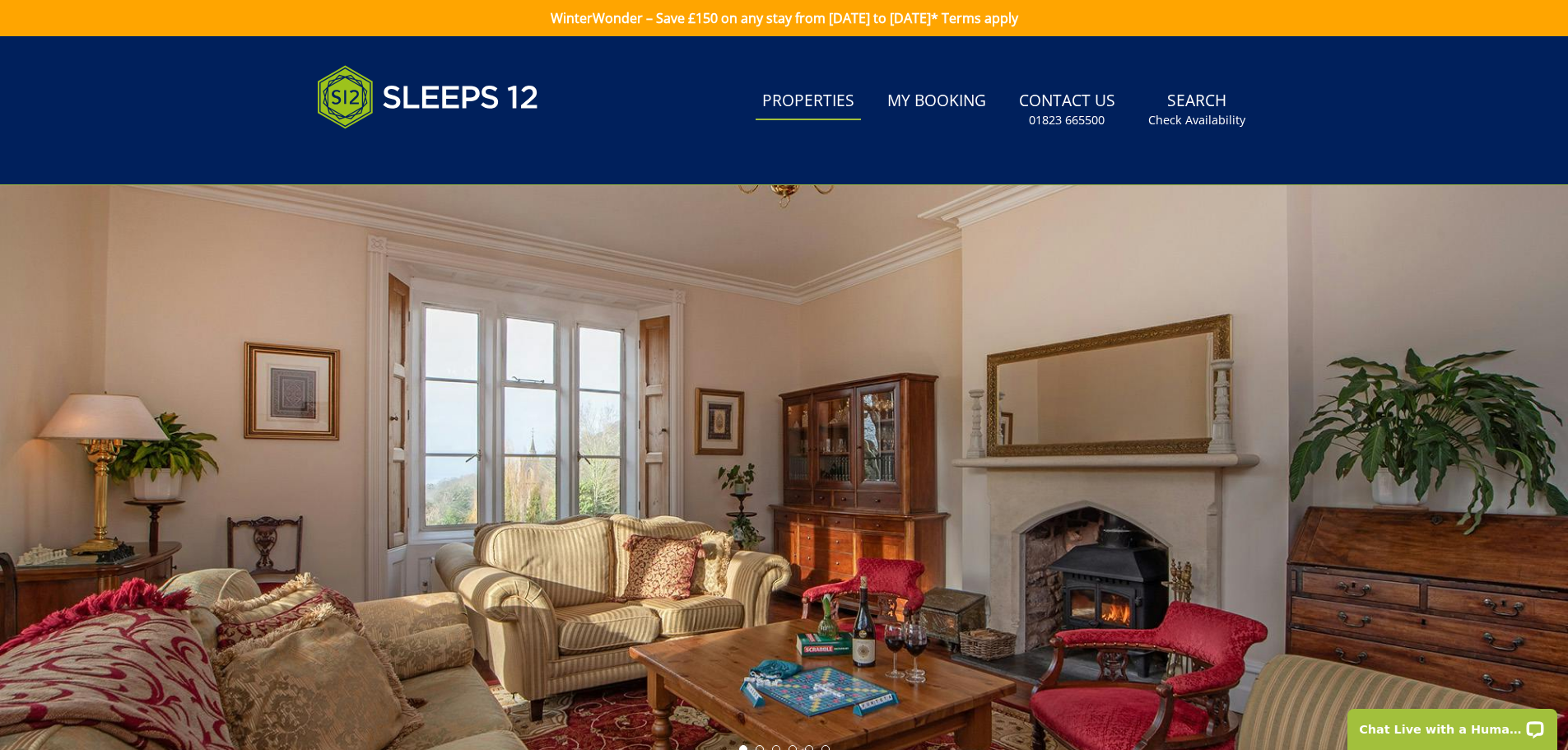
click at [791, 105] on link "Properties" at bounding box center [808, 101] width 105 height 37
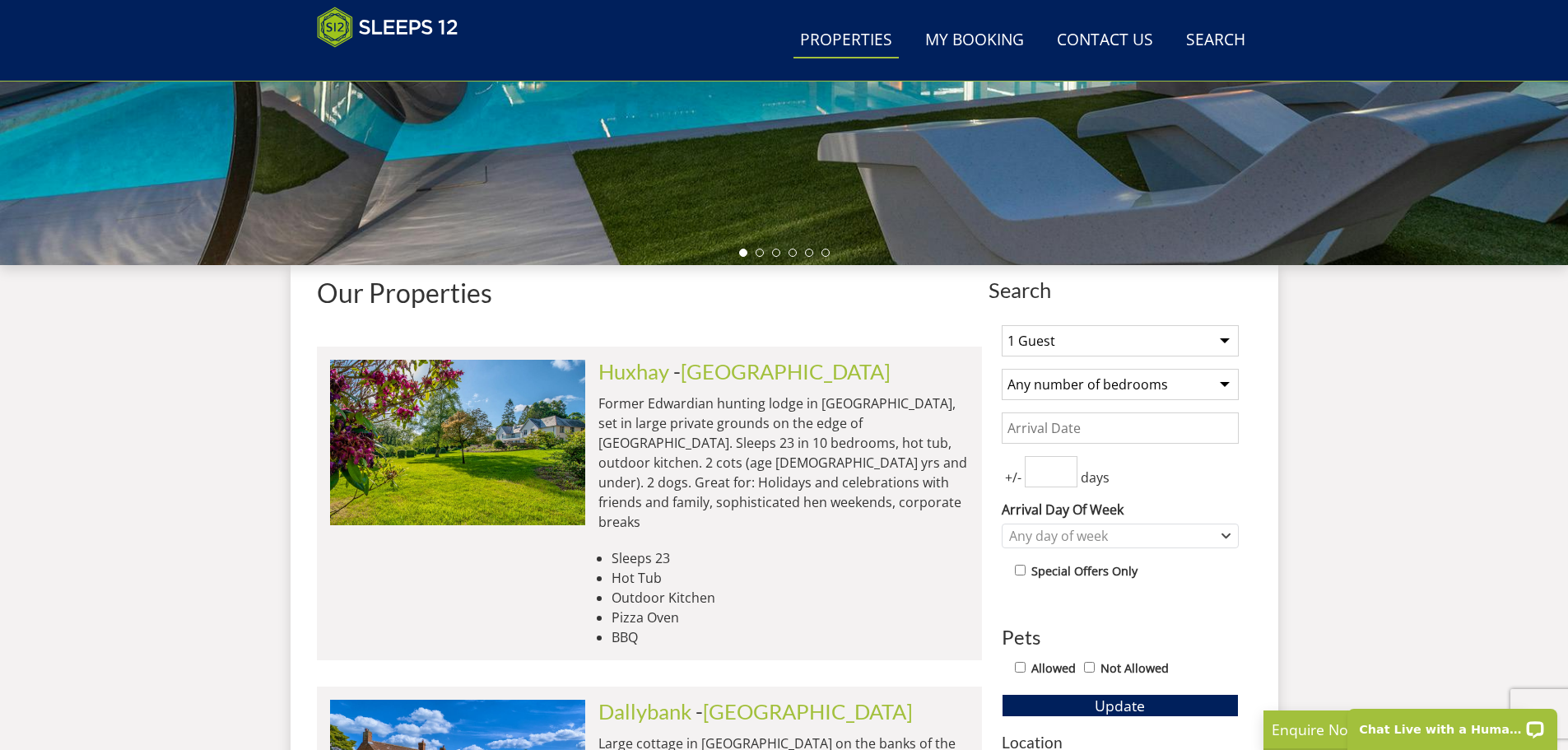
scroll to position [430, 0]
click at [1228, 343] on select "1 Guest 2 Guests 3 Guests 4 Guests 5 Guests 6 Guests 7 Guests 8 Guests 9 Guests…" at bounding box center [1120, 339] width 237 height 32
select select "22"
click at [1002, 324] on select "1 Guest 2 Guests 3 Guests 4 Guests 5 Guests 6 Guests 7 Guests 8 Guests 9 Guests…" at bounding box center [1120, 339] width 237 height 32
click at [1225, 382] on select "Any number of bedrooms 3 Bedrooms 4 Bedrooms 5 Bedrooms 6 Bedrooms 7 Bedrooms 8…" at bounding box center [1120, 384] width 237 height 32
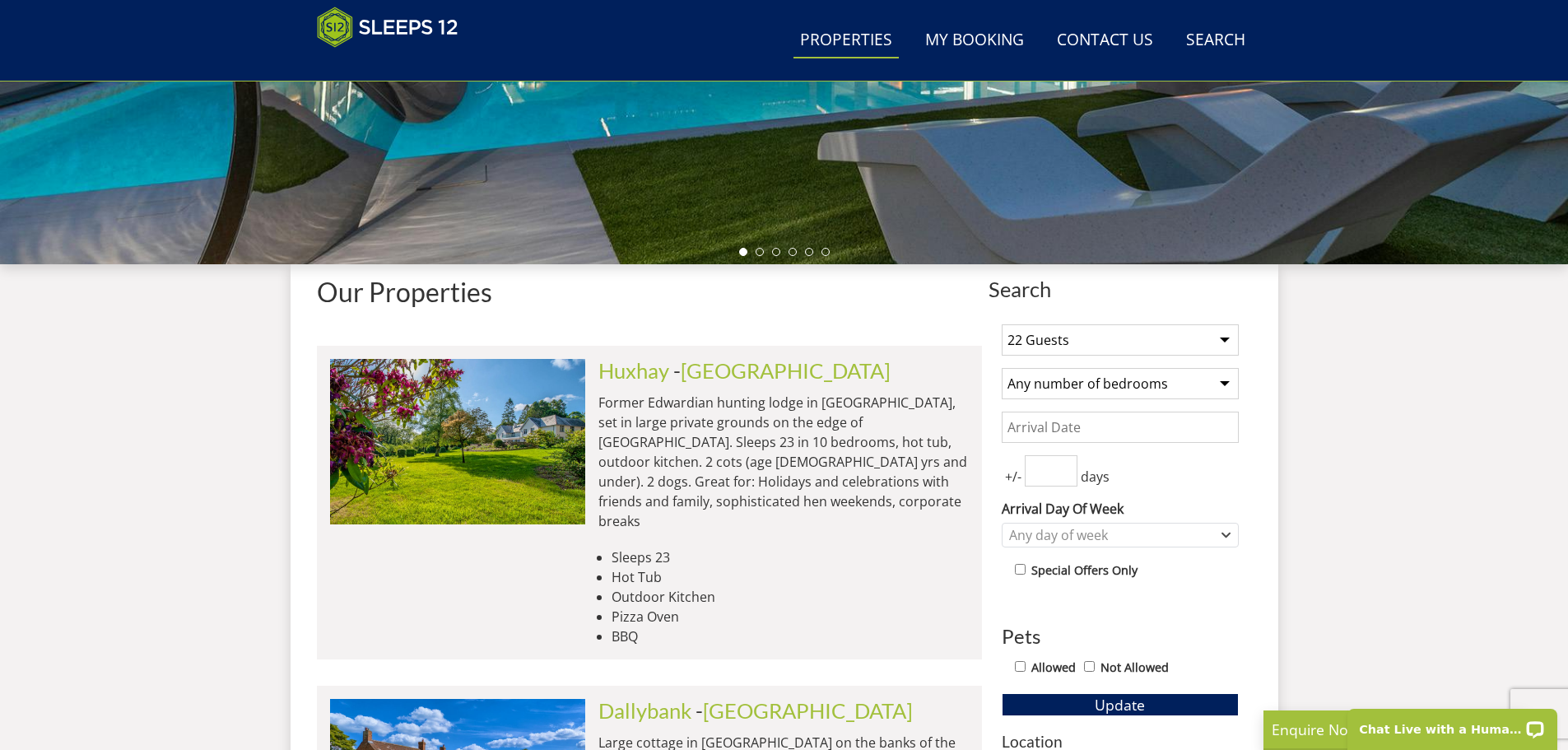
click at [1002, 368] on select "Any number of bedrooms 3 Bedrooms 4 Bedrooms 5 Bedrooms 6 Bedrooms 7 Bedrooms 8…" at bounding box center [1120, 384] width 237 height 32
click at [1216, 378] on select "Any number of bedrooms 3 Bedrooms 4 Bedrooms 5 Bedrooms 6 Bedrooms 7 Bedrooms 8…" at bounding box center [1120, 384] width 237 height 32
select select "11"
click at [1002, 368] on select "Any number of bedrooms 3 Bedrooms 4 Bedrooms 5 Bedrooms 6 Bedrooms 7 Bedrooms 8…" at bounding box center [1120, 384] width 237 height 32
click at [1123, 704] on span "Update" at bounding box center [1119, 705] width 50 height 20
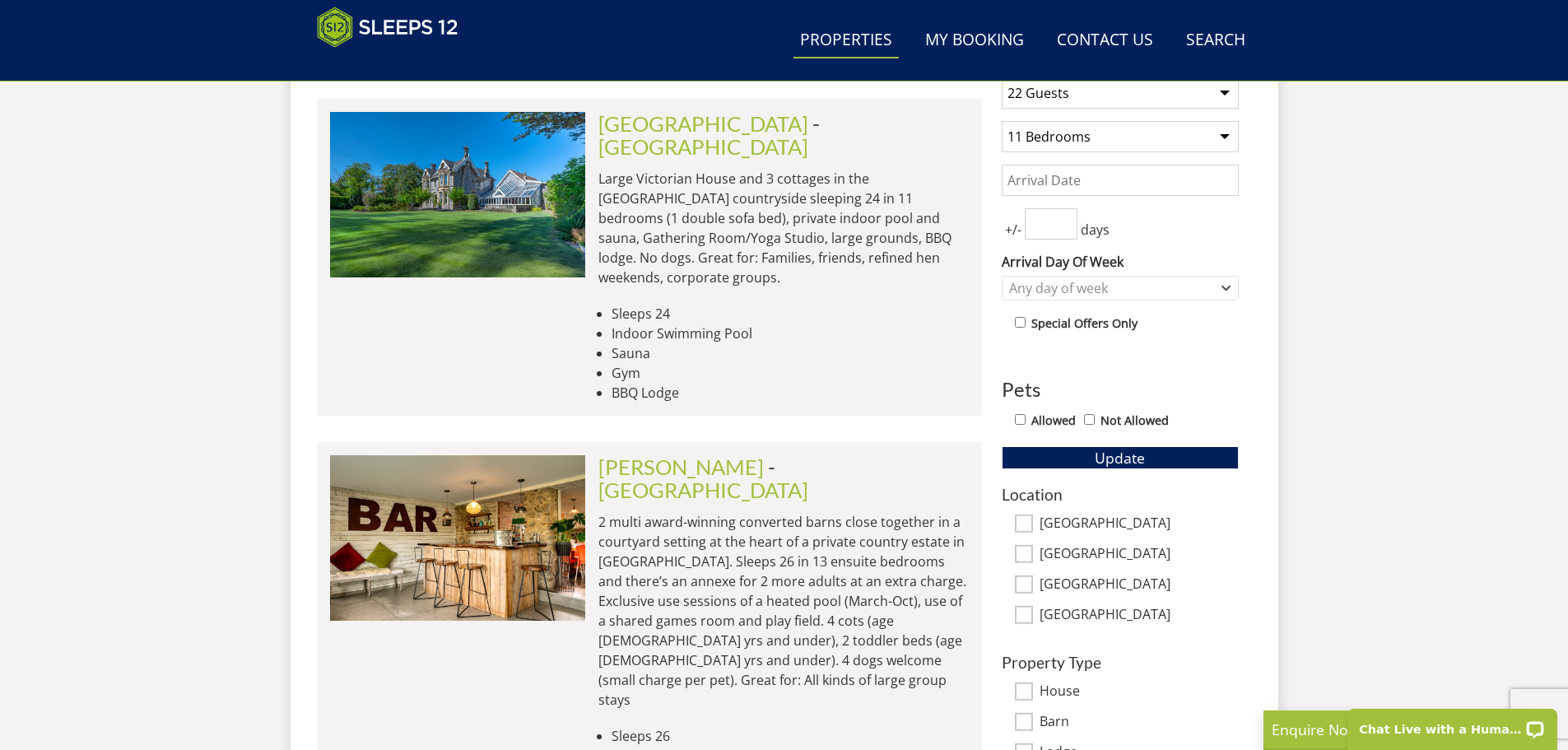
scroll to position [759, 0]
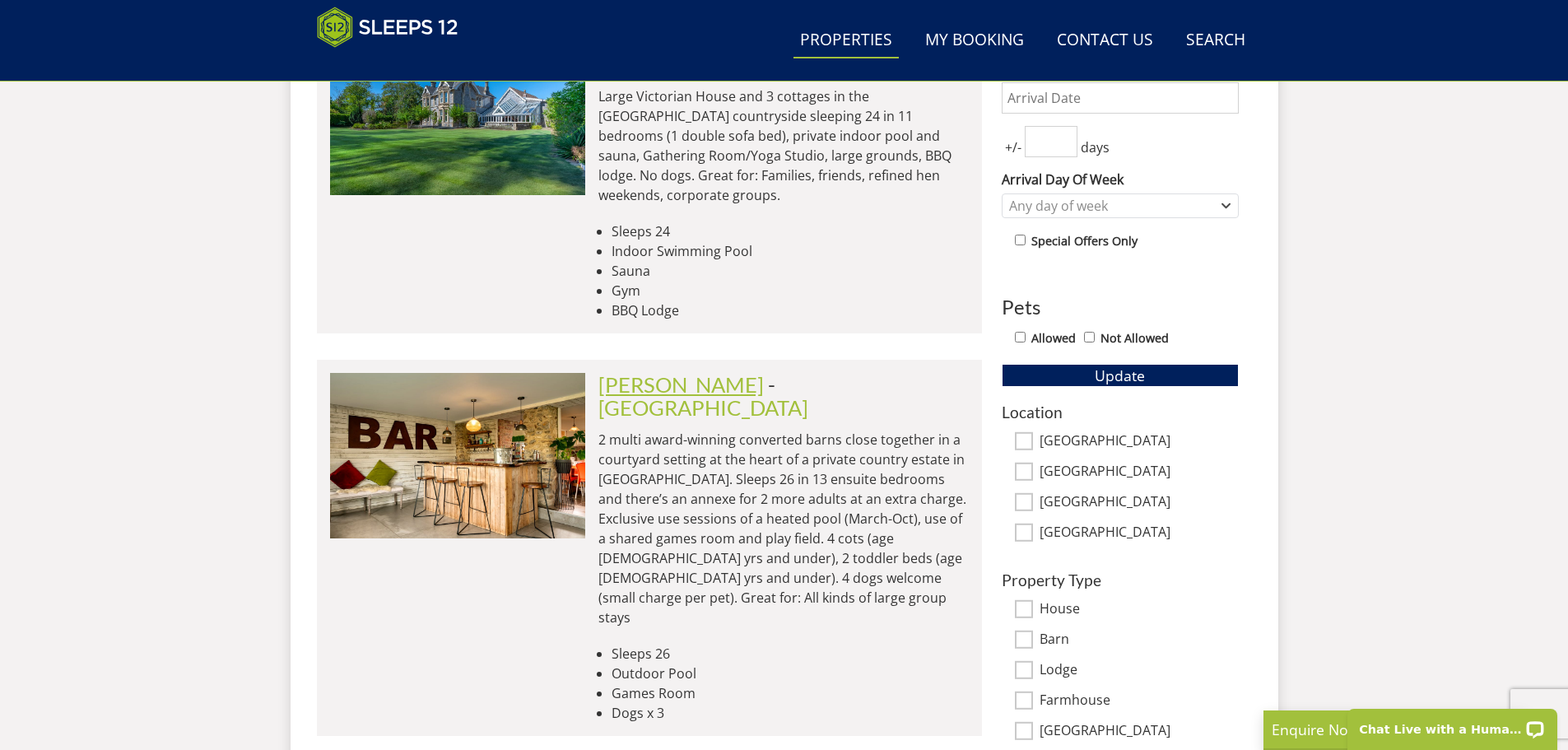
click at [670, 372] on link "Ade Shindy" at bounding box center [680, 384] width 166 height 24
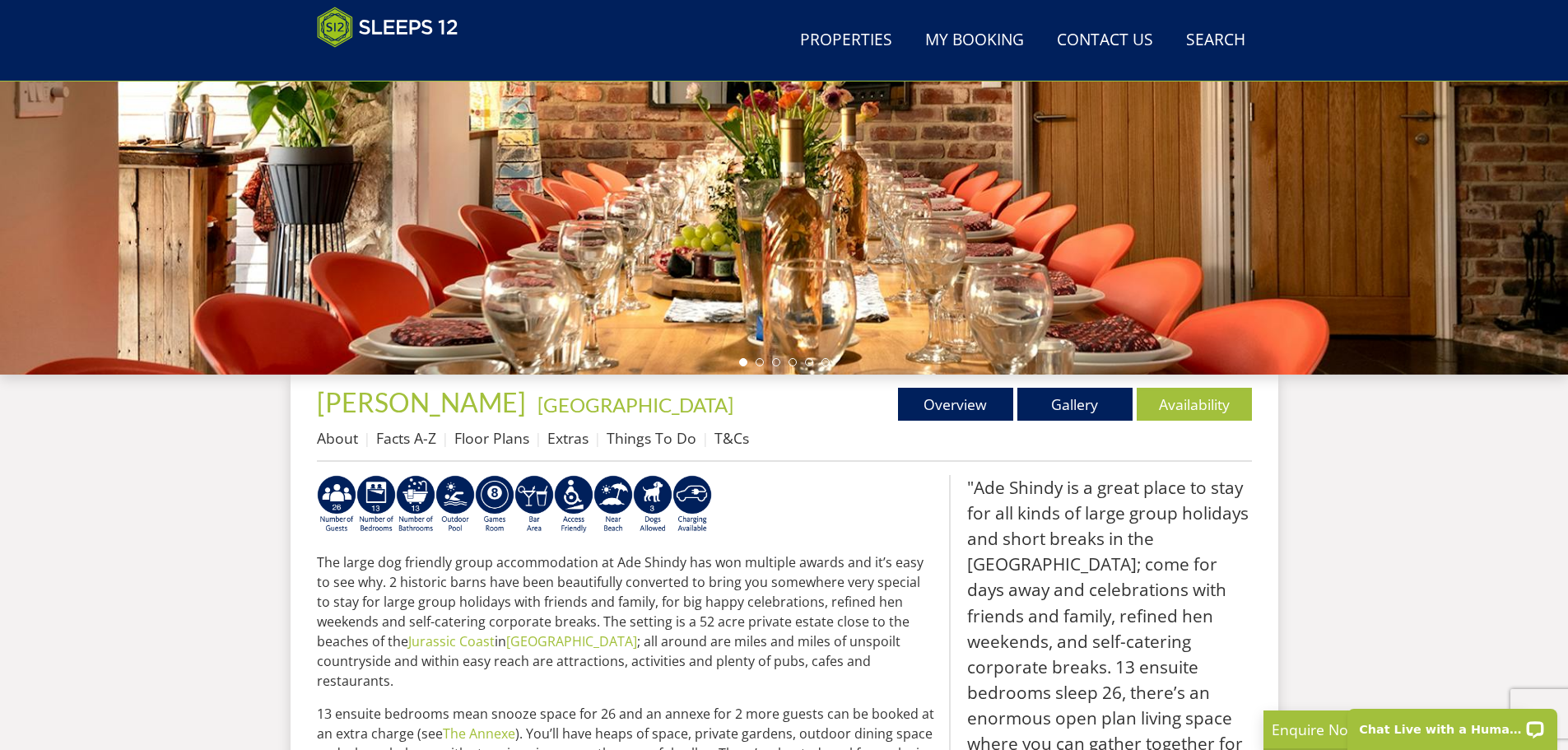
scroll to position [365, 0]
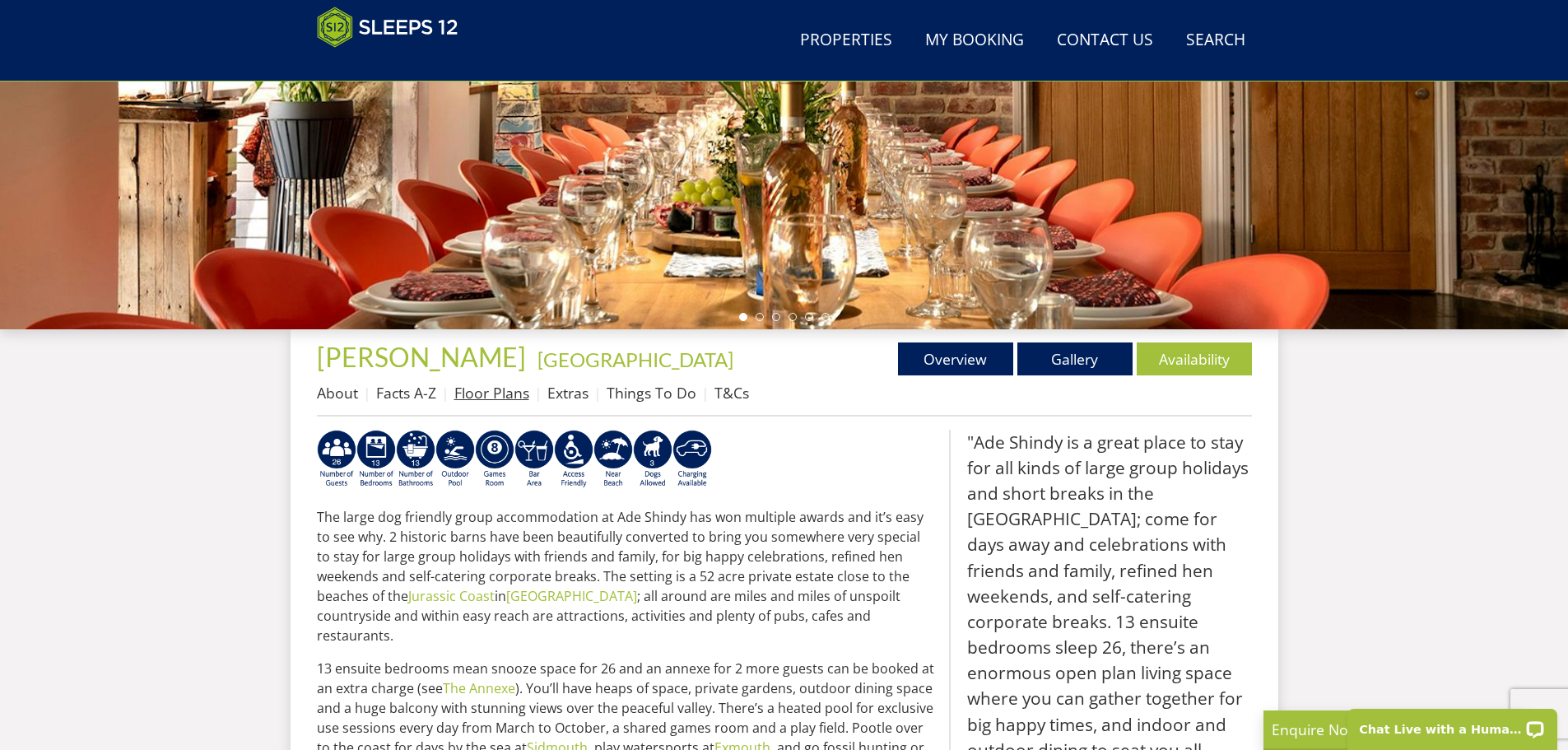
click at [476, 388] on link "Floor Plans" at bounding box center [491, 393] width 75 height 20
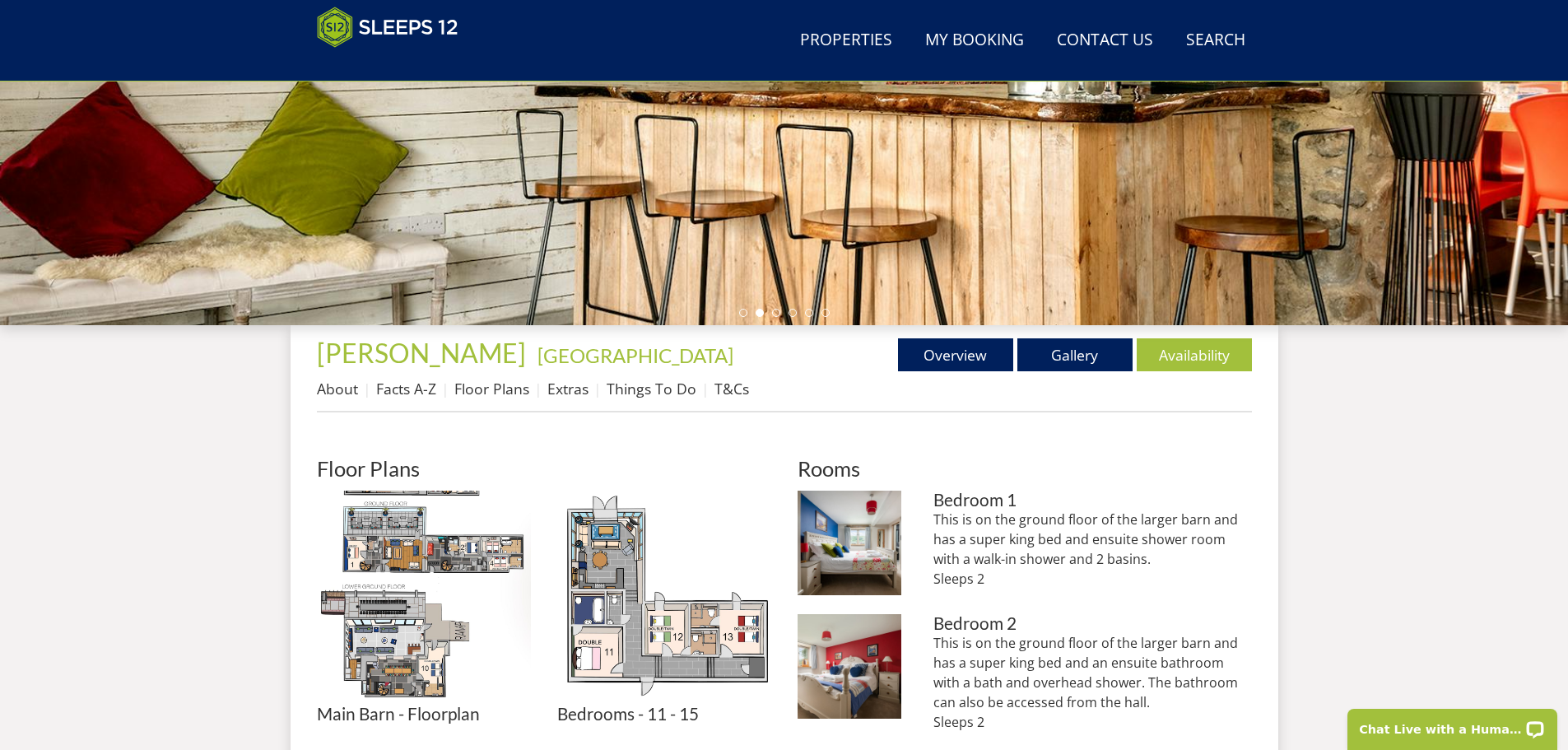
scroll to position [287, 0]
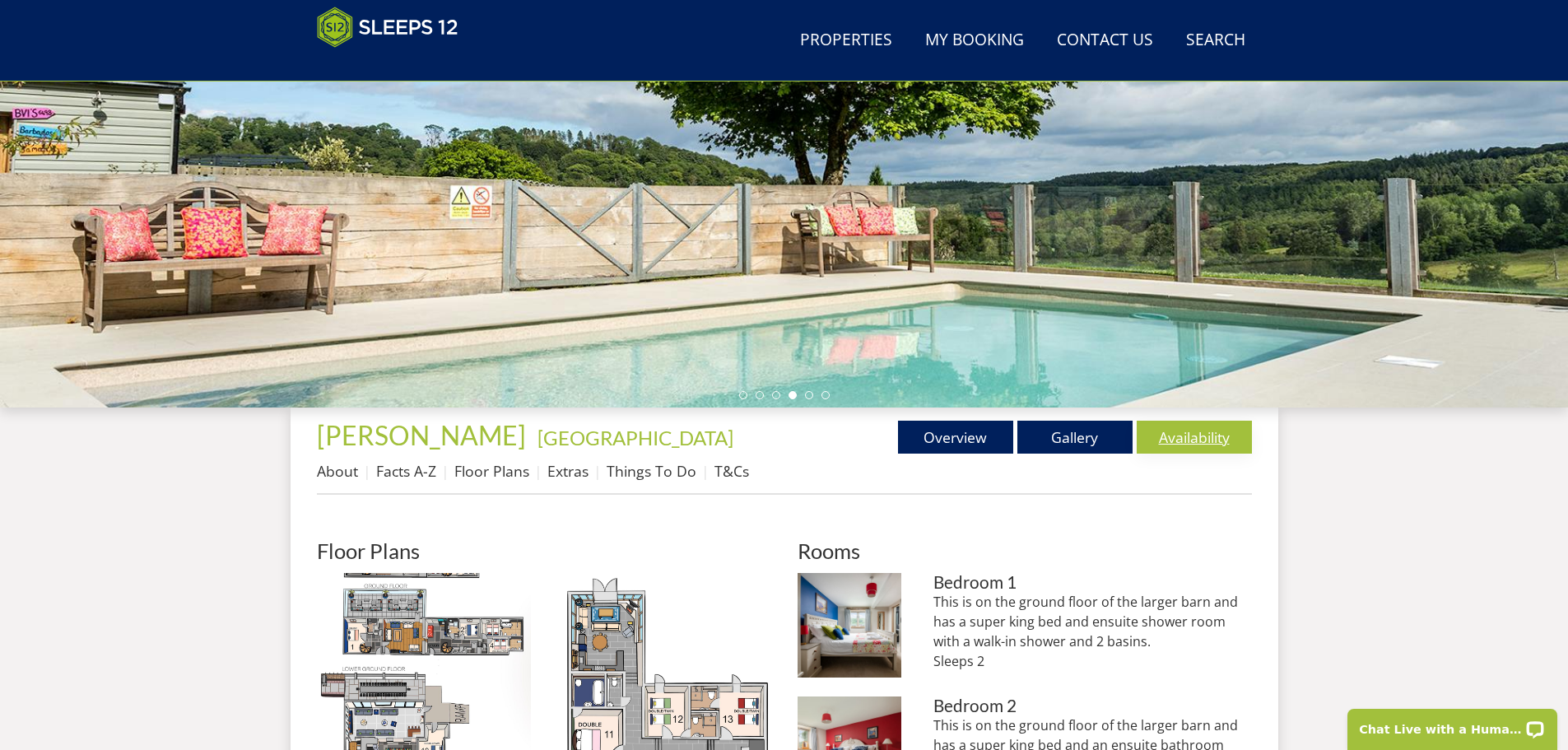
click at [1166, 435] on link "Availability" at bounding box center [1193, 437] width 115 height 33
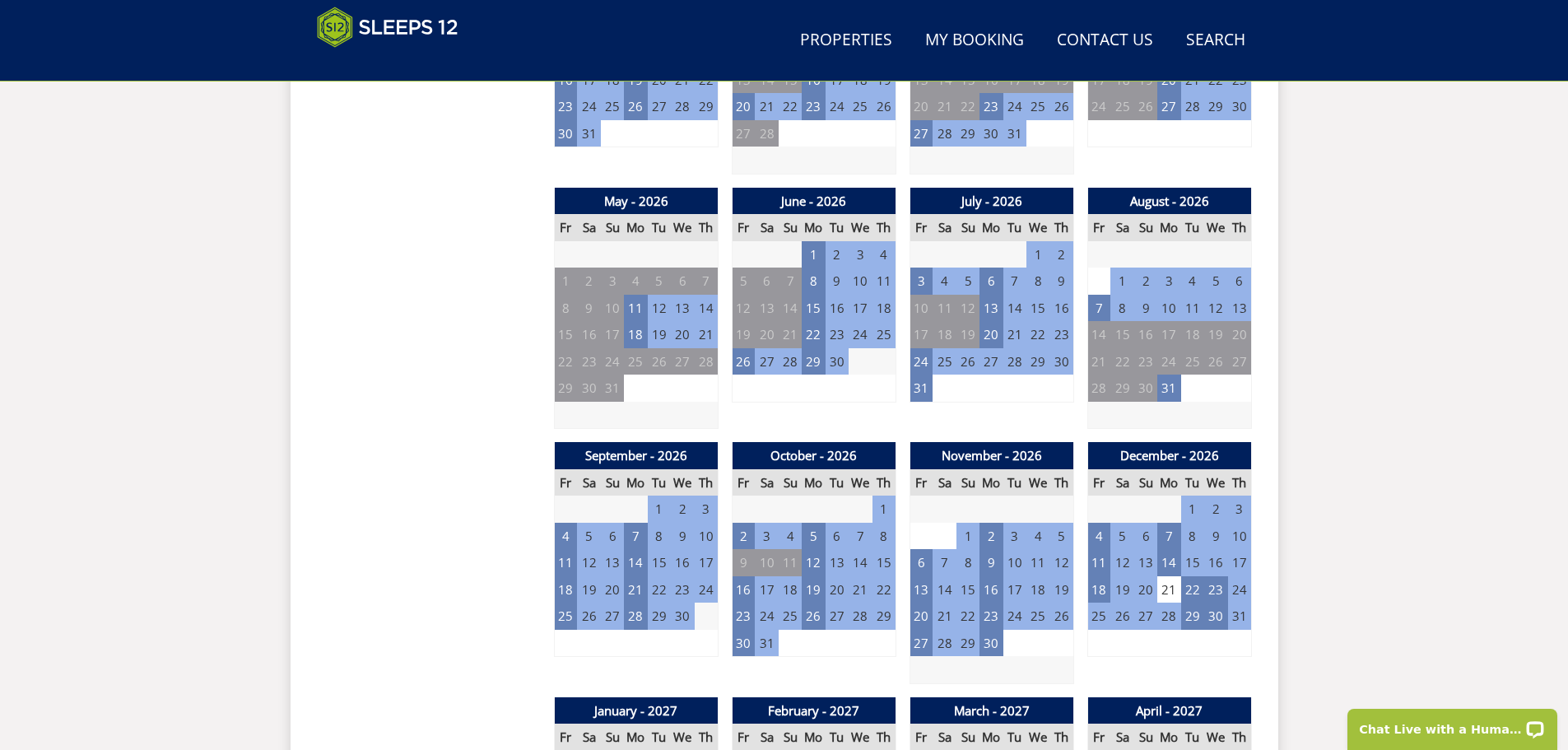
scroll to position [613, 0]
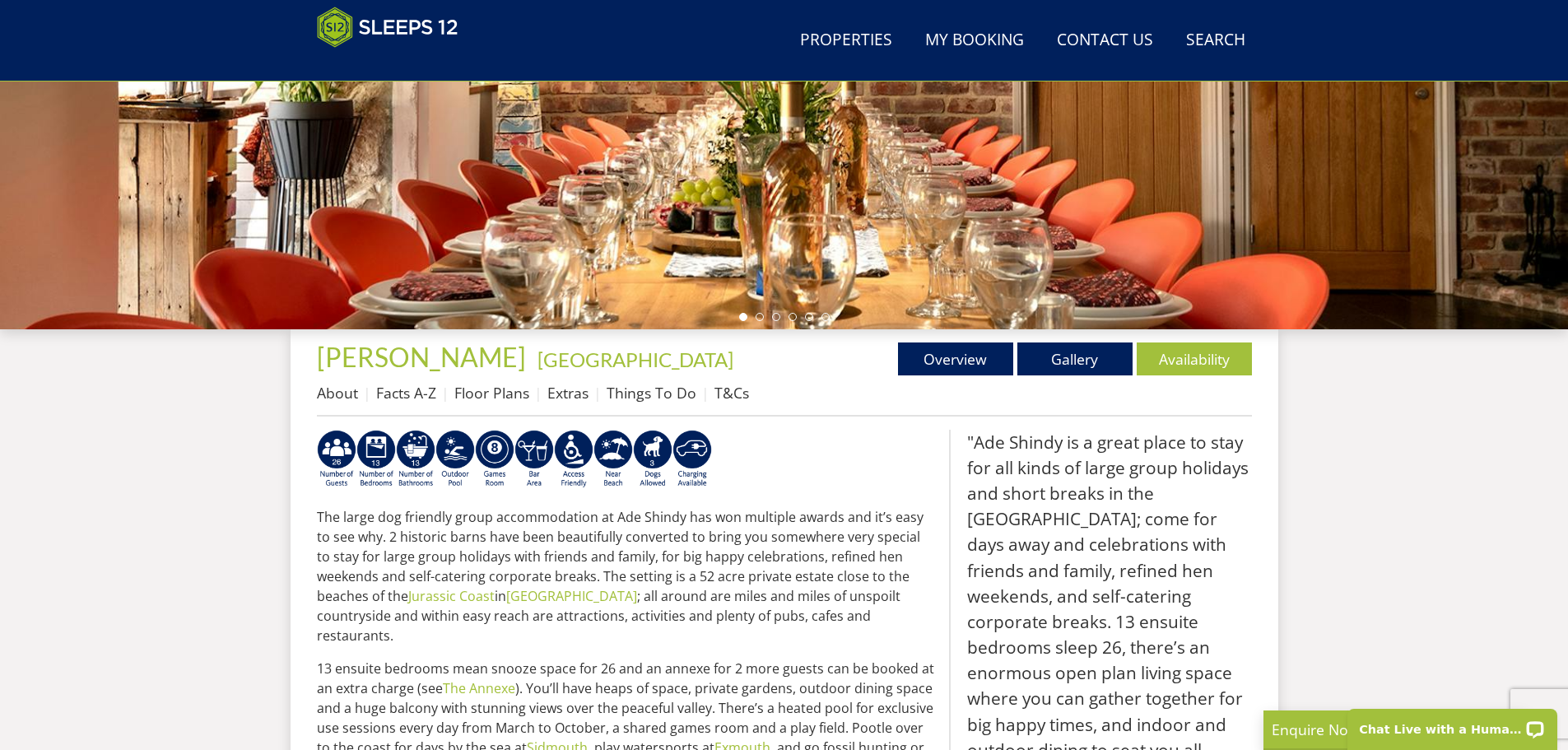
select select "22"
select select "11"
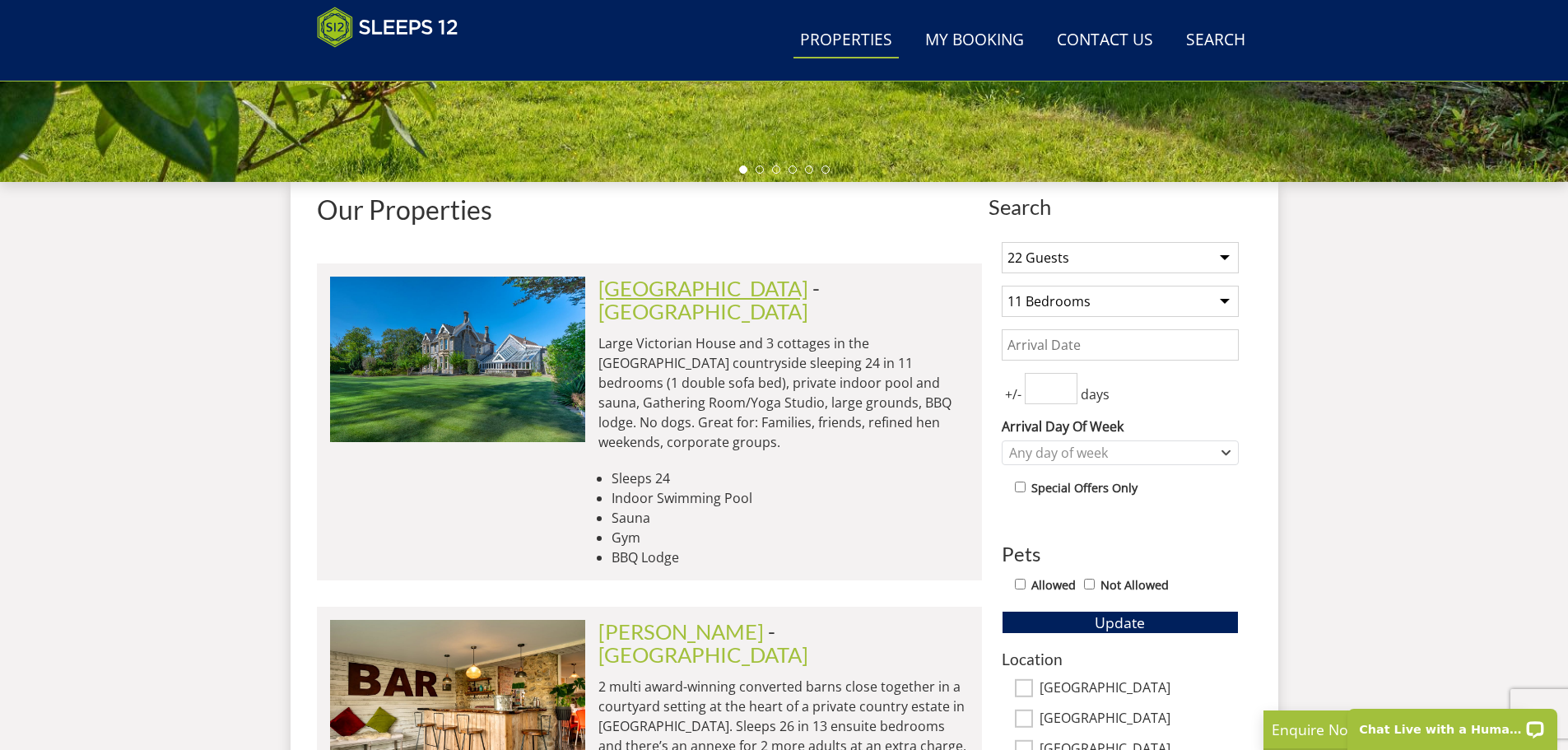
click at [694, 290] on link "Cowslip Manor" at bounding box center [703, 288] width 210 height 24
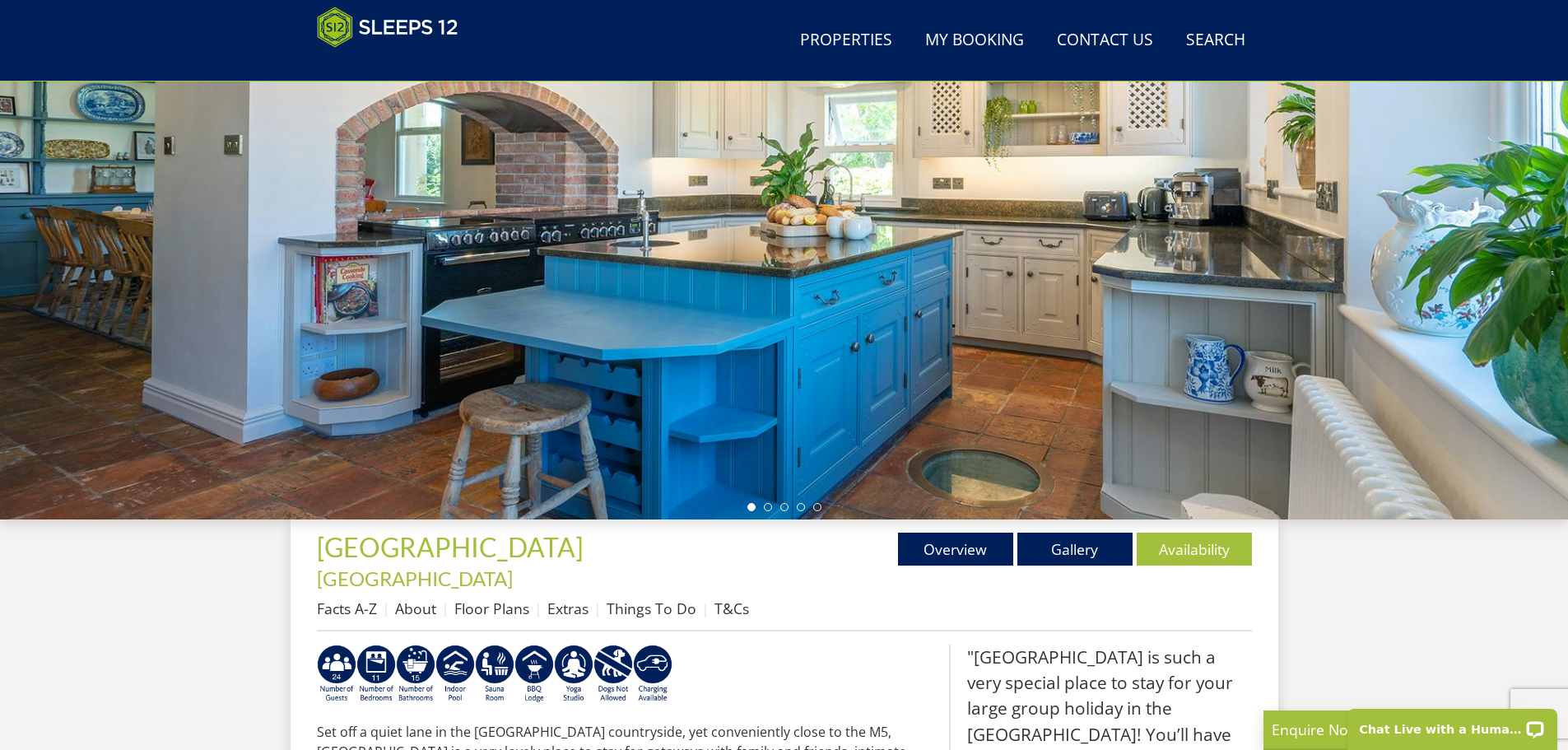
scroll to position [187, 0]
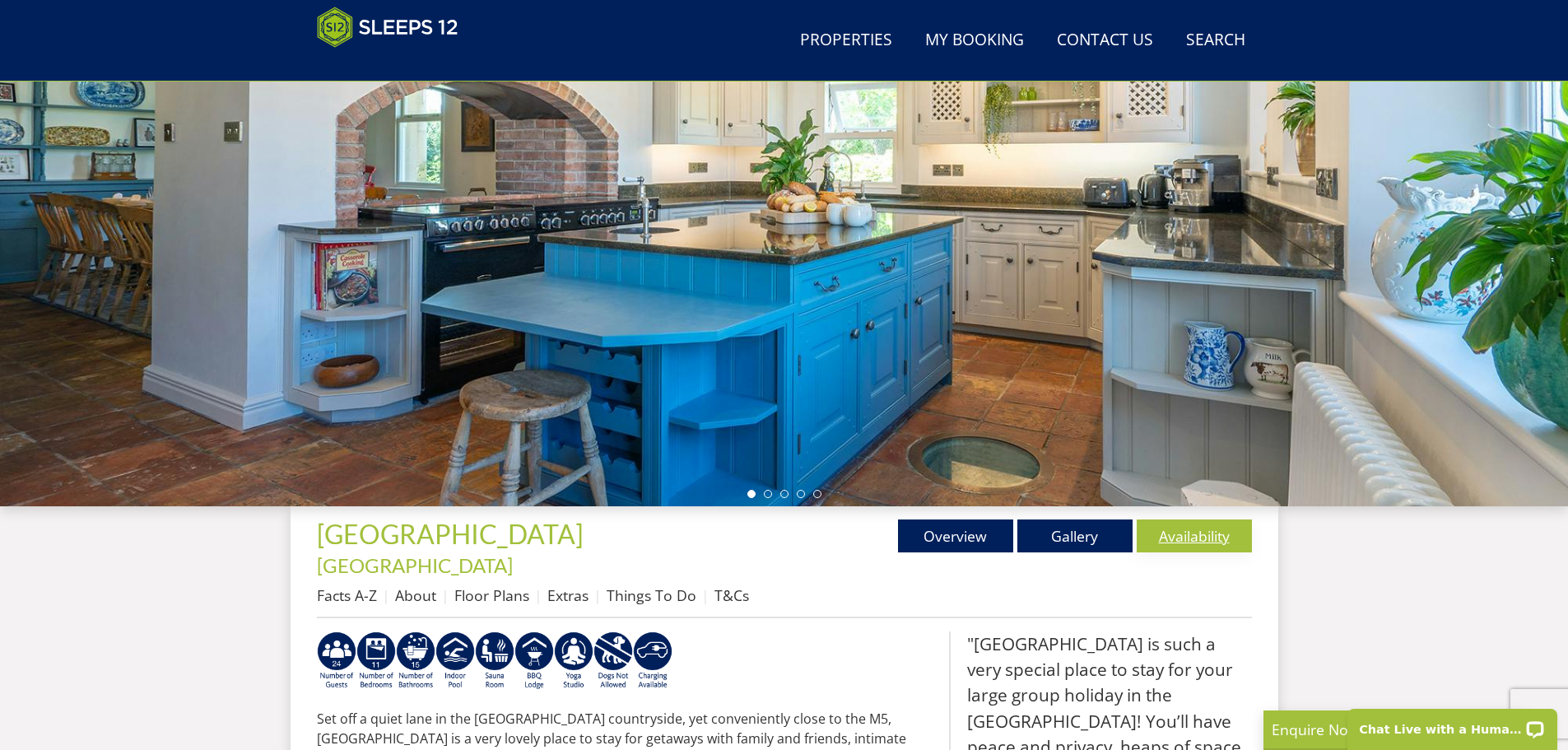
click at [1180, 531] on link "Availability" at bounding box center [1193, 536] width 115 height 33
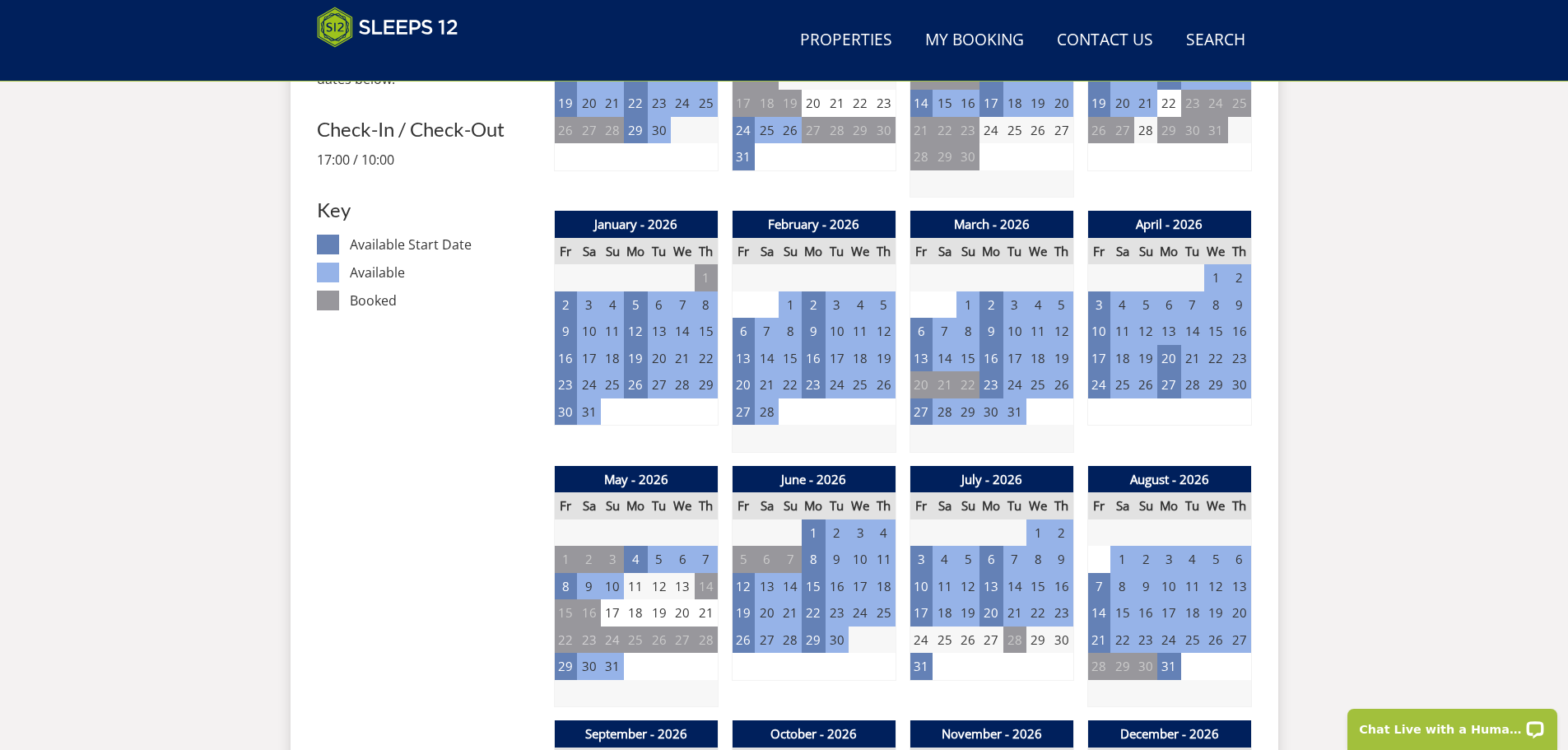
scroll to position [945, 0]
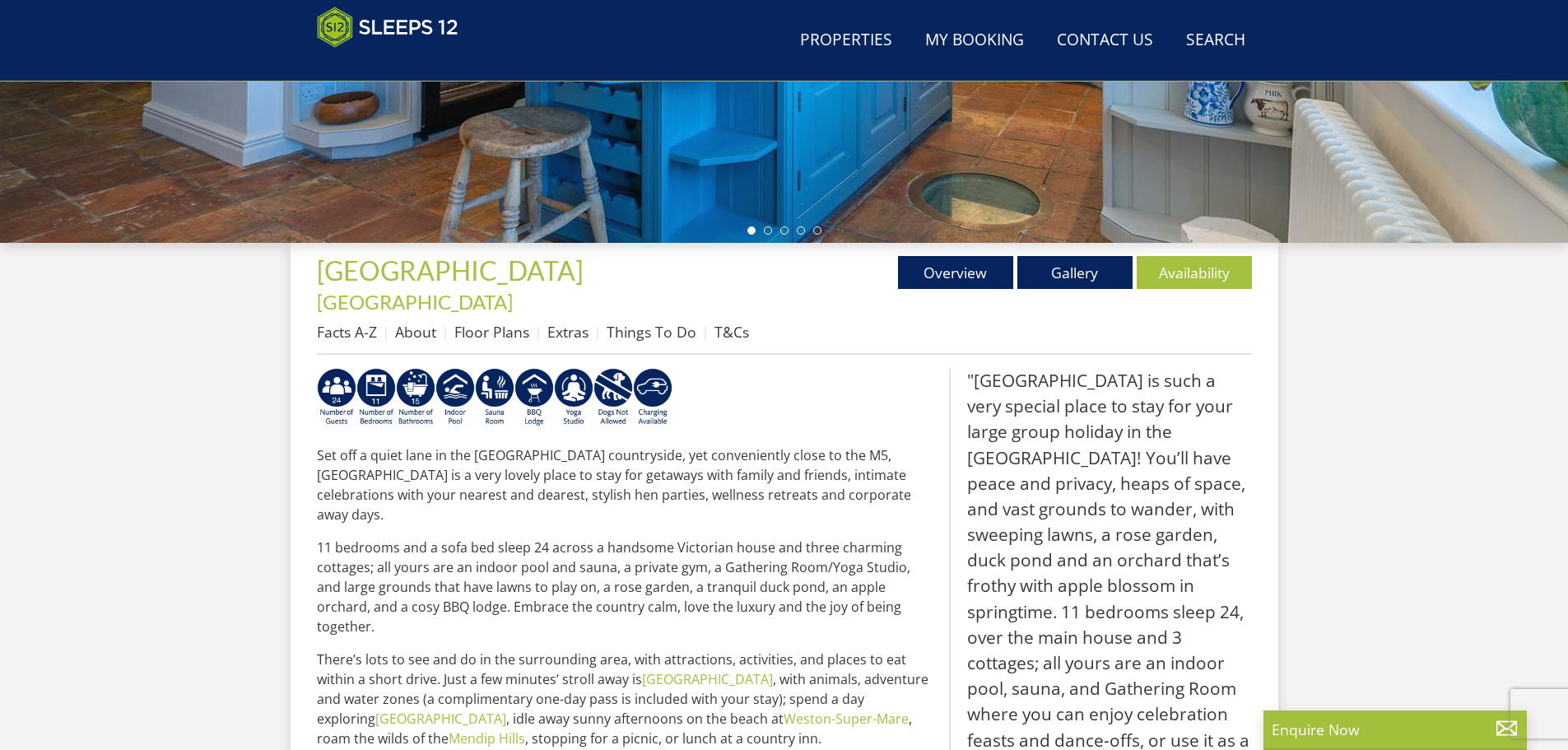
scroll to position [187, 0]
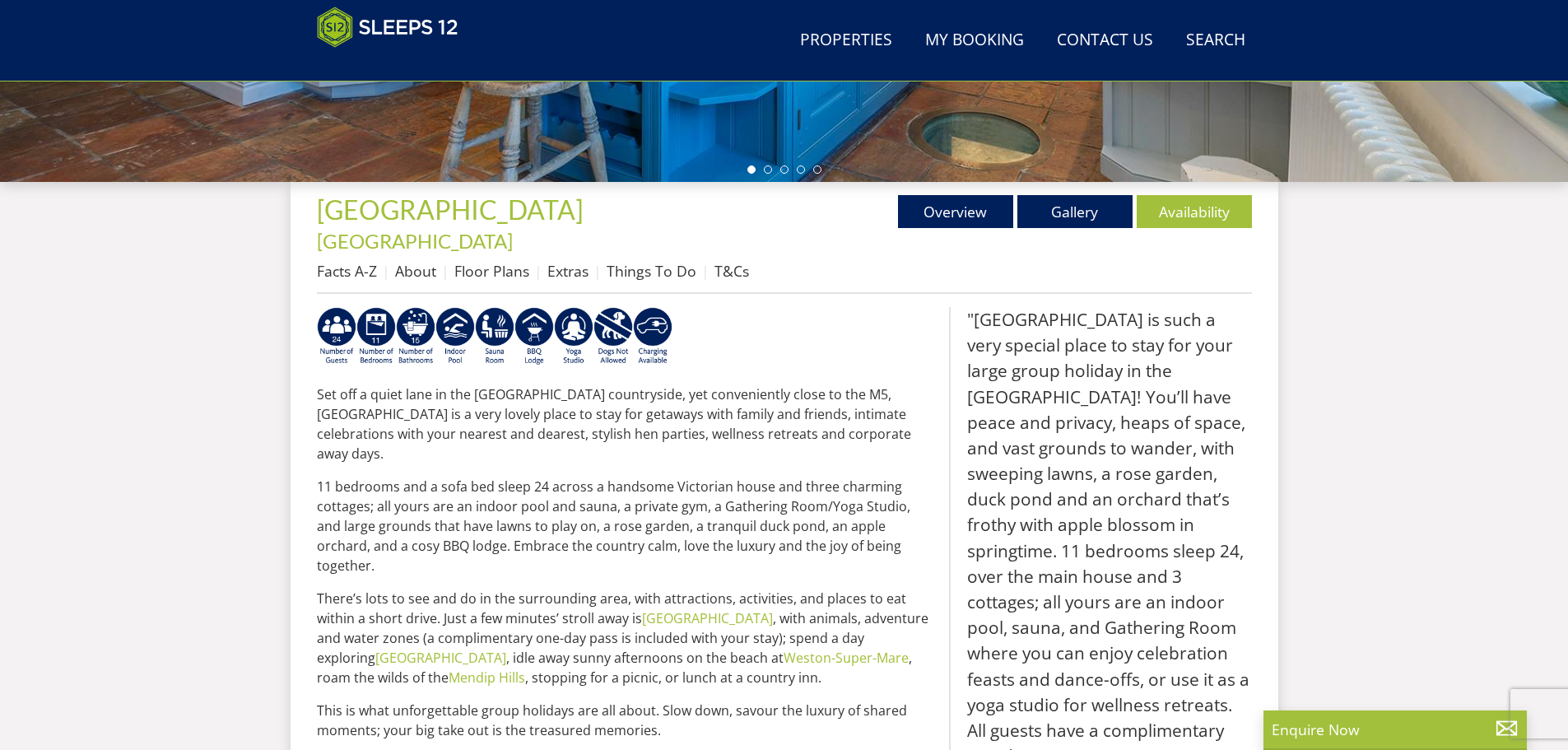
select select "22"
select select "11"
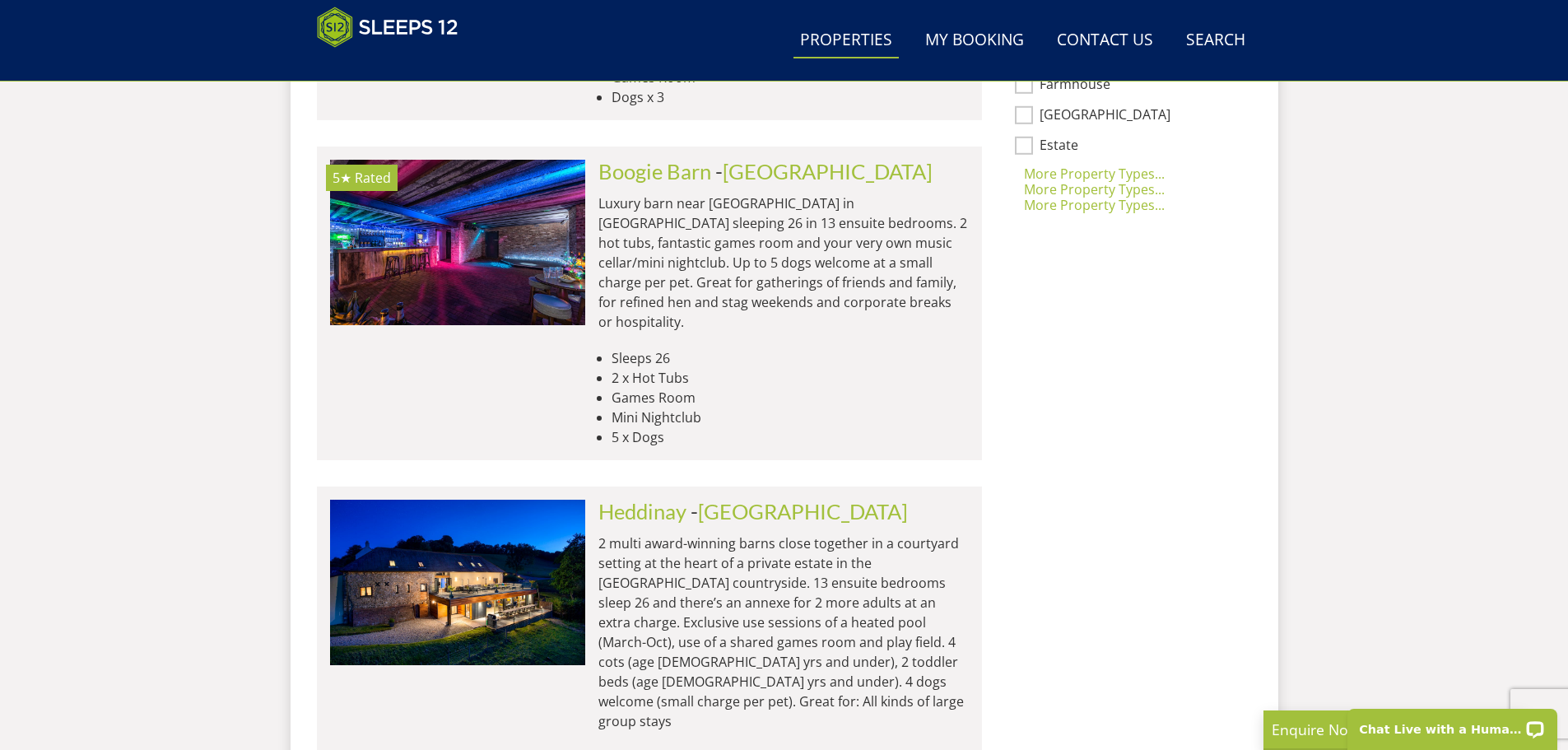
scroll to position [1417, 0]
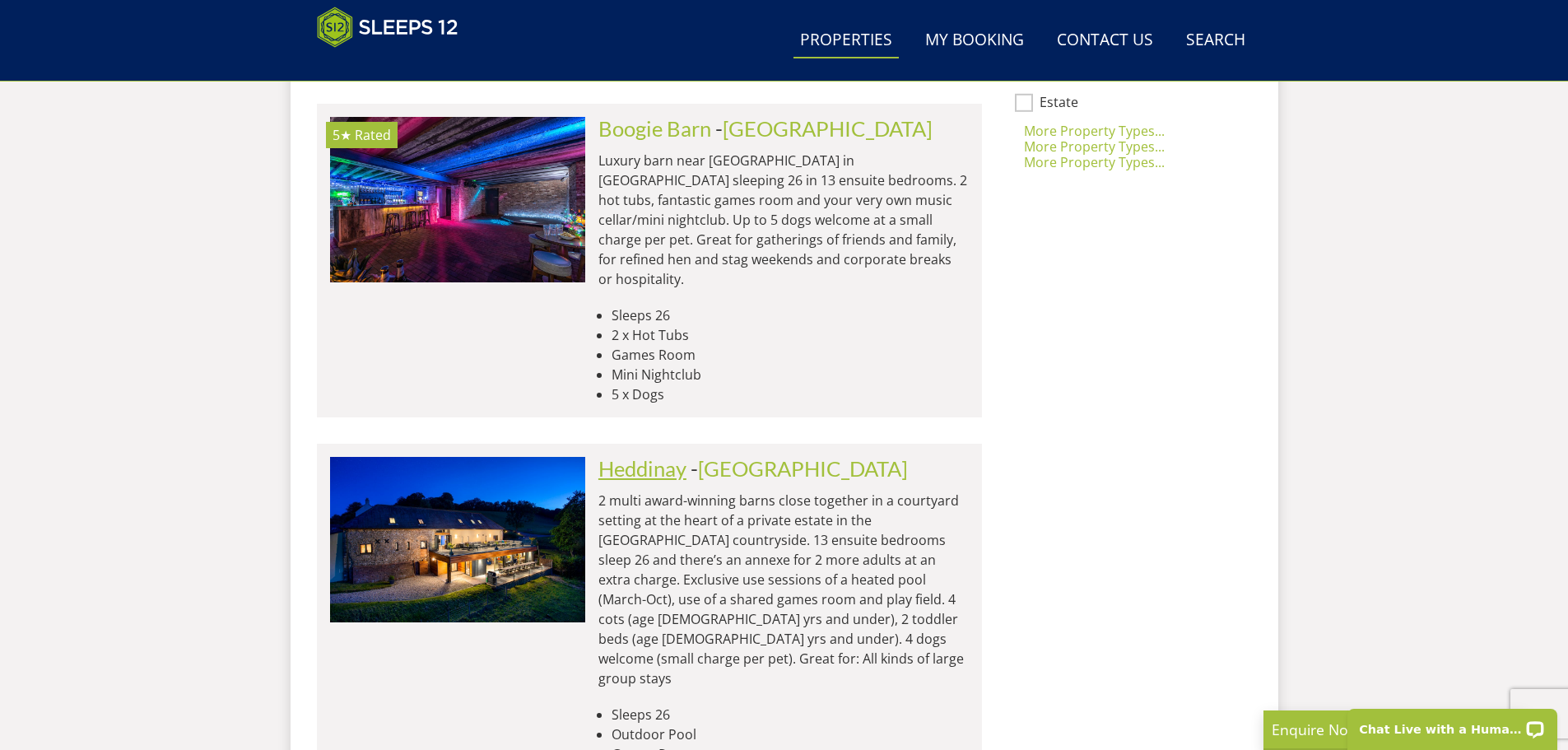
click at [657, 456] on link "Heddinay" at bounding box center [641, 468] width 88 height 24
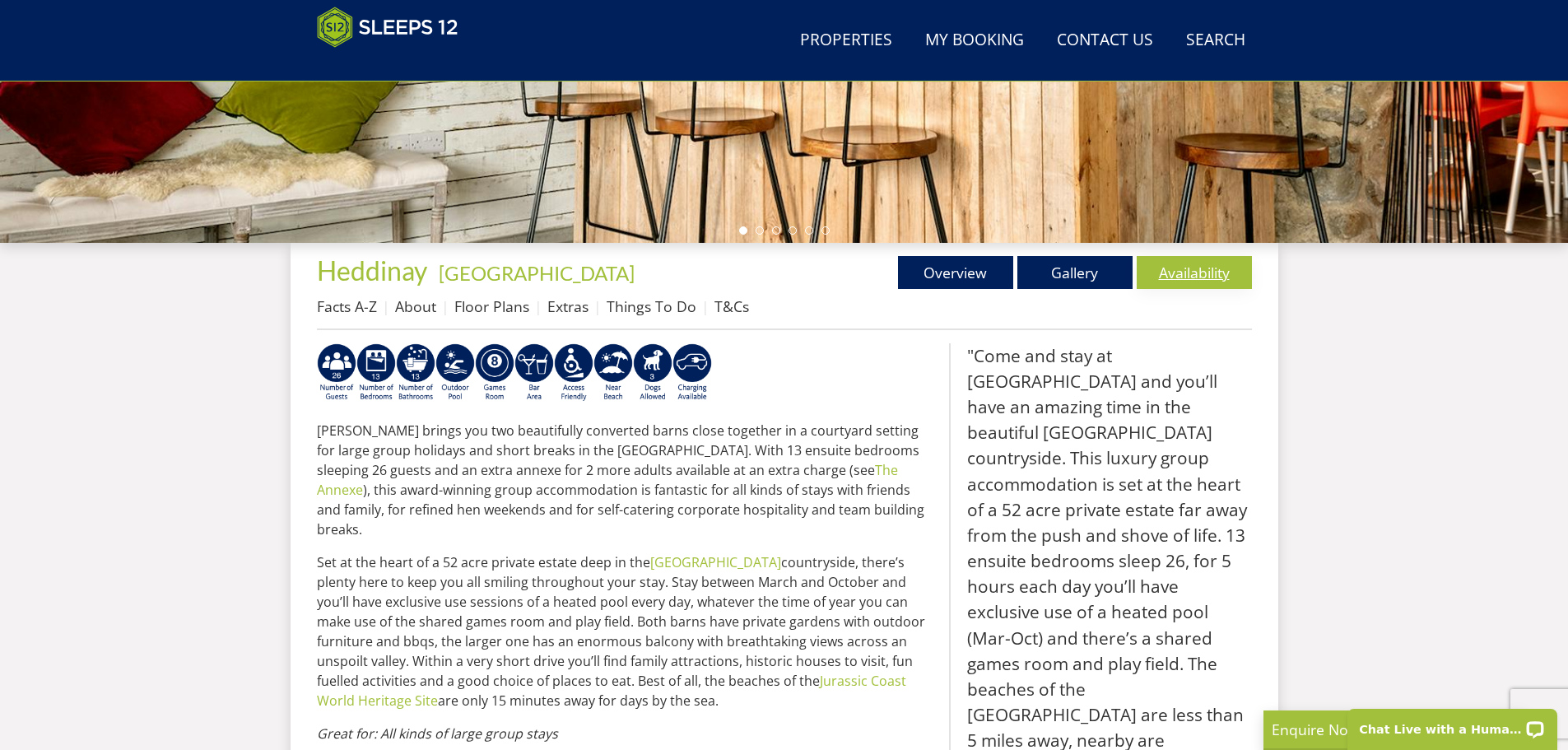
click at [1170, 271] on link "Availability" at bounding box center [1193, 272] width 115 height 33
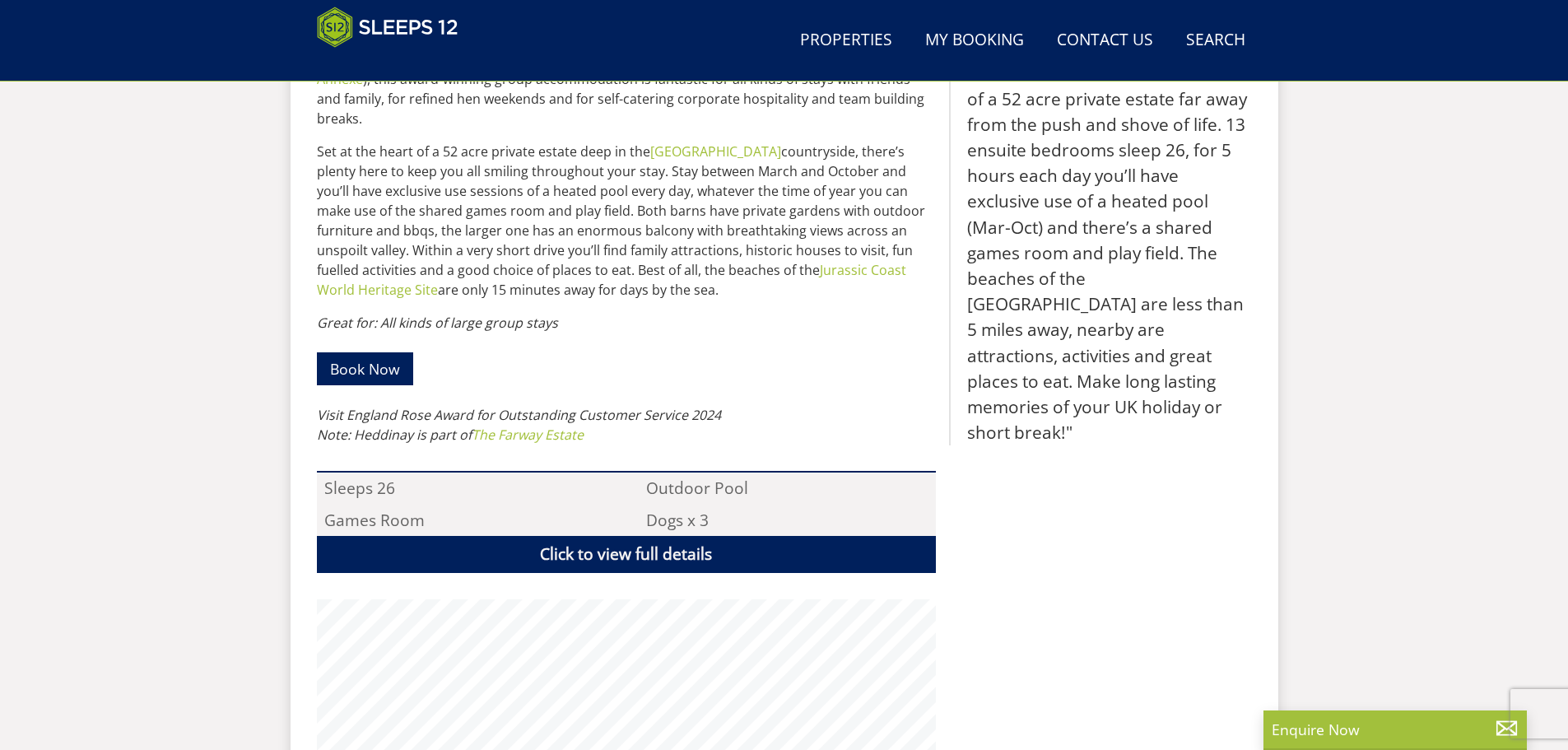
scroll to position [451, 0]
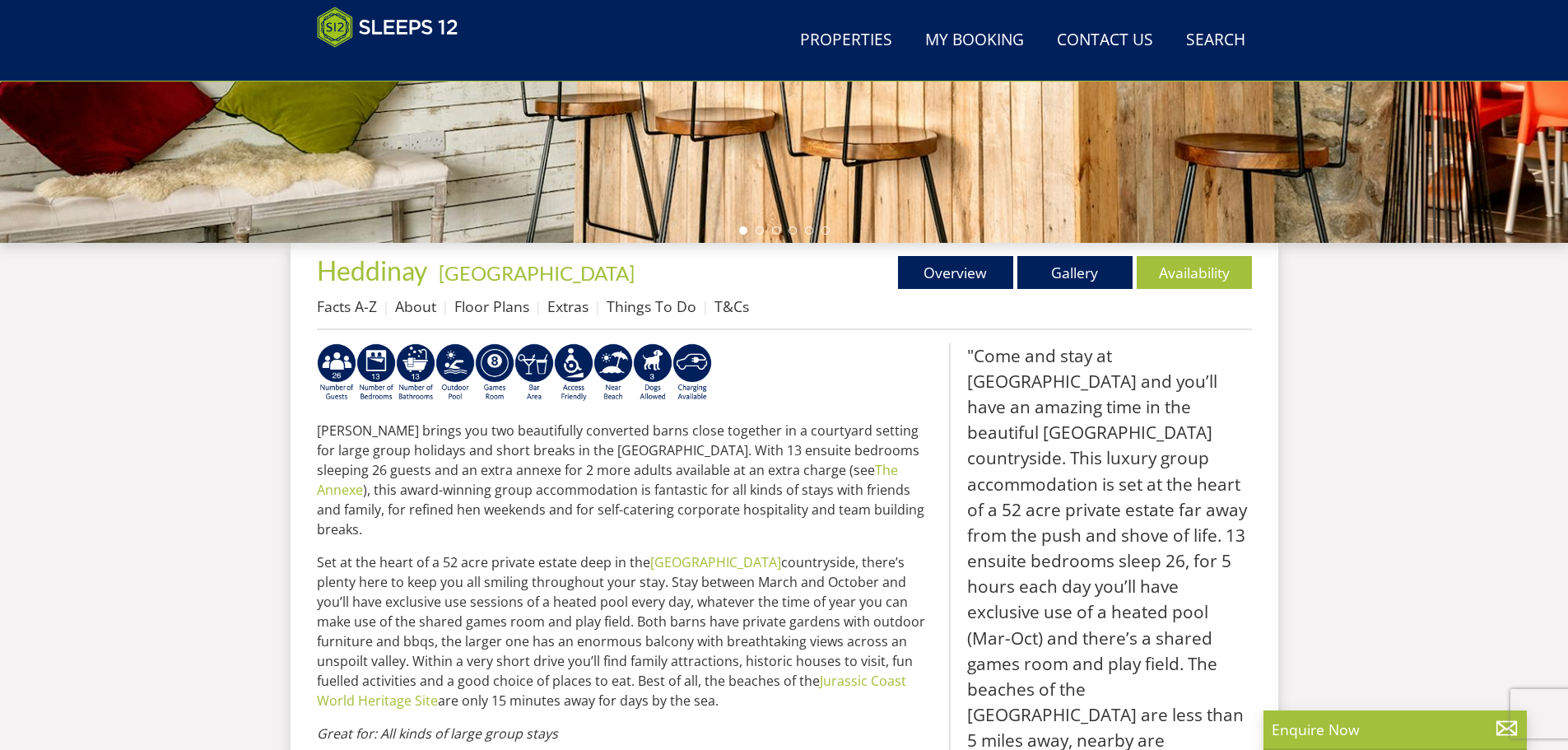
select select "22"
select select "11"
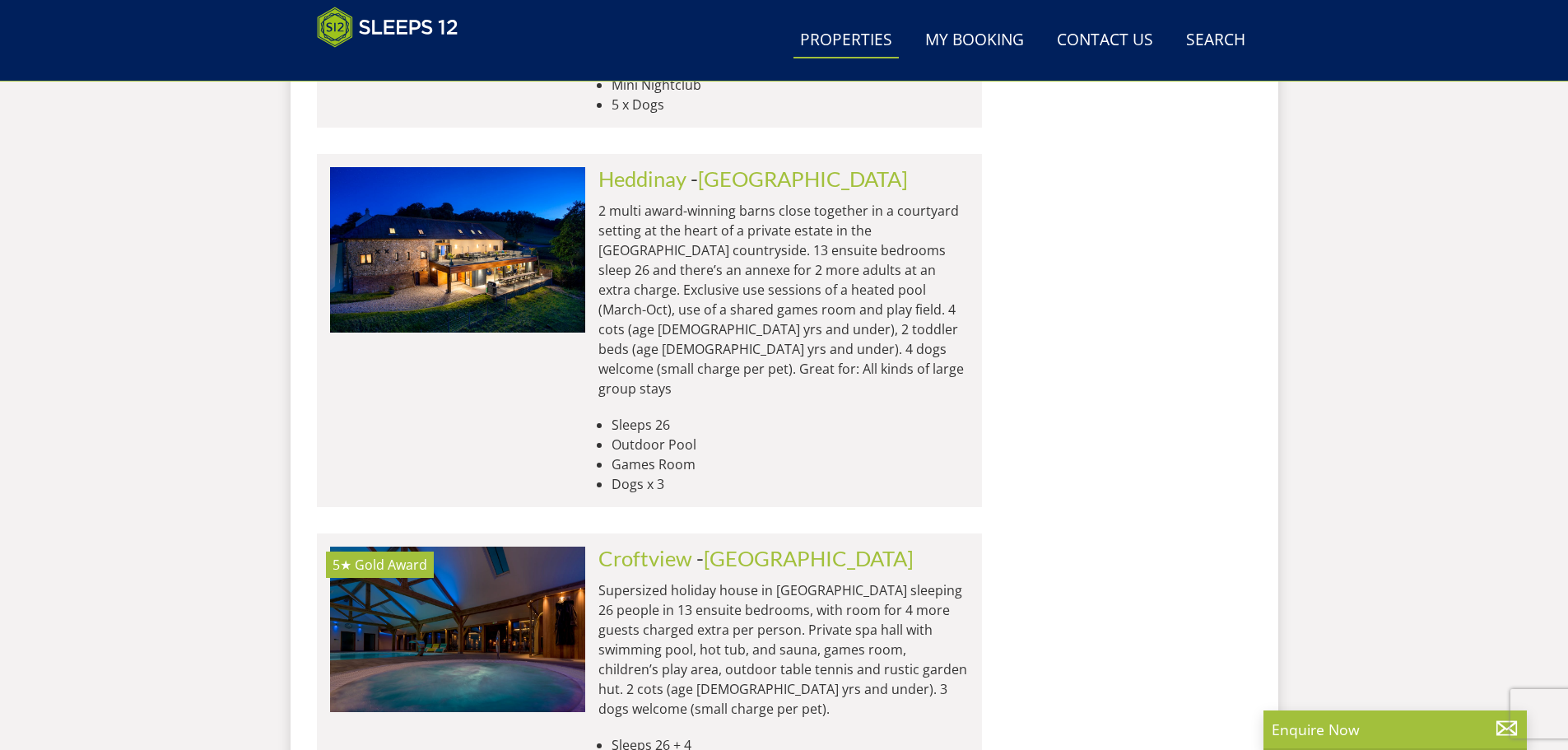
scroll to position [1746, 0]
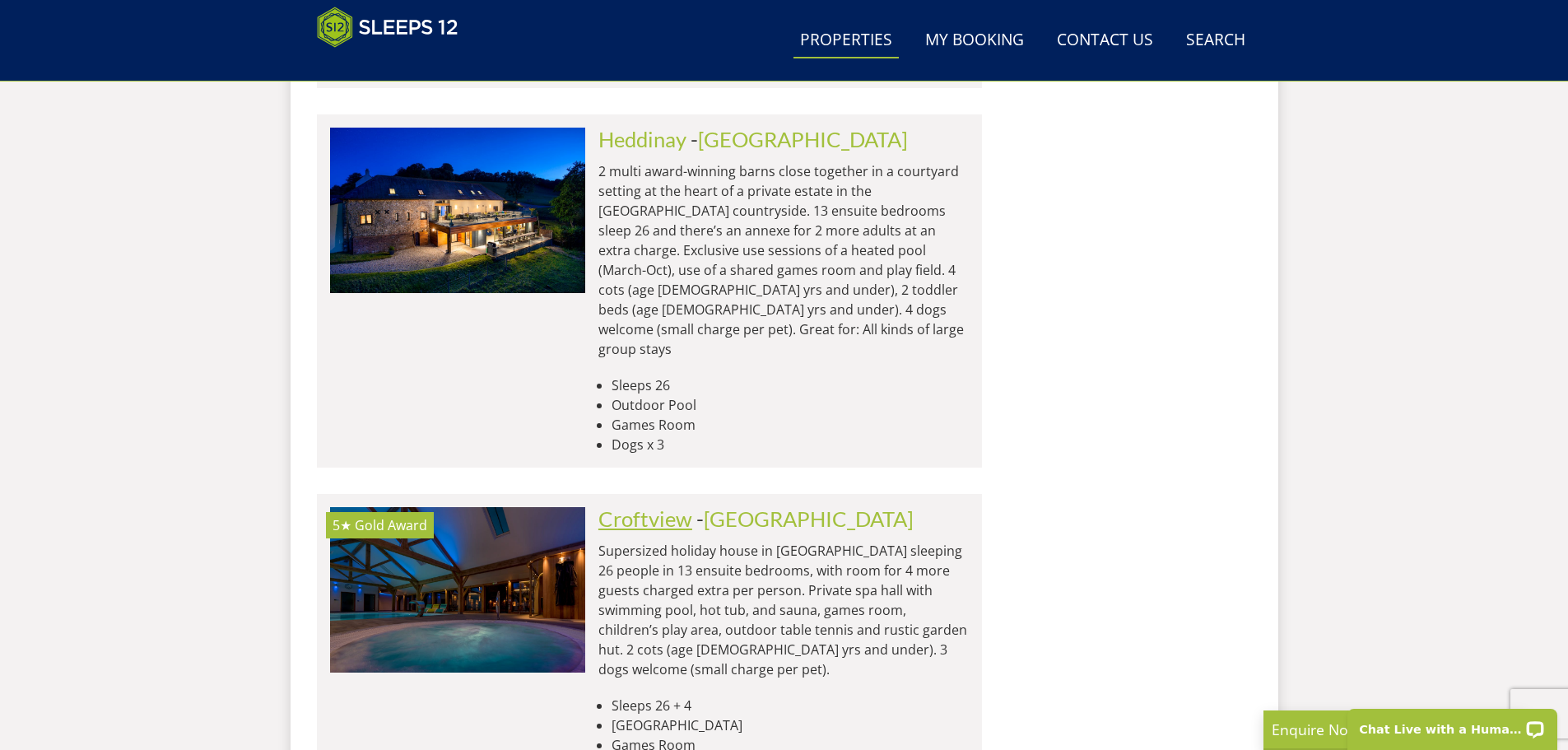
click at [667, 506] on link "Croftview" at bounding box center [645, 517] width 94 height 24
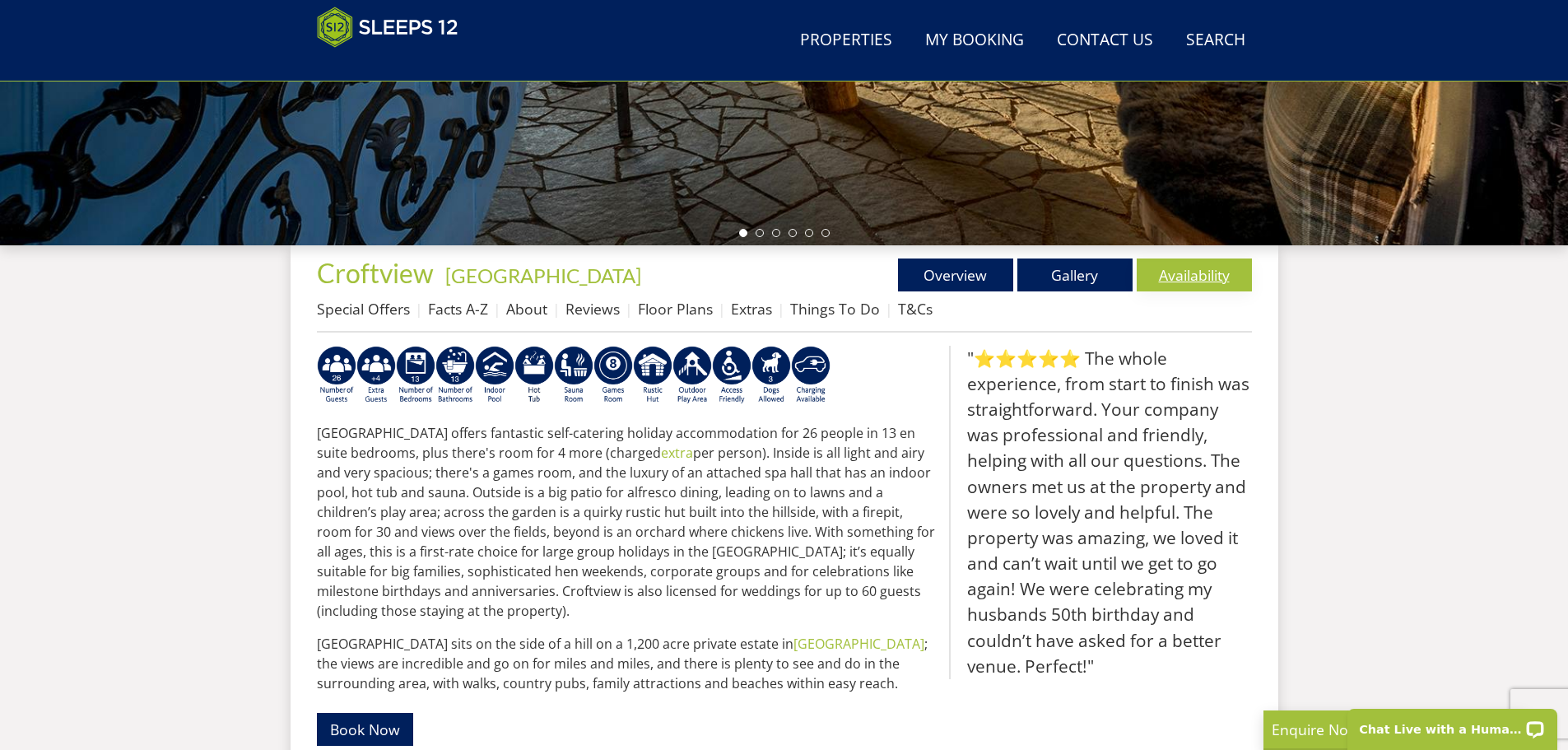
click at [1168, 271] on link "Availability" at bounding box center [1193, 275] width 115 height 33
select select "22"
select select "11"
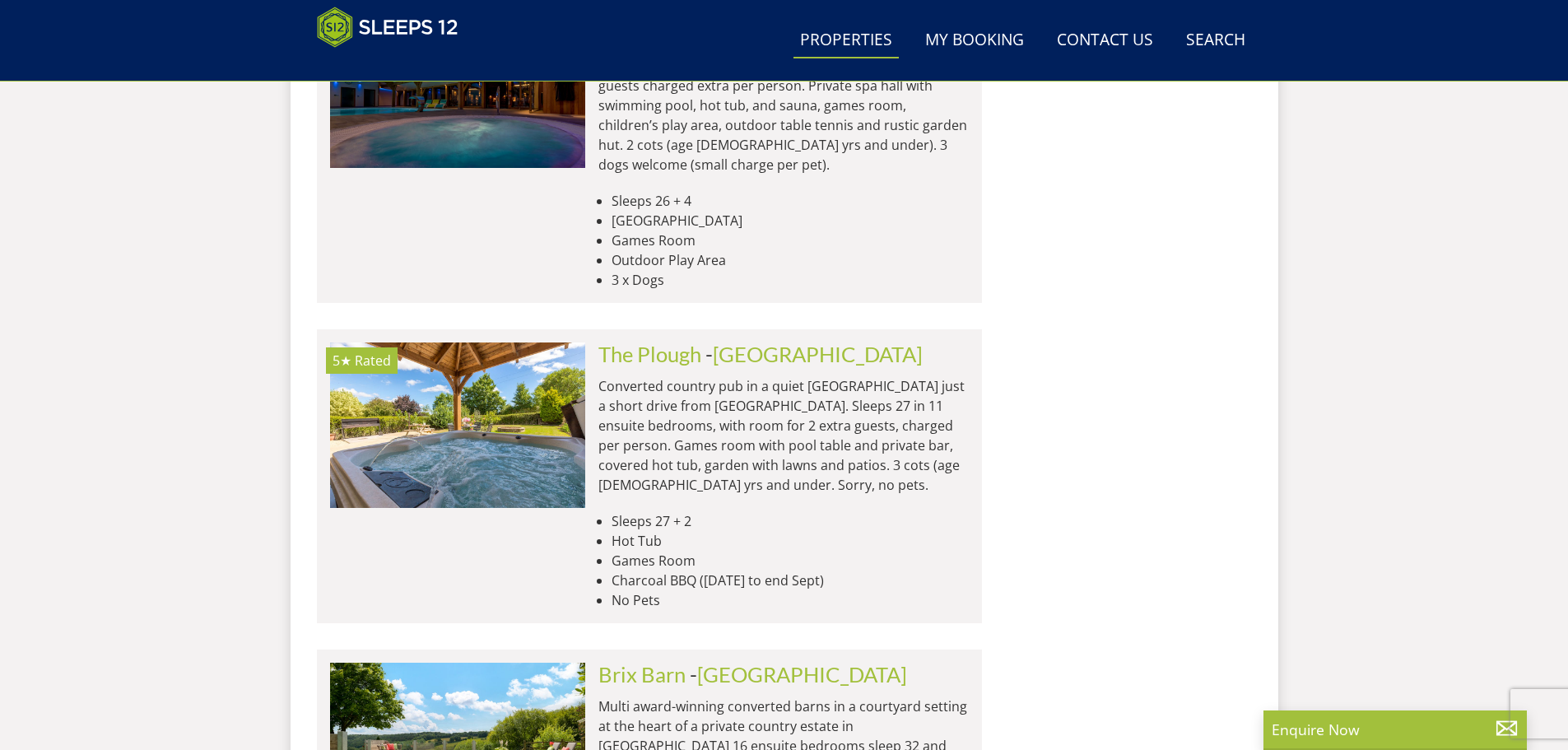
scroll to position [2322, 0]
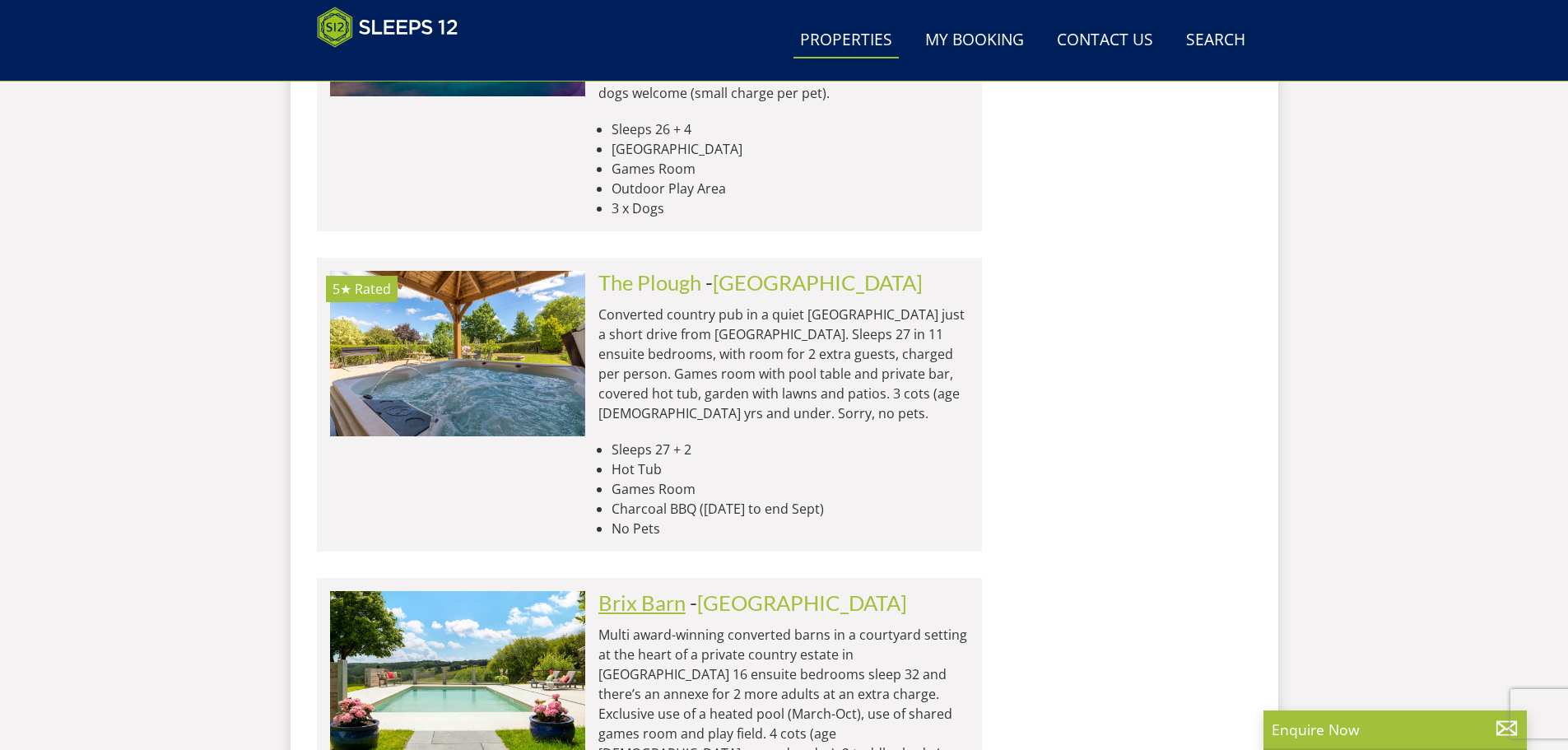
click at [663, 590] on link "Brix Barn" at bounding box center [641, 602] width 87 height 24
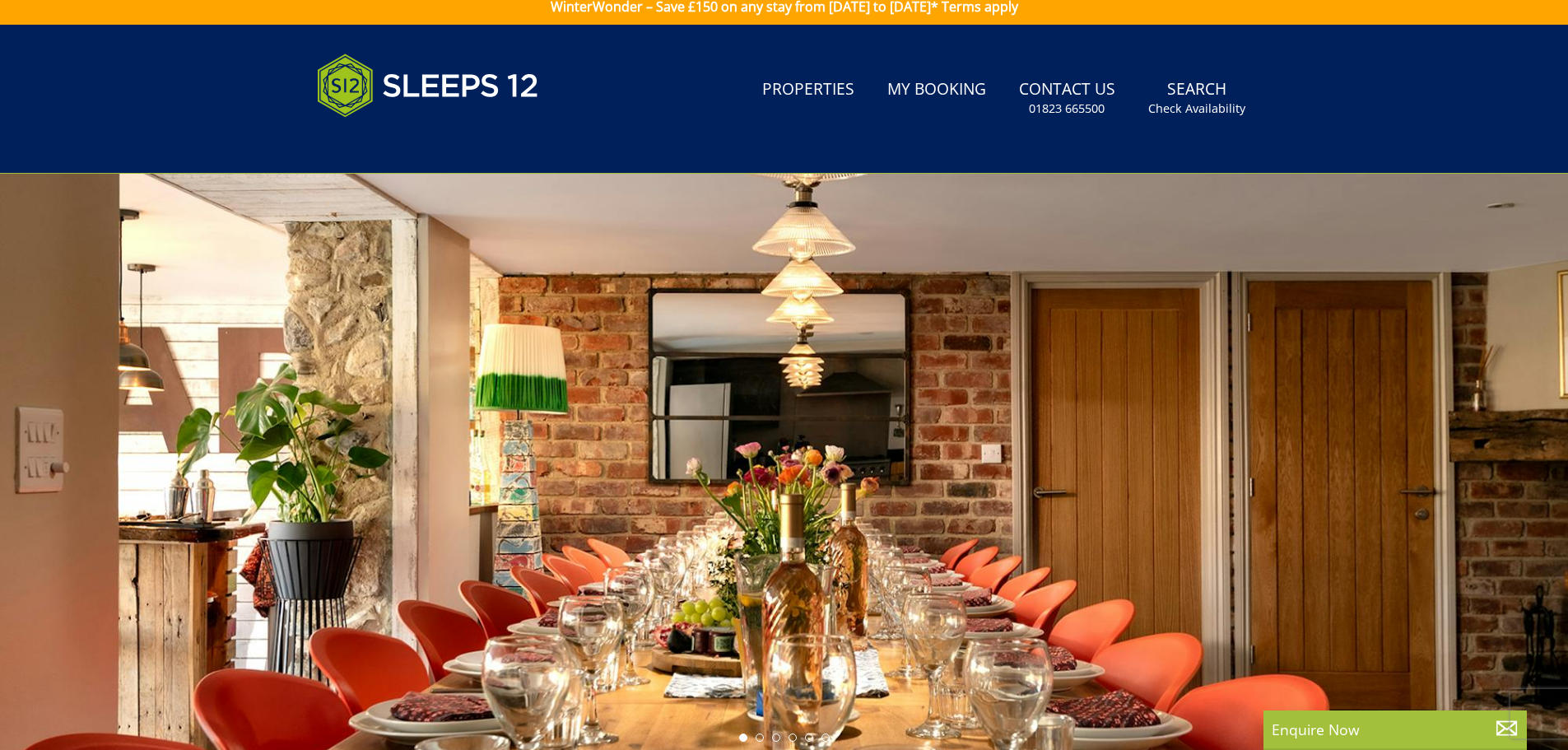
scroll to position [369, 0]
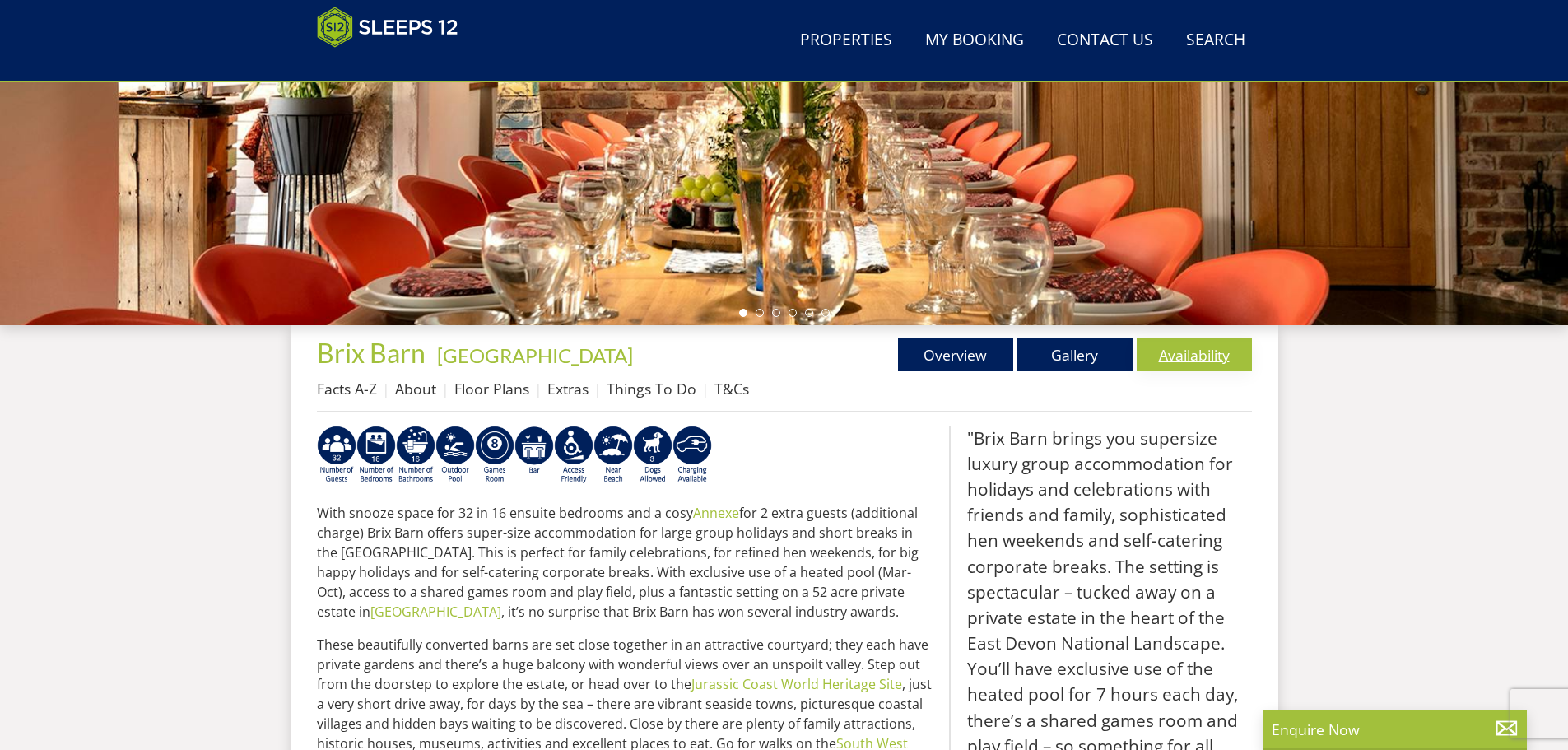
click at [1184, 347] on link "Availability" at bounding box center [1193, 355] width 115 height 33
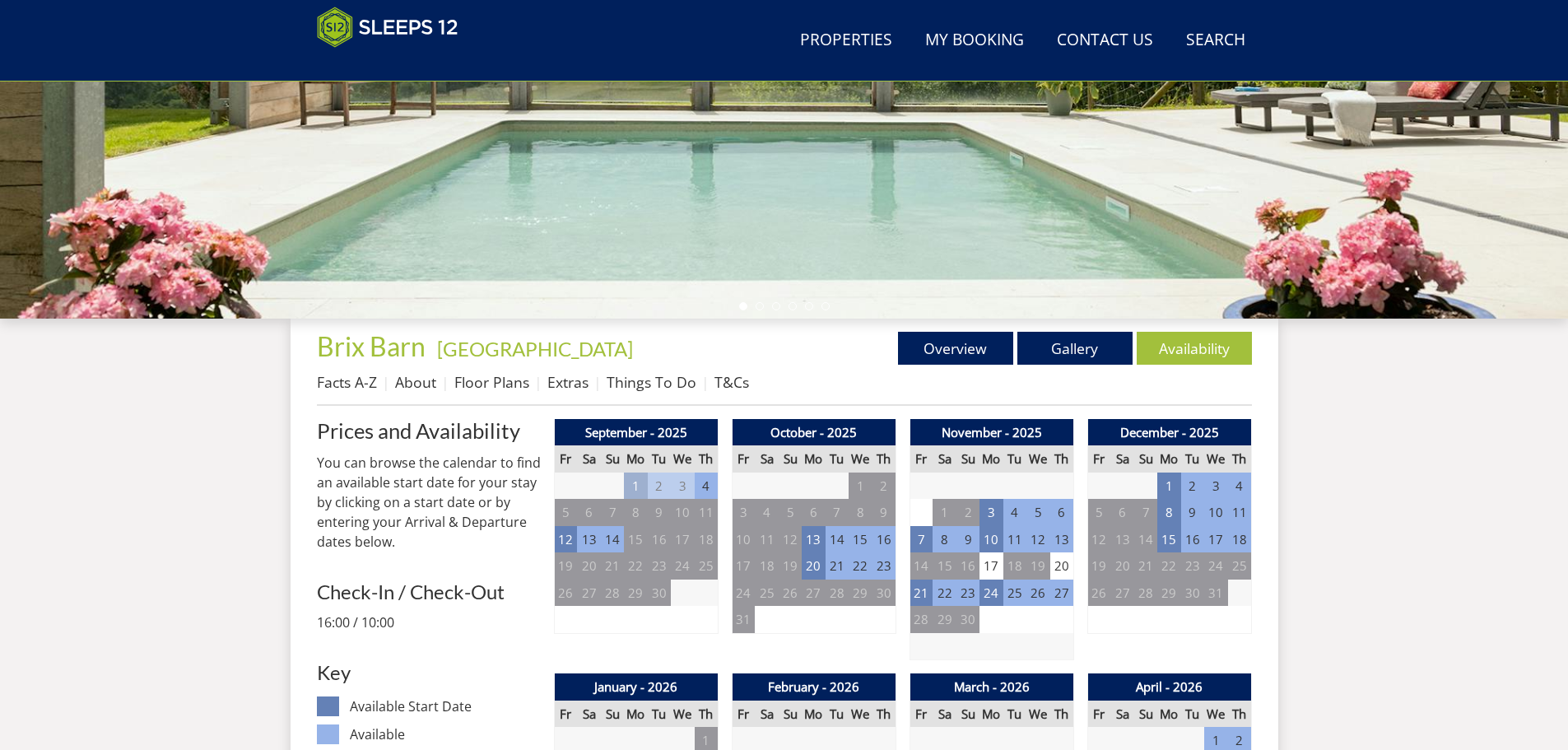
scroll to position [366, 0]
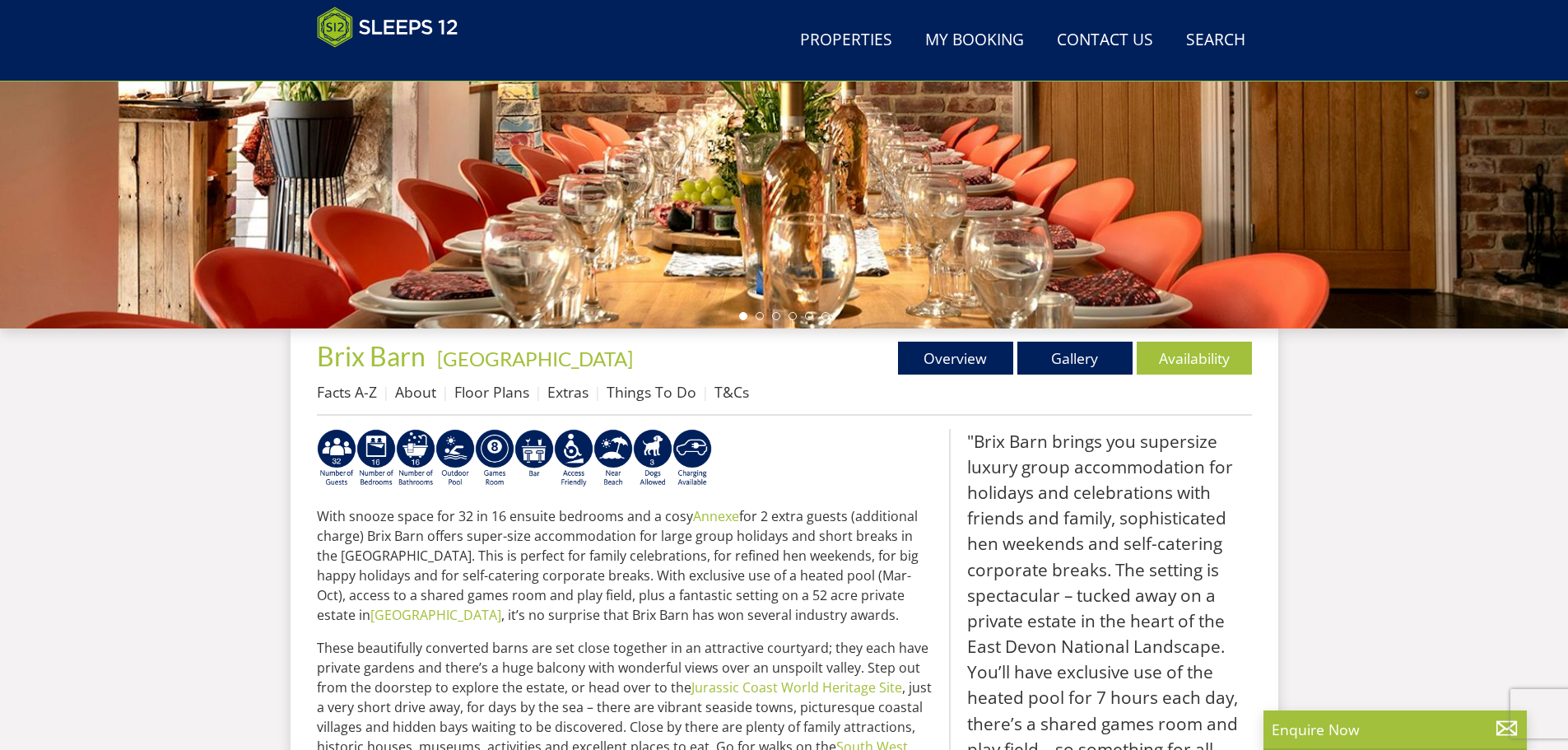
scroll to position [369, 0]
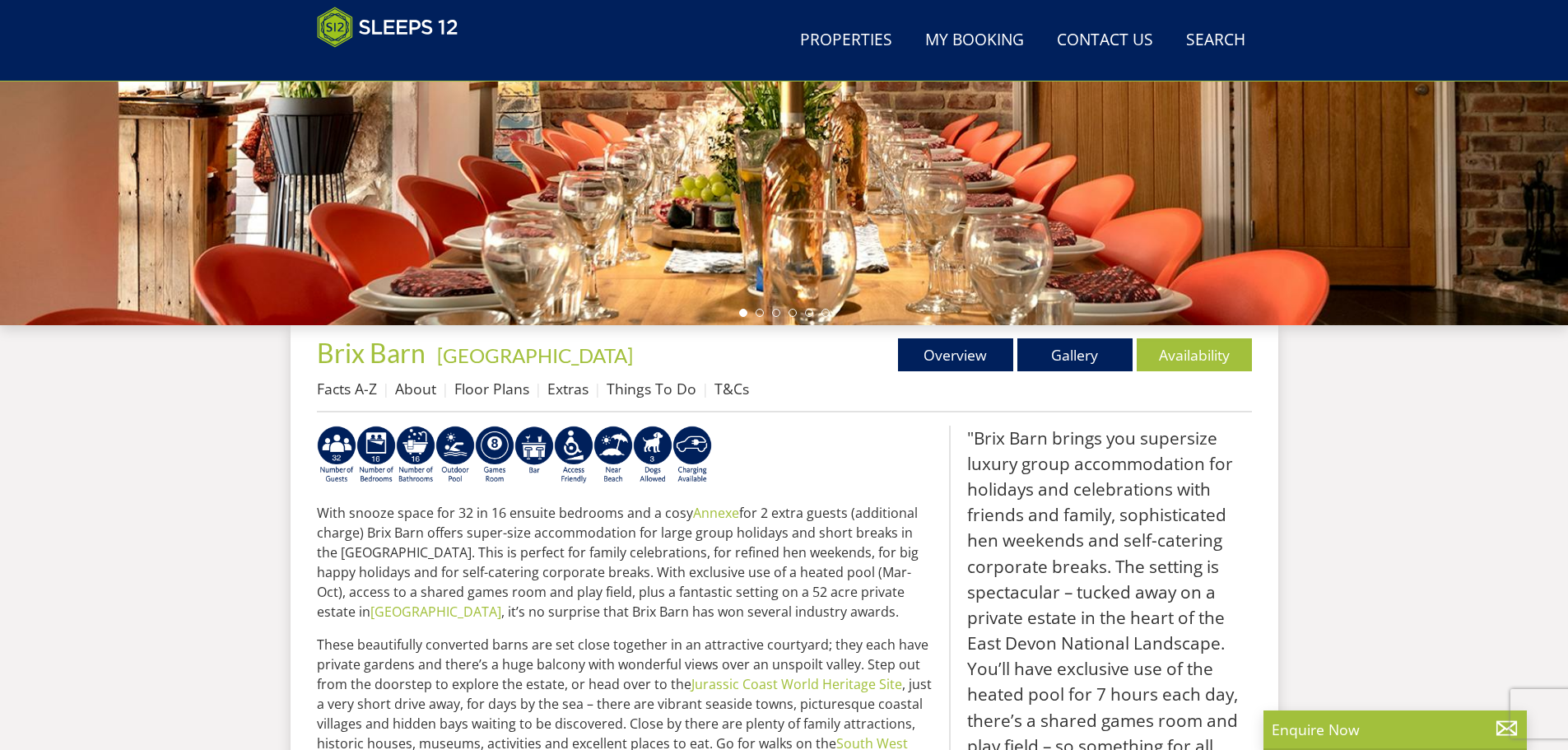
select select "22"
select select "11"
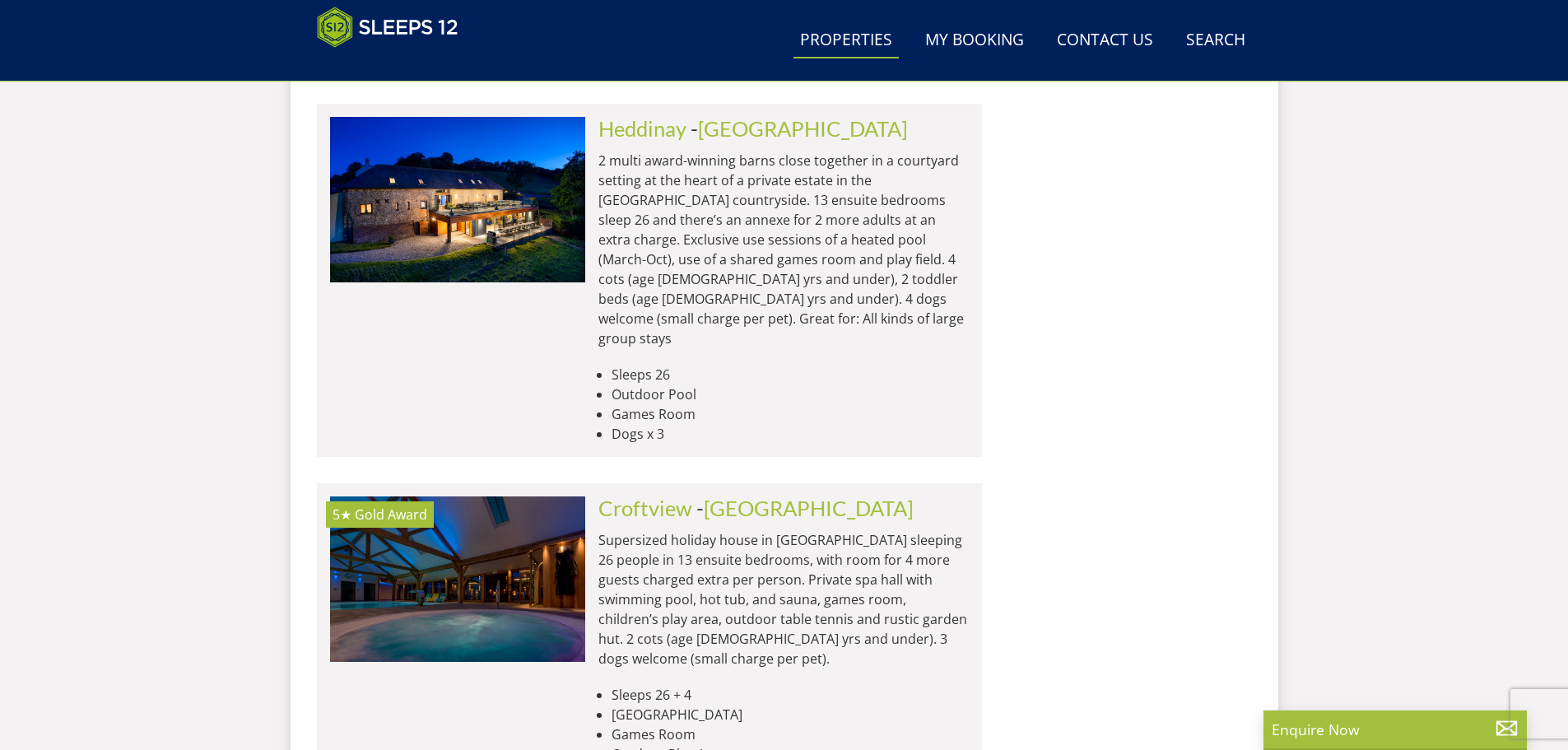
scroll to position [1746, 0]
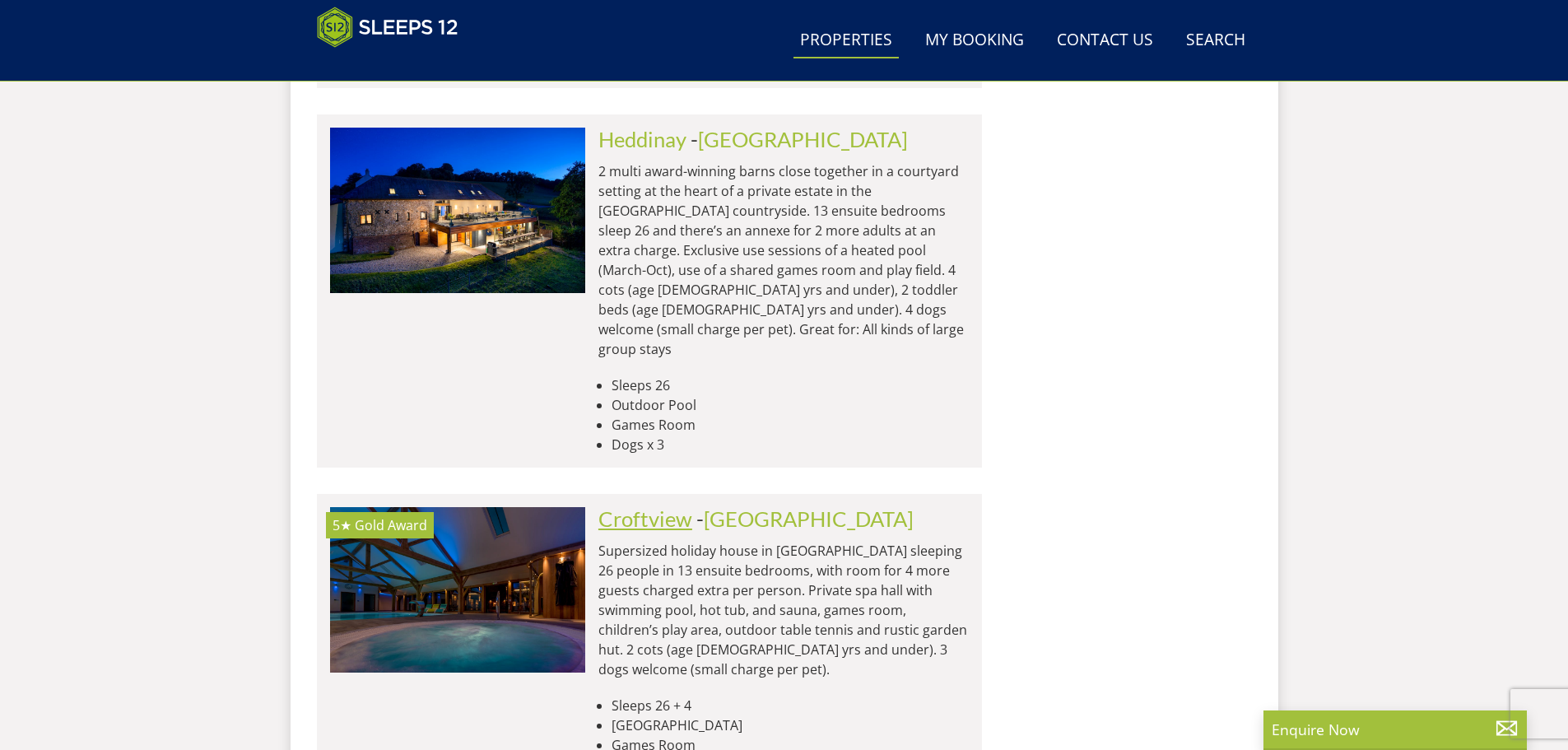
click at [650, 506] on link "Croftview" at bounding box center [645, 517] width 94 height 24
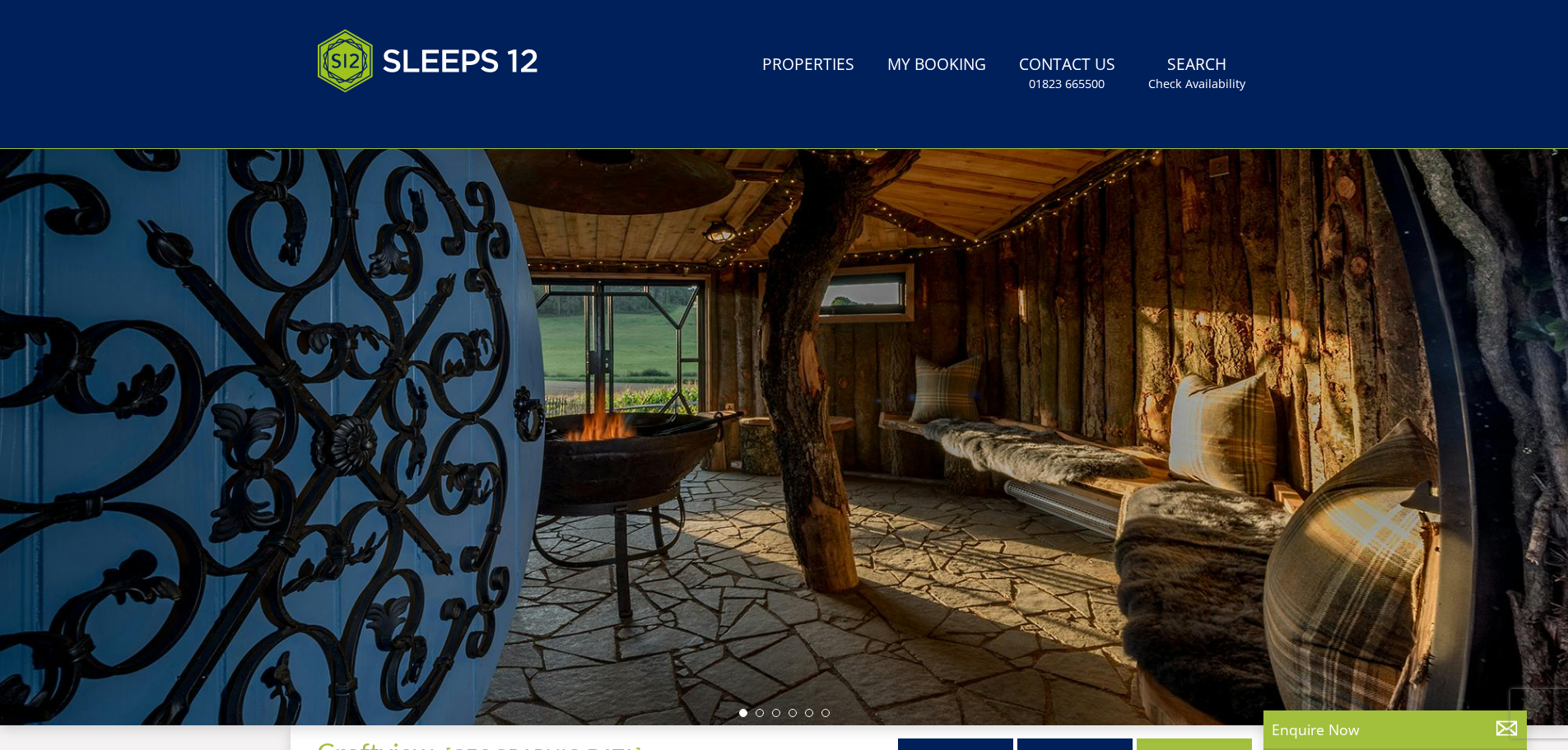
scroll to position [508, 0]
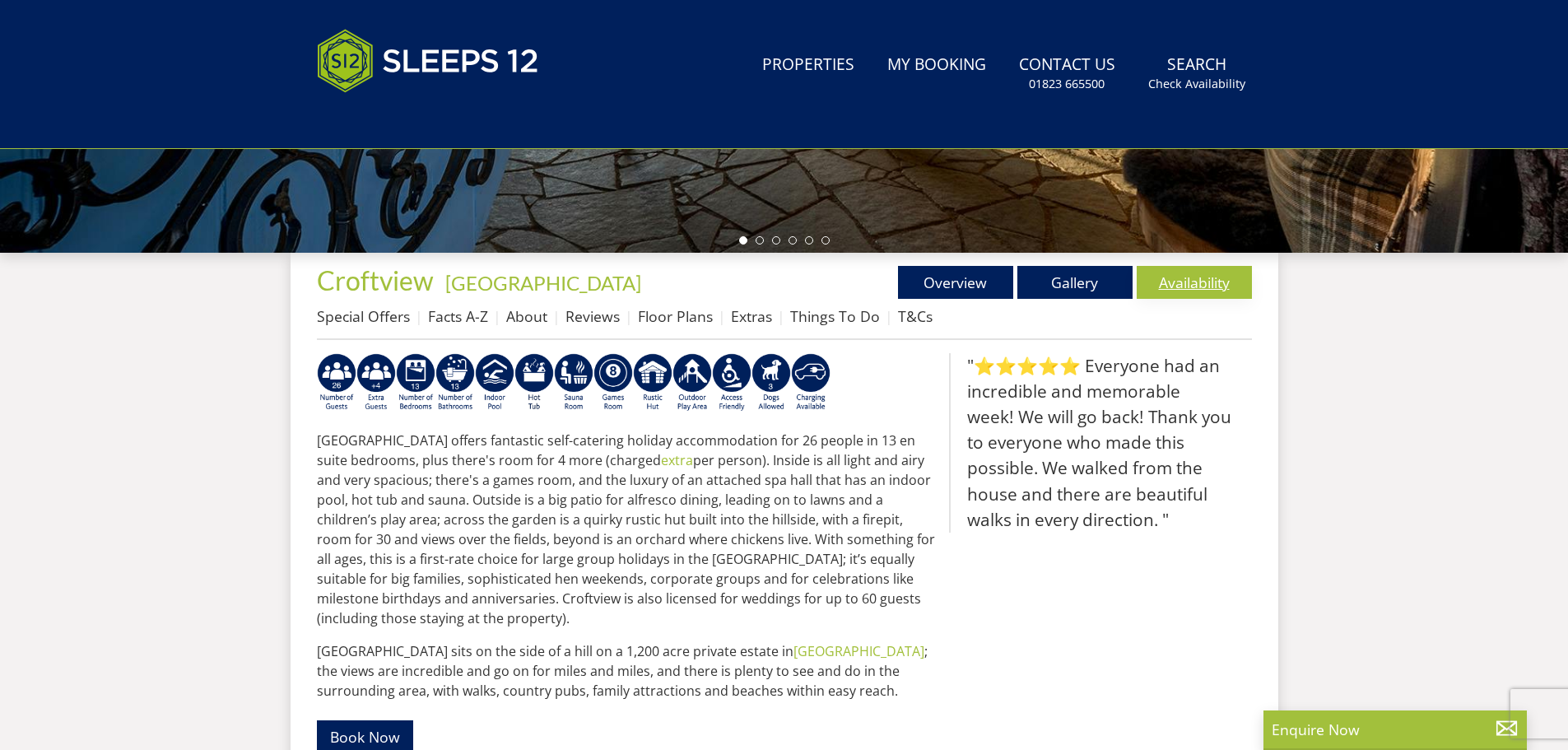
click at [1209, 280] on link "Availability" at bounding box center [1193, 282] width 115 height 33
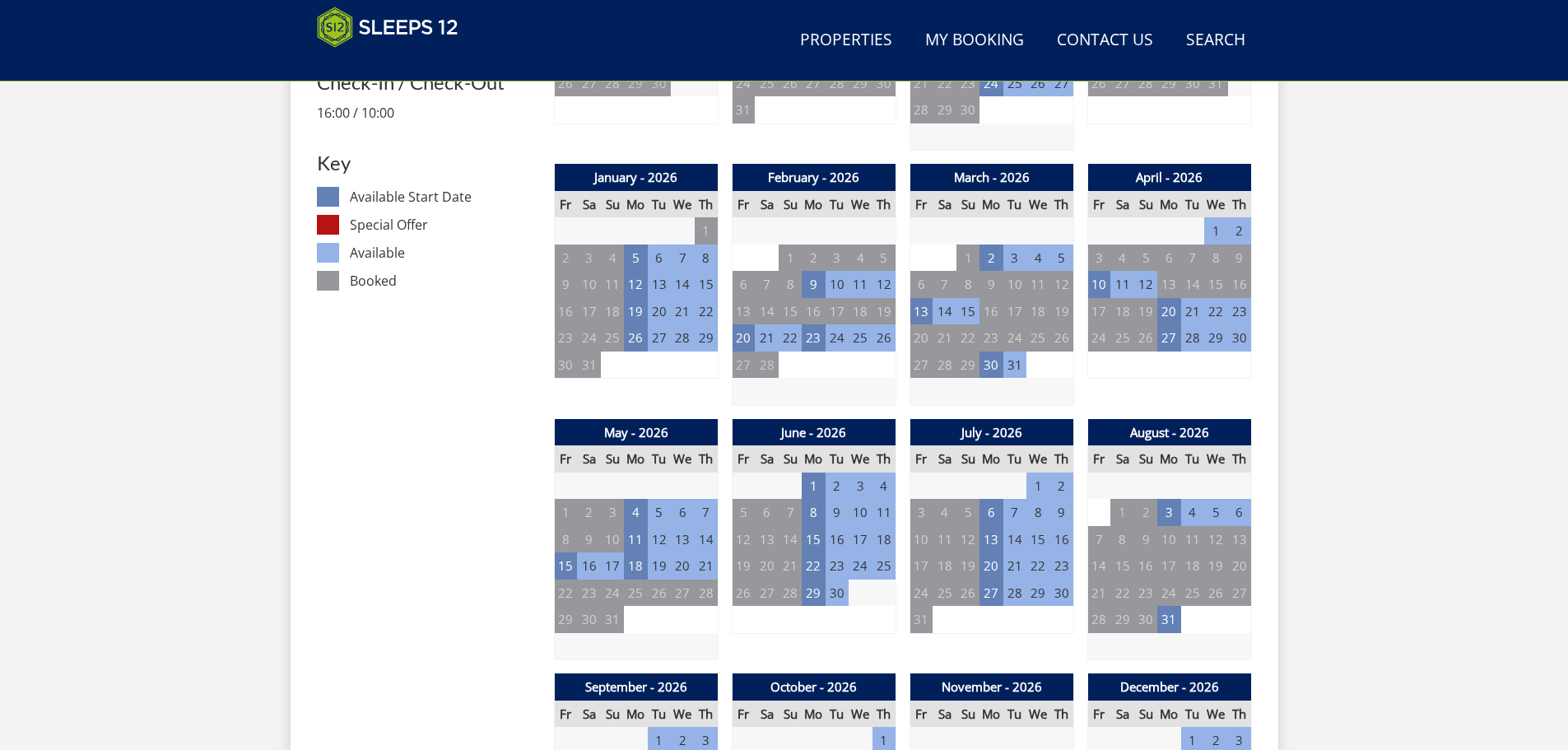
scroll to position [1002, 0]
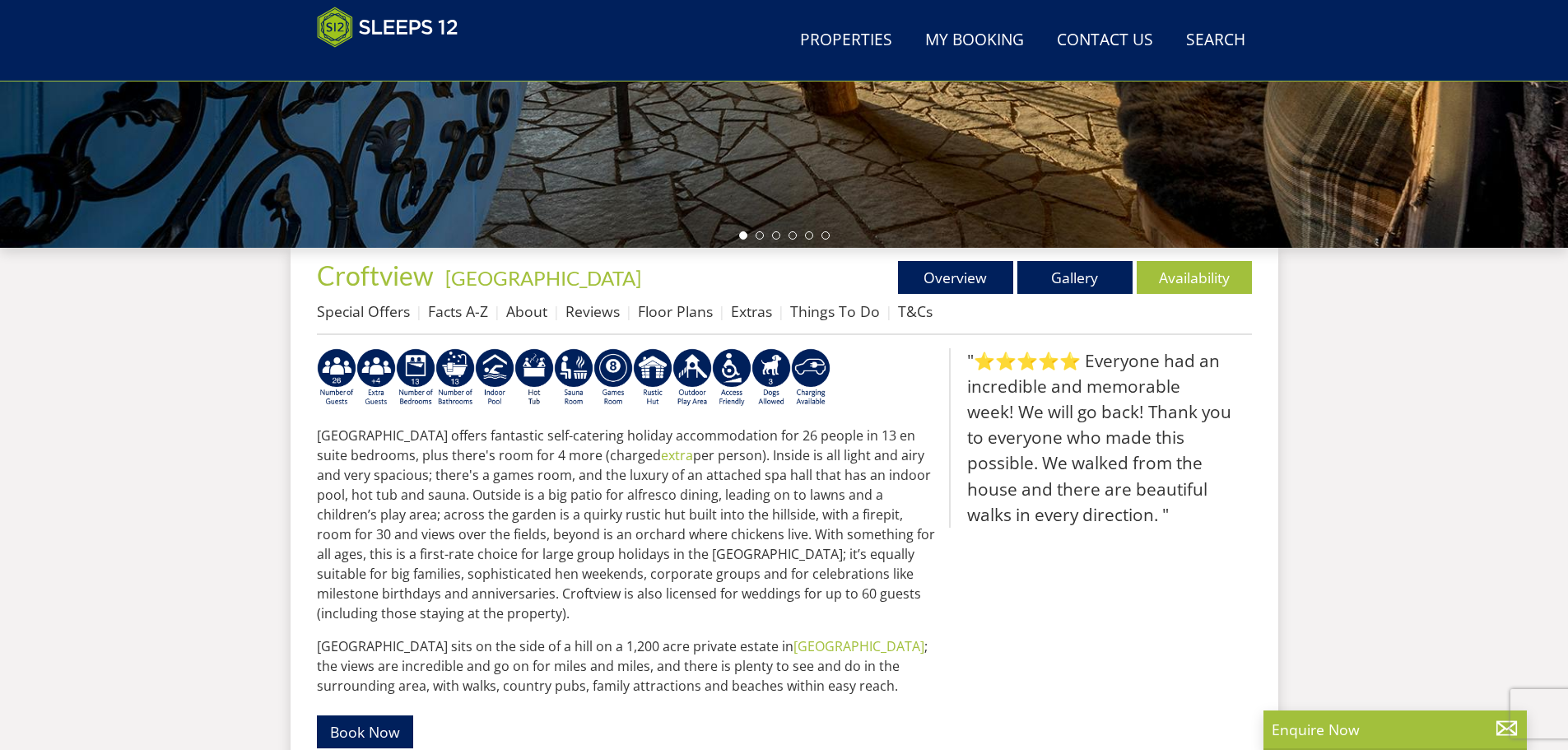
scroll to position [441, 0]
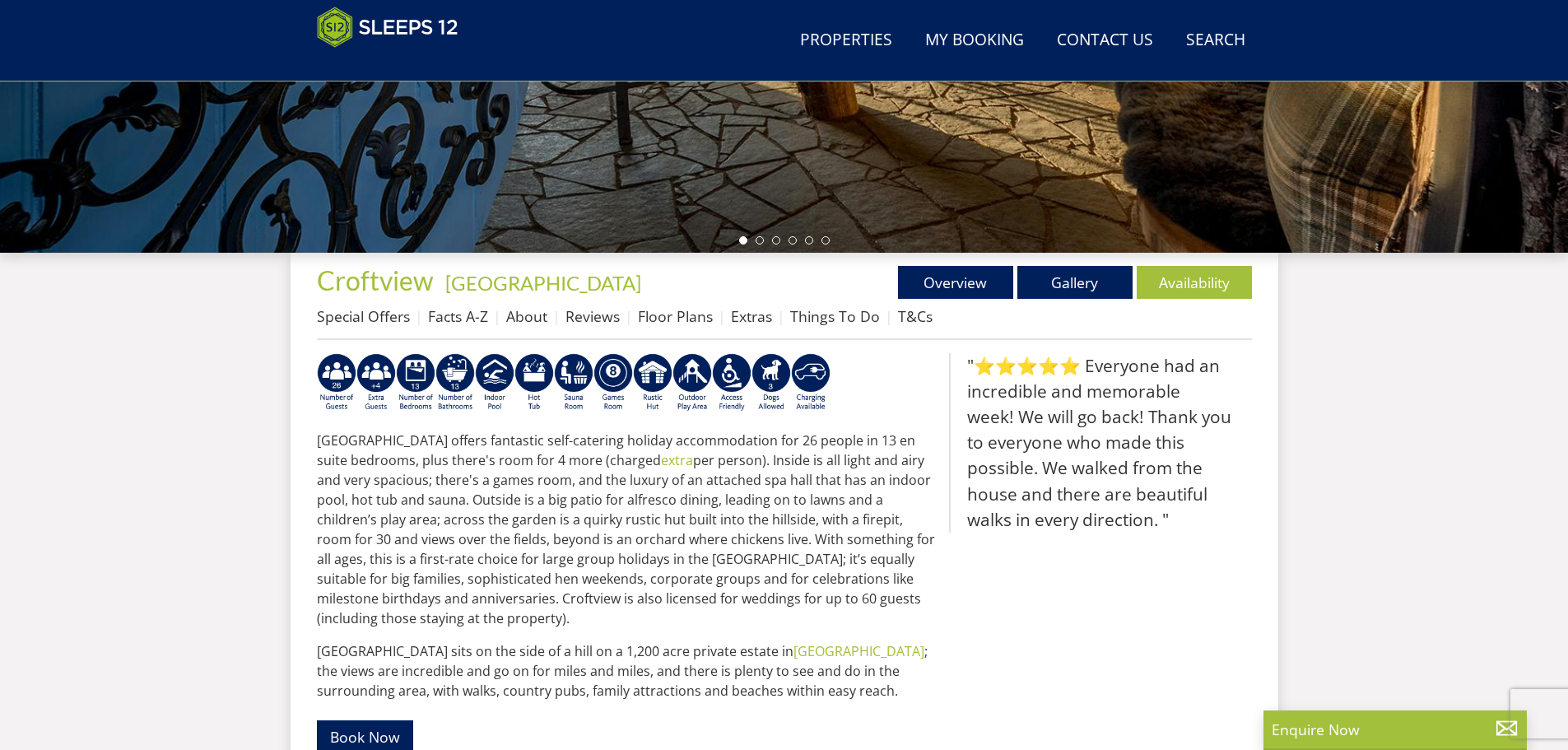
select select "22"
select select "11"
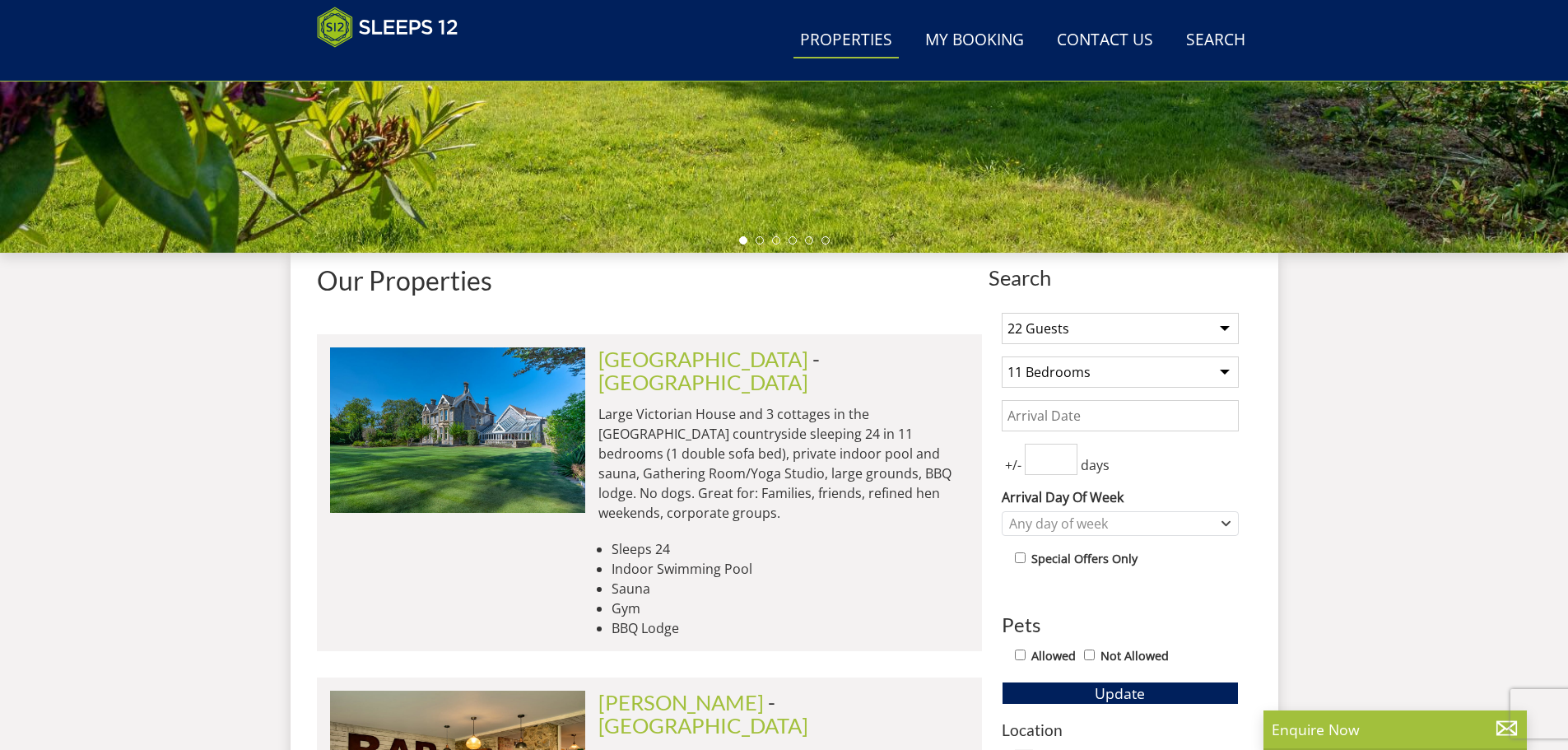
scroll to position [1417, 0]
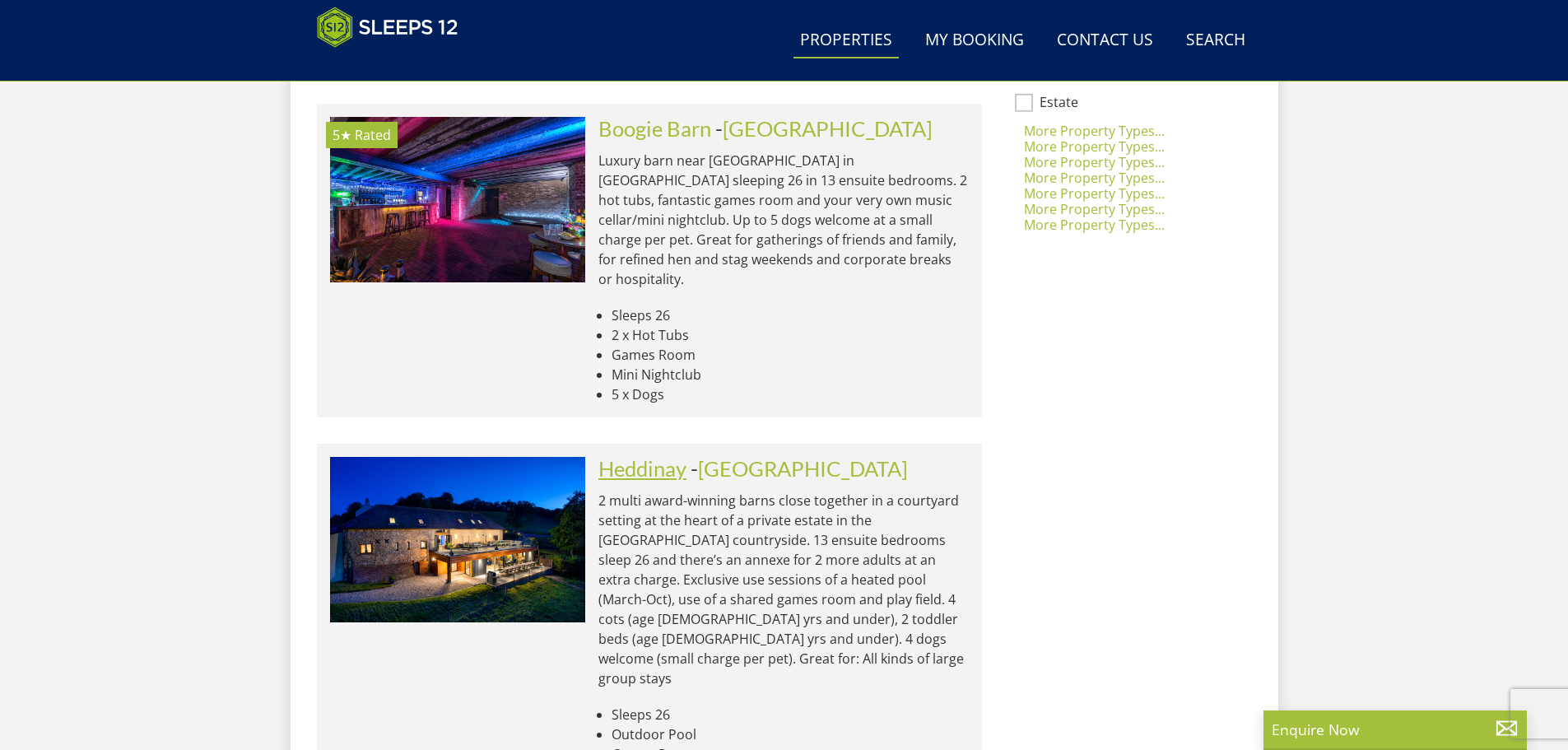
click at [641, 456] on link "Heddinay" at bounding box center [641, 468] width 88 height 24
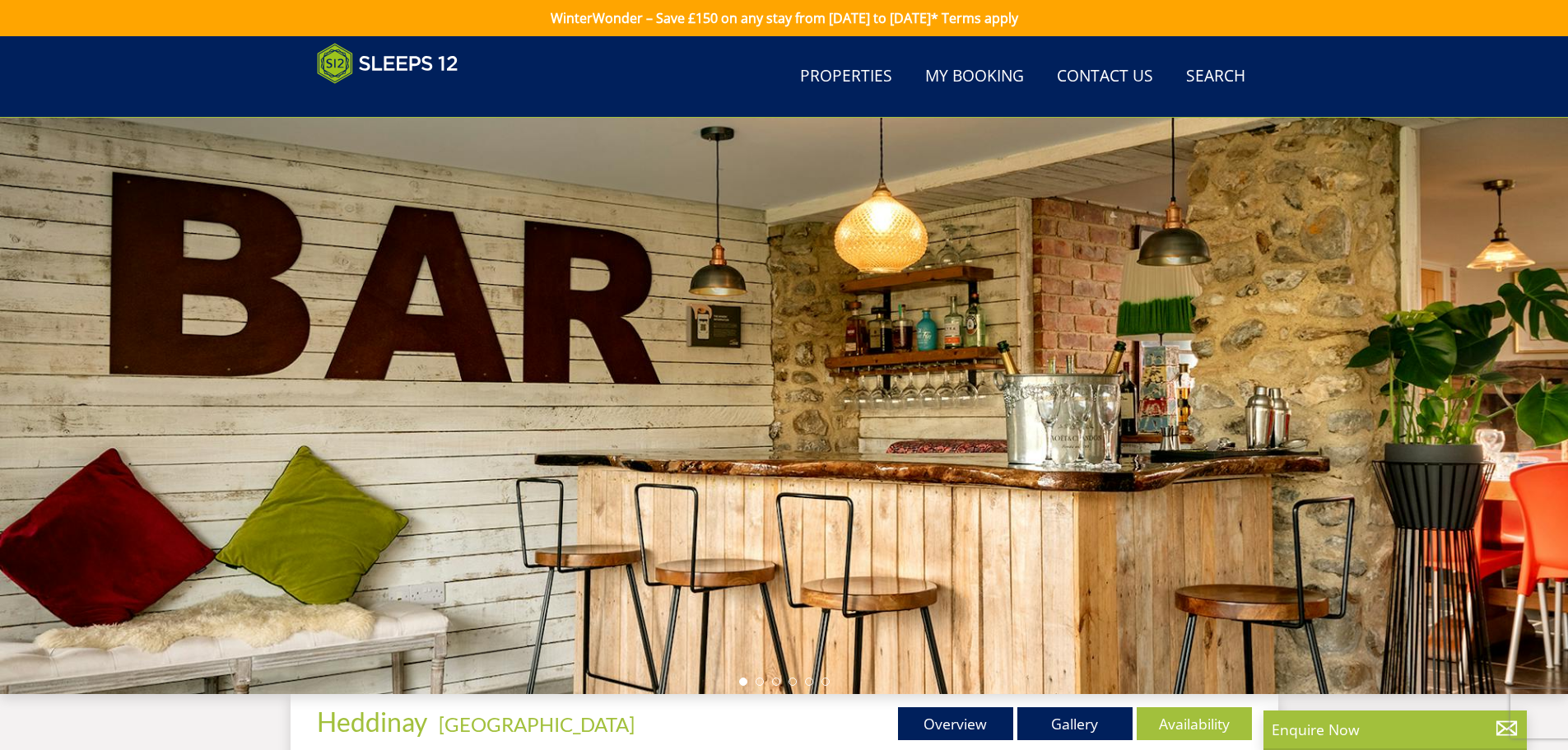
scroll to position [451, 0]
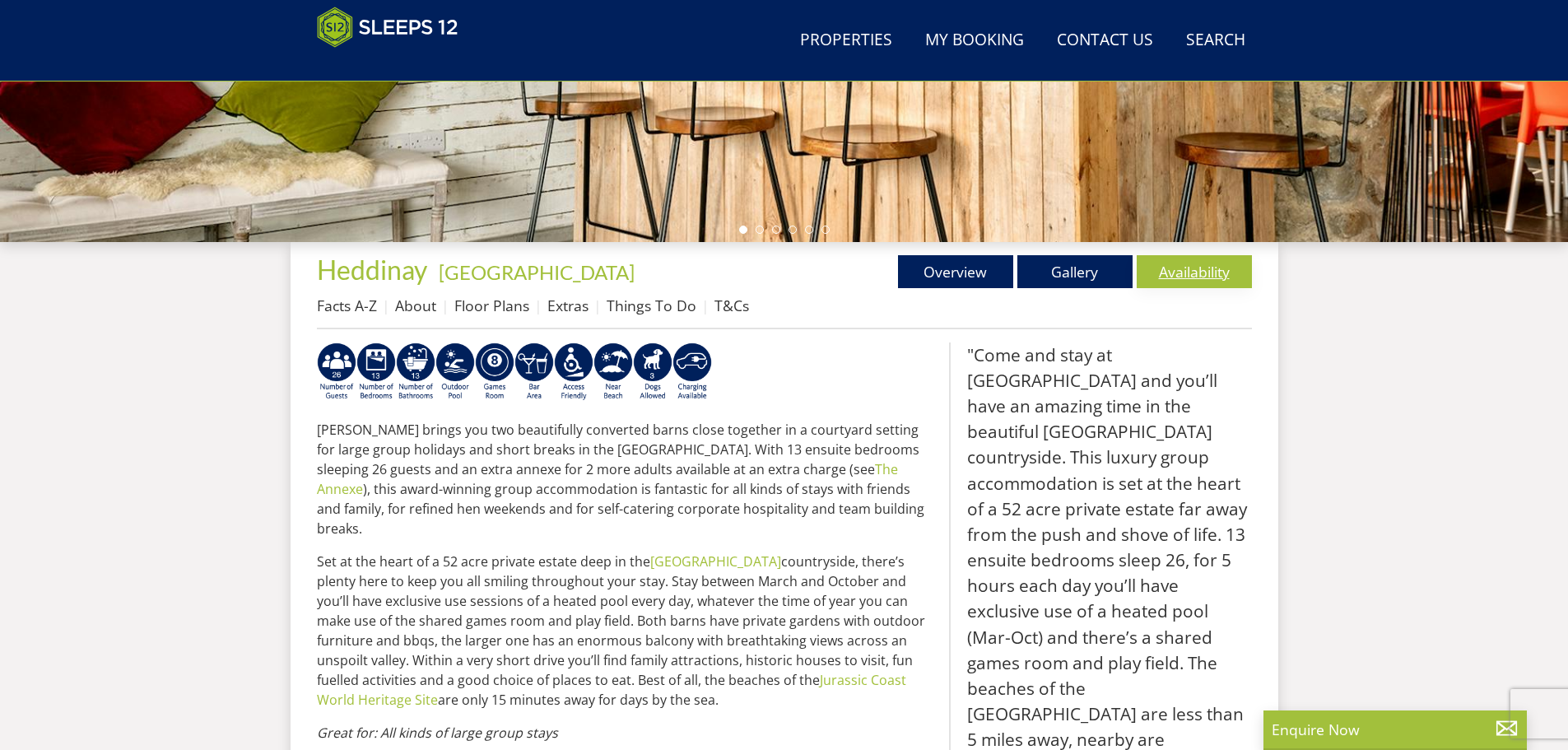
click at [1164, 272] on link "Availability" at bounding box center [1193, 271] width 115 height 33
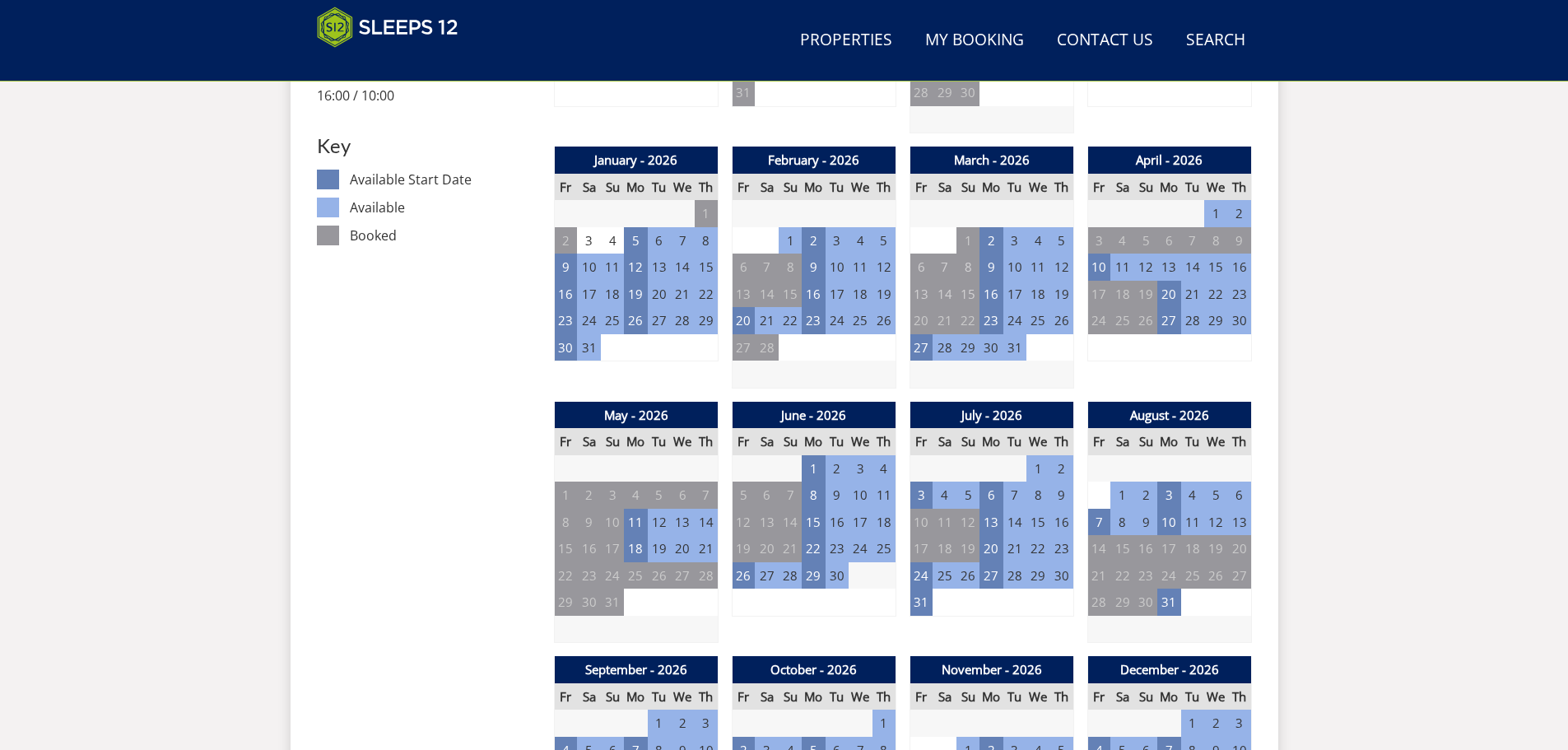
scroll to position [906, 0]
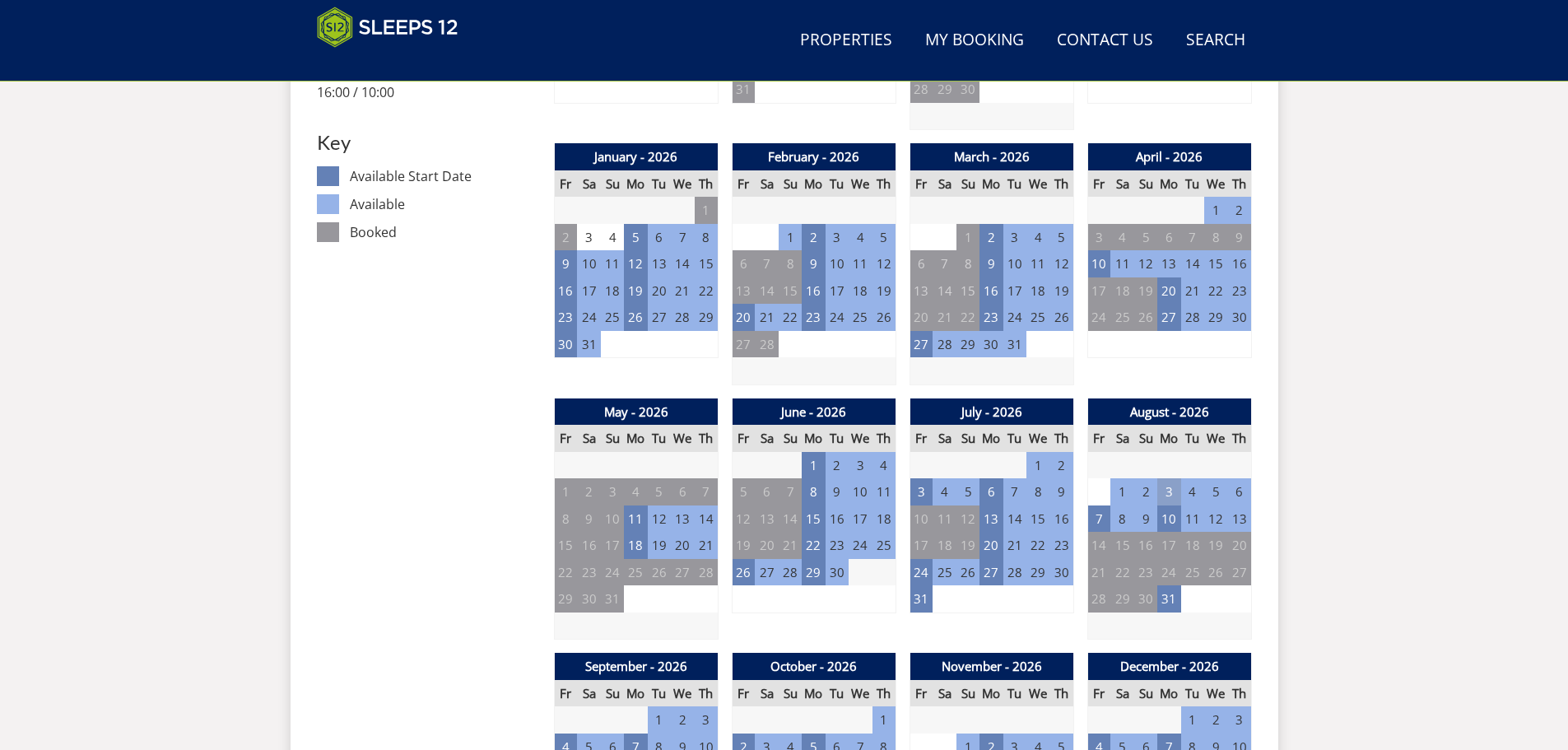
click at [1174, 492] on td "3" at bounding box center [1168, 491] width 23 height 27
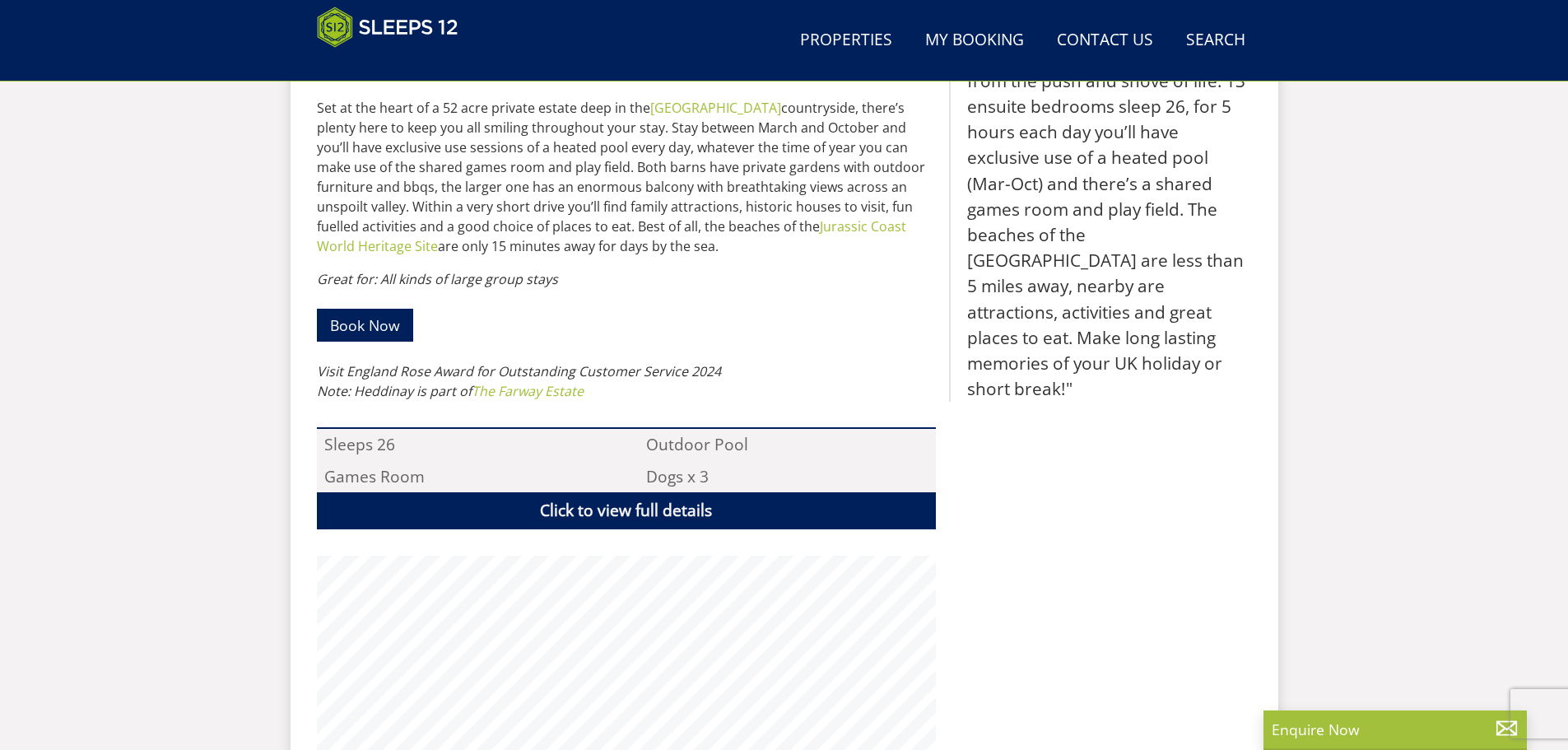
scroll to position [451, 0]
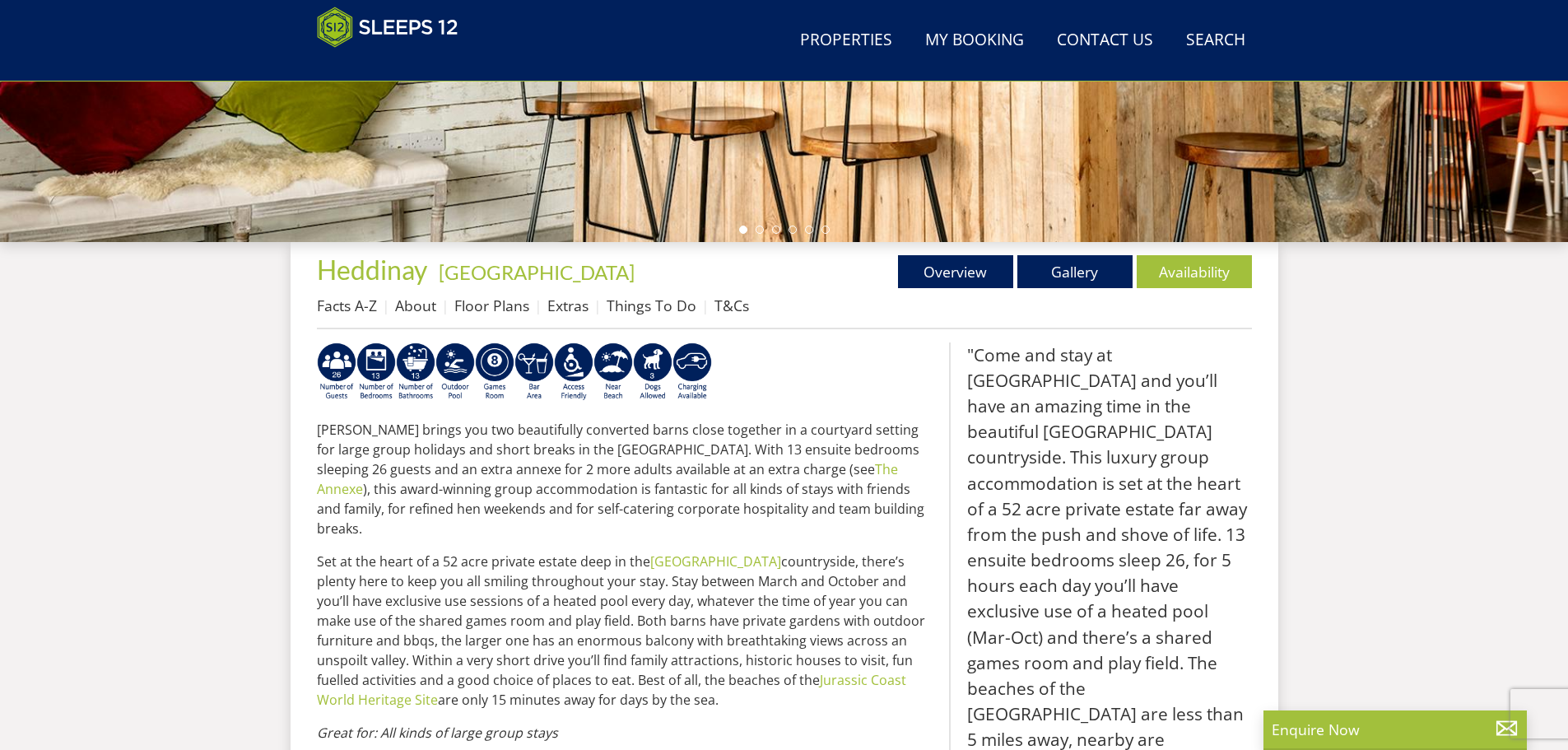
select select "22"
select select "11"
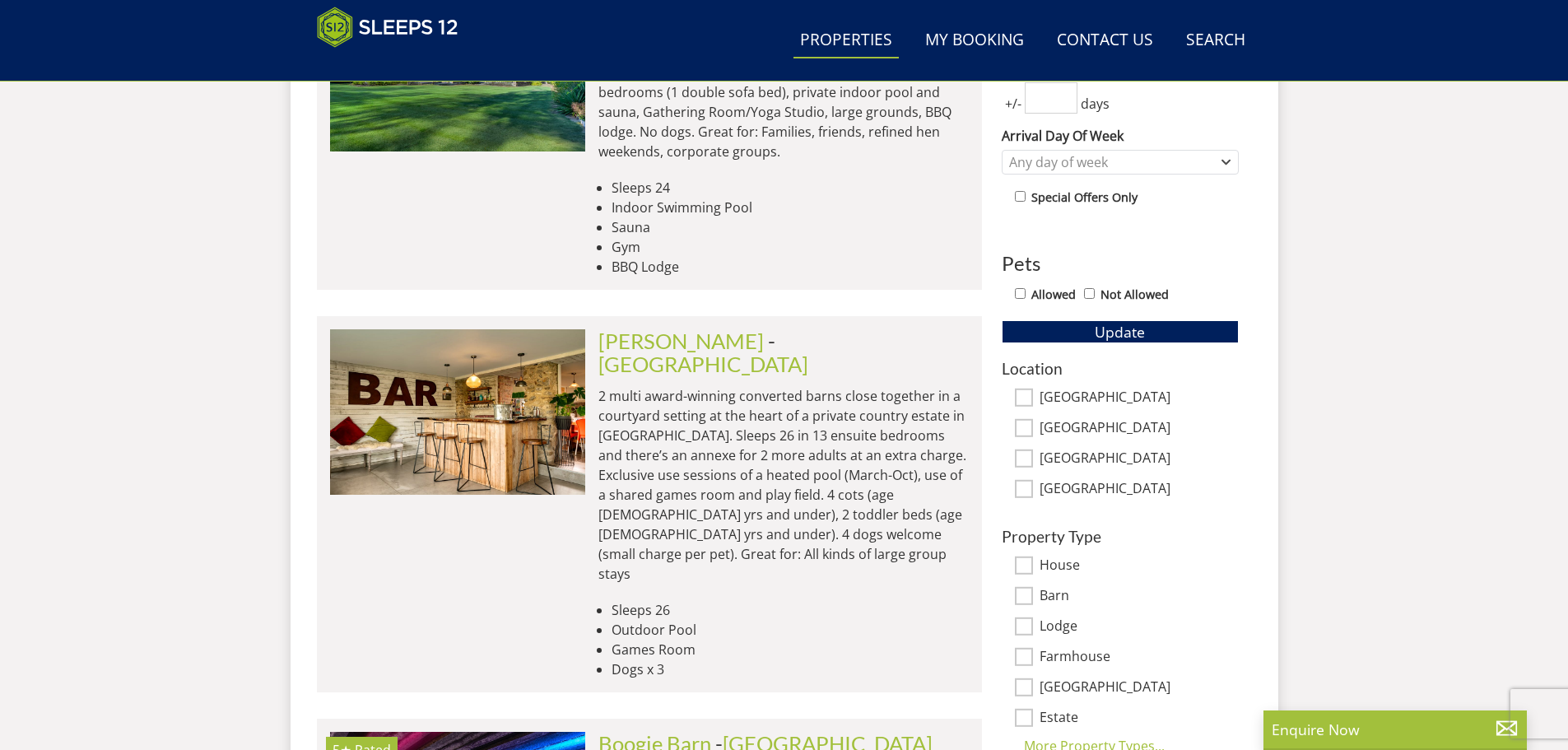
scroll to position [759, 0]
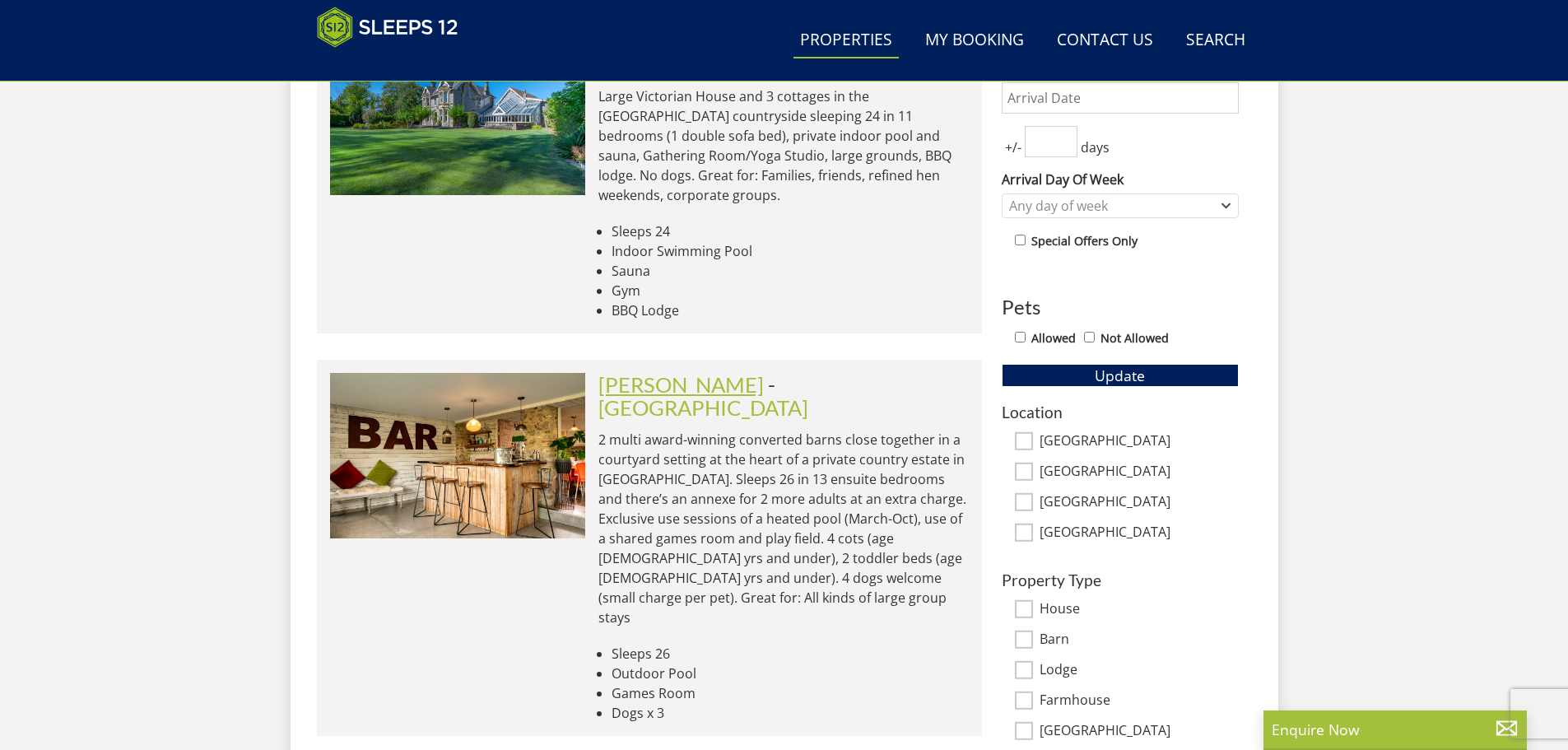
click at [651, 372] on link "Ade Shindy" at bounding box center [680, 384] width 166 height 24
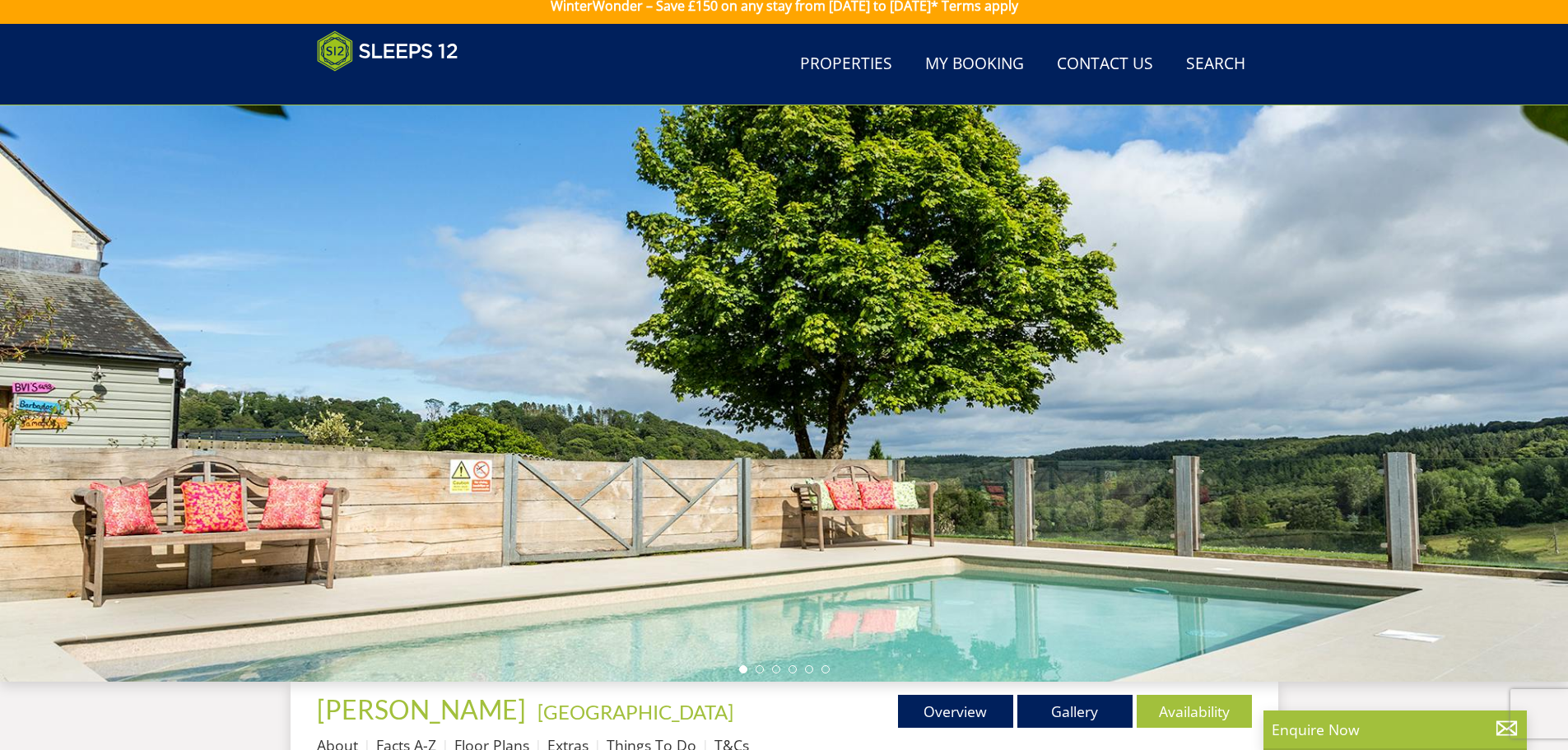
scroll to position [451, 0]
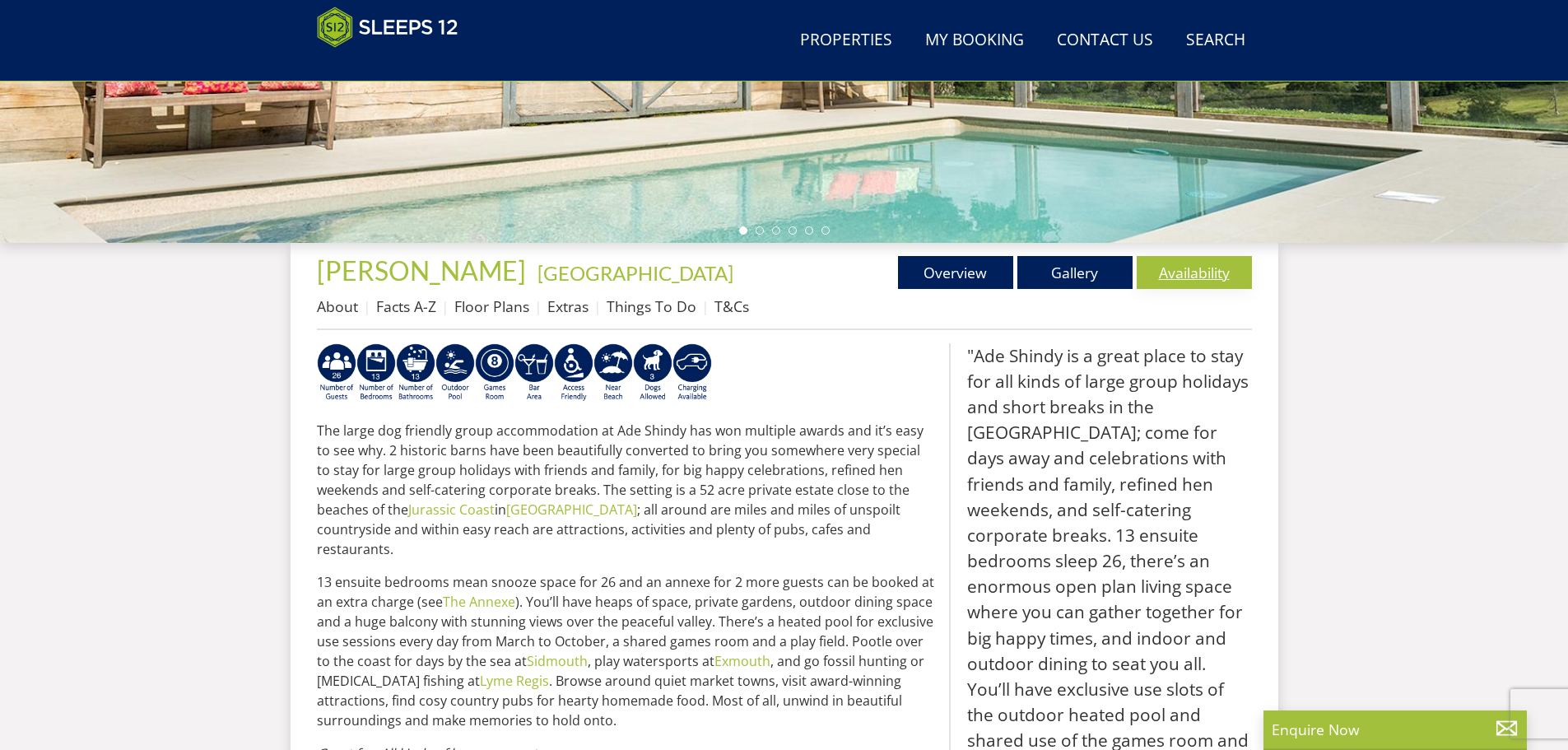
click at [1203, 269] on link "Availability" at bounding box center [1193, 272] width 115 height 33
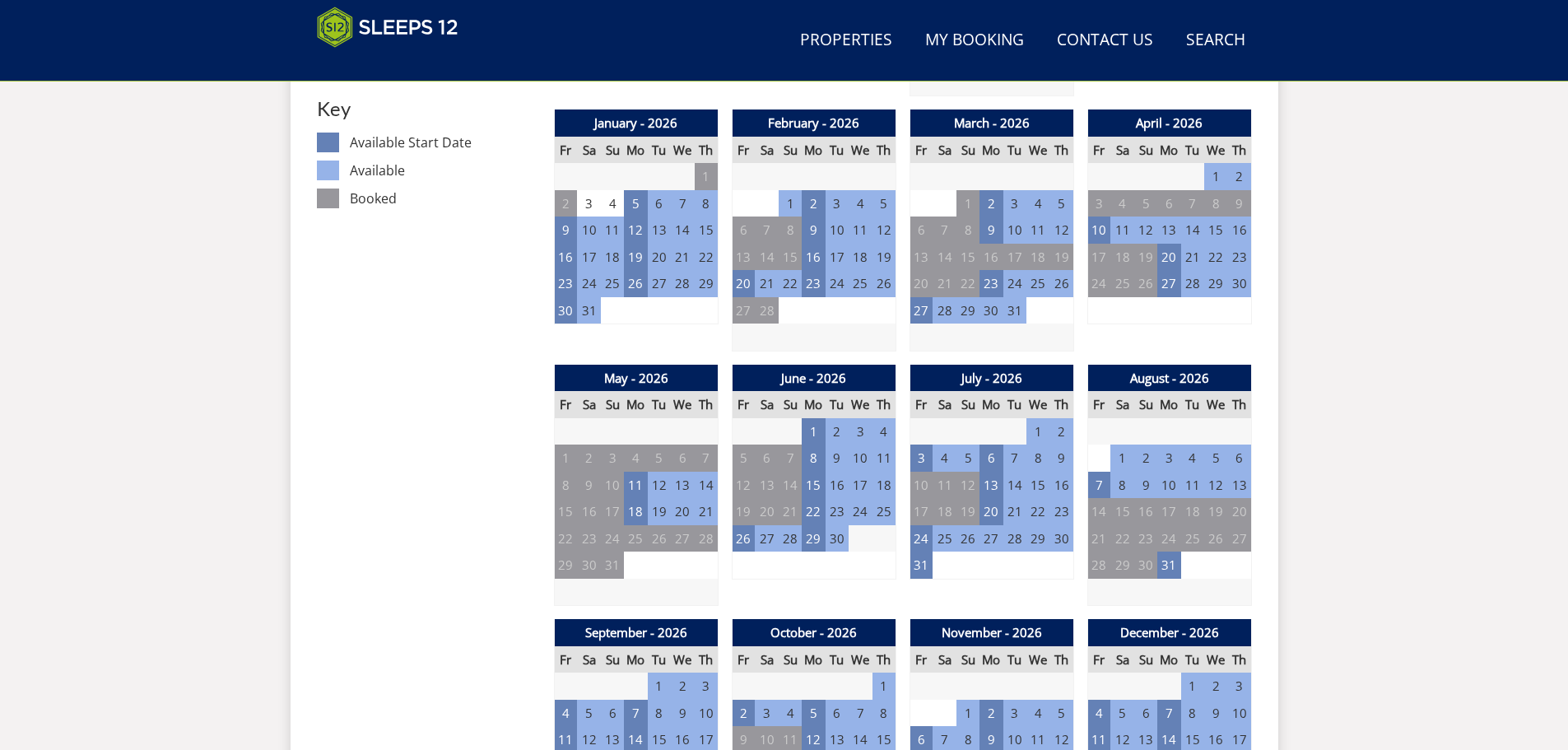
scroll to position [942, 0]
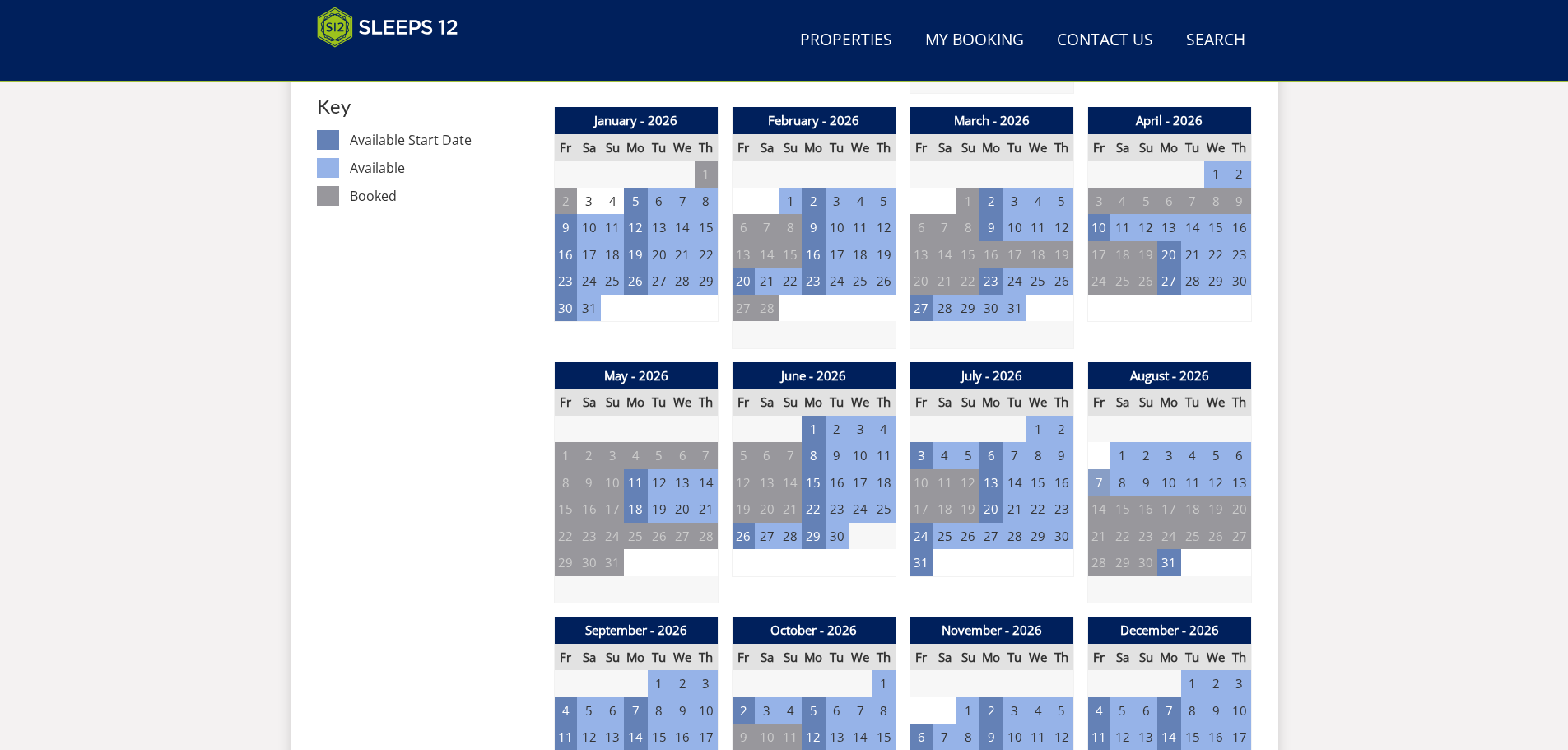
click at [1096, 481] on td "7" at bounding box center [1098, 482] width 23 height 27
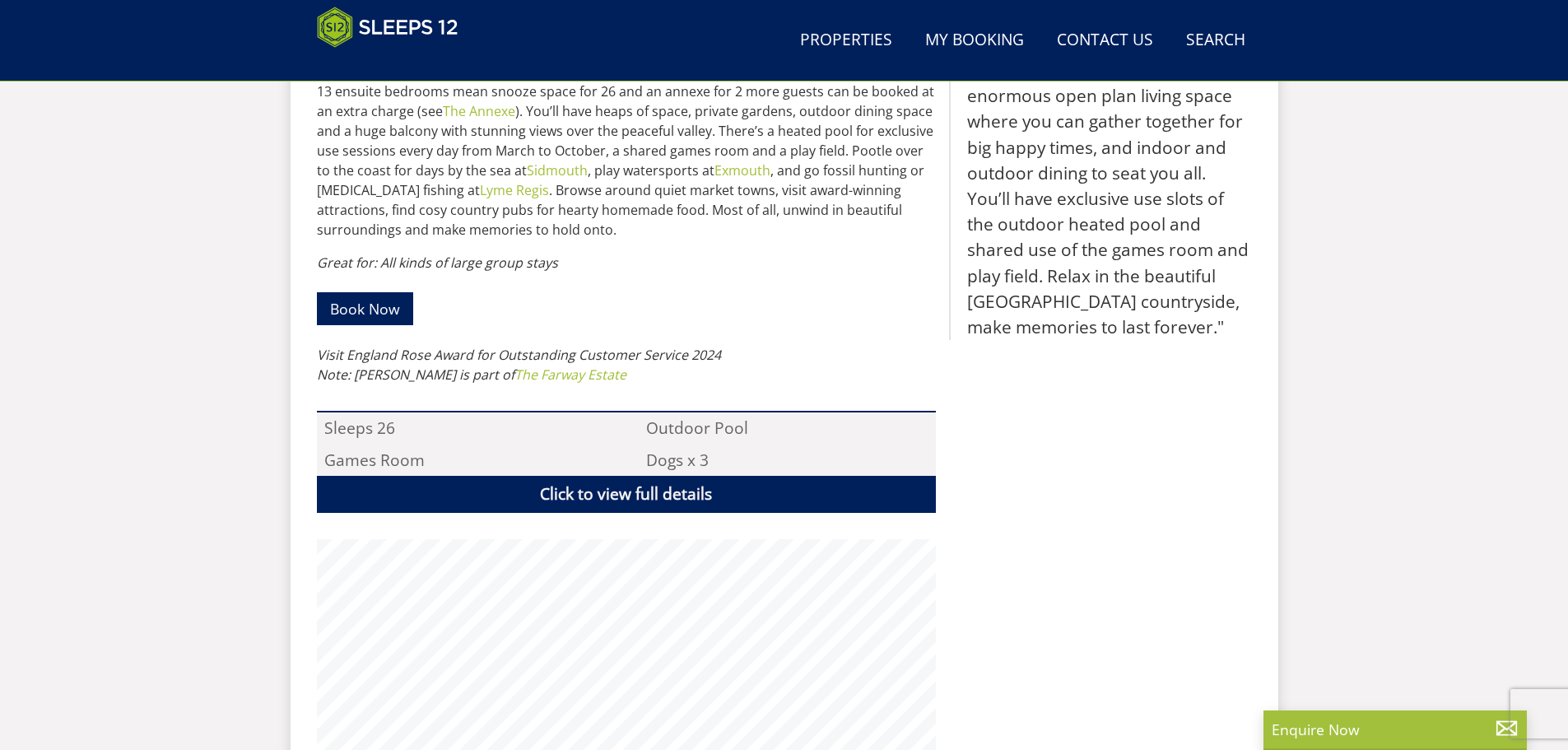
scroll to position [451, 0]
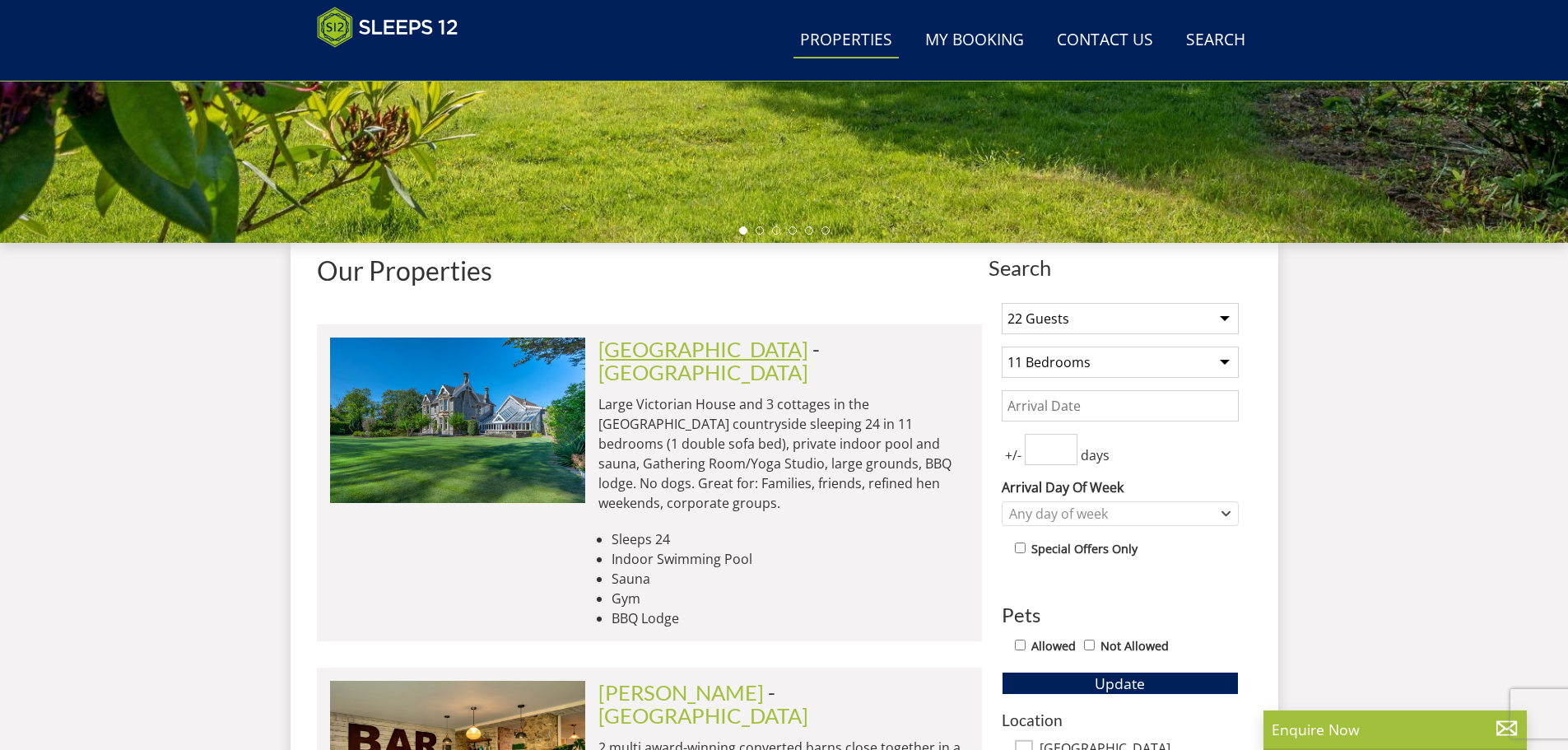
click at [667, 337] on link "Cowslip Manor" at bounding box center [703, 348] width 210 height 24
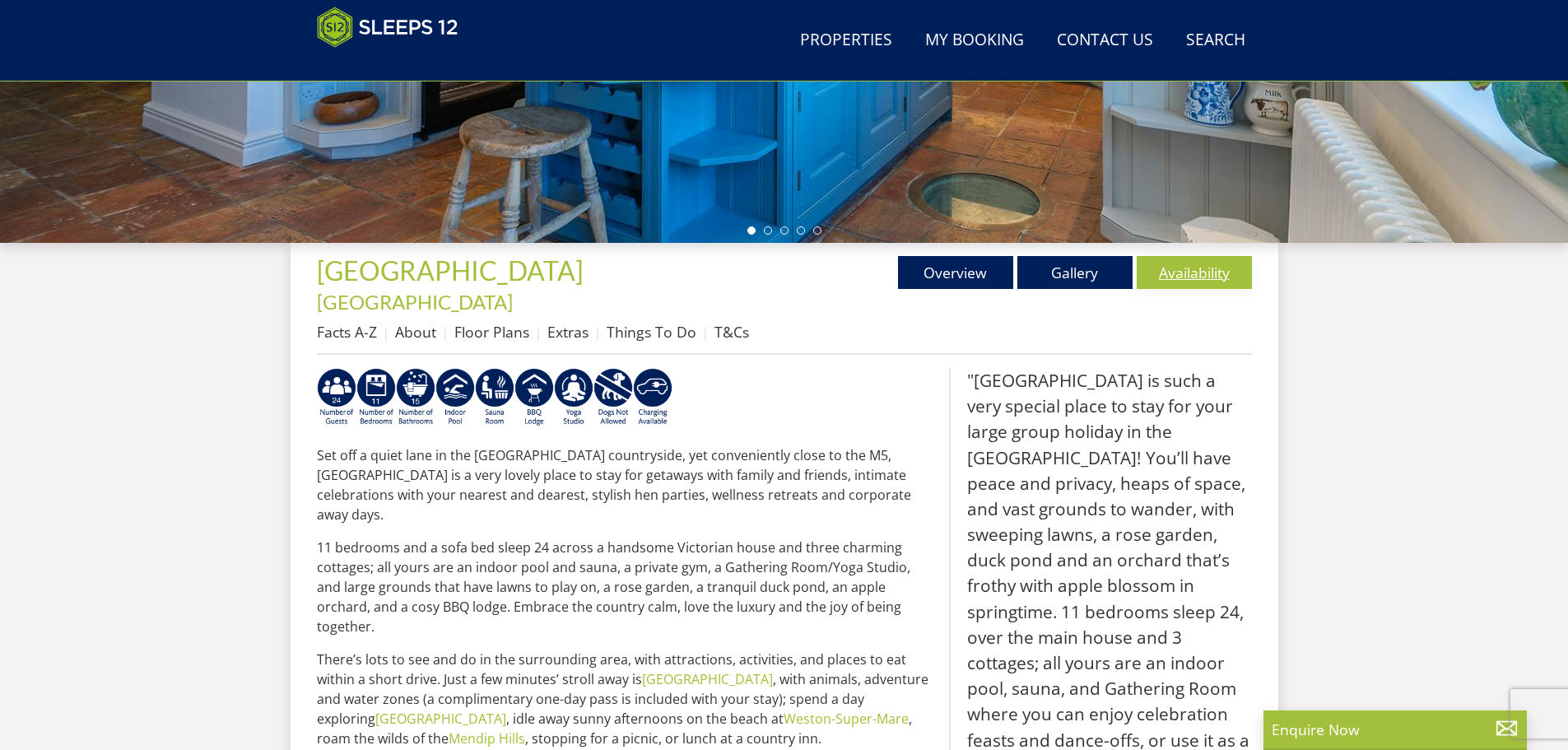
scroll to position [344, 0]
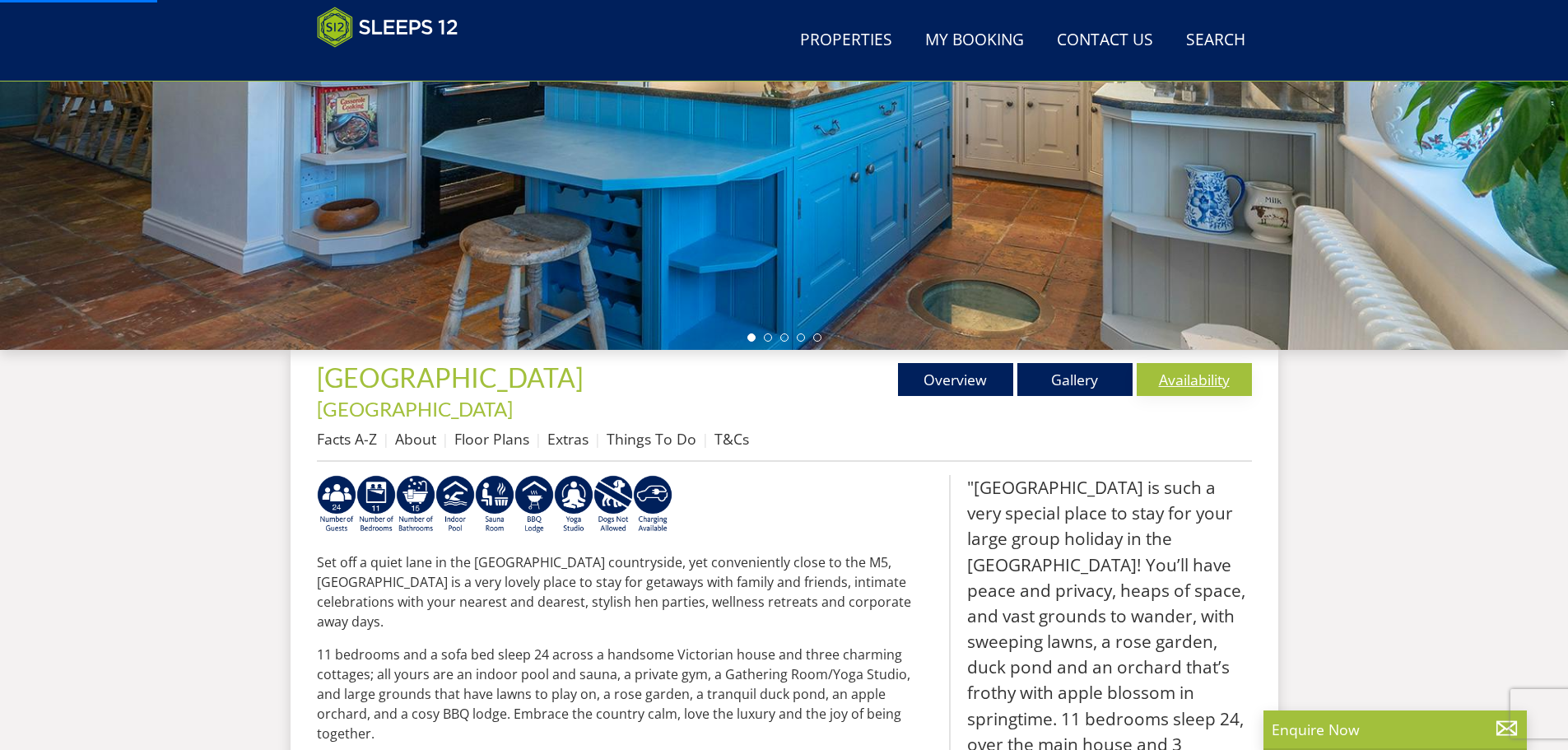
click at [1189, 372] on link "Availability" at bounding box center [1193, 379] width 115 height 33
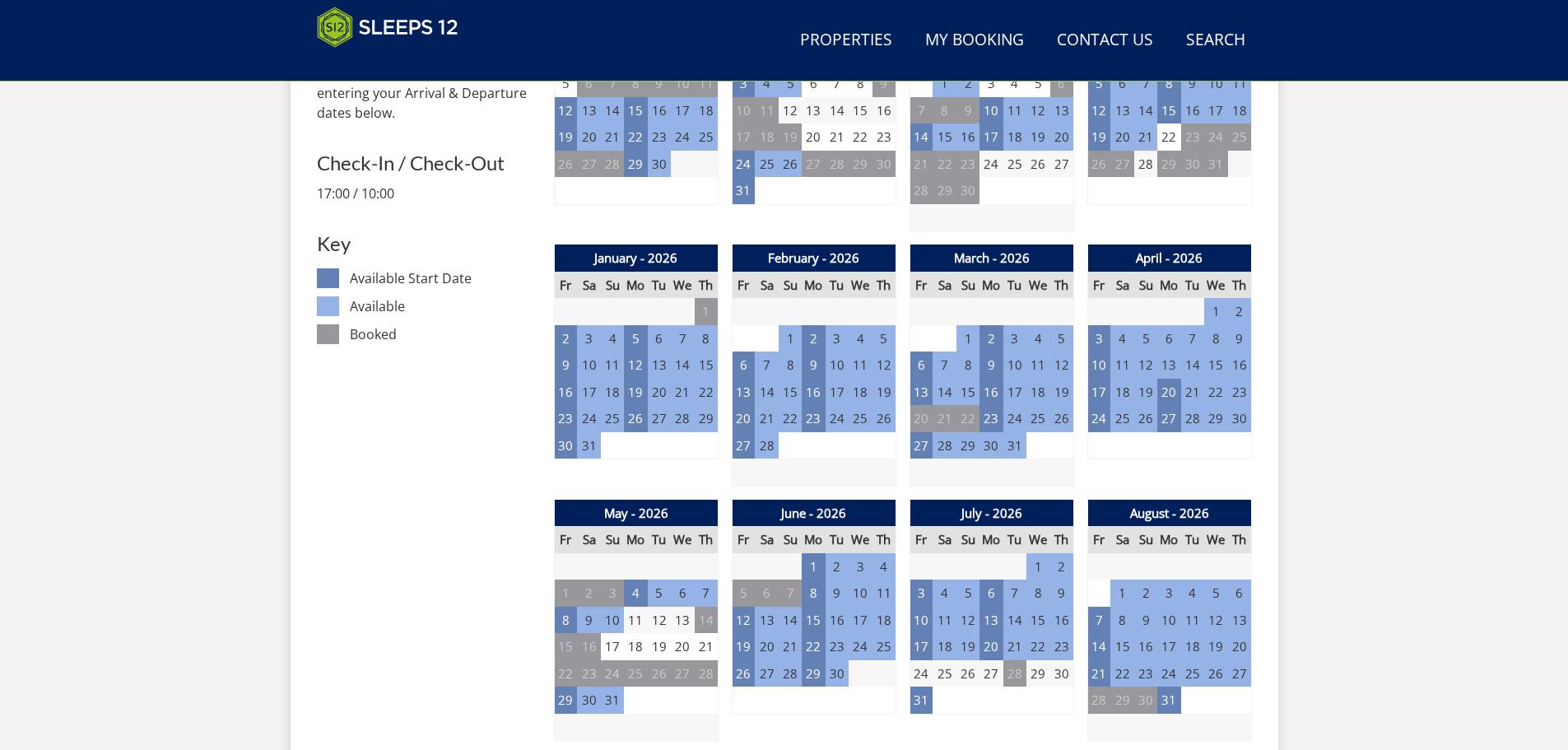
scroll to position [942, 0]
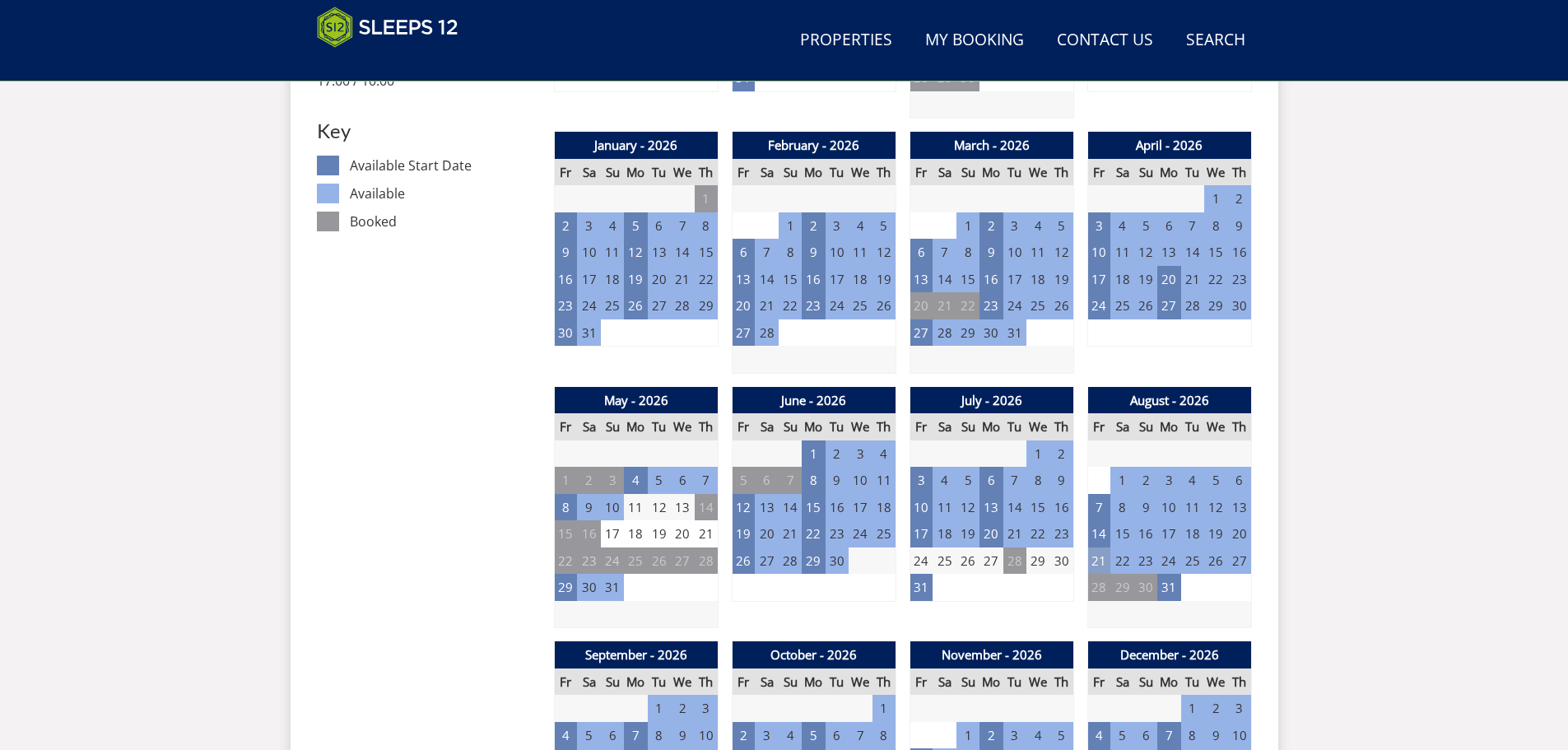
click at [1101, 547] on td "21" at bounding box center [1098, 561] width 23 height 27
click at [1077, 605] on link "WEEK from - £11,420.00" at bounding box center [1108, 605] width 141 height 17
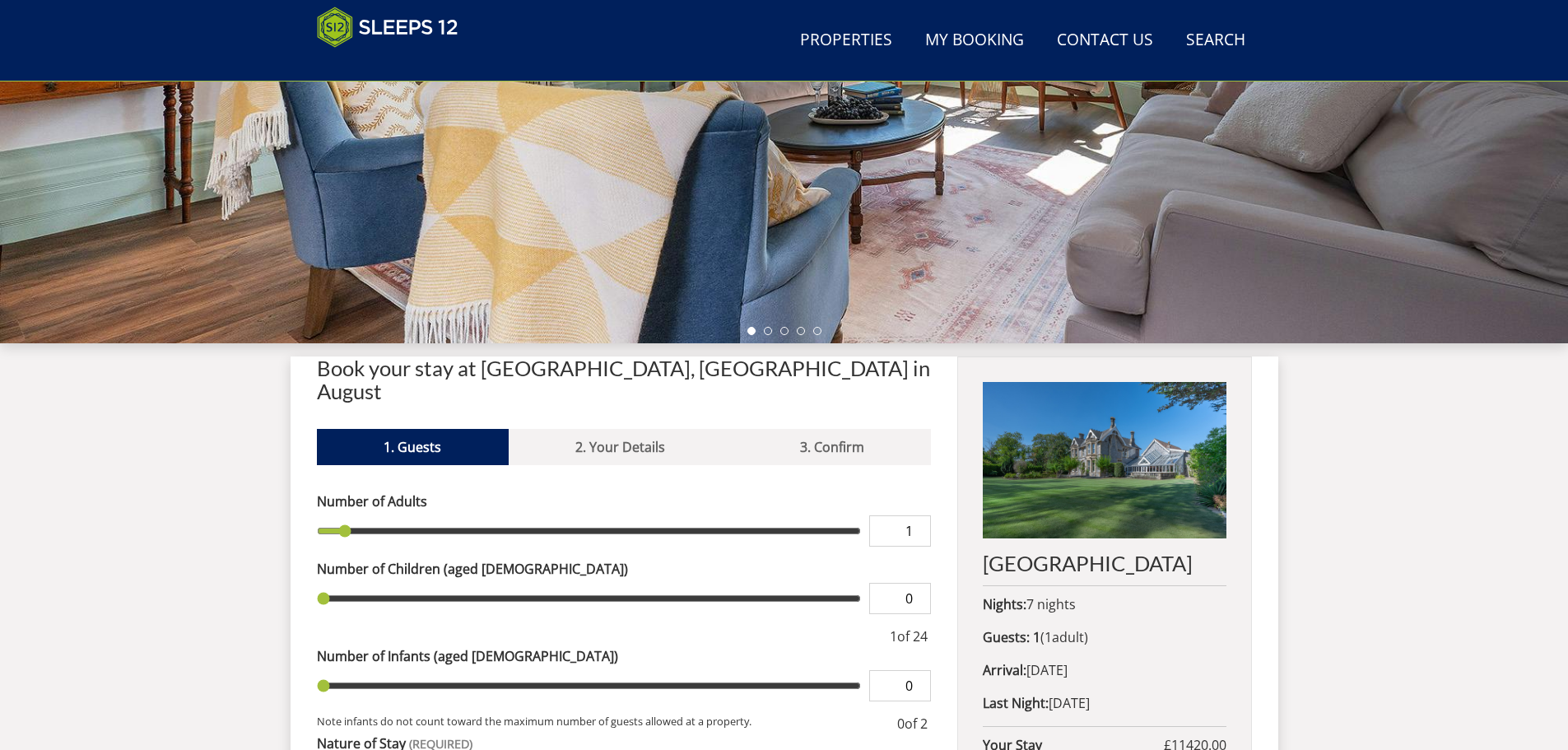
scroll to position [369, 0]
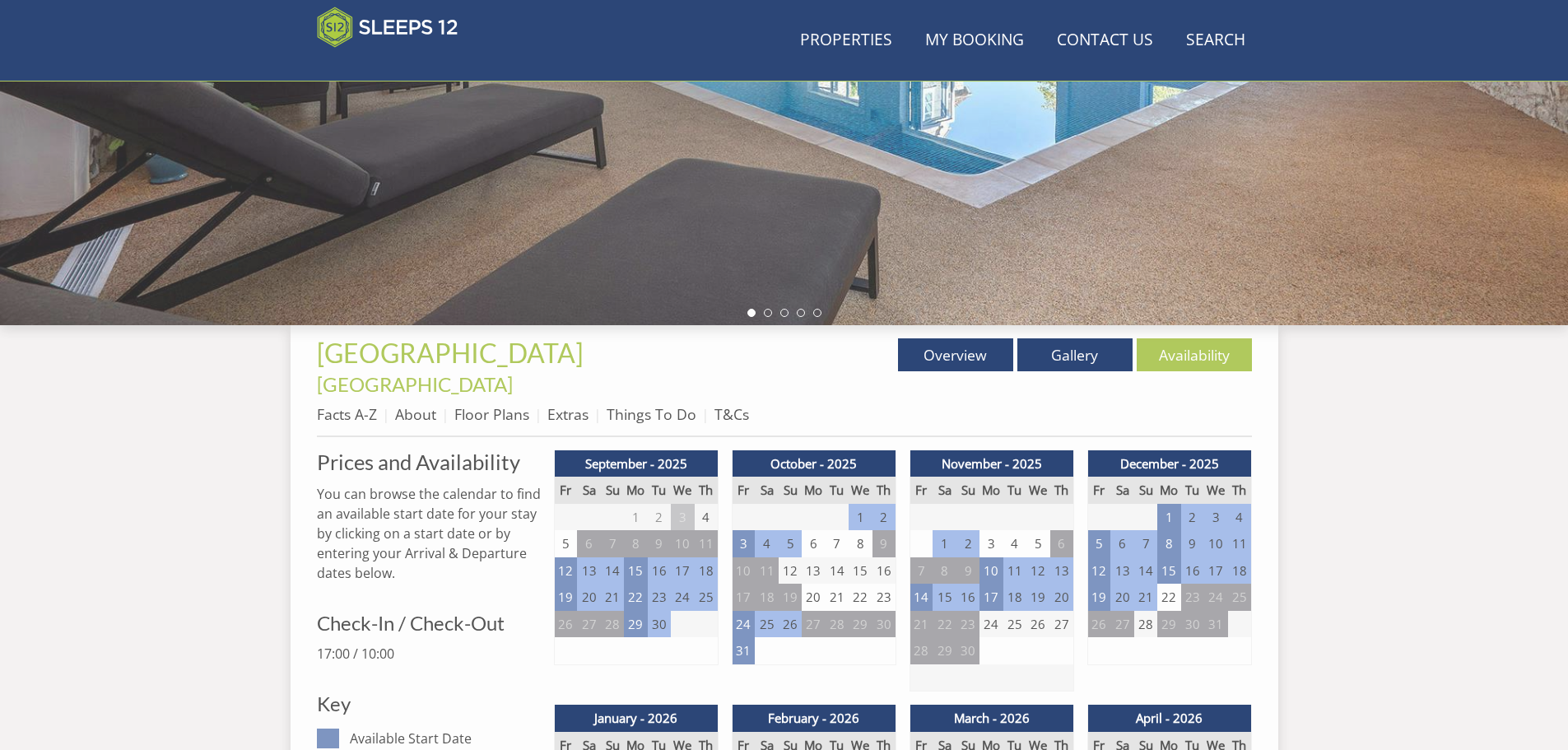
scroll to position [942, 0]
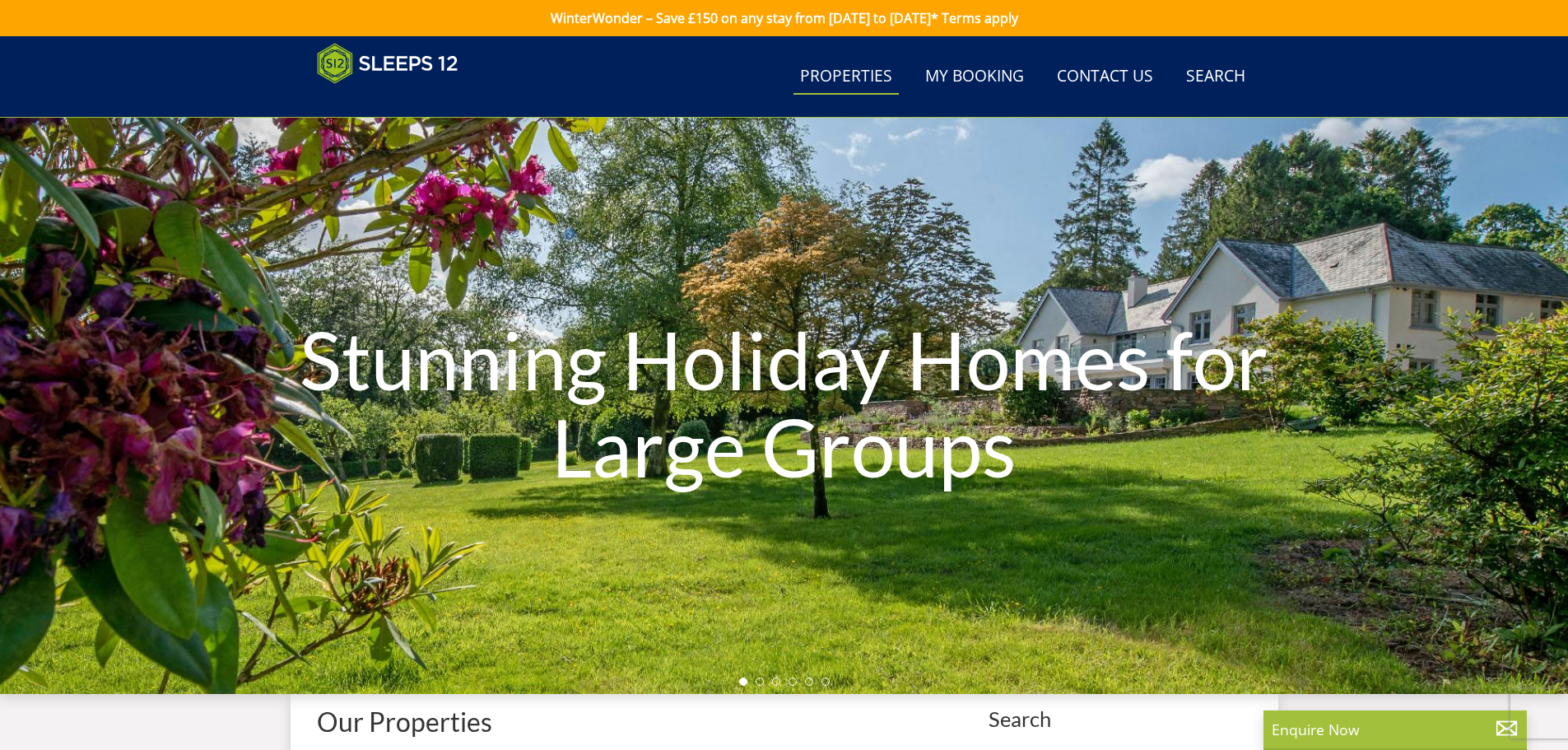
select select "22"
select select "11"
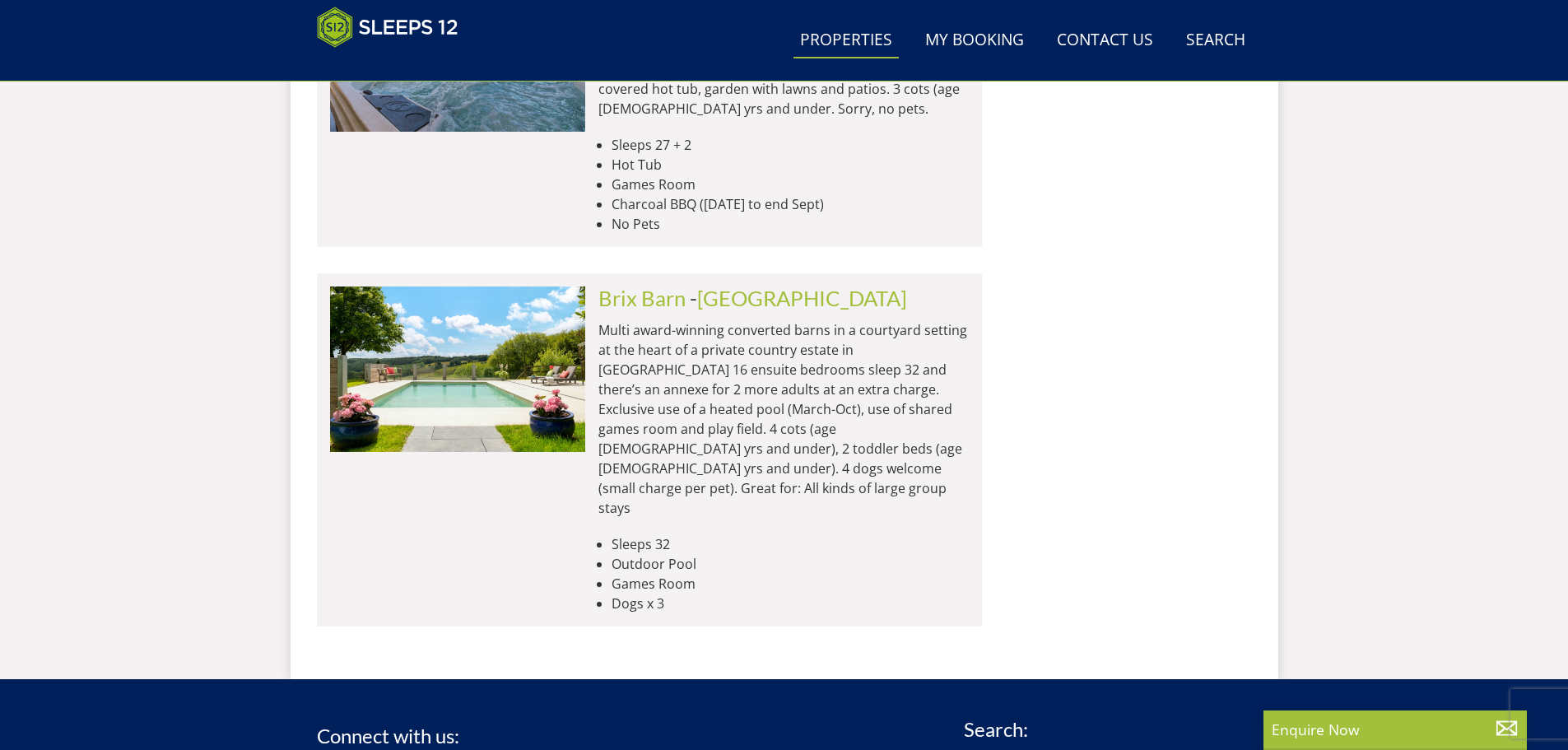
scroll to position [2457, 0]
